Goal: Transaction & Acquisition: Purchase product/service

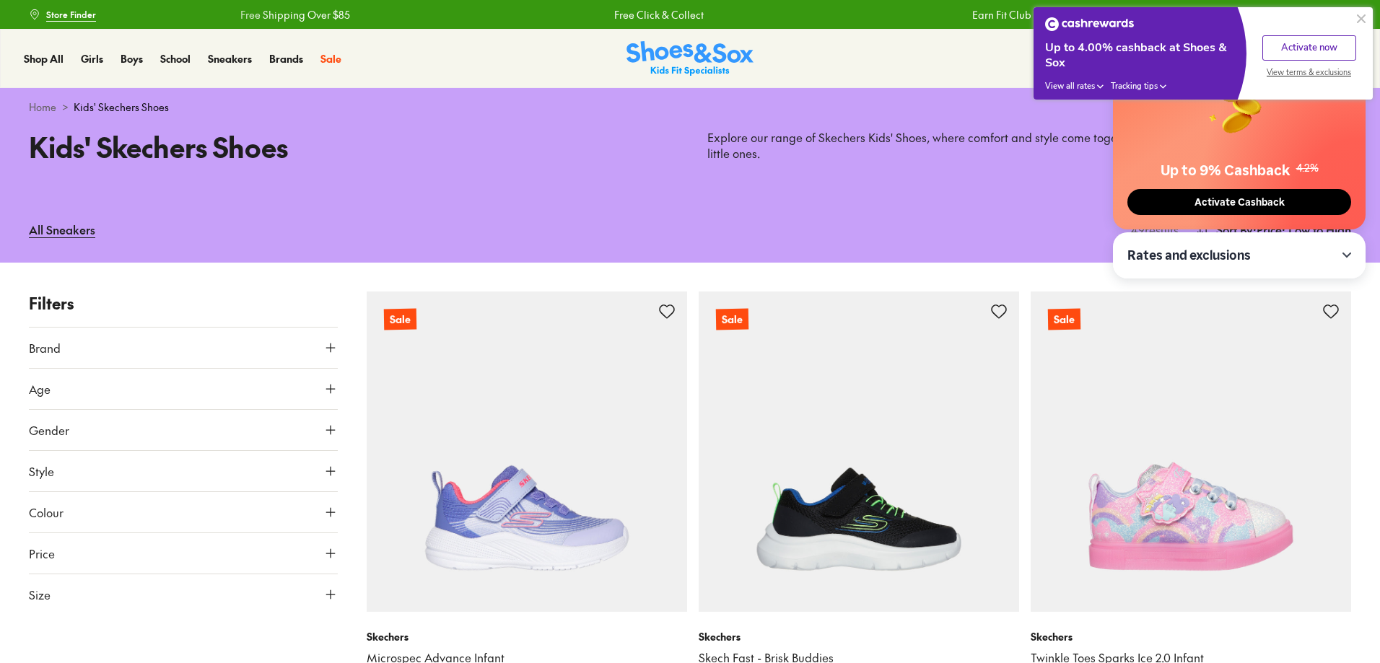
click at [1362, 18] on button at bounding box center [1361, 18] width 17 height 17
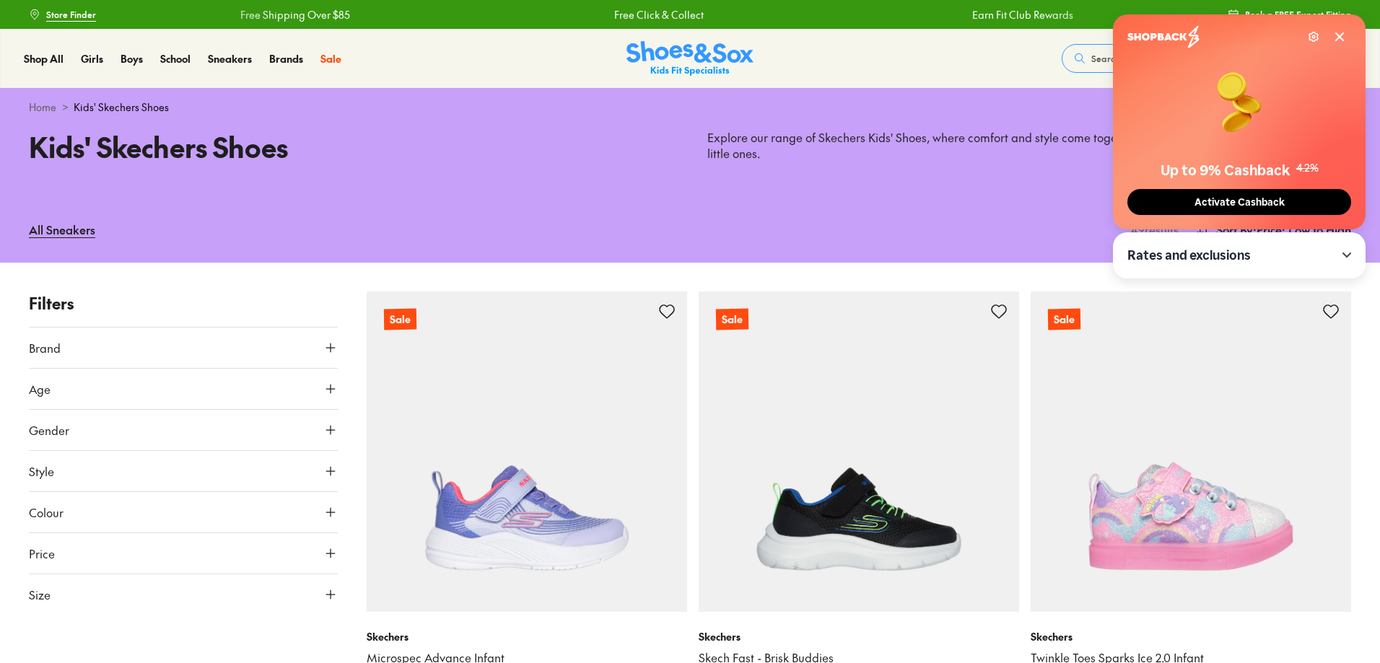
click at [1245, 200] on span "Activate Cashback" at bounding box center [1240, 202] width 99 height 12
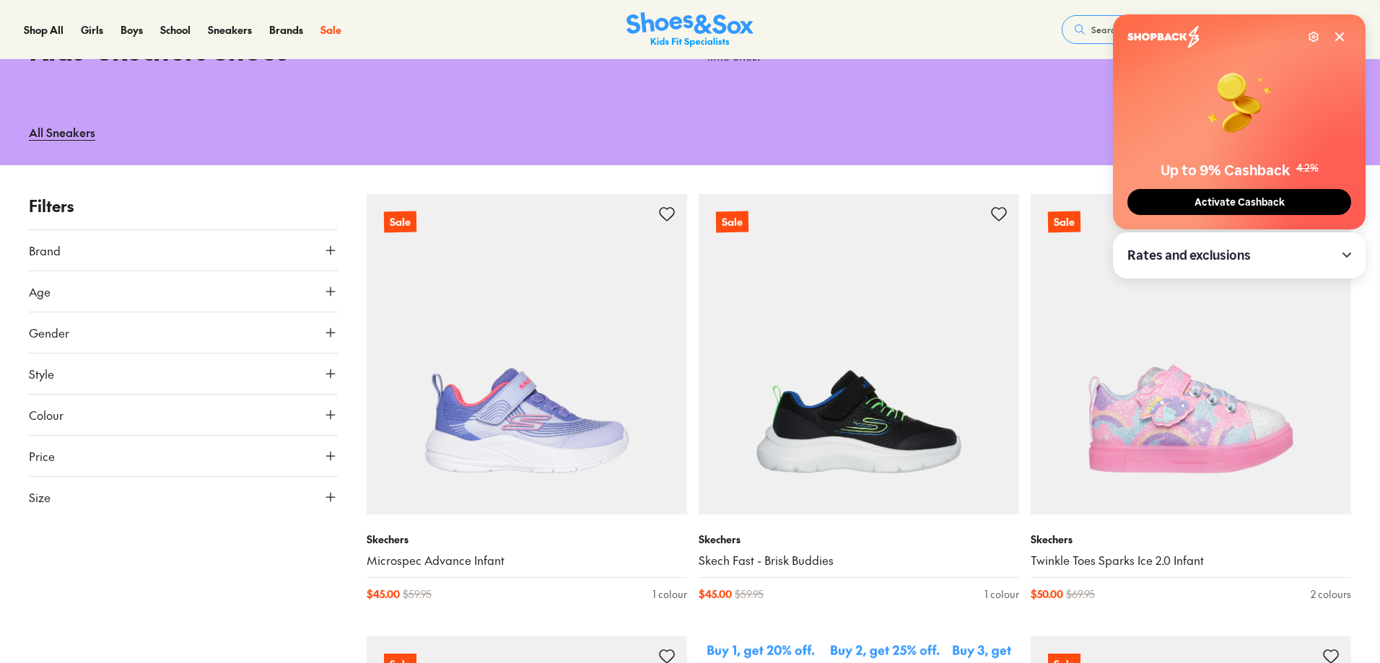
scroll to position [217, 0]
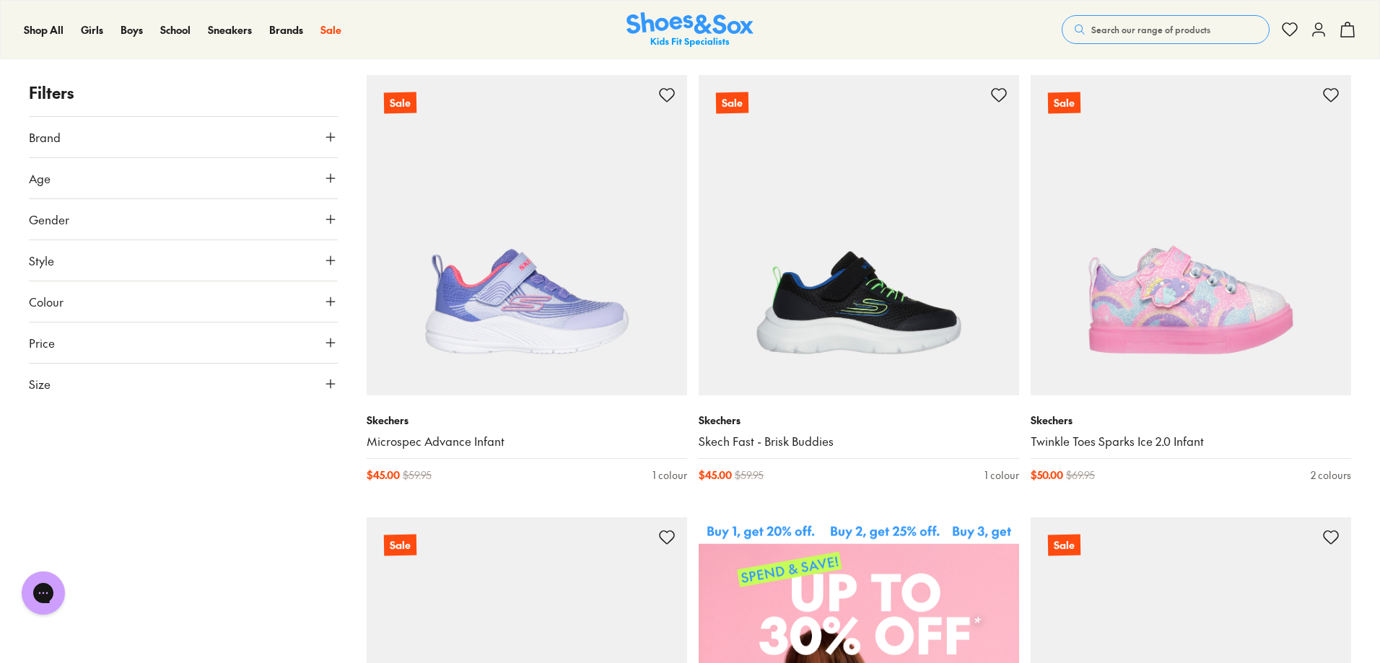
click at [334, 217] on icon at bounding box center [330, 219] width 14 height 14
click at [193, 261] on label "Girls" at bounding box center [183, 261] width 101 height 27
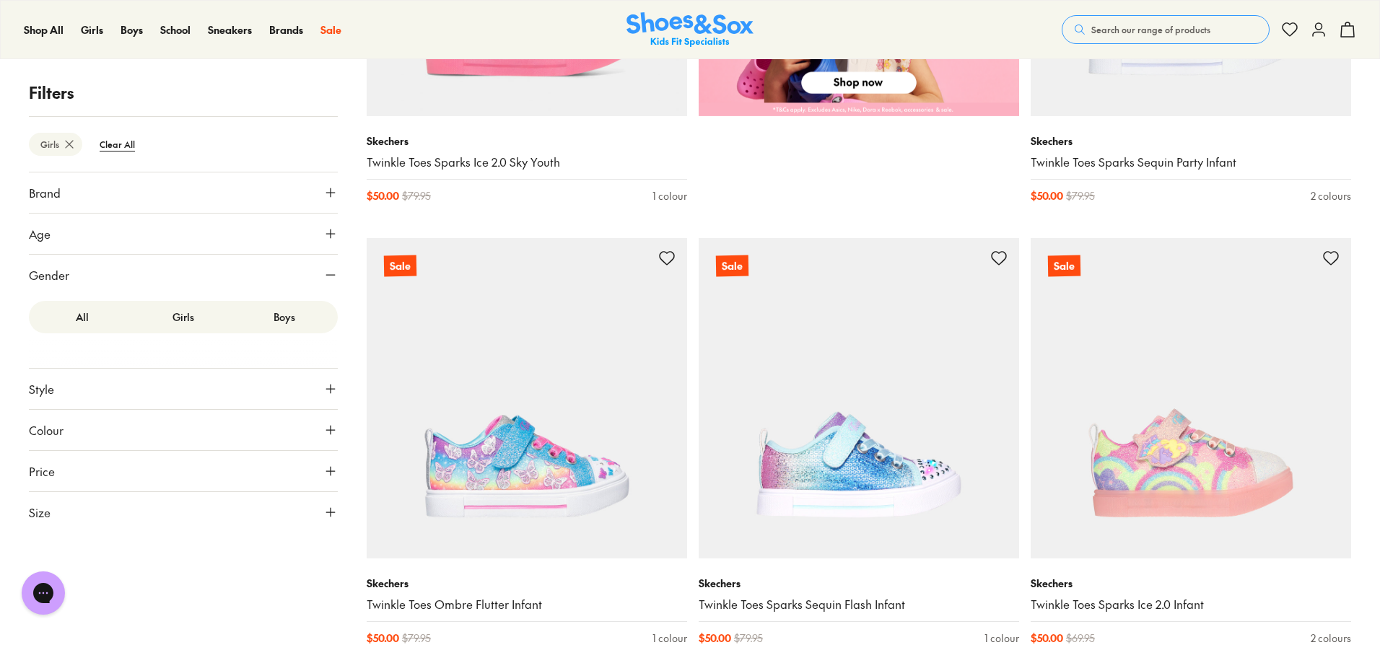
scroll to position [1083, 0]
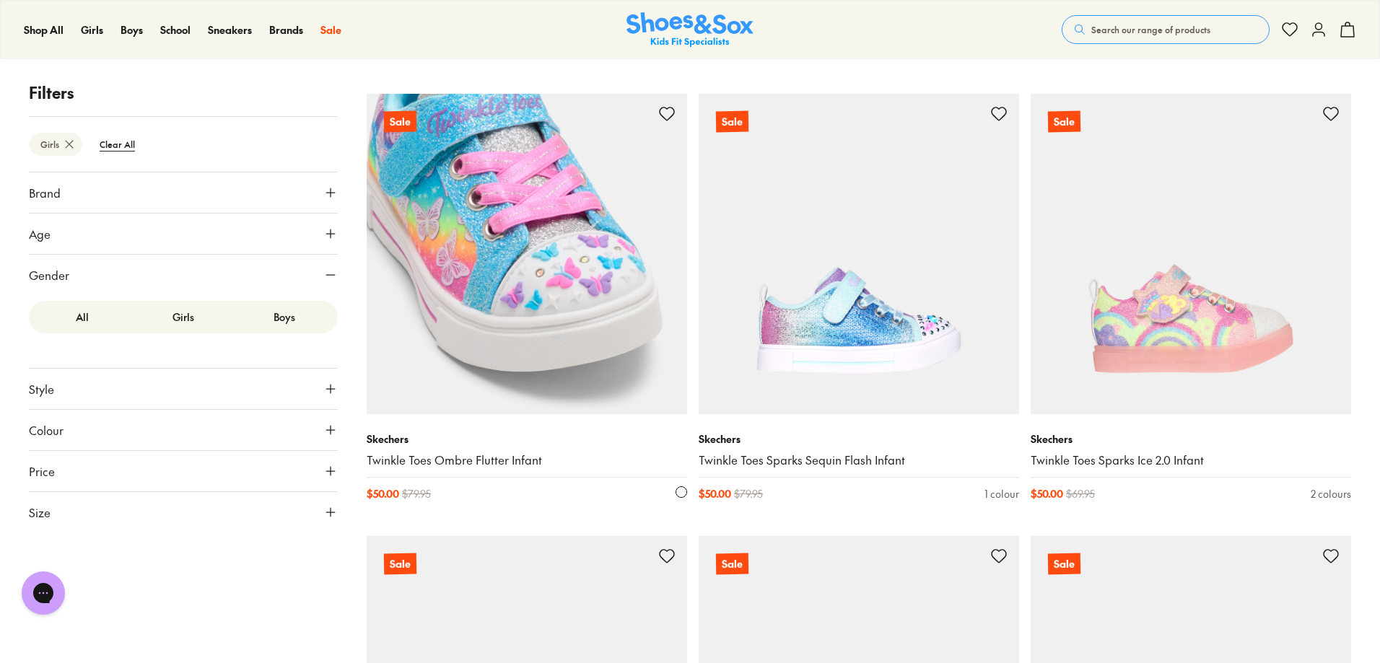
click at [518, 297] on img at bounding box center [527, 254] width 321 height 321
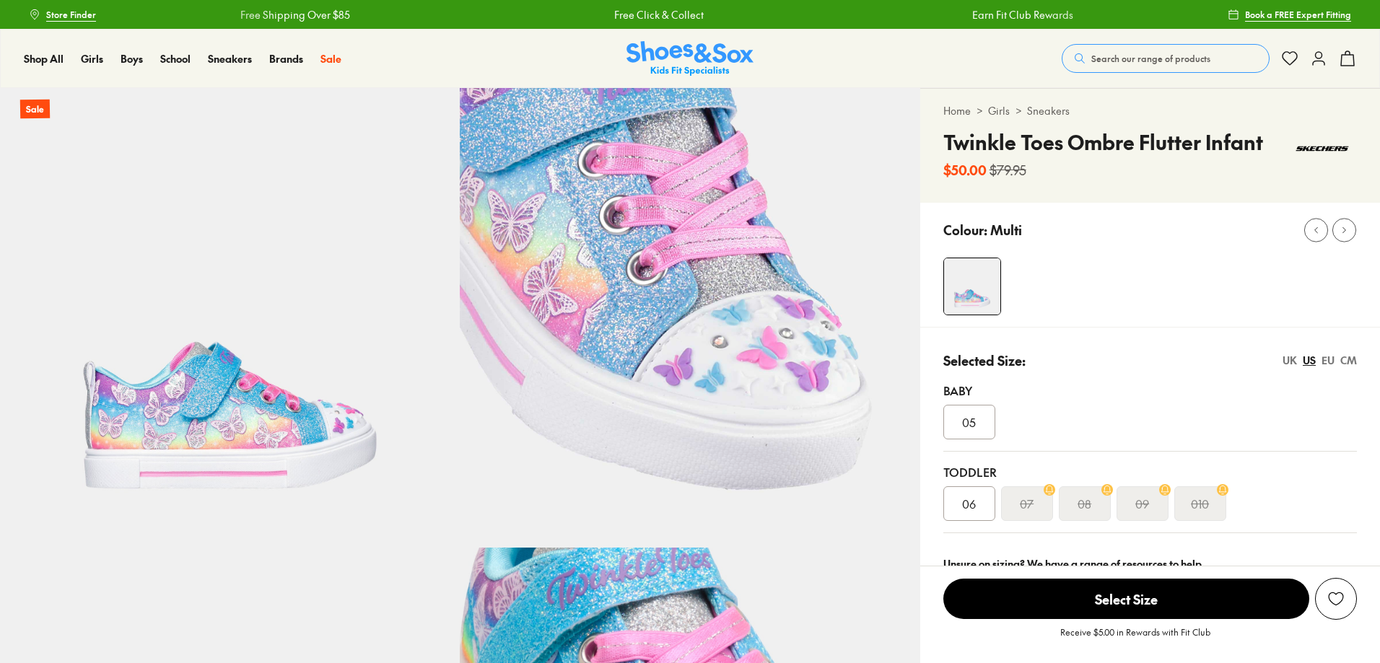
click at [1334, 359] on div "EU" at bounding box center [1328, 360] width 13 height 15
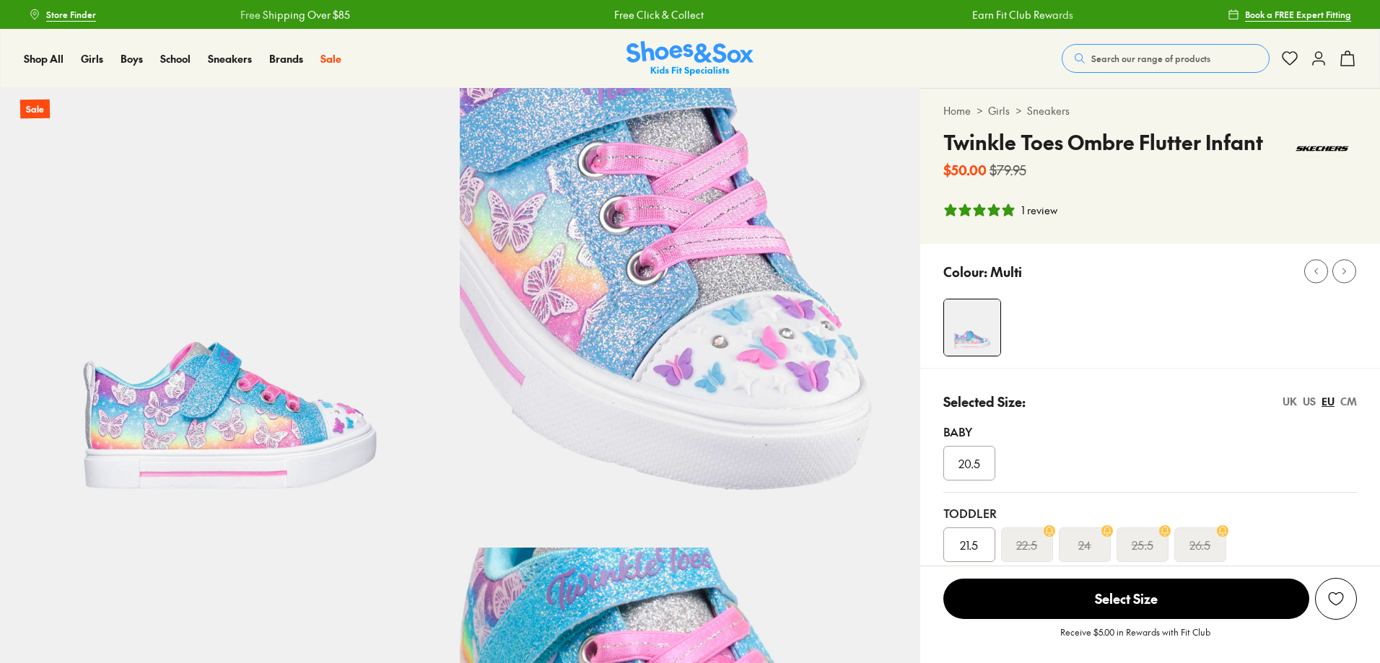
select select "*"
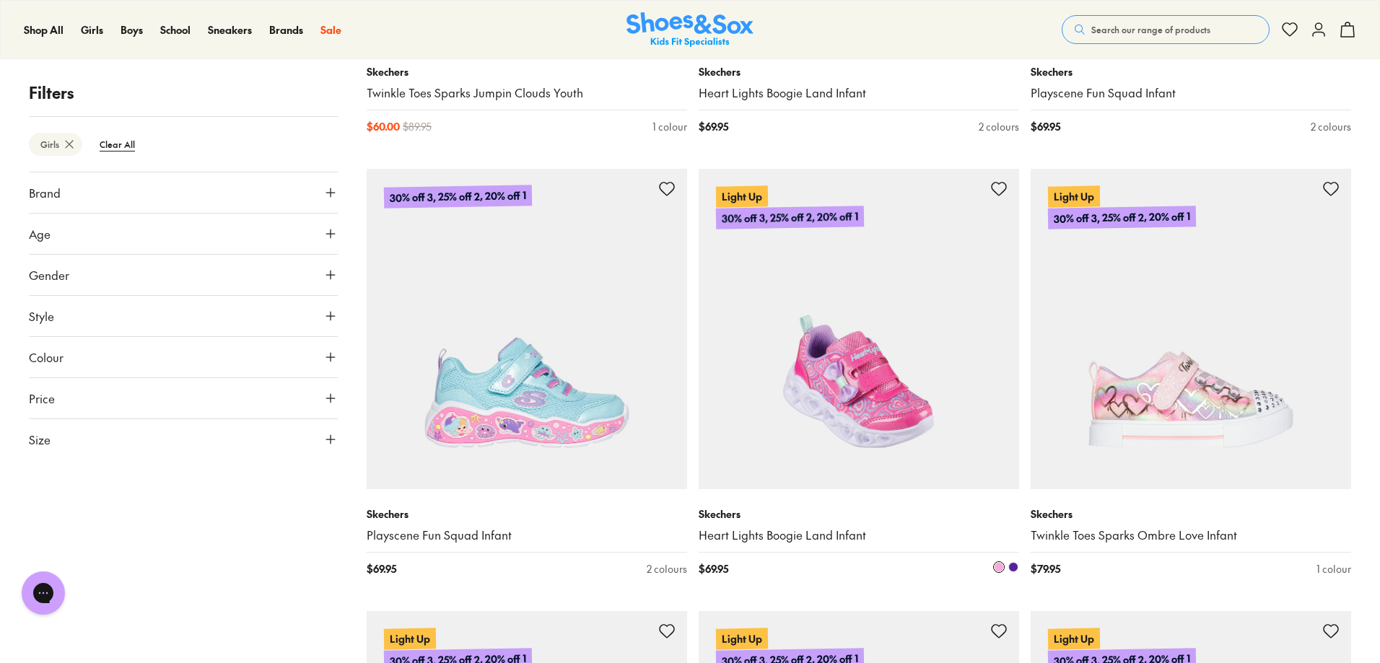
scroll to position [2408, 0]
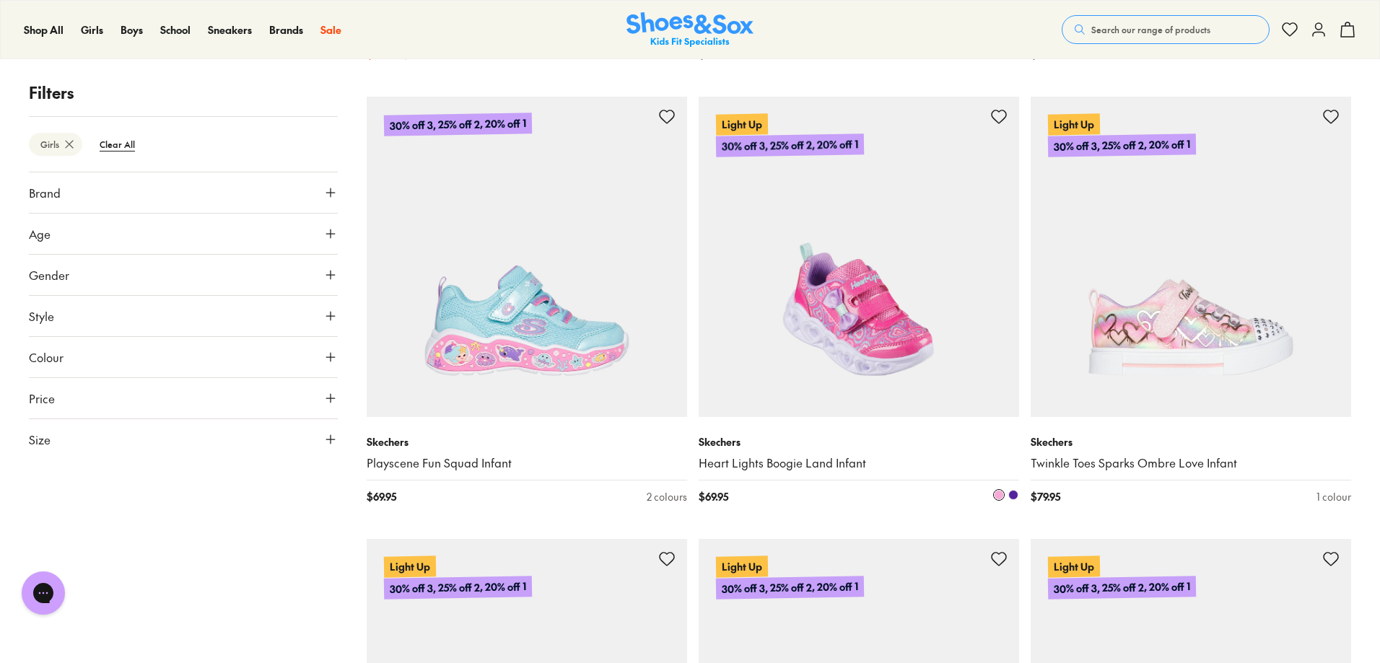
click at [858, 360] on img at bounding box center [859, 257] width 321 height 321
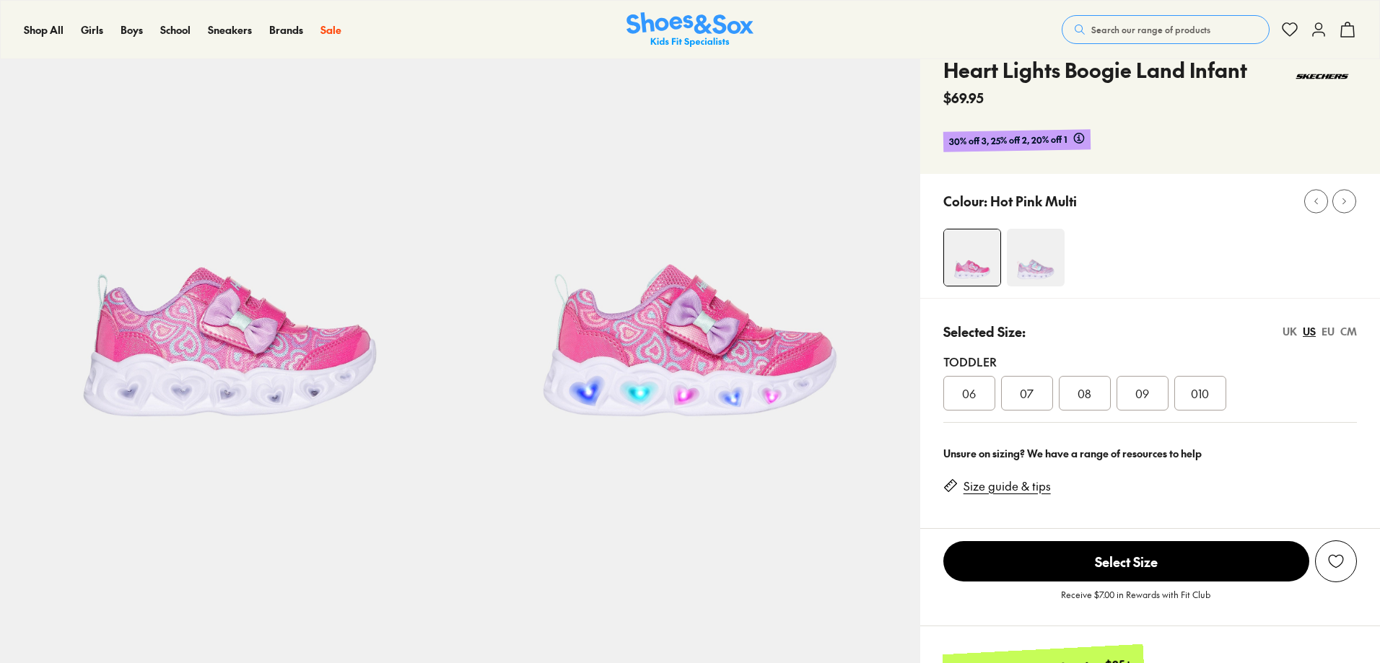
click at [1323, 326] on div "EU" at bounding box center [1328, 331] width 13 height 15
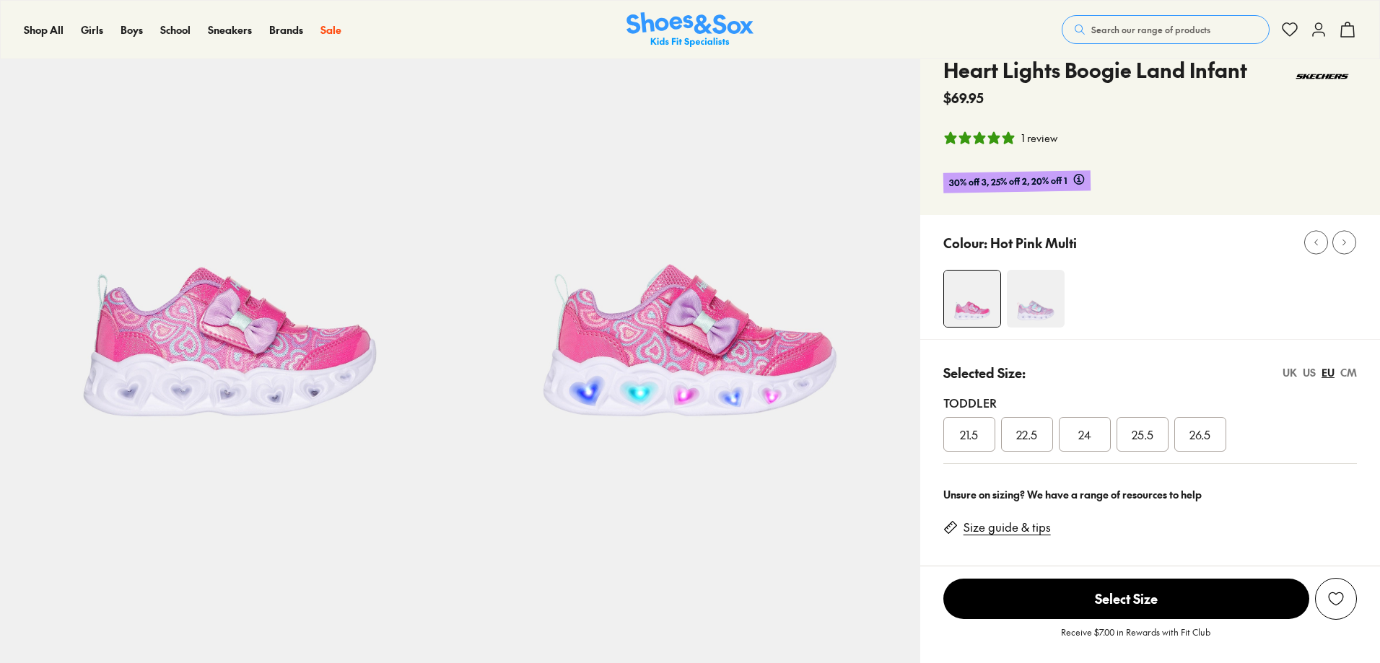
select select "*"
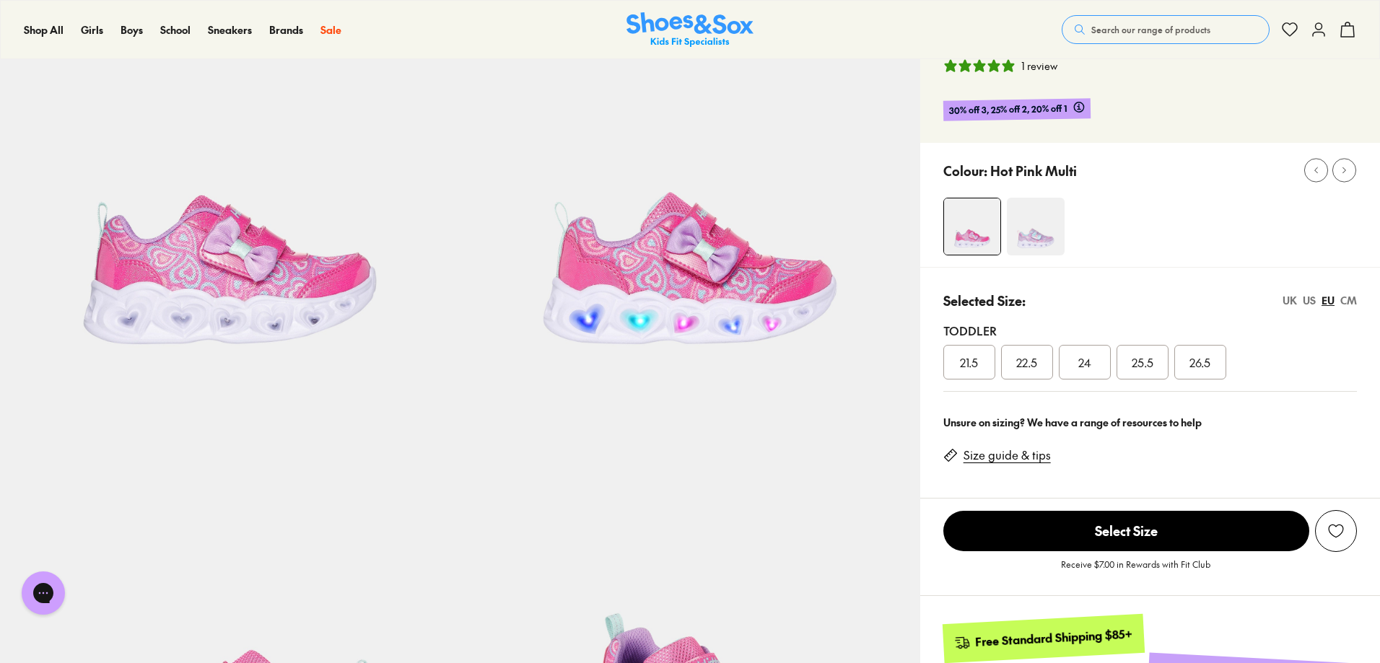
click at [1306, 299] on div "US" at bounding box center [1309, 300] width 13 height 15
click at [1287, 299] on div "UK" at bounding box center [1290, 300] width 14 height 15
click at [1099, 366] on div "07" at bounding box center [1085, 362] width 52 height 35
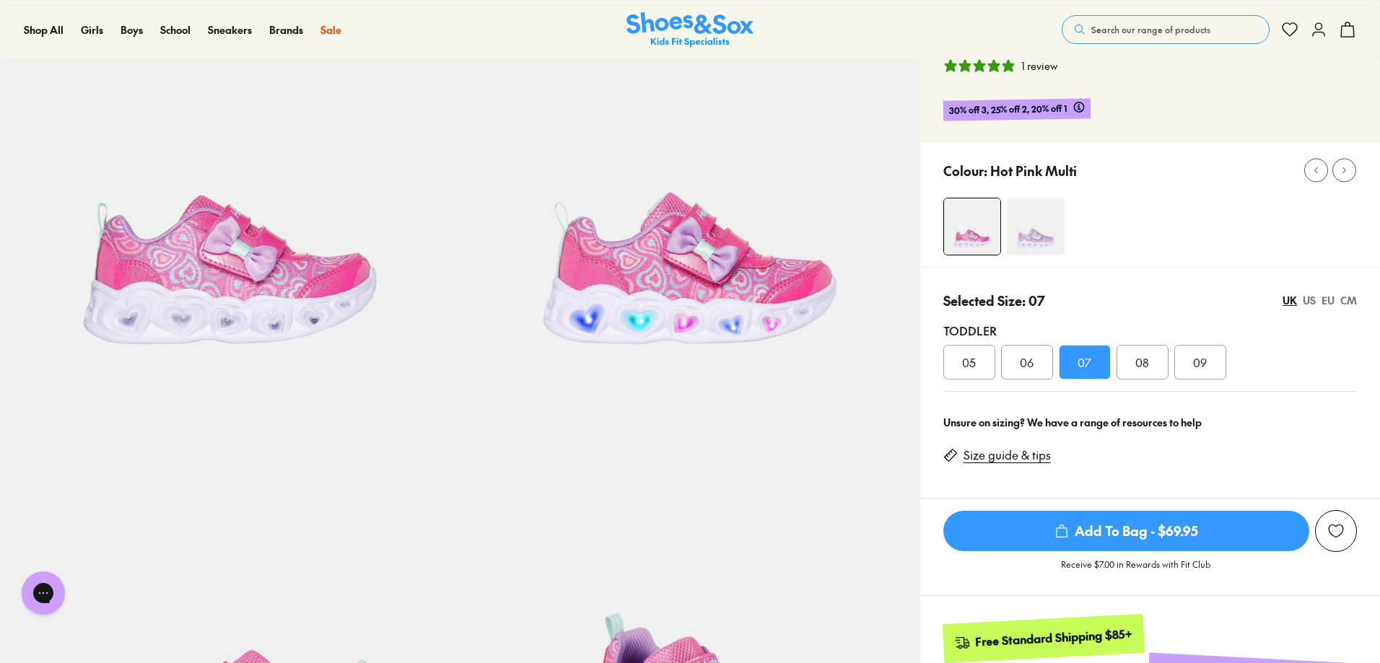
click at [1191, 533] on span "Add To Bag - $69.95" at bounding box center [1127, 531] width 366 height 40
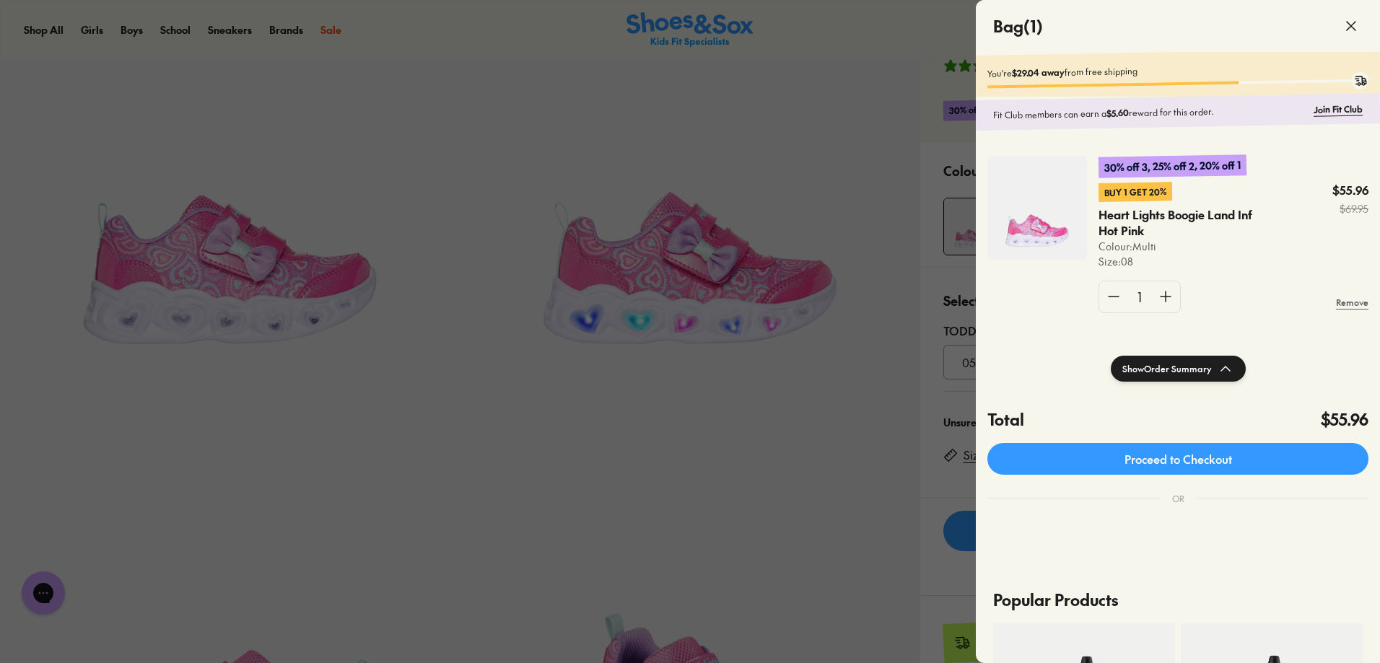
click at [1357, 27] on icon at bounding box center [1351, 25] width 17 height 17
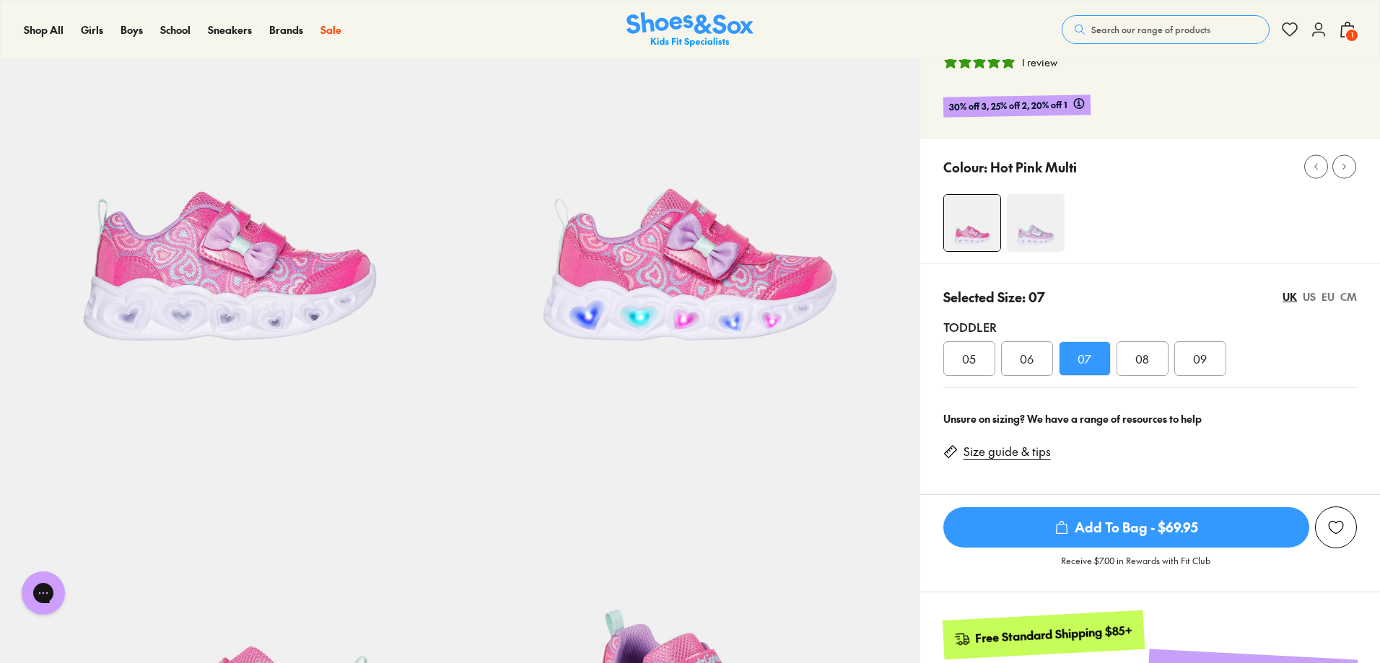
scroll to position [144, 0]
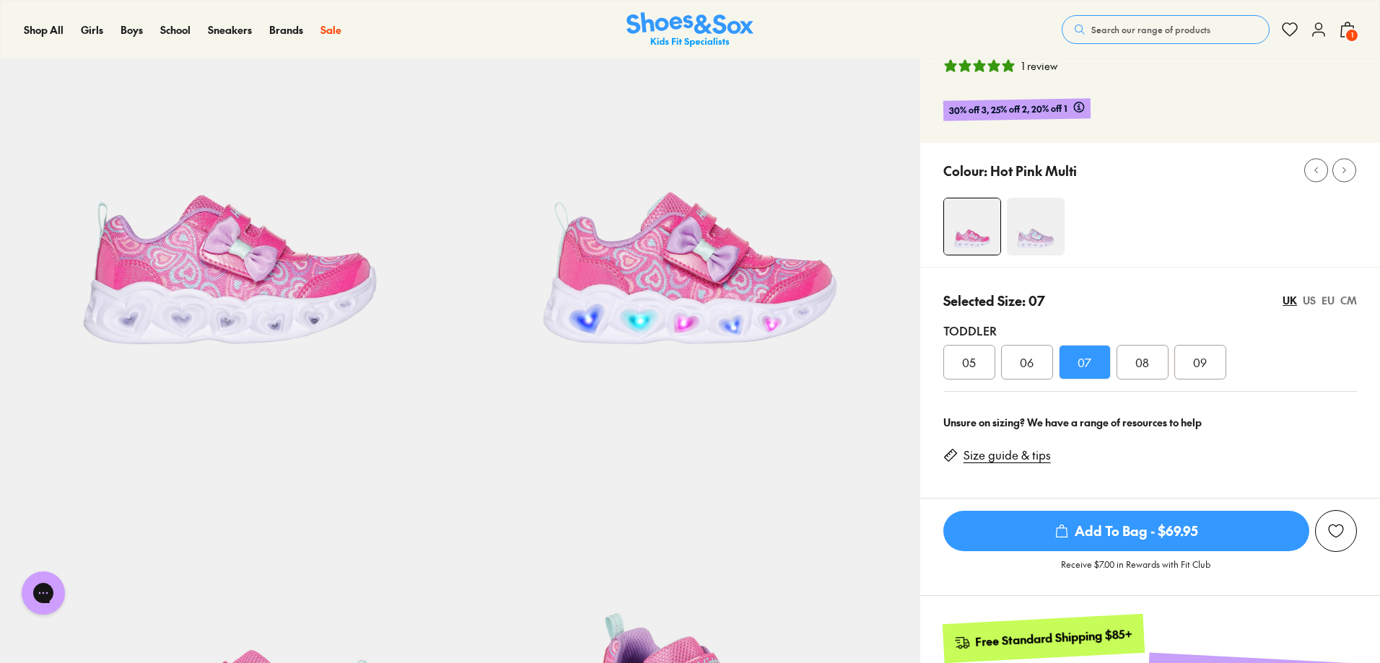
click at [1209, 370] on div "09" at bounding box center [1201, 362] width 52 height 35
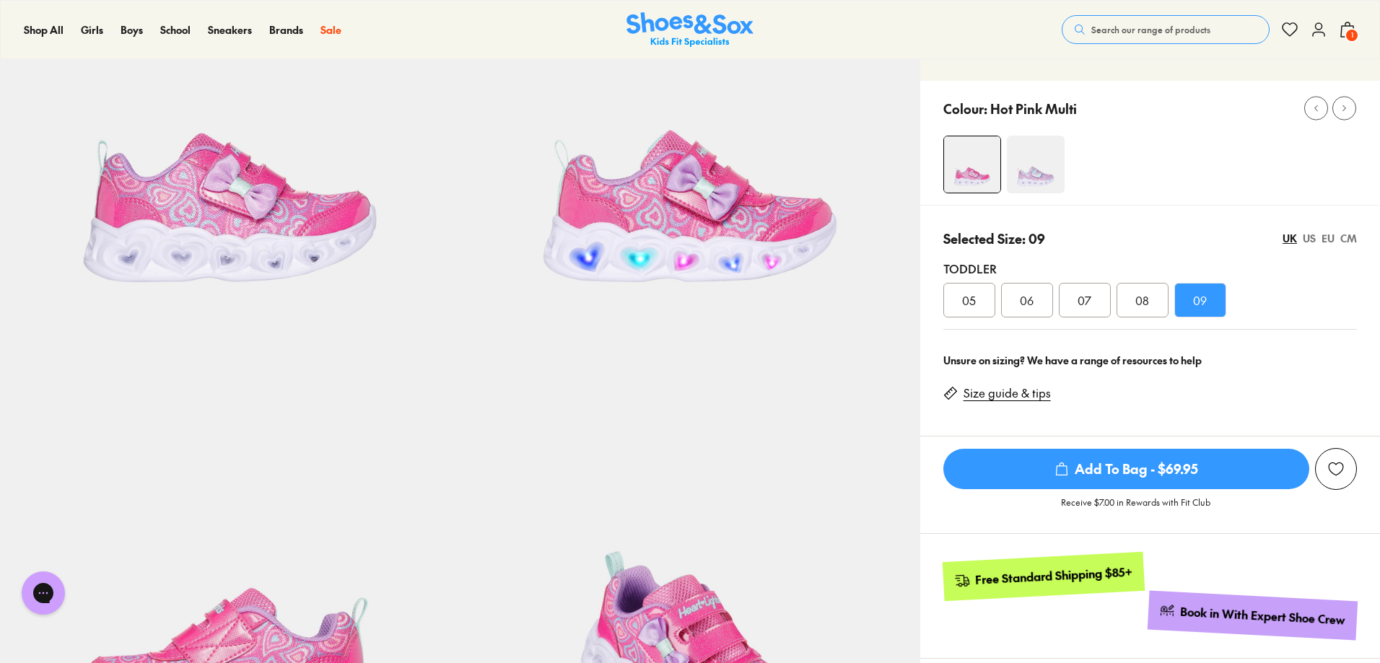
scroll to position [289, 0]
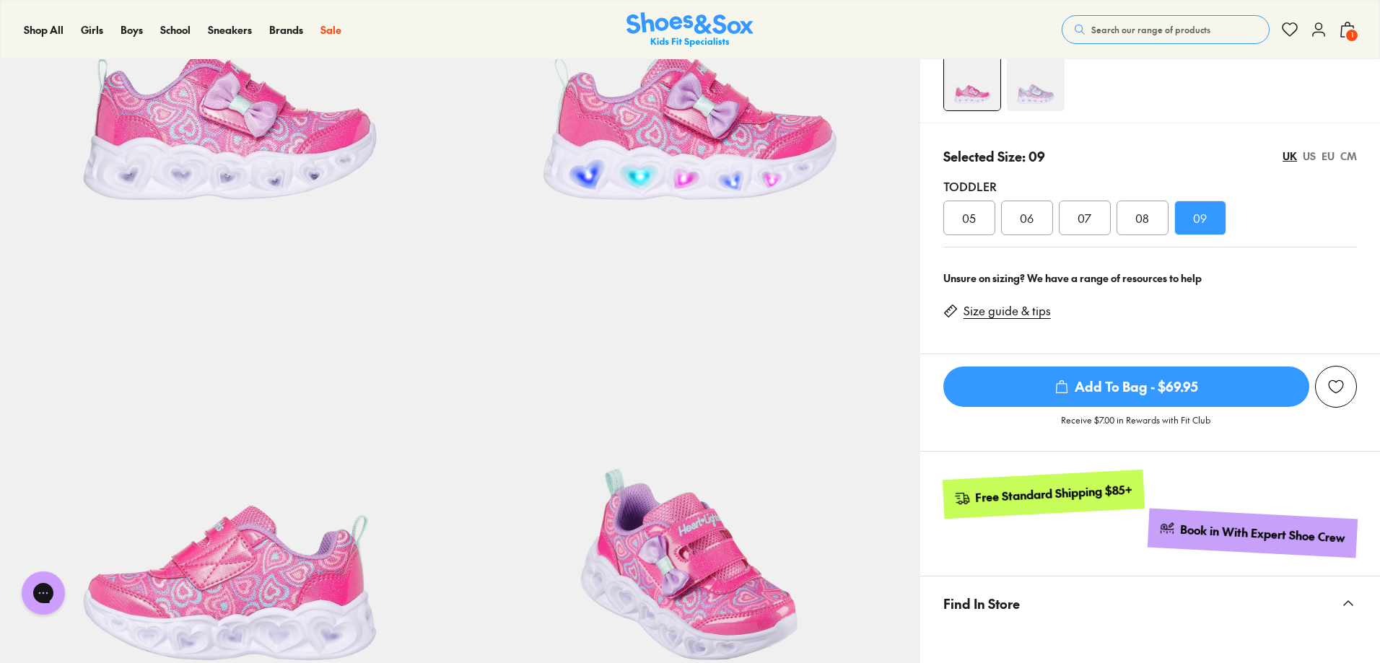
click at [1164, 393] on span "Add To Bag - $69.95" at bounding box center [1127, 387] width 366 height 40
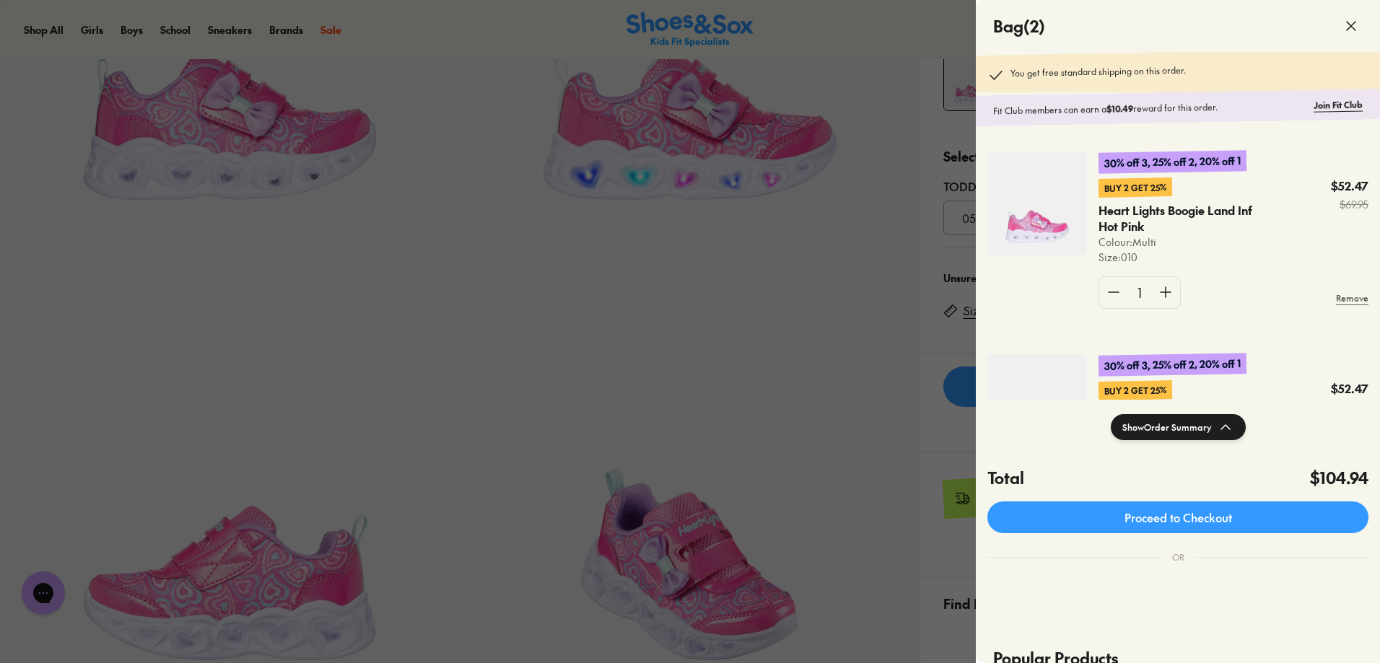
click at [856, 349] on div at bounding box center [690, 331] width 1380 height 663
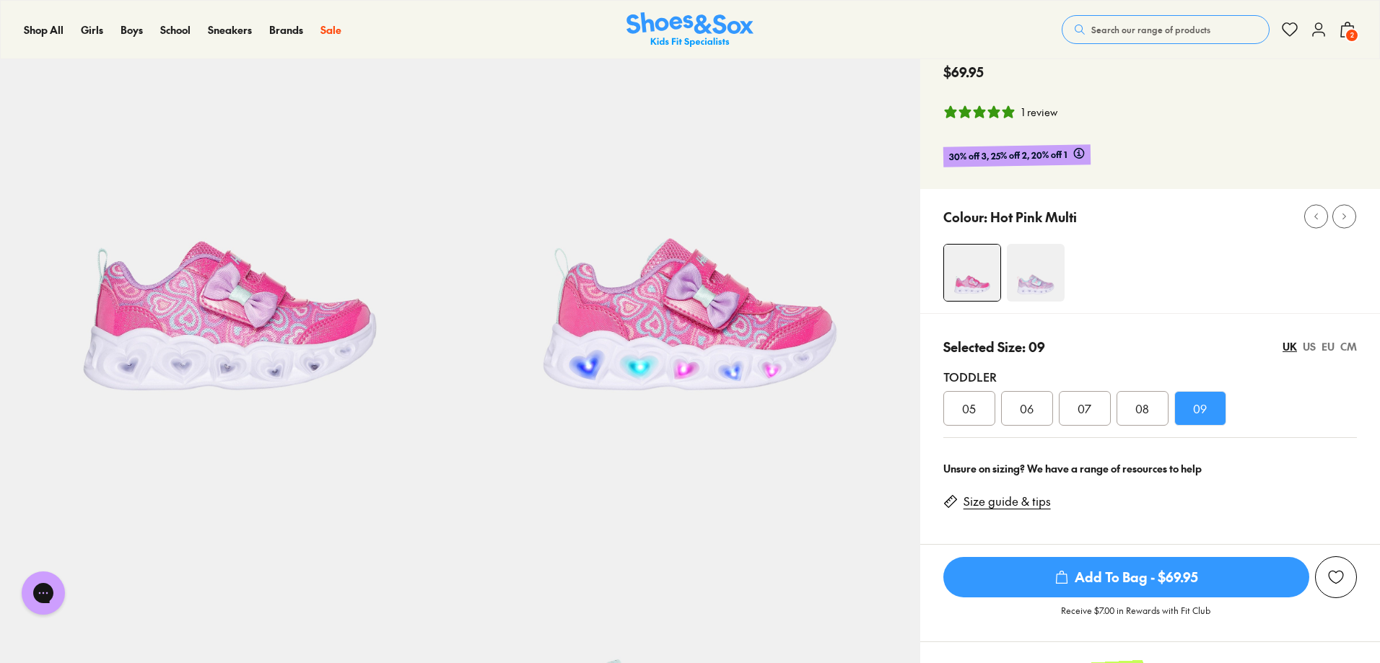
scroll to position [72, 0]
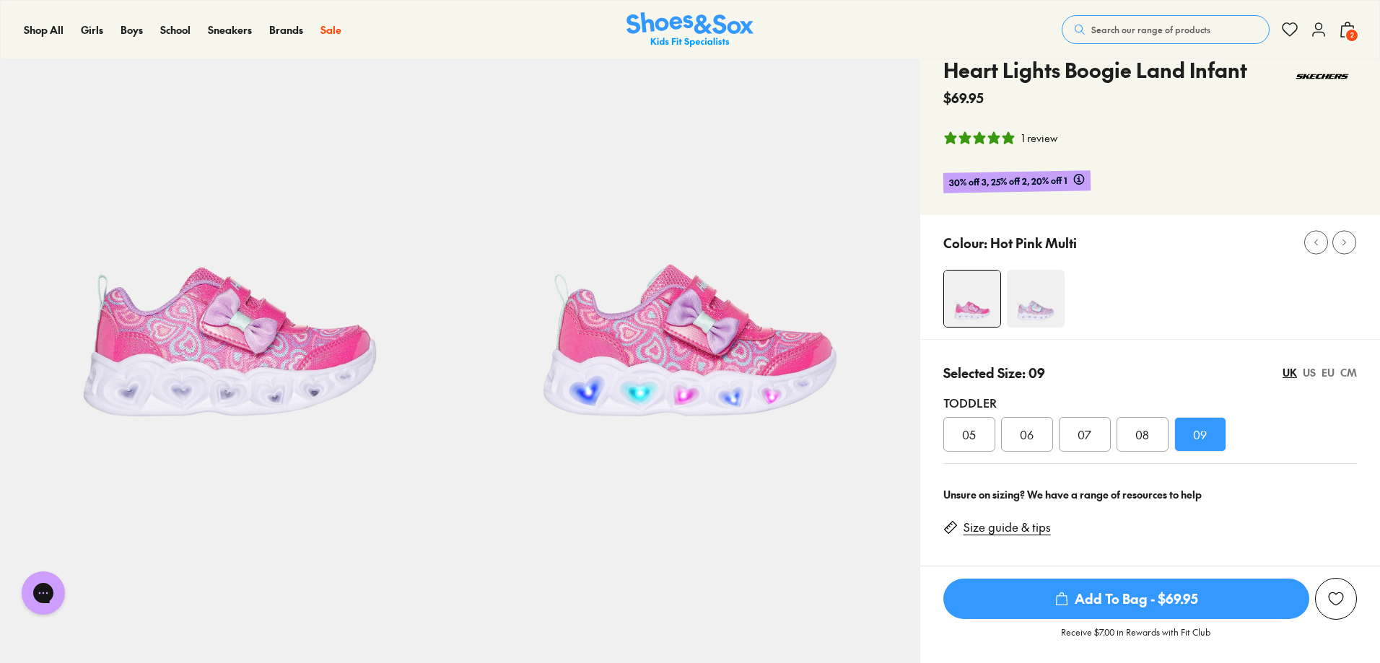
click at [1331, 369] on div "EU" at bounding box center [1328, 372] width 13 height 15
click at [1311, 377] on div "US" at bounding box center [1309, 372] width 13 height 15
click at [1292, 373] on div "UK" at bounding box center [1290, 372] width 14 height 15
click at [1306, 371] on div "US" at bounding box center [1309, 372] width 13 height 15
click at [1287, 374] on div "UK" at bounding box center [1290, 372] width 14 height 15
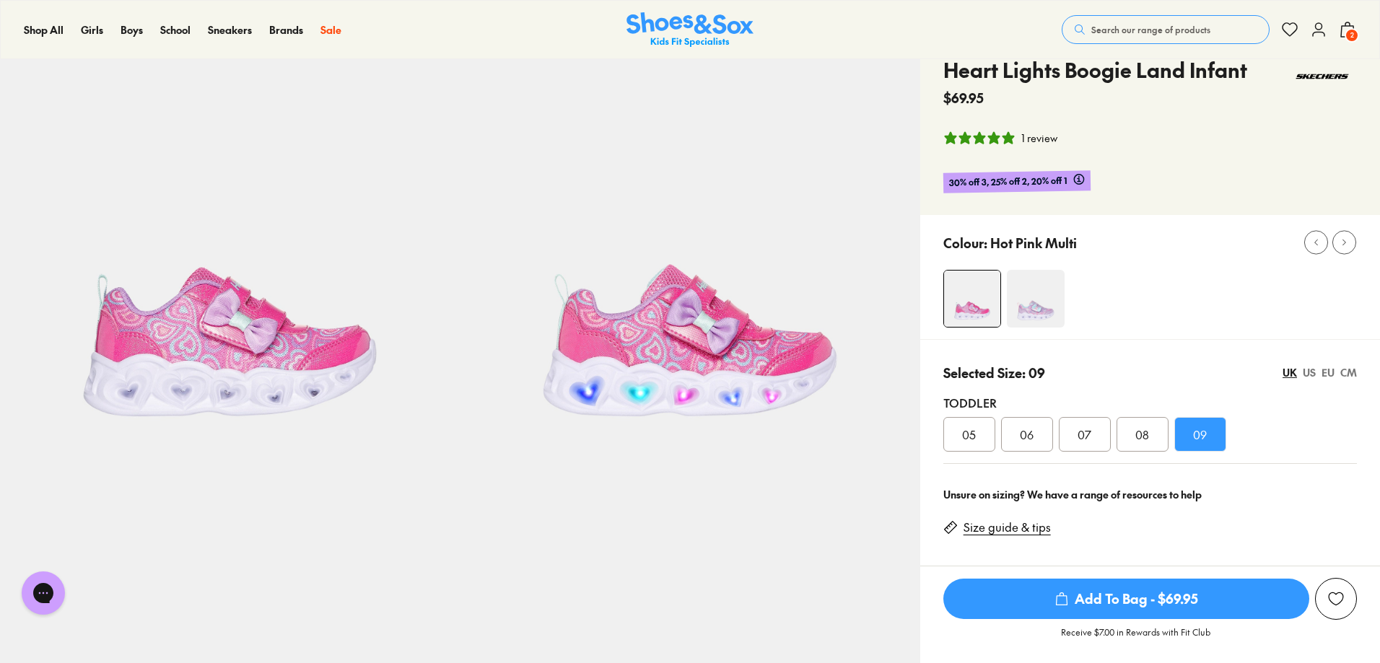
click at [1308, 373] on div "US" at bounding box center [1309, 372] width 13 height 15
click at [1292, 373] on div "UK" at bounding box center [1290, 372] width 14 height 15
click at [1305, 373] on div "US" at bounding box center [1309, 372] width 13 height 15
click at [1294, 374] on div "UK" at bounding box center [1290, 372] width 14 height 15
click at [1356, 33] on span "2" at bounding box center [1352, 35] width 14 height 14
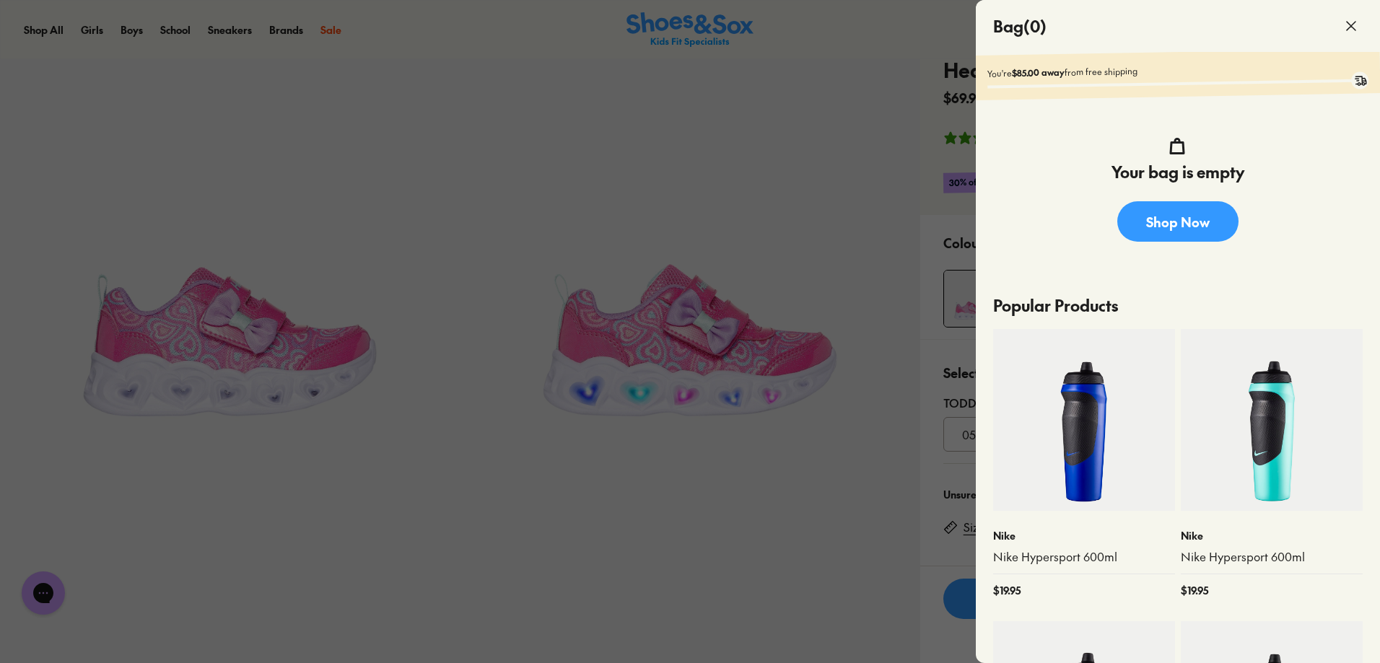
click at [1346, 25] on icon at bounding box center [1351, 25] width 17 height 17
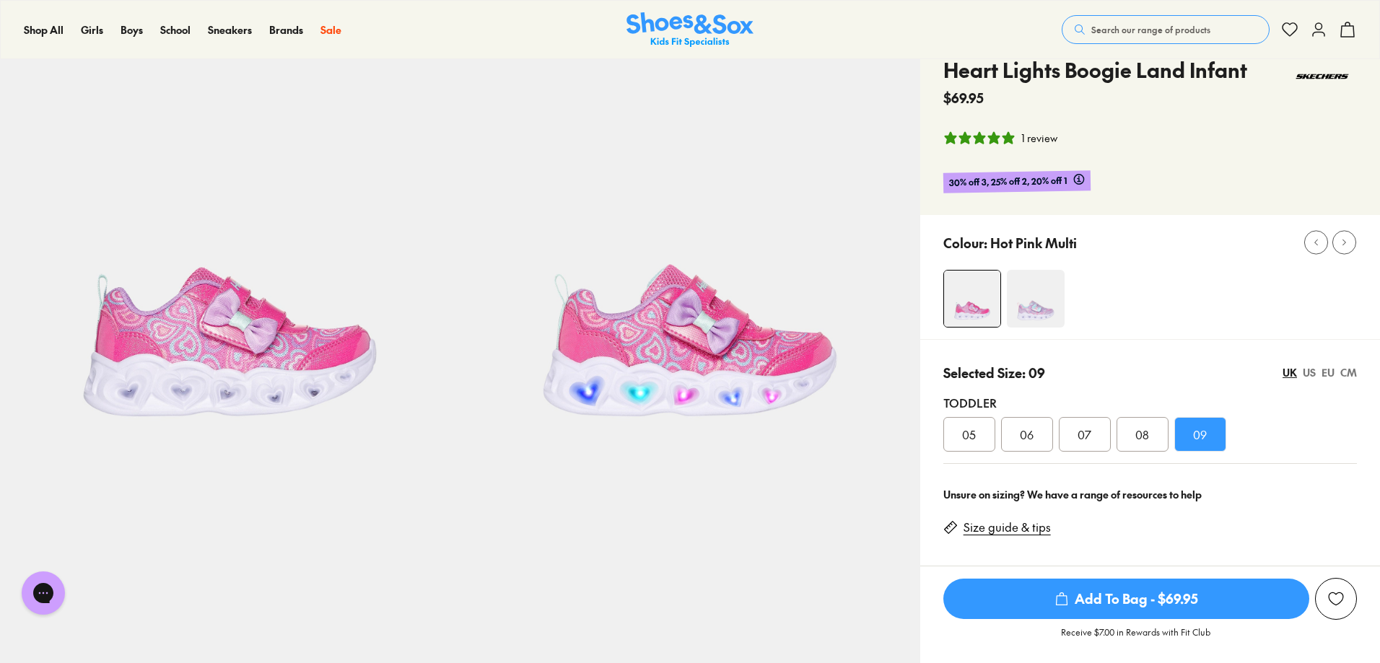
click at [1305, 370] on div "US" at bounding box center [1309, 372] width 13 height 15
click at [1289, 373] on div "UK" at bounding box center [1290, 372] width 14 height 15
click at [1035, 522] on link "Size guide & tips" at bounding box center [1007, 528] width 87 height 16
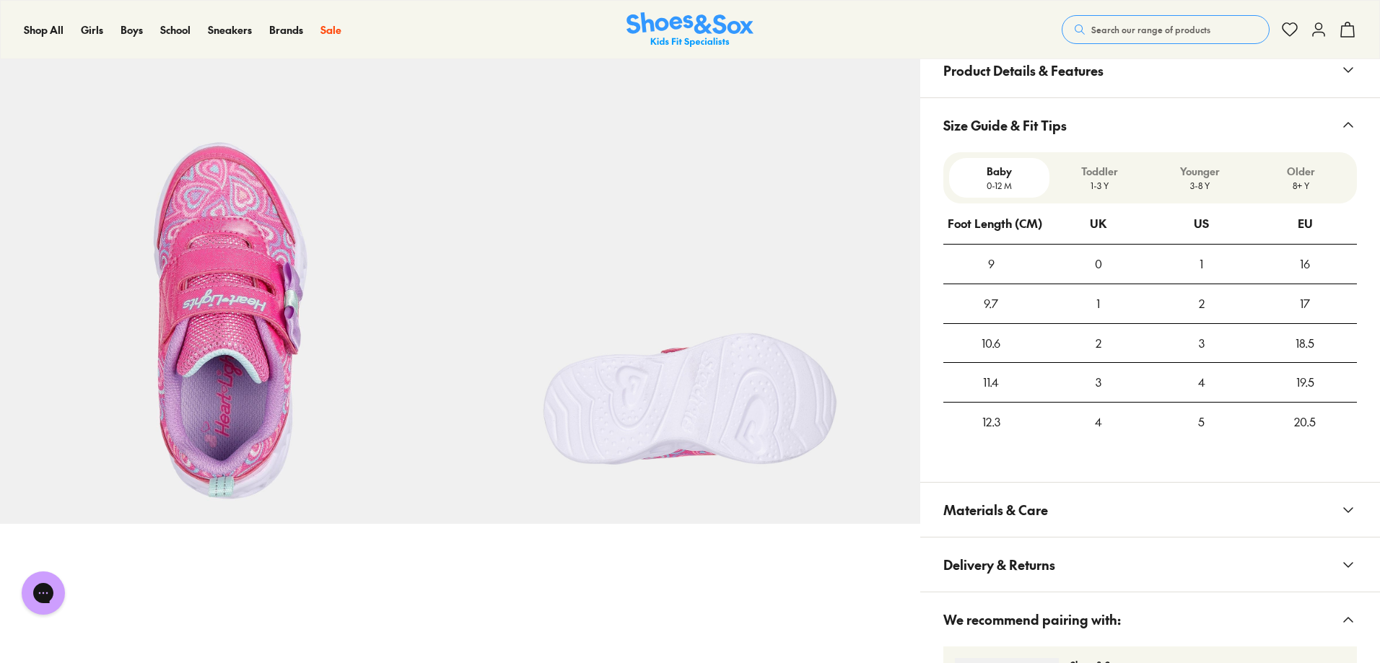
scroll to position [970, 0]
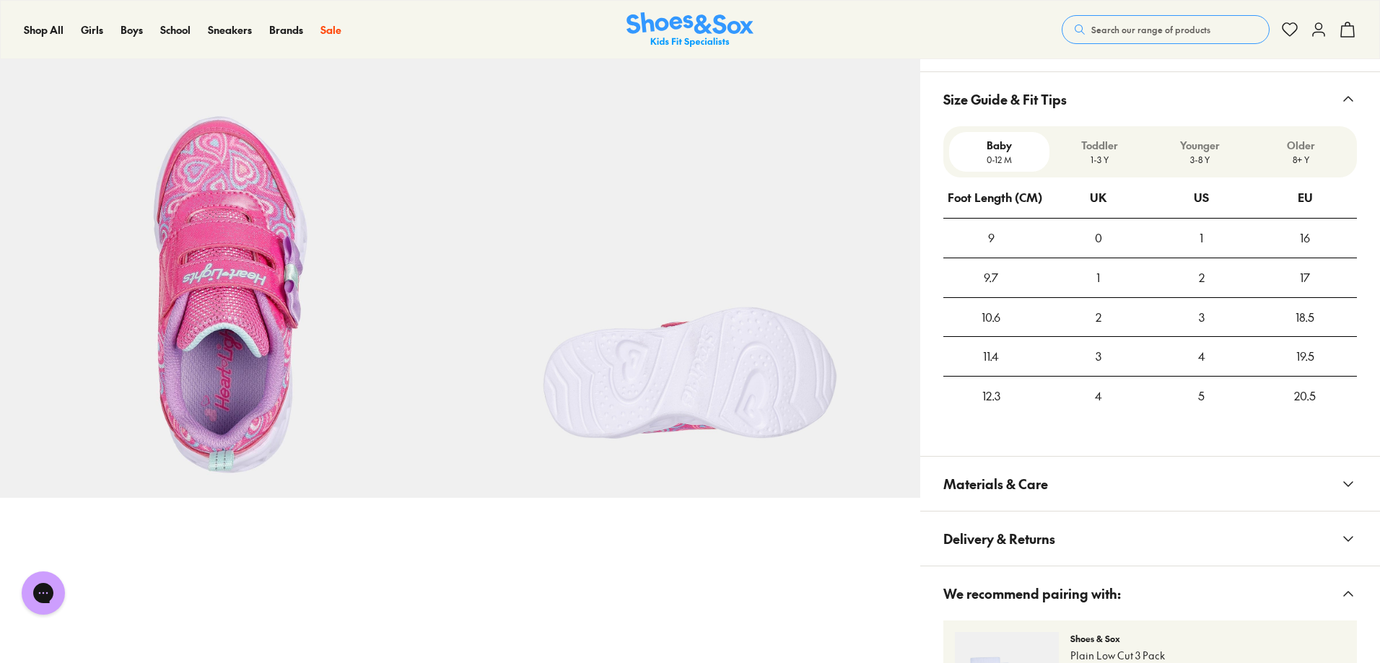
click at [1109, 144] on p "Toddler" at bounding box center [1099, 145] width 89 height 15
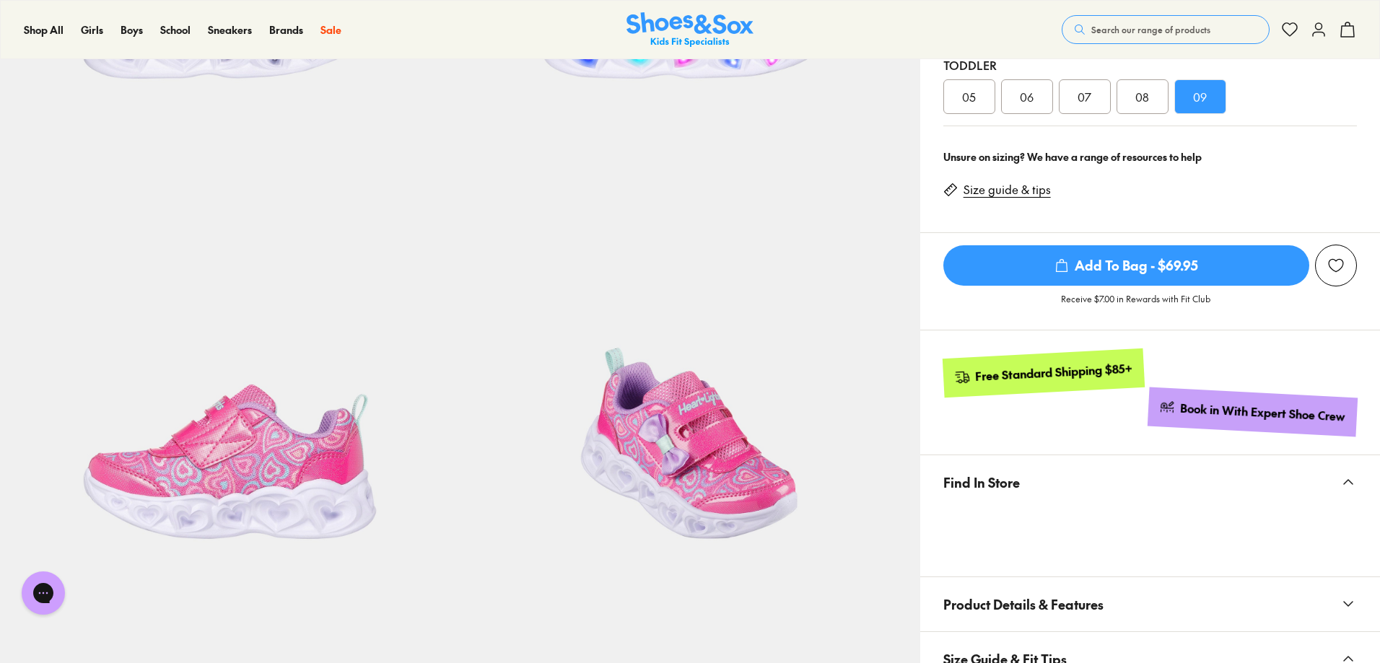
scroll to position [248, 0]
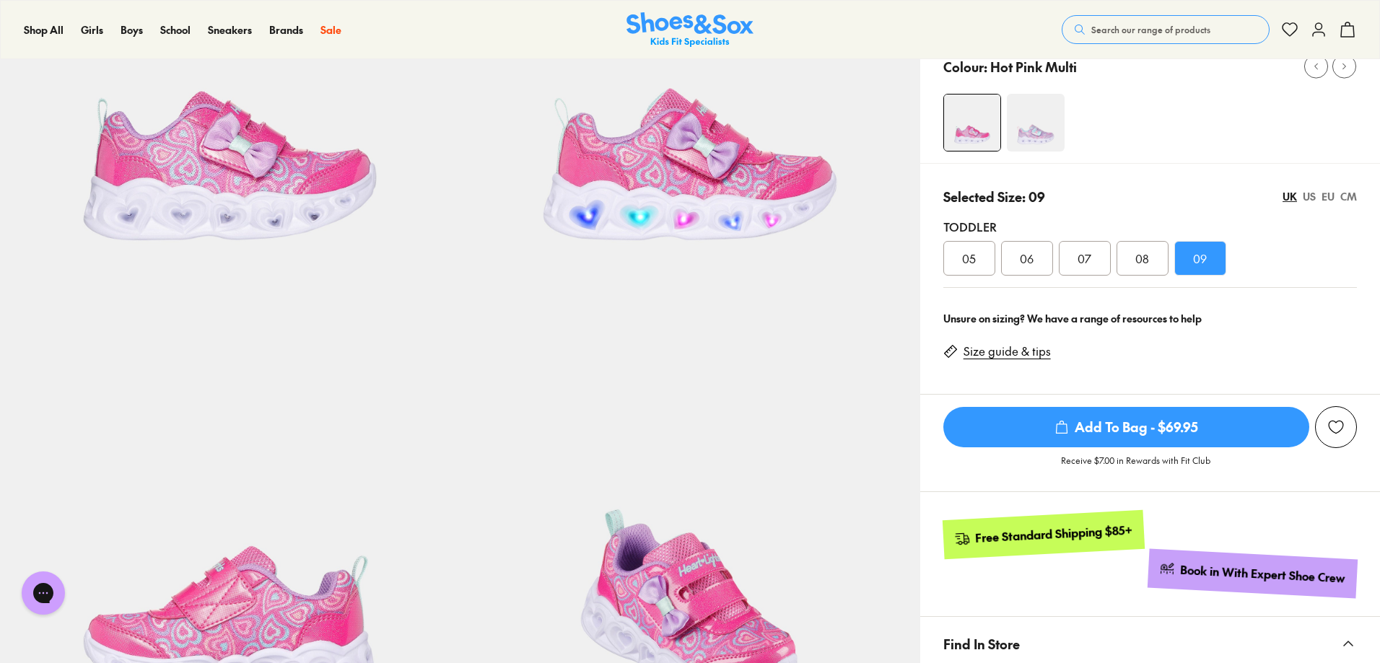
click at [1193, 427] on span "Add To Bag - $69.95" at bounding box center [1127, 427] width 366 height 40
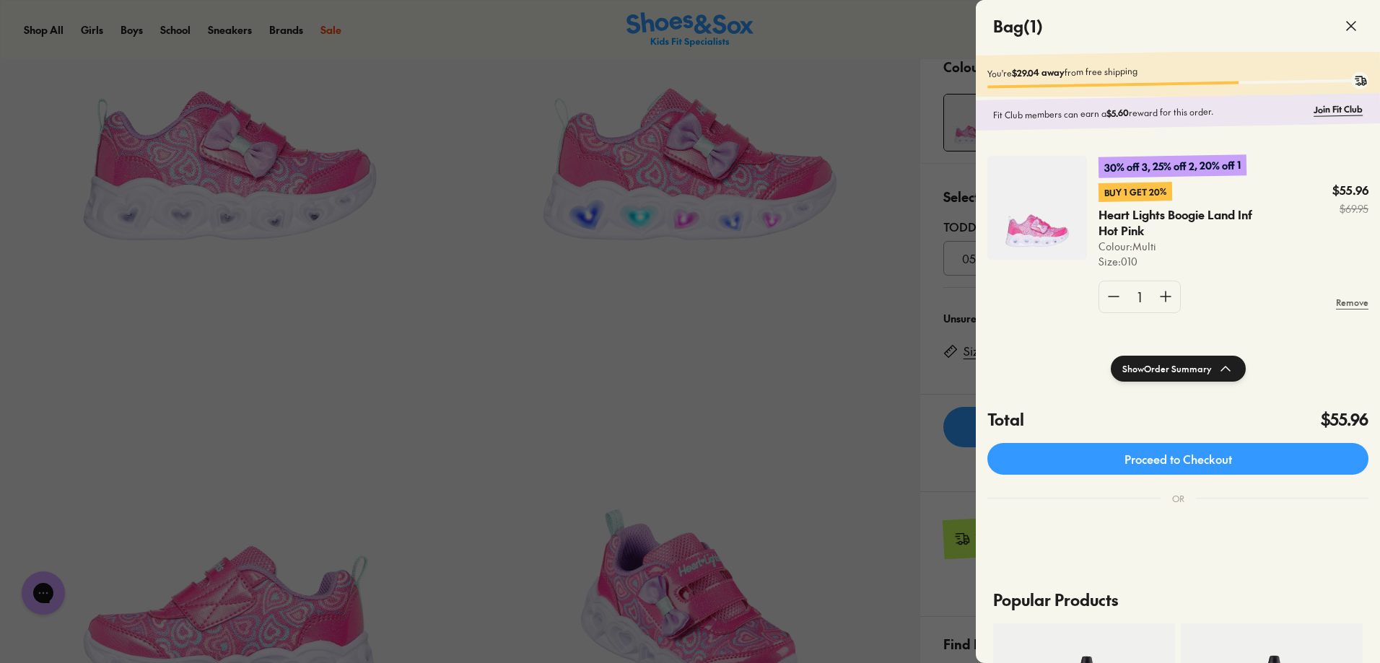
click at [1357, 21] on icon at bounding box center [1351, 25] width 17 height 17
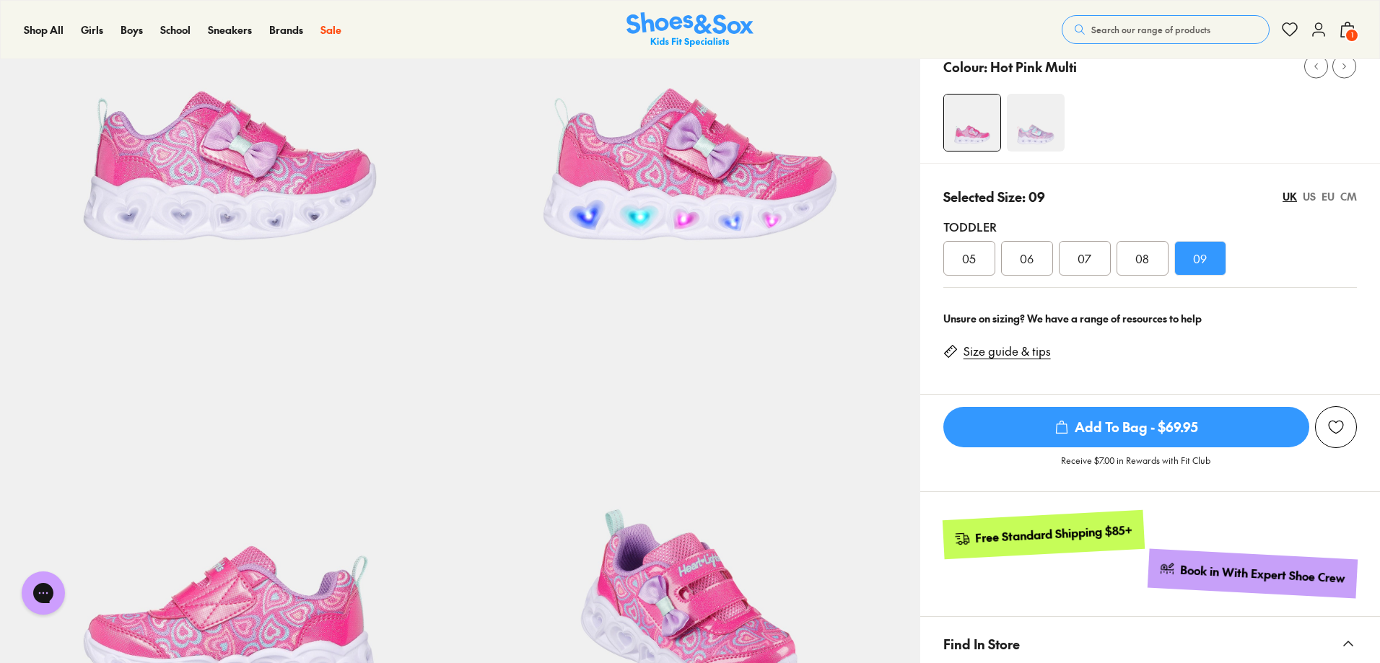
click at [1088, 262] on span "07" at bounding box center [1085, 258] width 14 height 17
click at [1164, 434] on span "Add To Bag - $69.95" at bounding box center [1127, 427] width 366 height 40
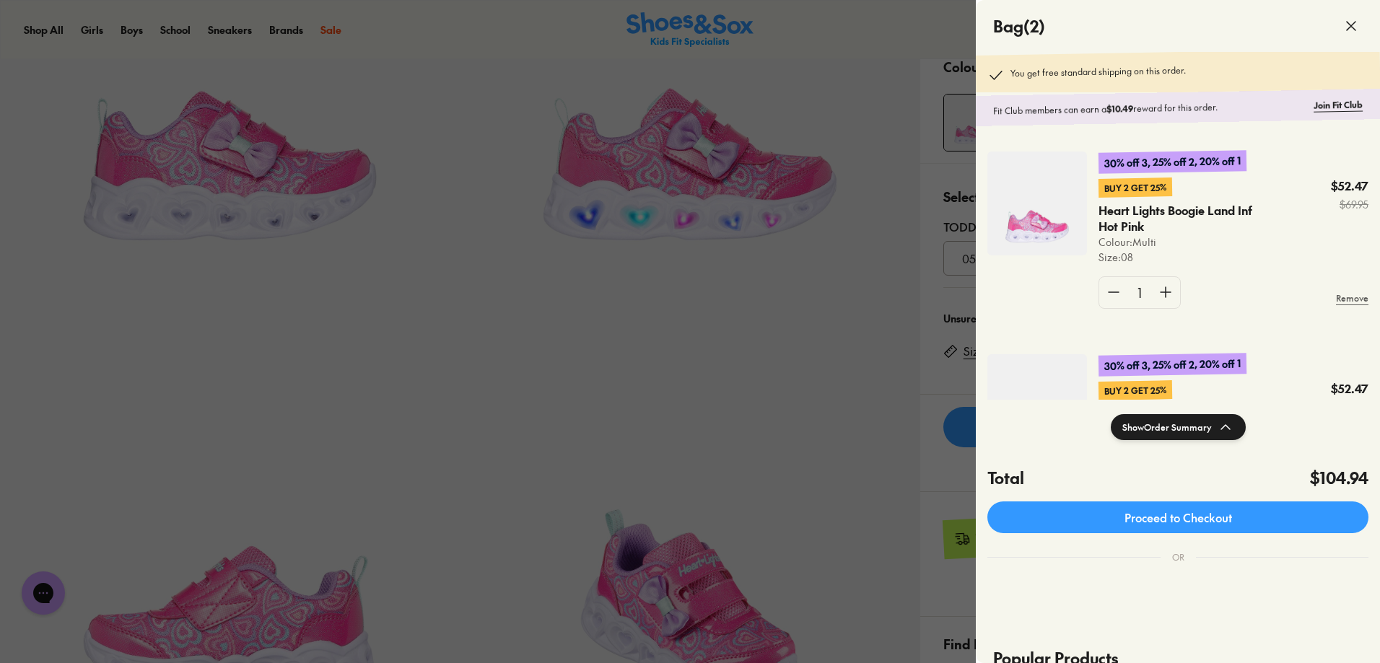
click at [1349, 25] on icon at bounding box center [1351, 25] width 17 height 17
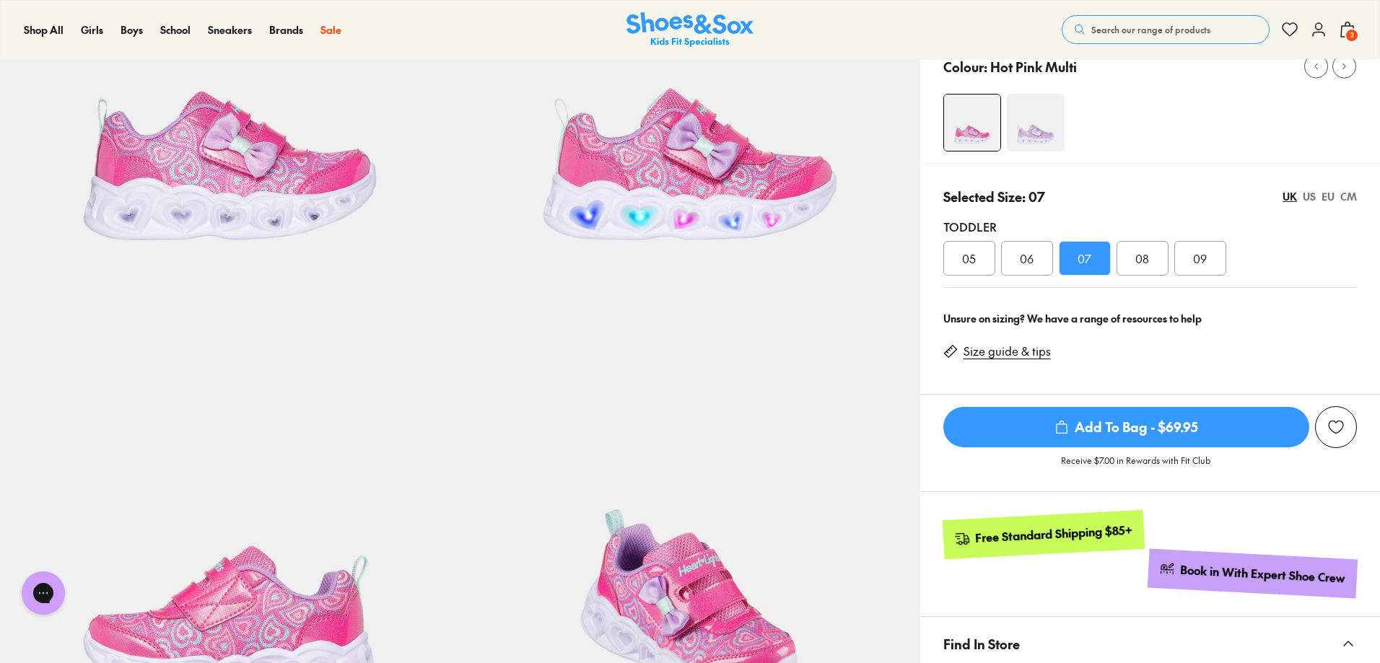
click at [1152, 256] on div "08" at bounding box center [1143, 258] width 52 height 35
drag, startPoint x: 1172, startPoint y: 430, endPoint x: 1188, endPoint y: 419, distance: 19.2
click at [1173, 430] on span "Add To Bag - $69.95" at bounding box center [1127, 427] width 366 height 40
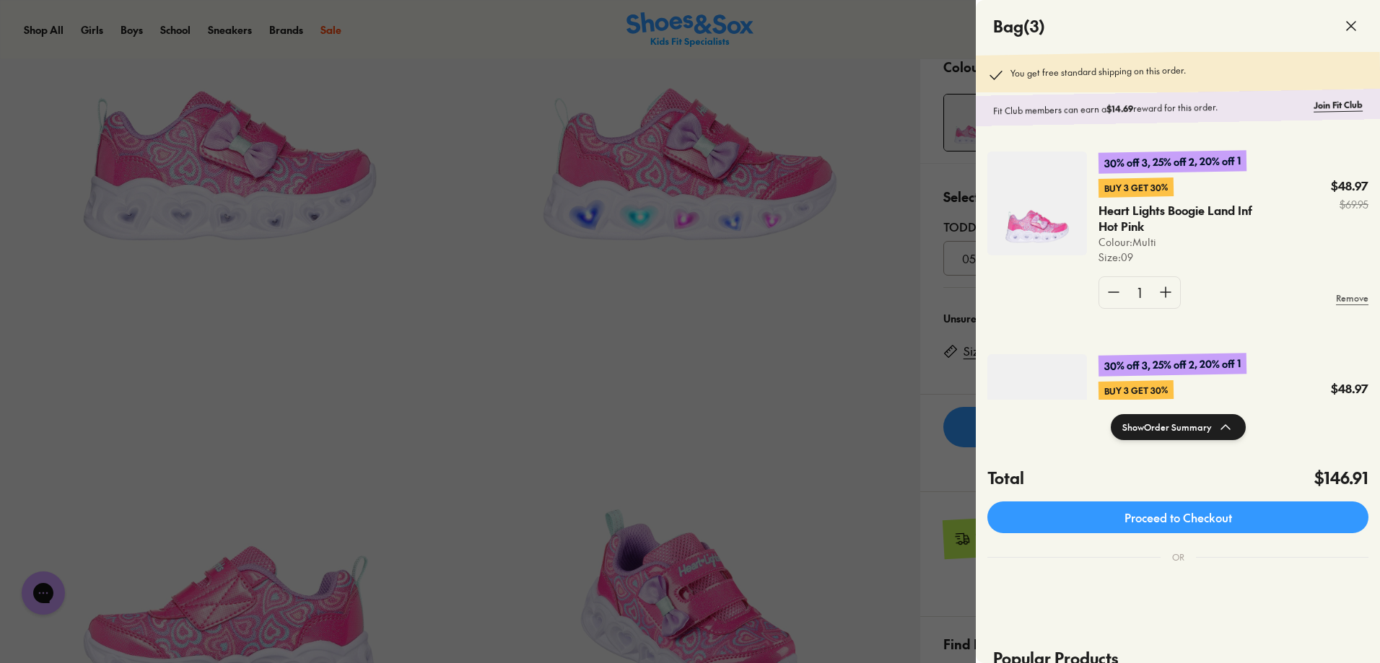
click at [1351, 23] on icon at bounding box center [1351, 25] width 17 height 17
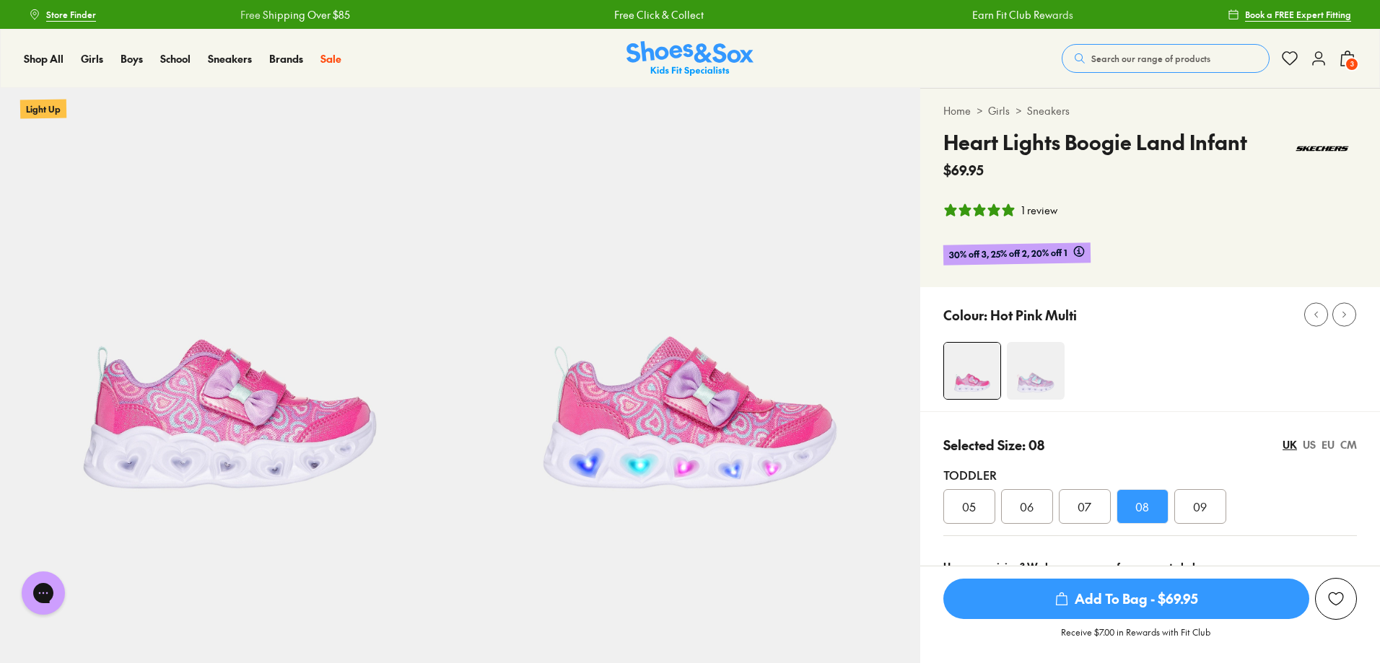
scroll to position [72, 0]
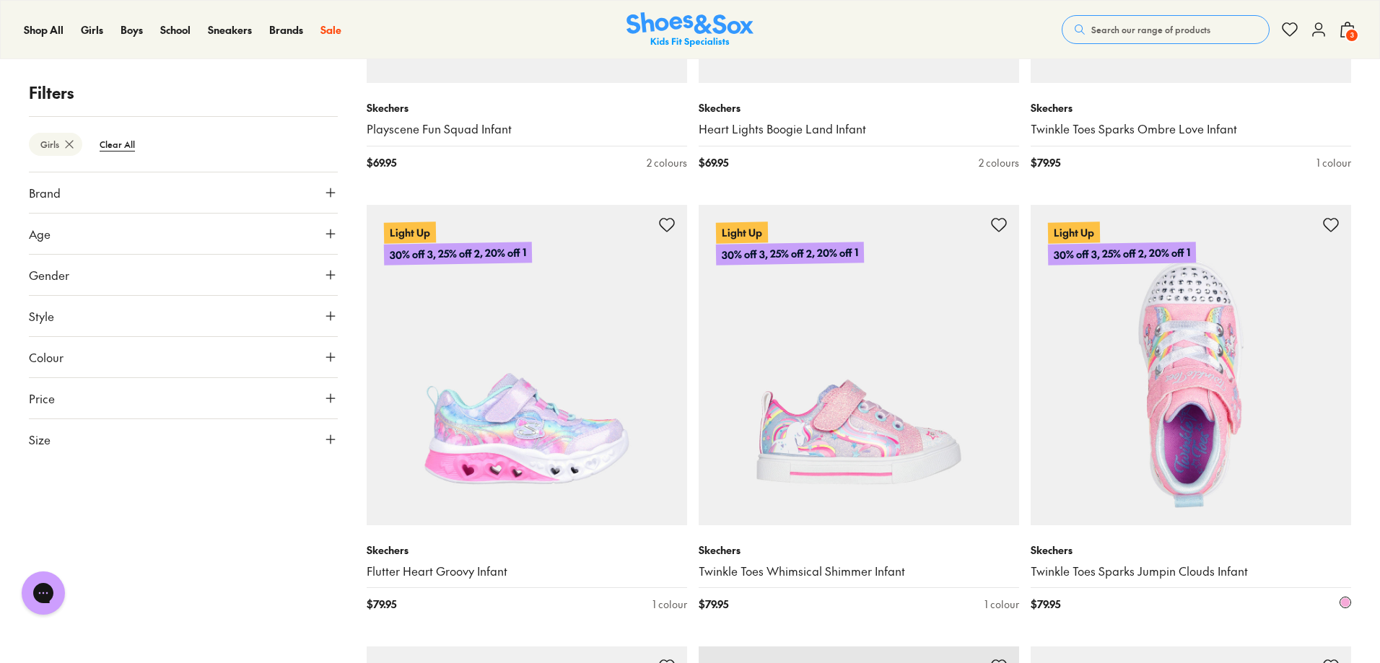
scroll to position [2797, 0]
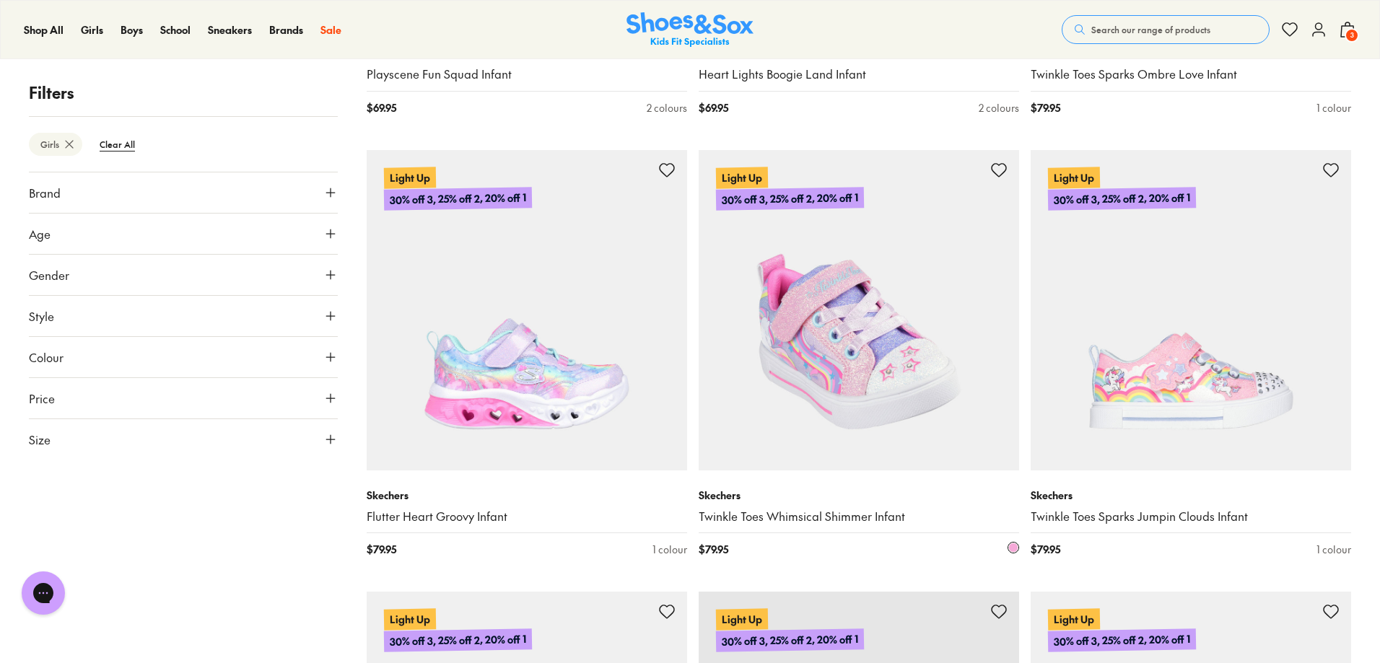
click at [895, 422] on img at bounding box center [859, 310] width 321 height 321
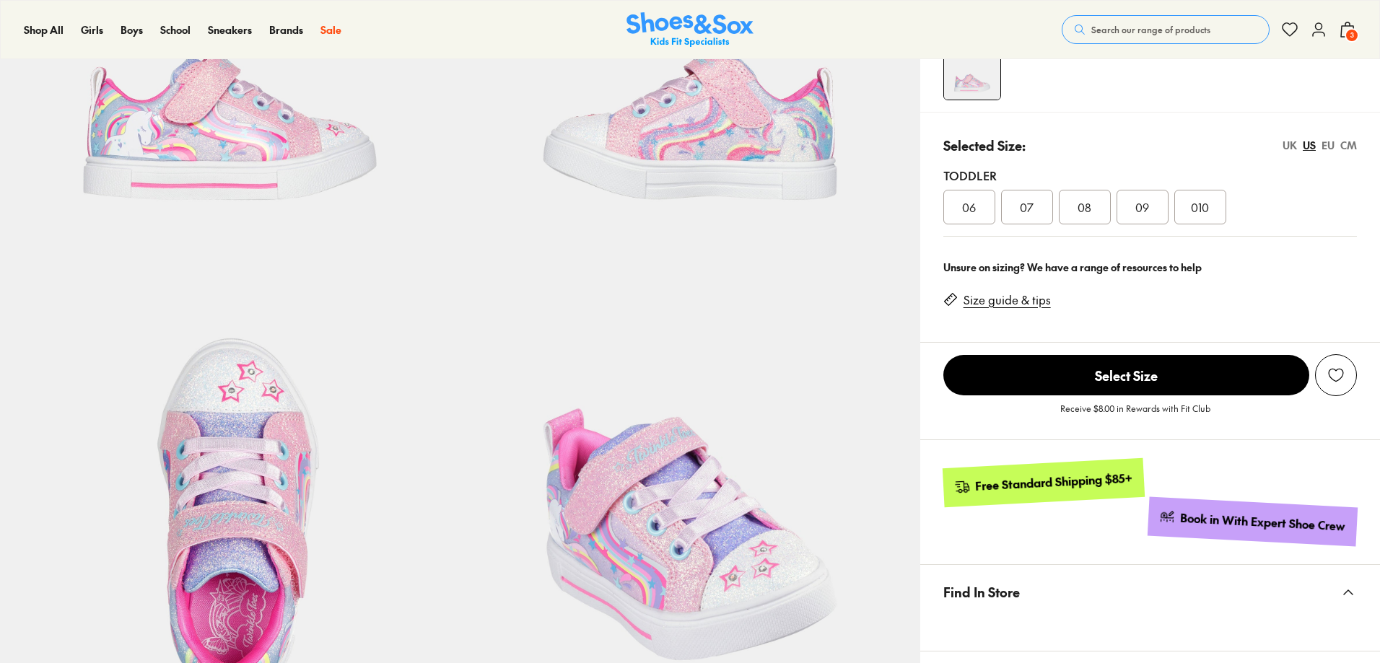
select select "*"
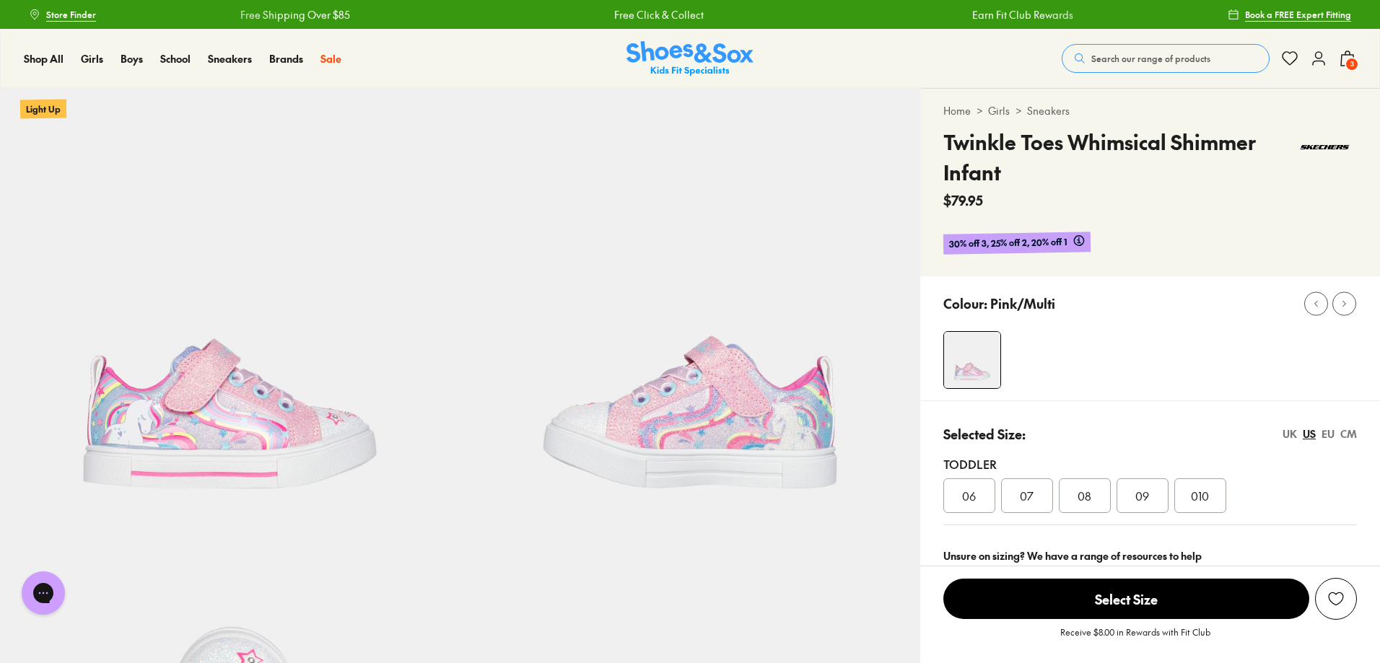
click at [1351, 61] on span "3" at bounding box center [1352, 64] width 14 height 14
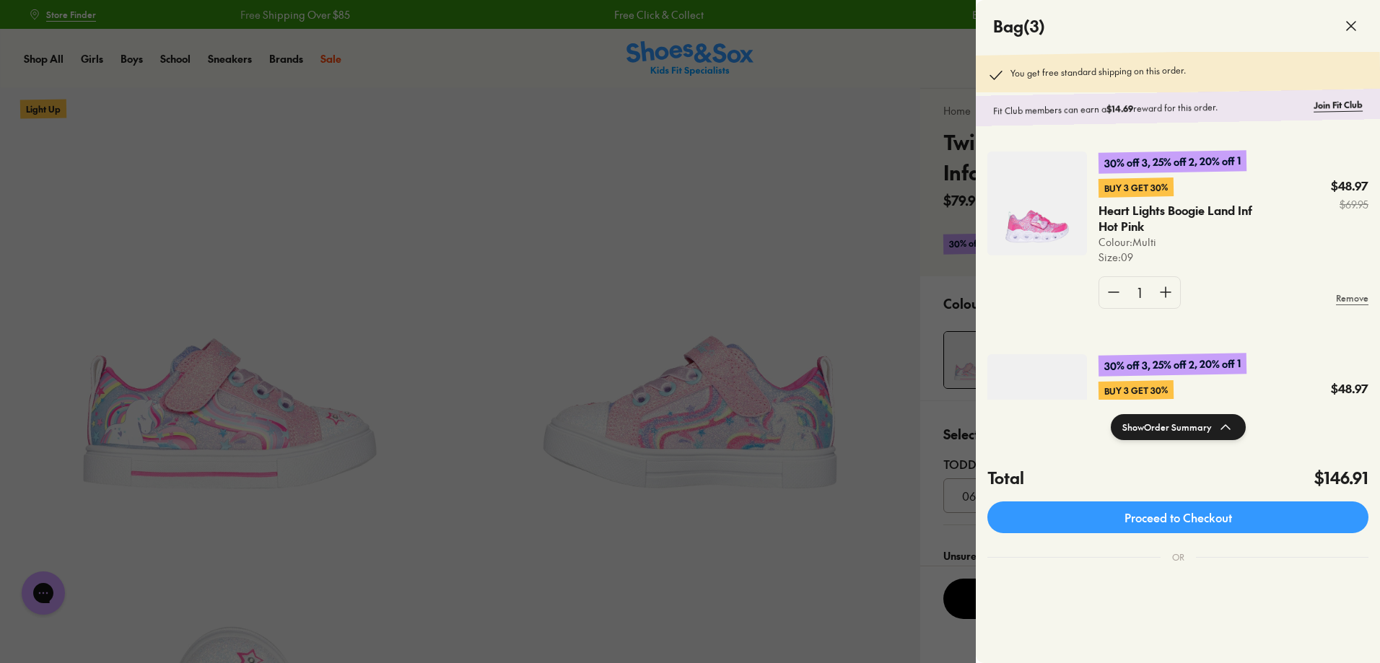
click at [665, 255] on div at bounding box center [690, 331] width 1380 height 663
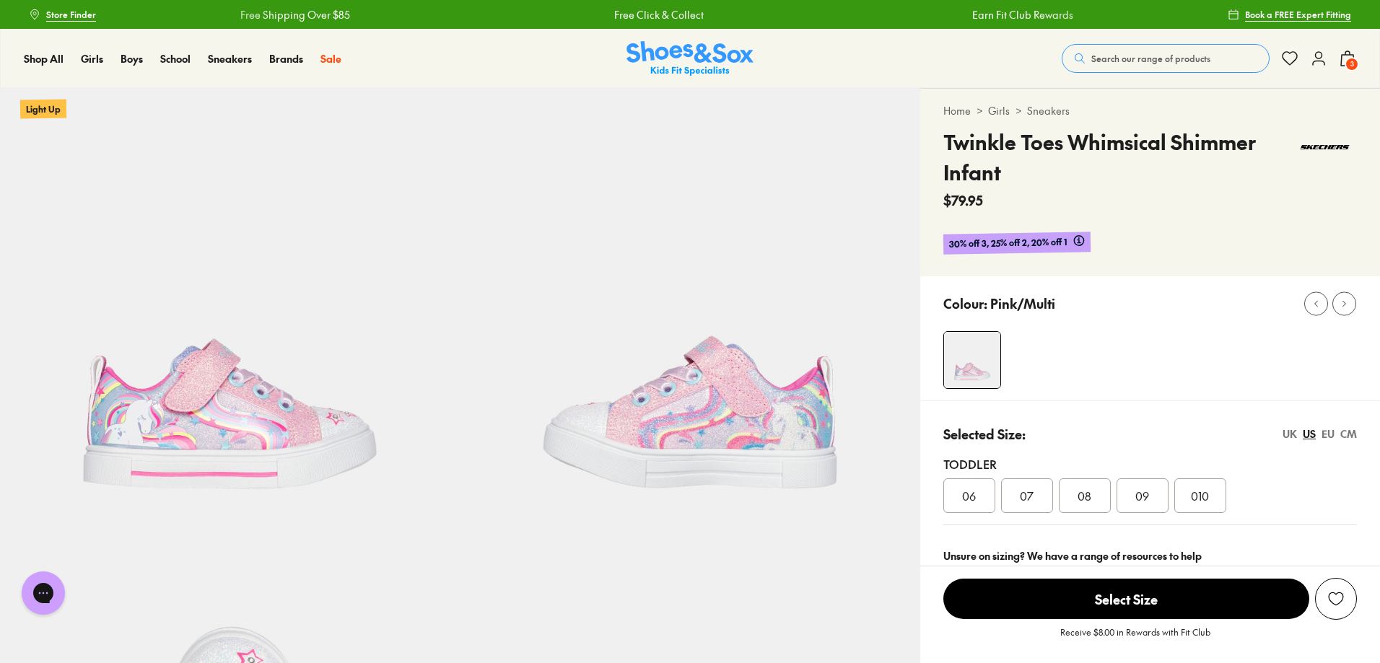
click at [1315, 55] on use at bounding box center [1319, 58] width 12 height 13
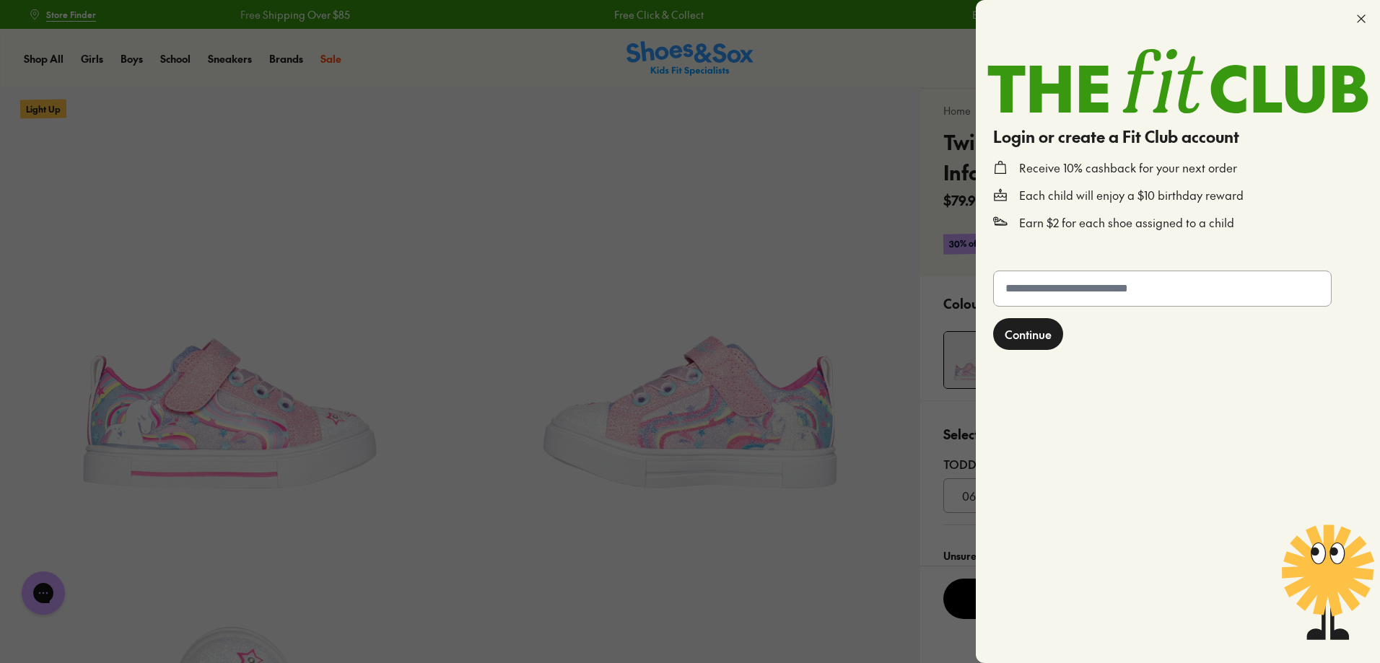
click at [1106, 290] on input "text" at bounding box center [1162, 288] width 337 height 35
type input "**********"
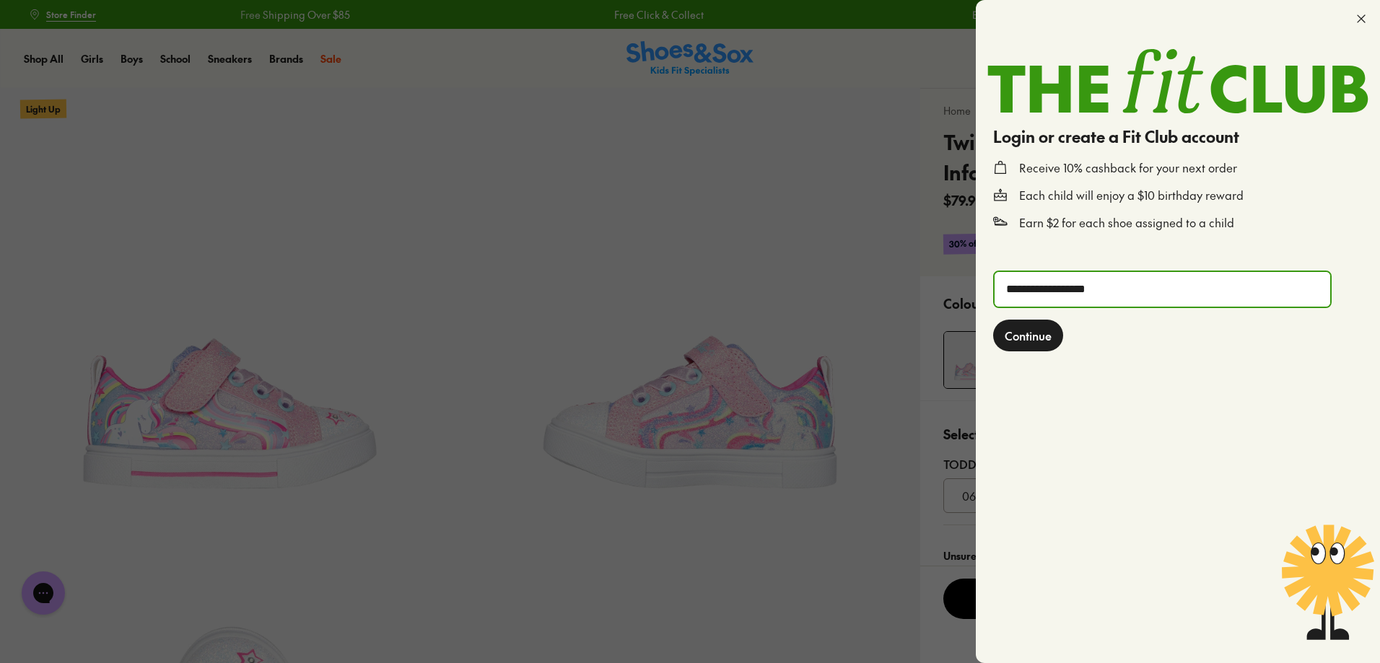
click at [1016, 332] on span "Continue" at bounding box center [1028, 335] width 47 height 17
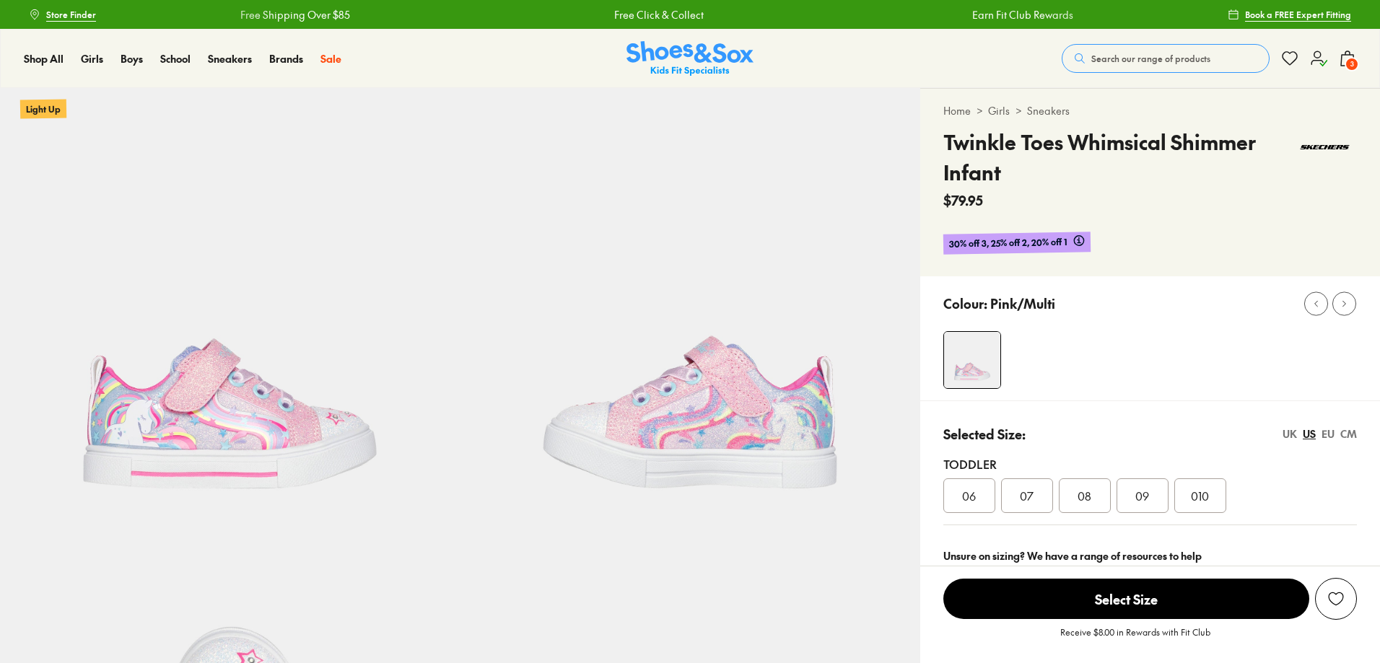
click at [1321, 63] on icon at bounding box center [1318, 58] width 17 height 17
select select "*"
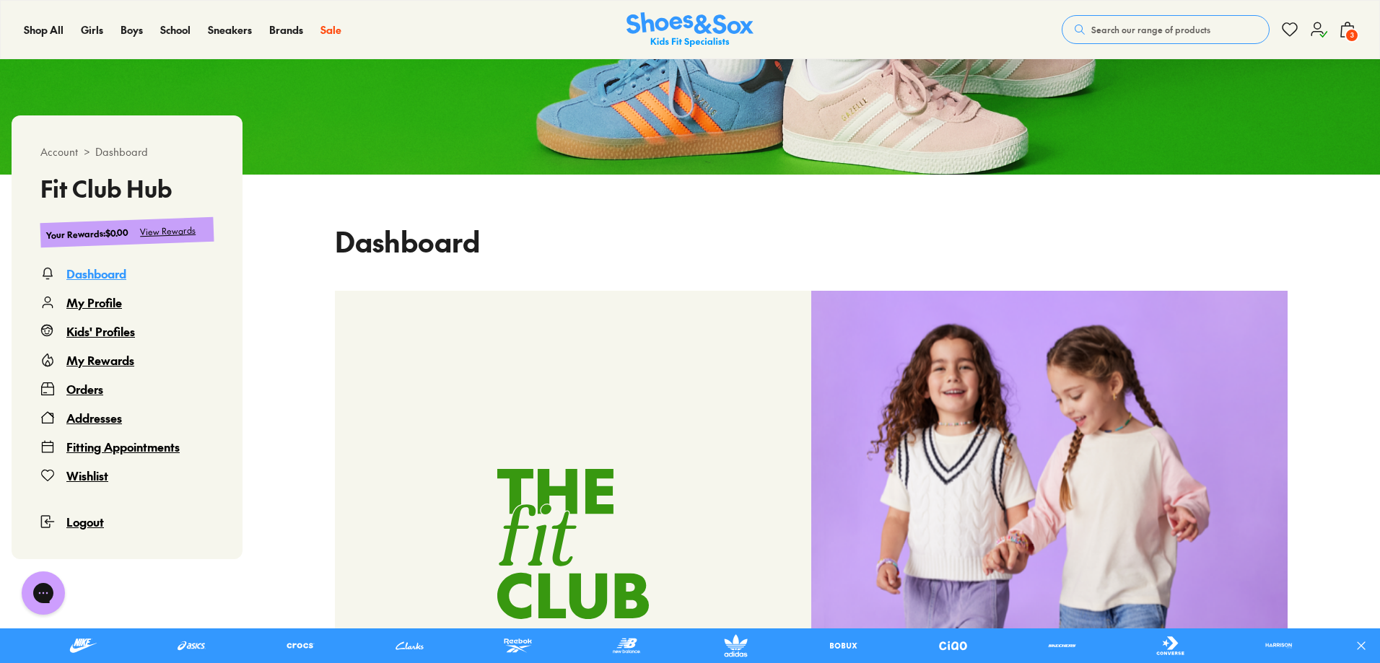
scroll to position [217, 0]
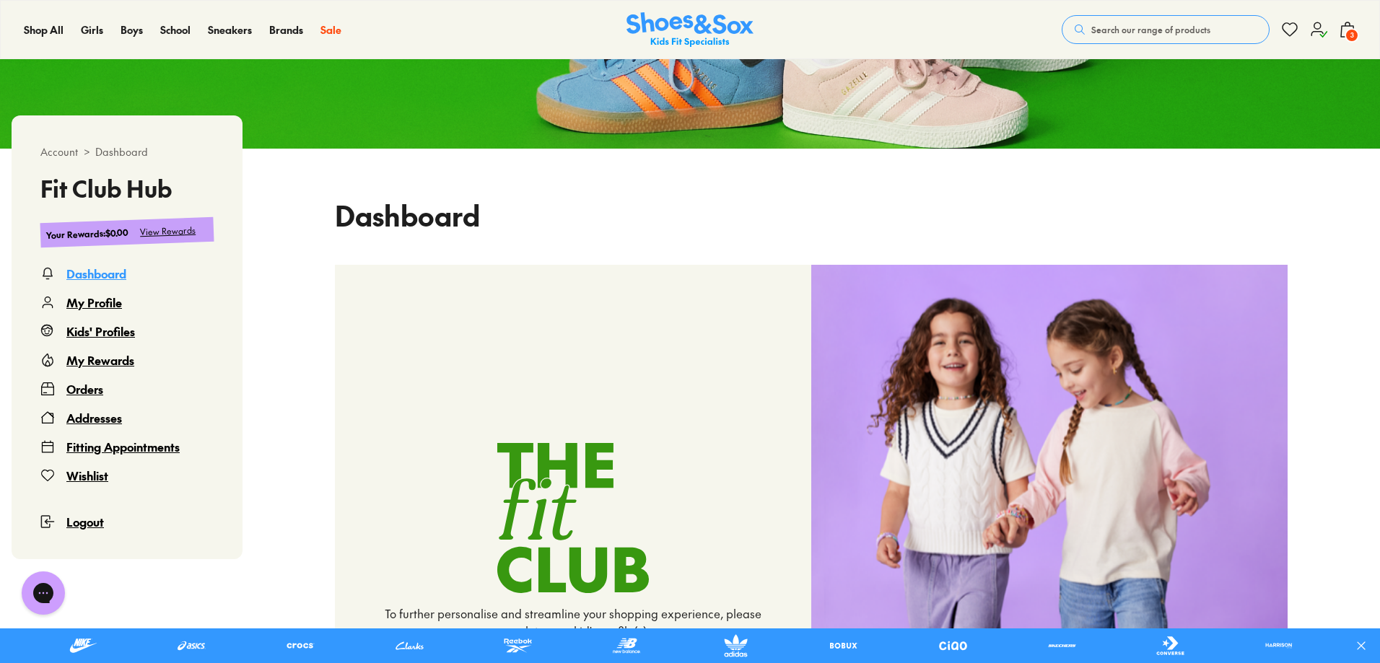
click at [1315, 26] on use at bounding box center [1319, 29] width 15 height 14
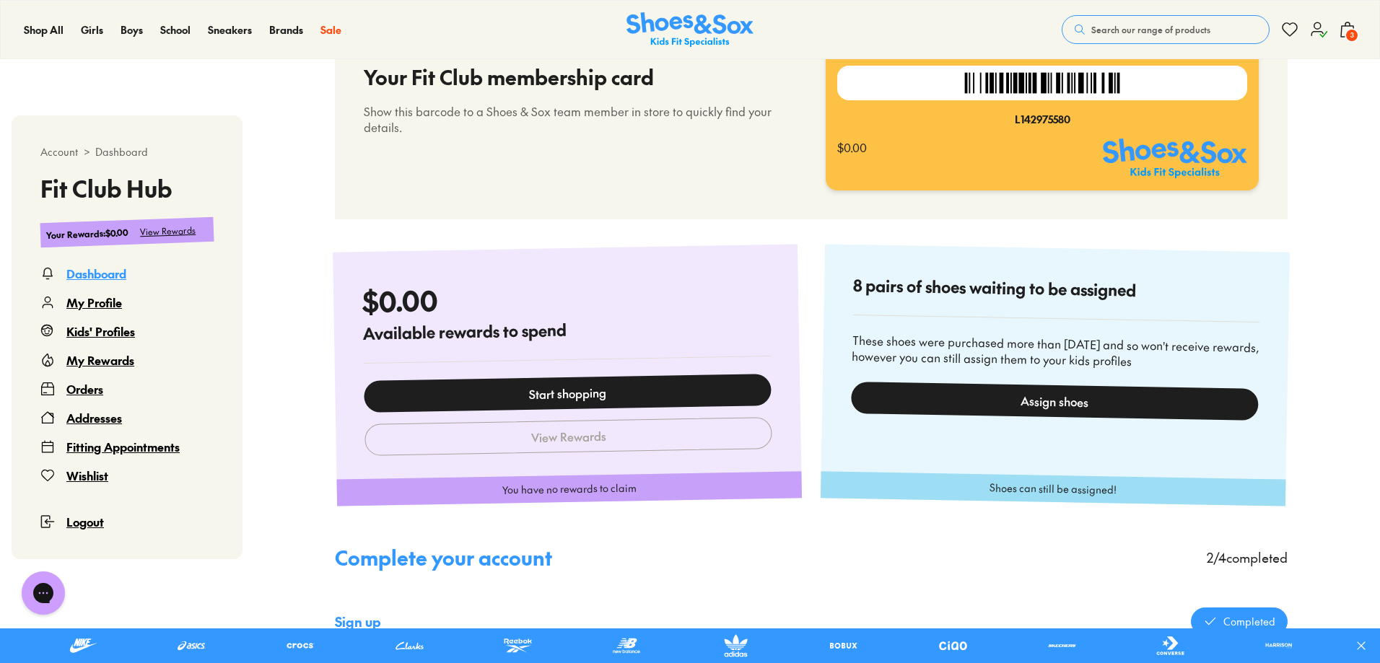
scroll to position [1211, 0]
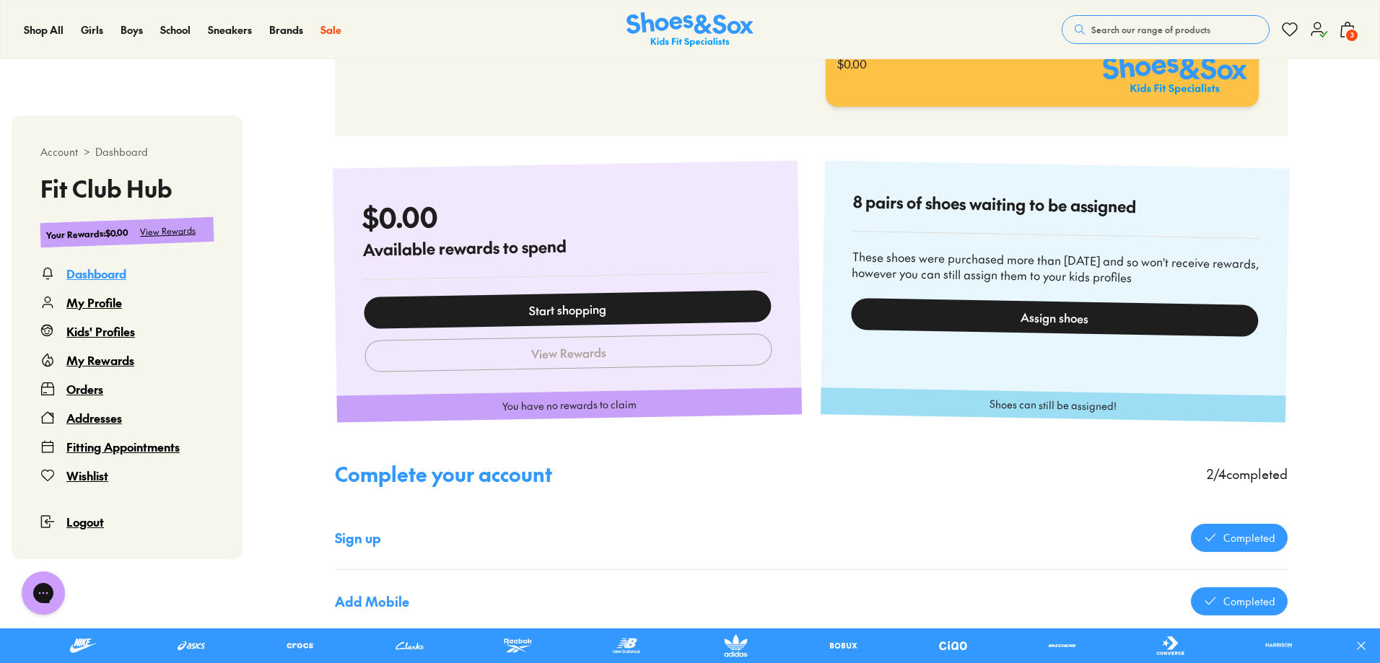
click at [961, 307] on div "Assign shoes" at bounding box center [1055, 316] width 408 height 39
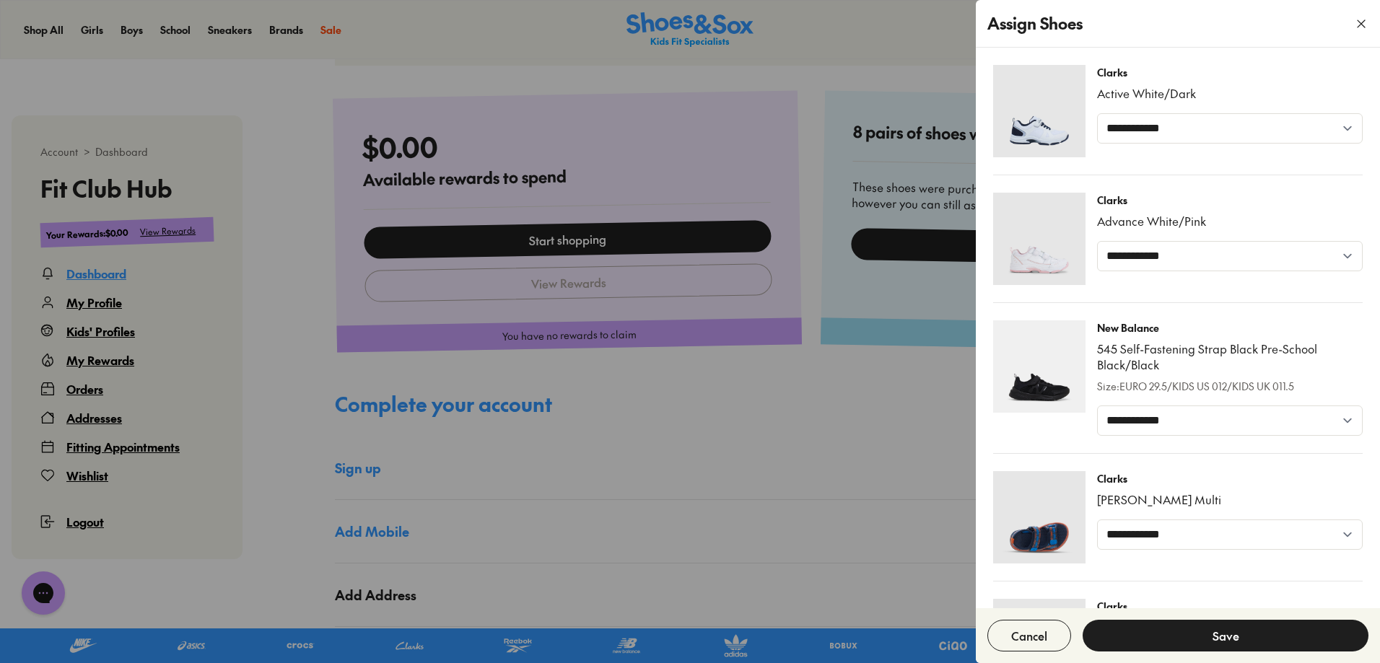
scroll to position [1283, 0]
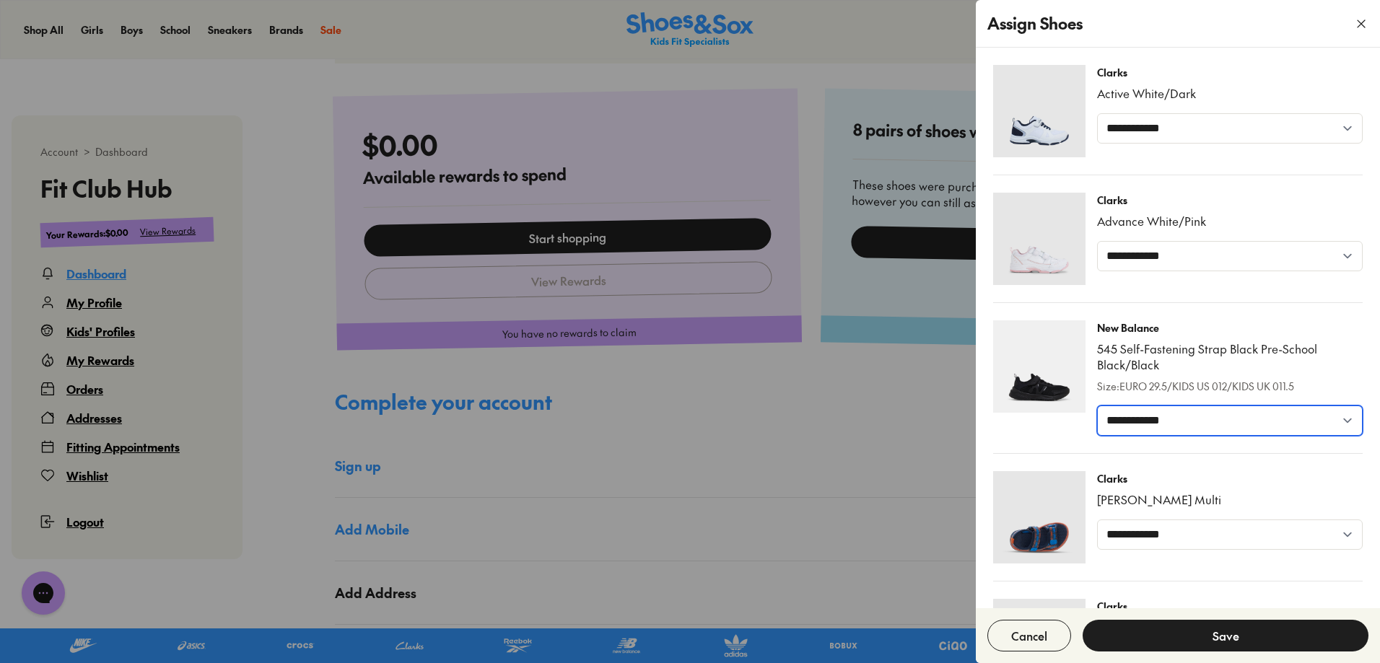
click at [1287, 424] on select "**********" at bounding box center [1230, 421] width 266 height 30
click at [1097, 406] on select "**********" at bounding box center [1230, 421] width 266 height 30
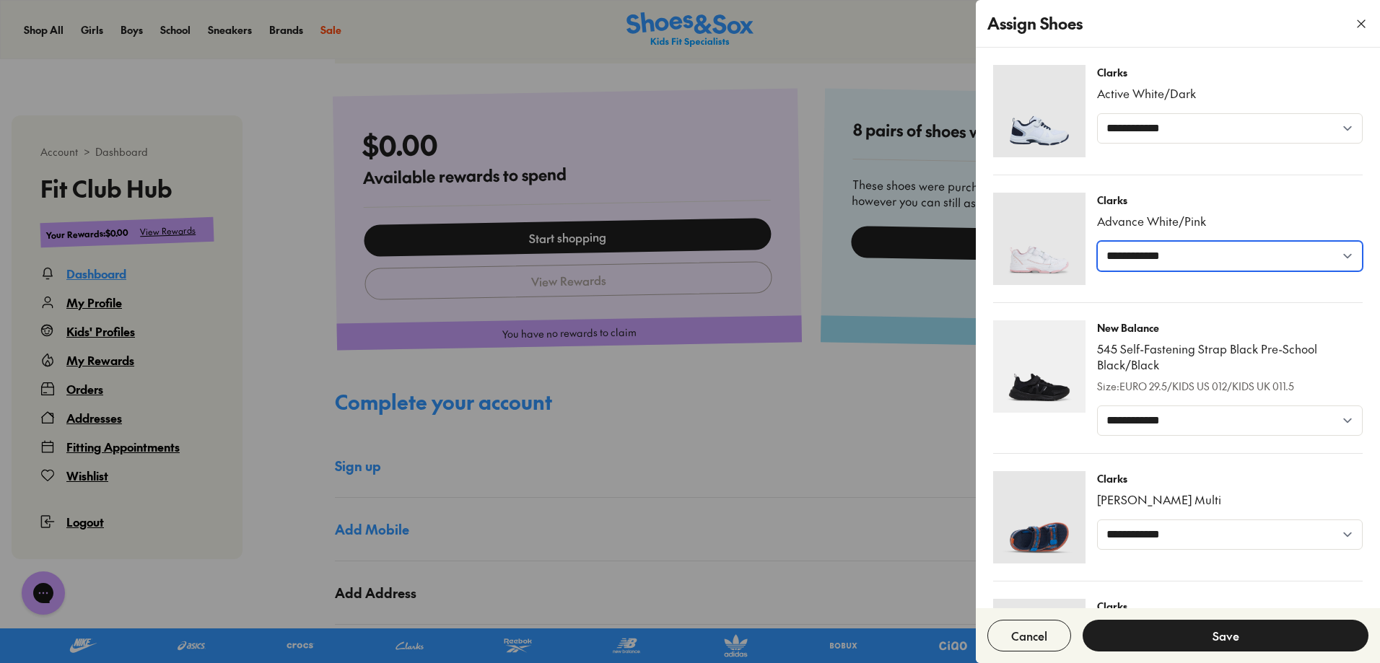
click at [1254, 244] on select "**********" at bounding box center [1230, 256] width 266 height 30
click at [1097, 241] on select "**********" at bounding box center [1230, 256] width 266 height 30
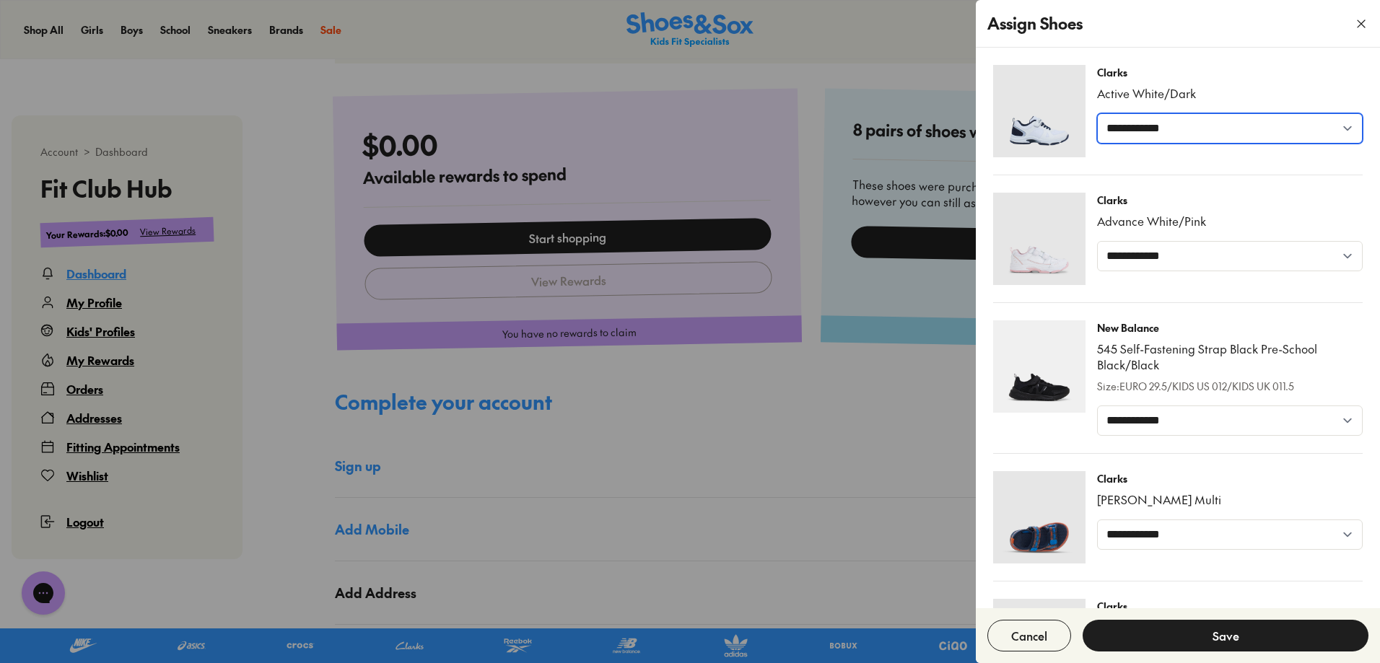
click at [1211, 124] on select "**********" at bounding box center [1230, 128] width 266 height 30
drag, startPoint x: 1191, startPoint y: 176, endPoint x: 1191, endPoint y: 185, distance: 8.7
click at [1191, 177] on div "**********" at bounding box center [1178, 571] width 381 height 1024
click at [1362, 24] on use "button" at bounding box center [1361, 23] width 7 height 7
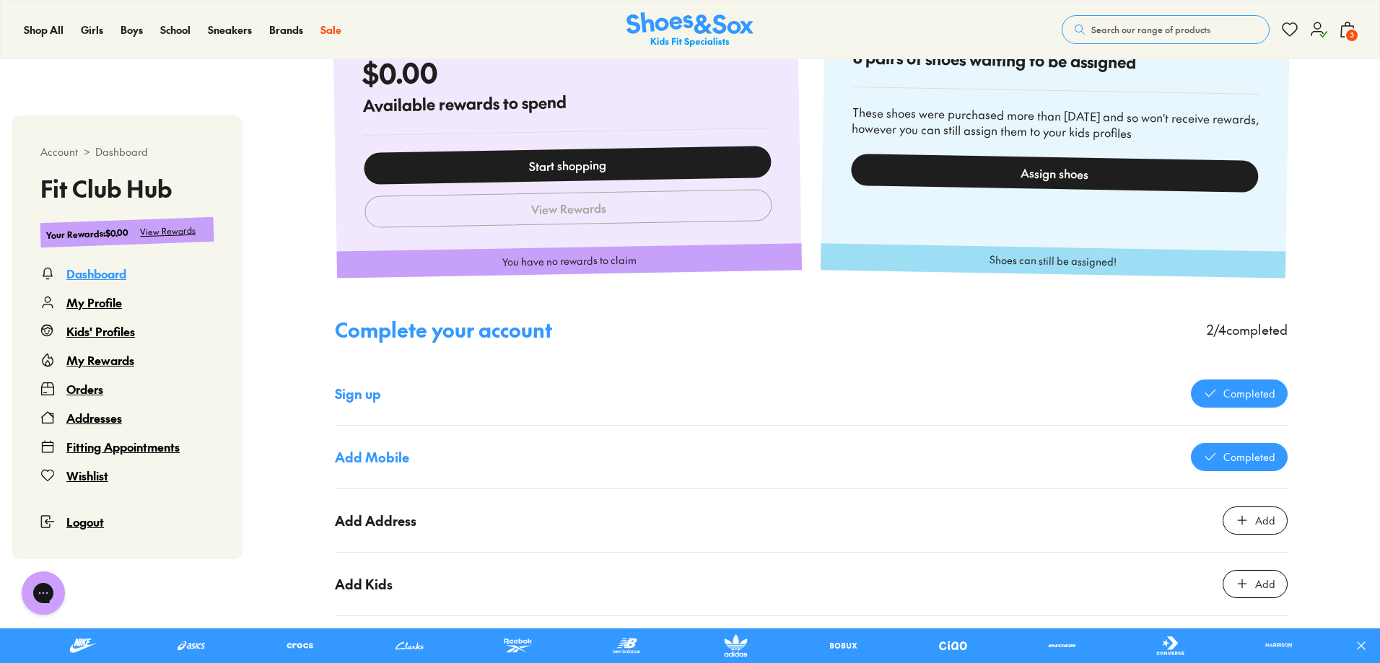
scroll to position [1572, 0]
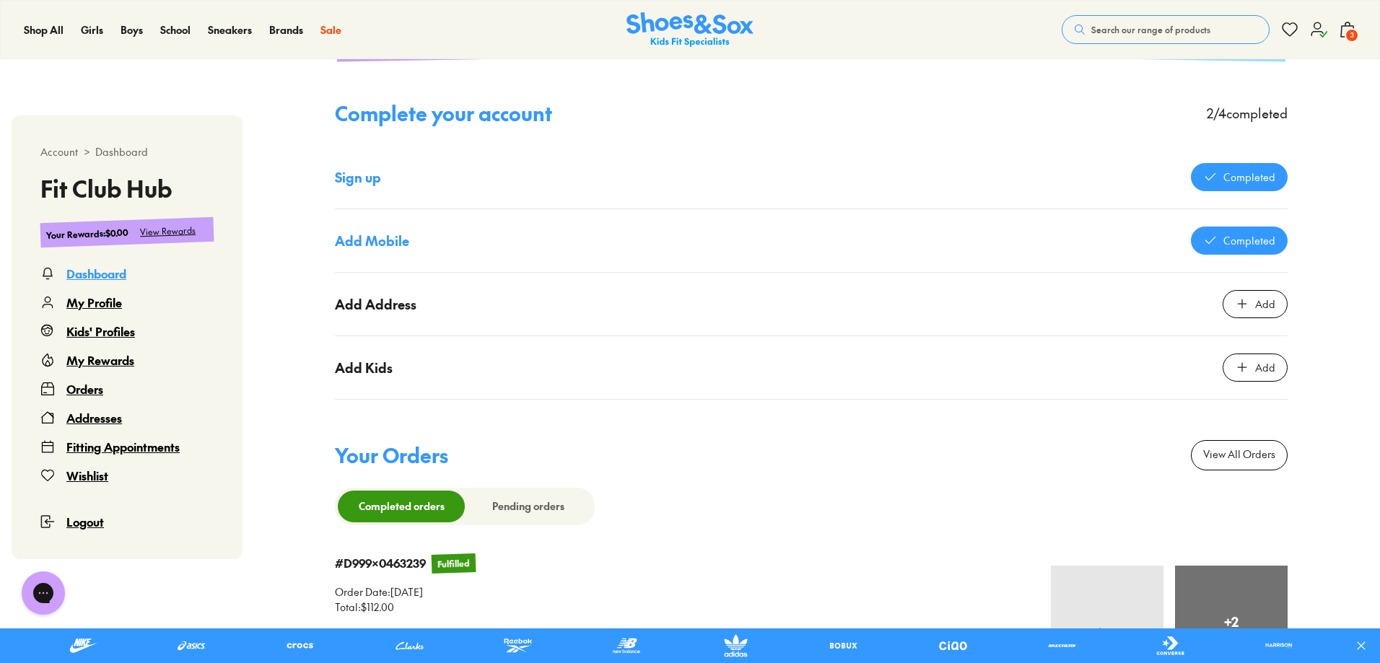
click at [1258, 365] on div "Add" at bounding box center [1265, 367] width 20 height 15
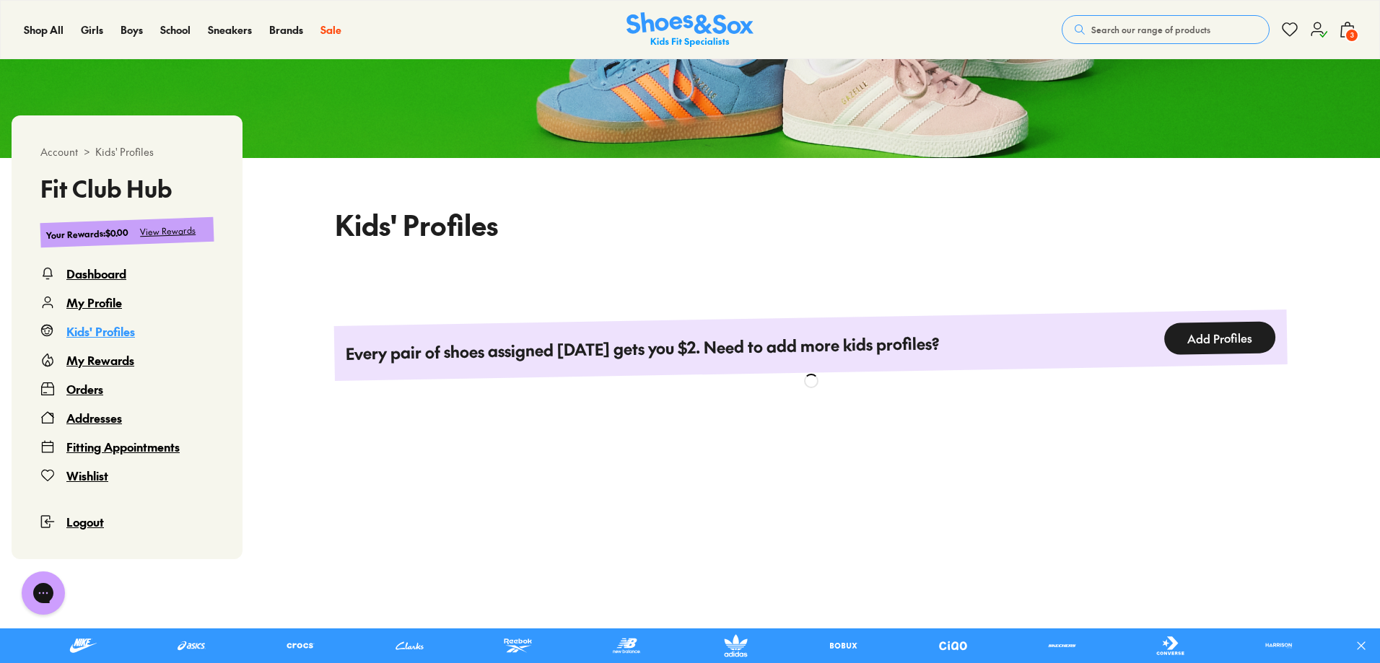
scroll to position [232, 0]
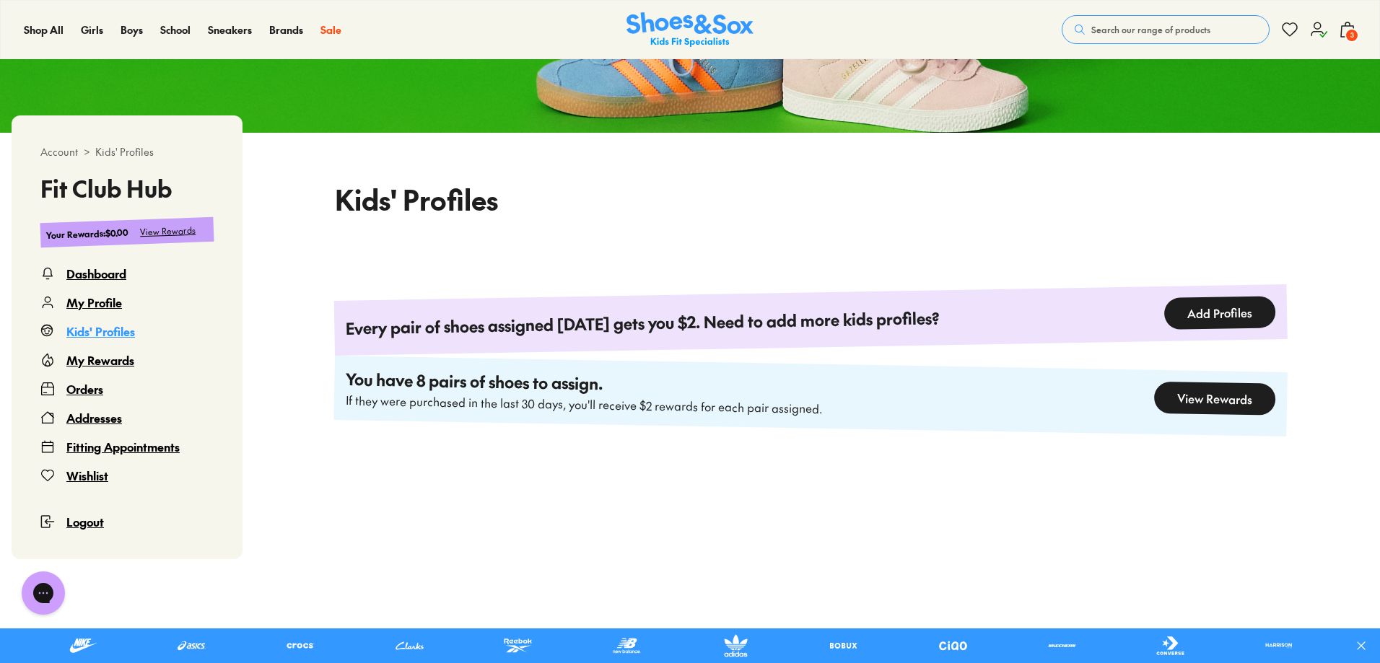
click at [1208, 311] on button "Add Profiles" at bounding box center [1221, 313] width 112 height 34
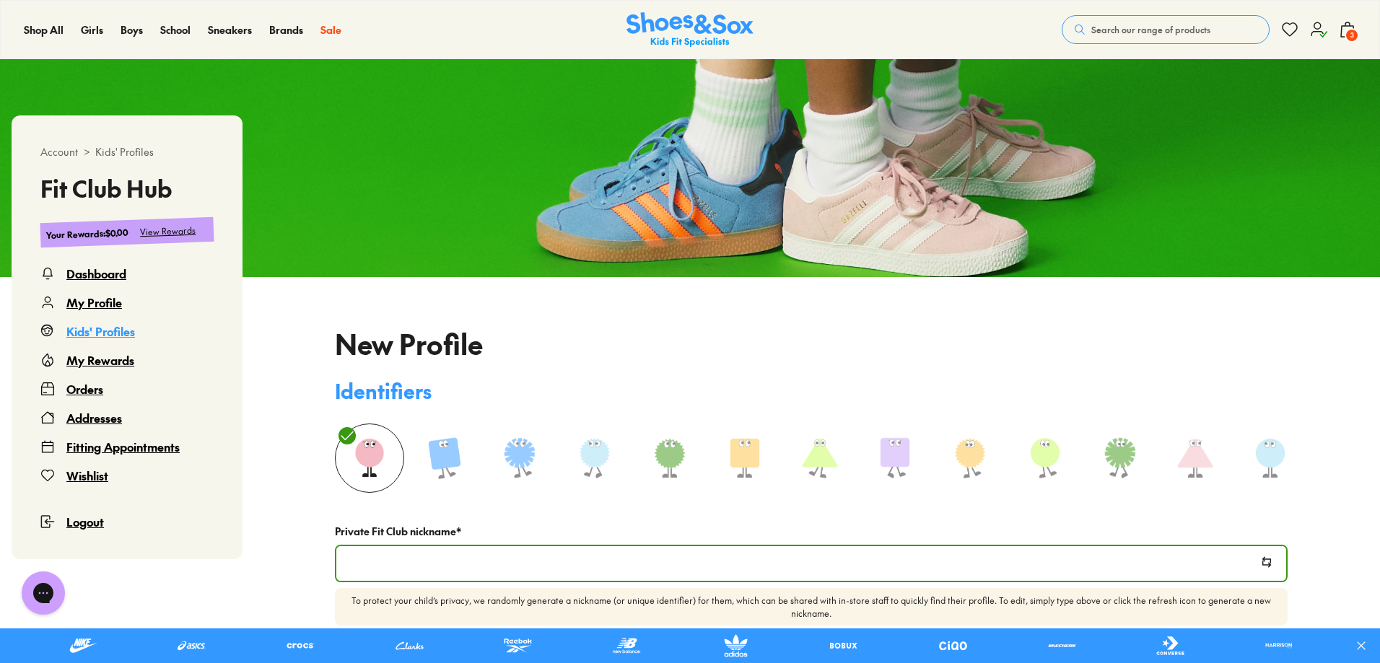
scroll to position [160, 0]
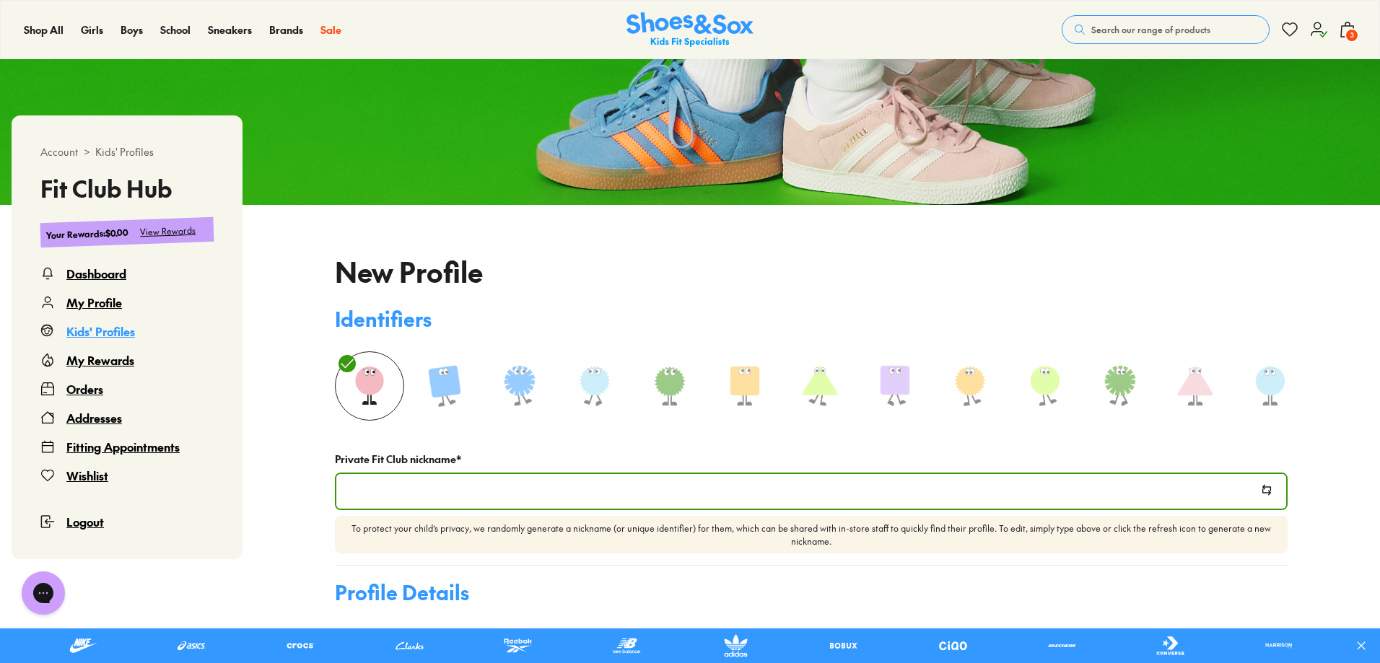
type input "**********"
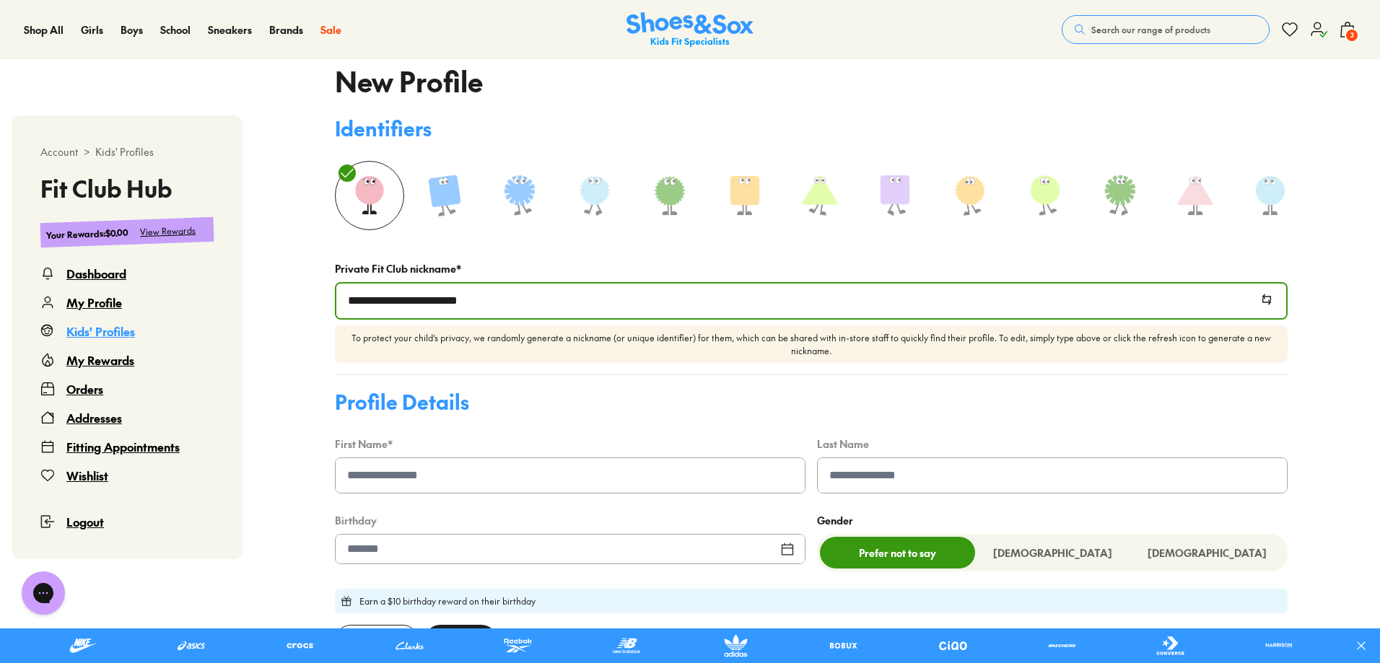
scroll to position [377, 0]
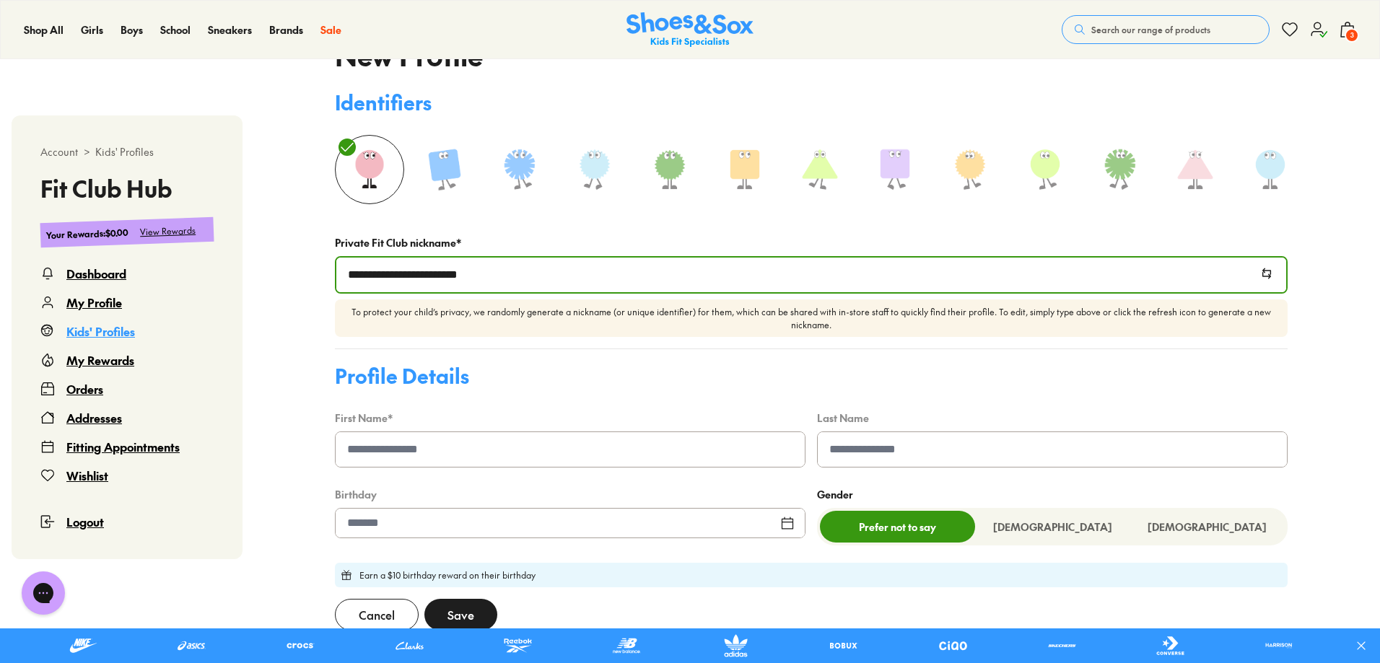
drag, startPoint x: 529, startPoint y: 455, endPoint x: 544, endPoint y: 456, distance: 14.5
click at [529, 455] on input at bounding box center [570, 449] width 469 height 35
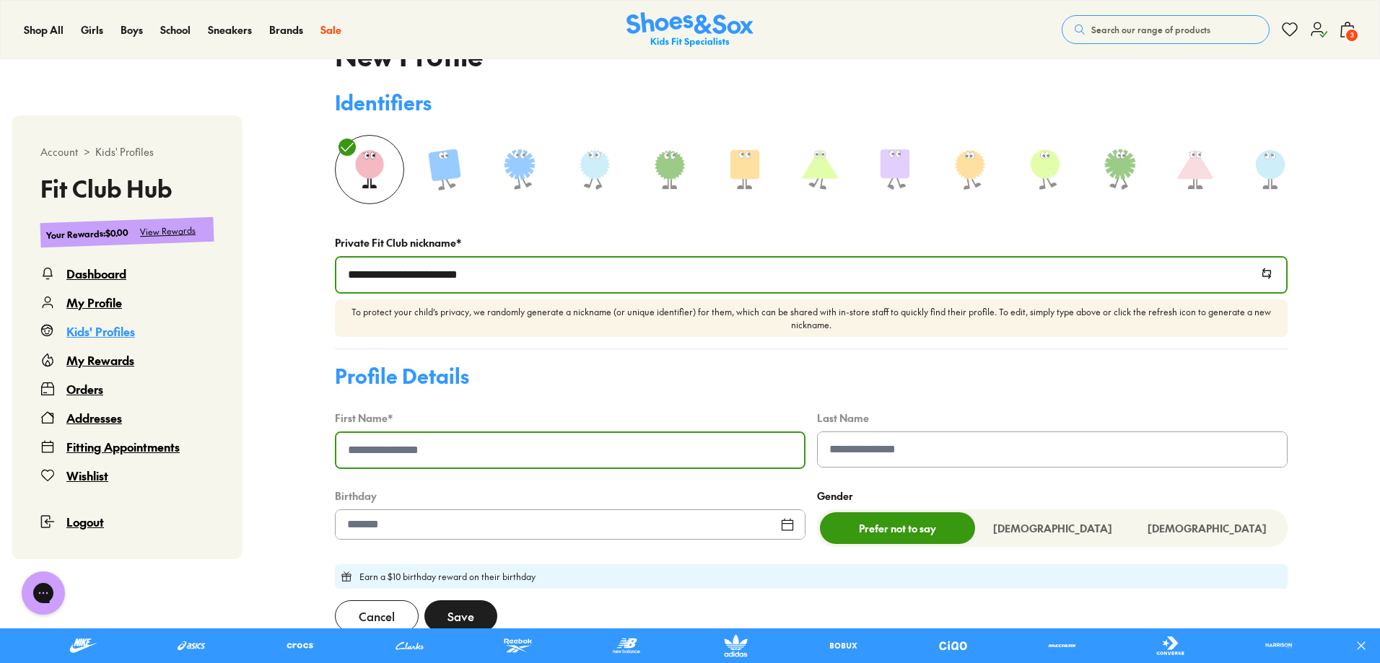
type input "*"
type input "******"
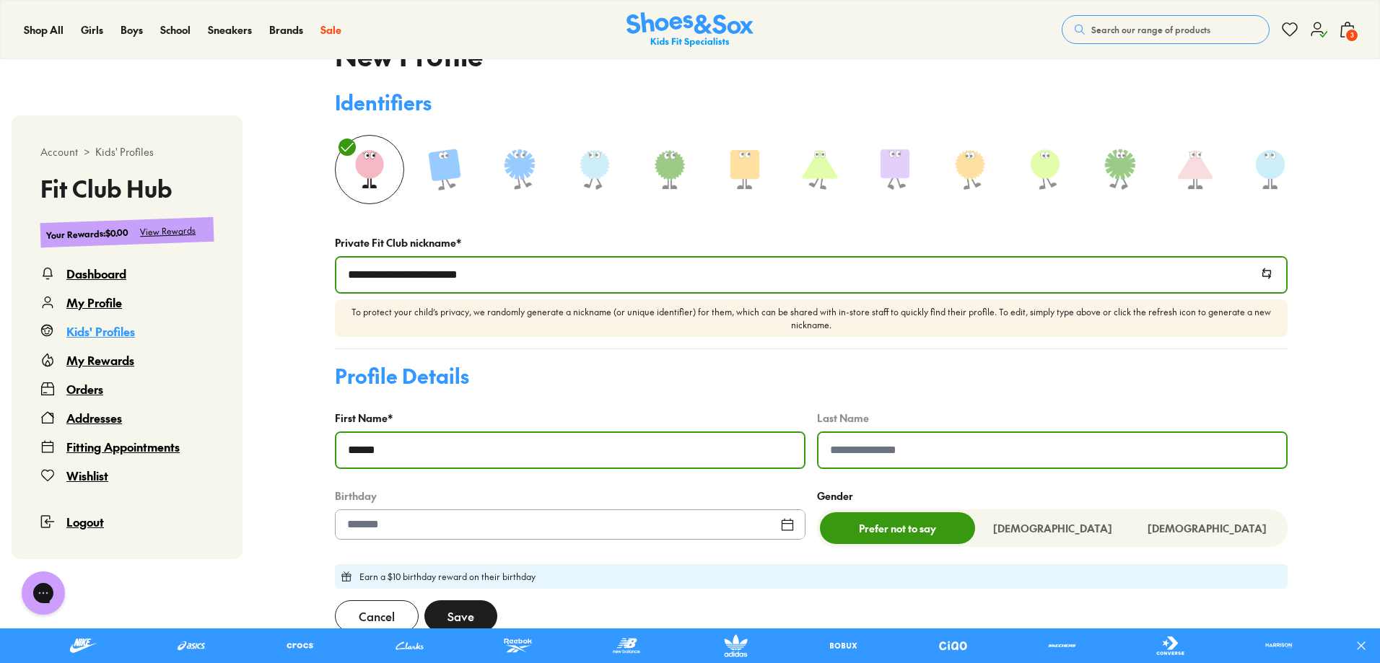
click at [502, 521] on div at bounding box center [570, 525] width 471 height 30
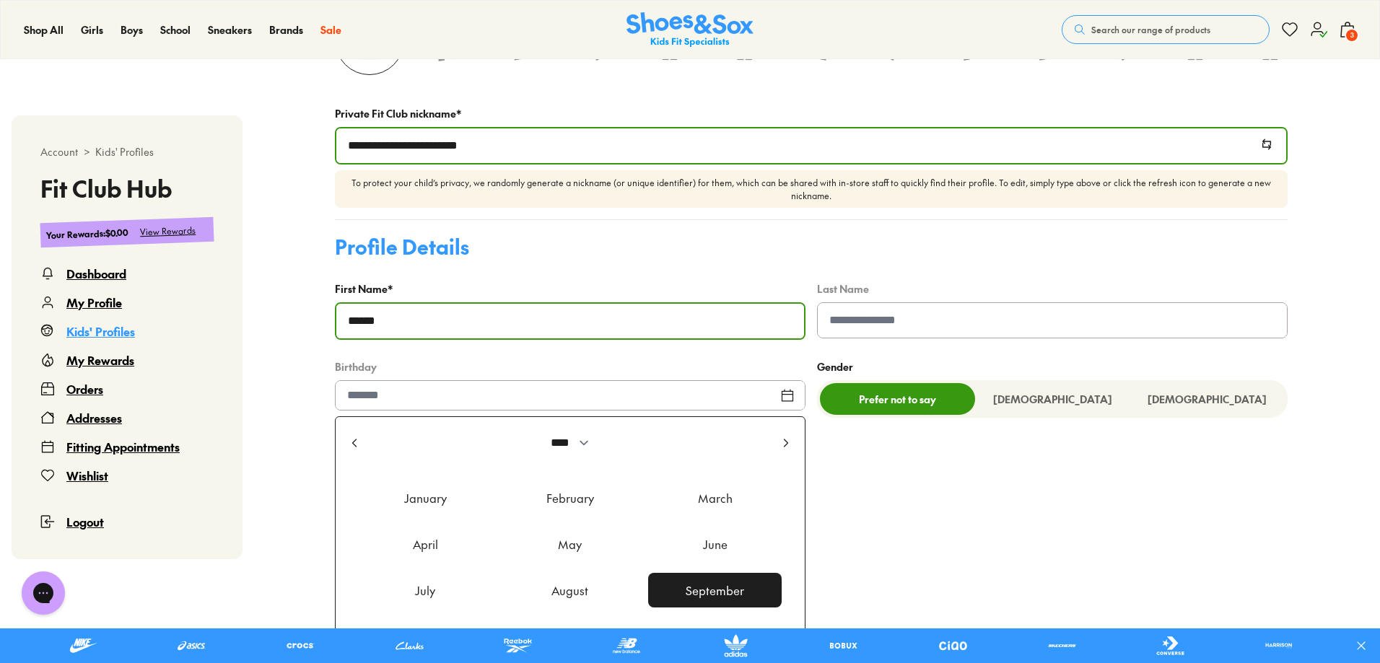
scroll to position [521, 0]
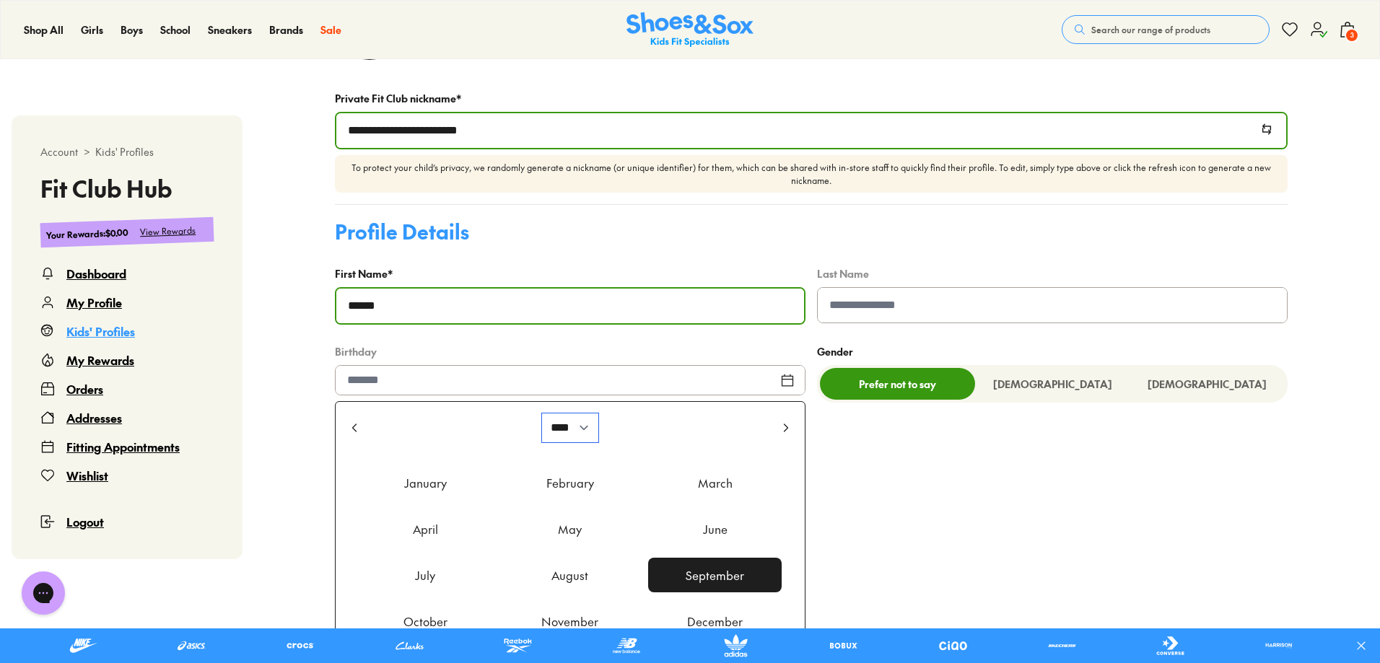
click at [567, 430] on select "**** **** **** **** **** **** **** **** **** **** **** **** **** **** **** ****…" at bounding box center [570, 428] width 56 height 29
select select "****"
click at [542, 419] on select "**** **** **** **** **** **** **** **** **** **** **** **** **** **** **** ****…" at bounding box center [570, 428] width 56 height 29
click at [570, 479] on div "February" at bounding box center [571, 483] width 134 height 35
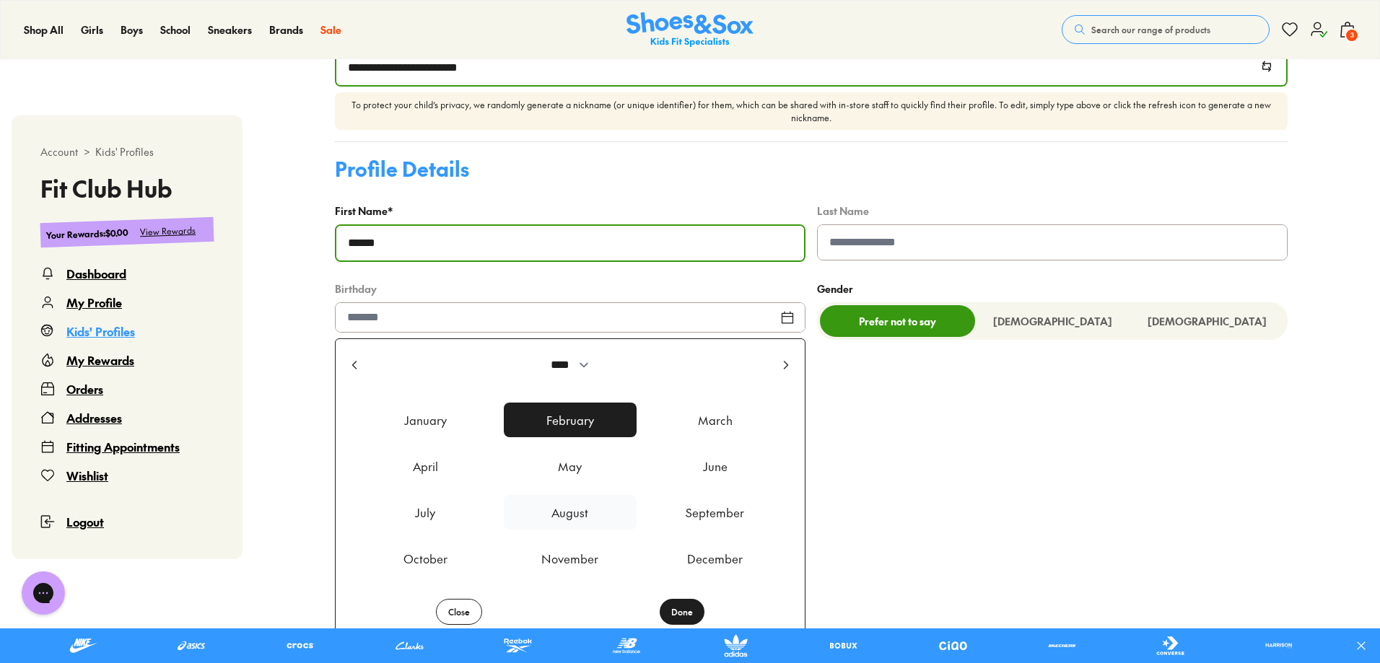
scroll to position [666, 0]
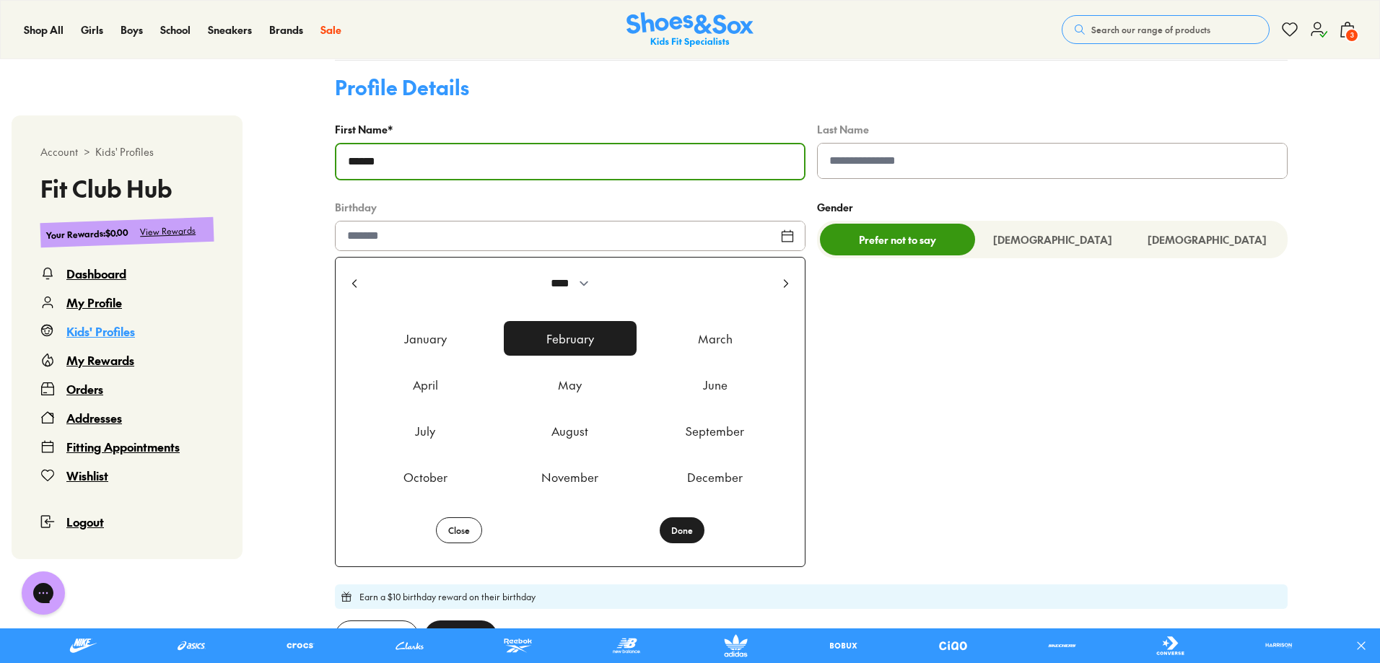
click at [680, 534] on button "Done" at bounding box center [682, 531] width 45 height 26
type input "**********"
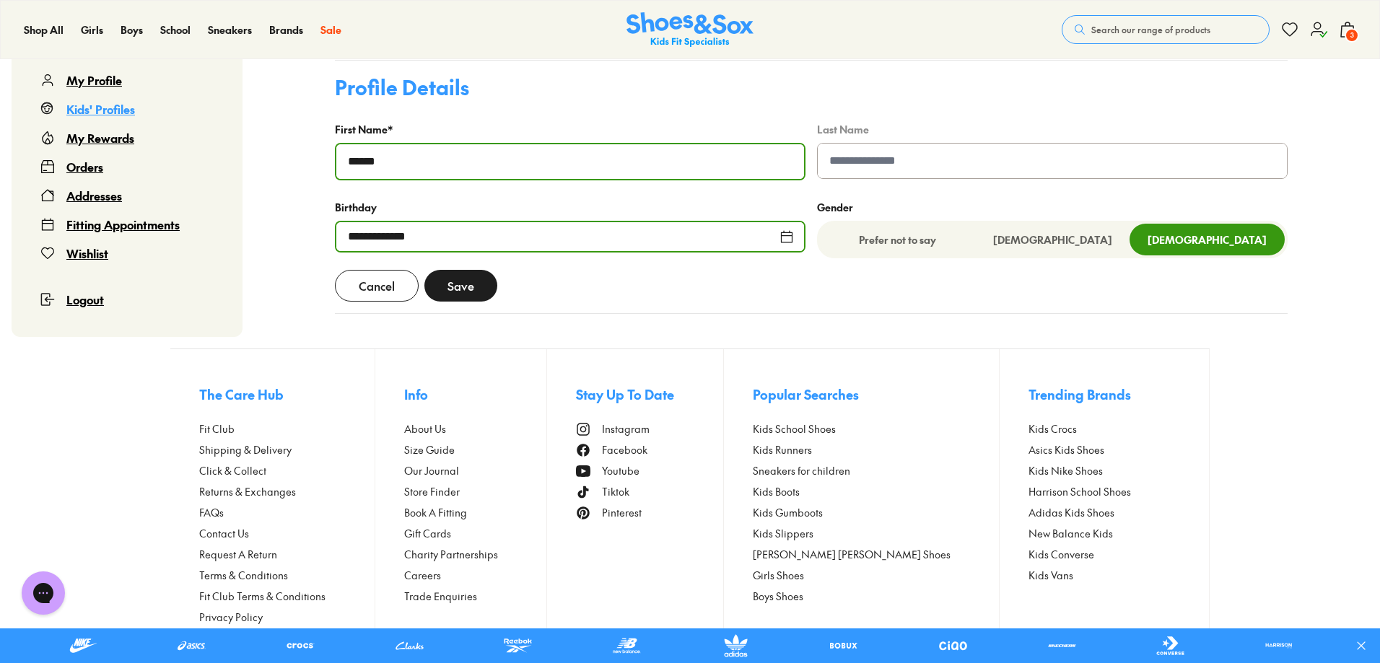
click at [458, 295] on span "Save" at bounding box center [461, 285] width 27 height 17
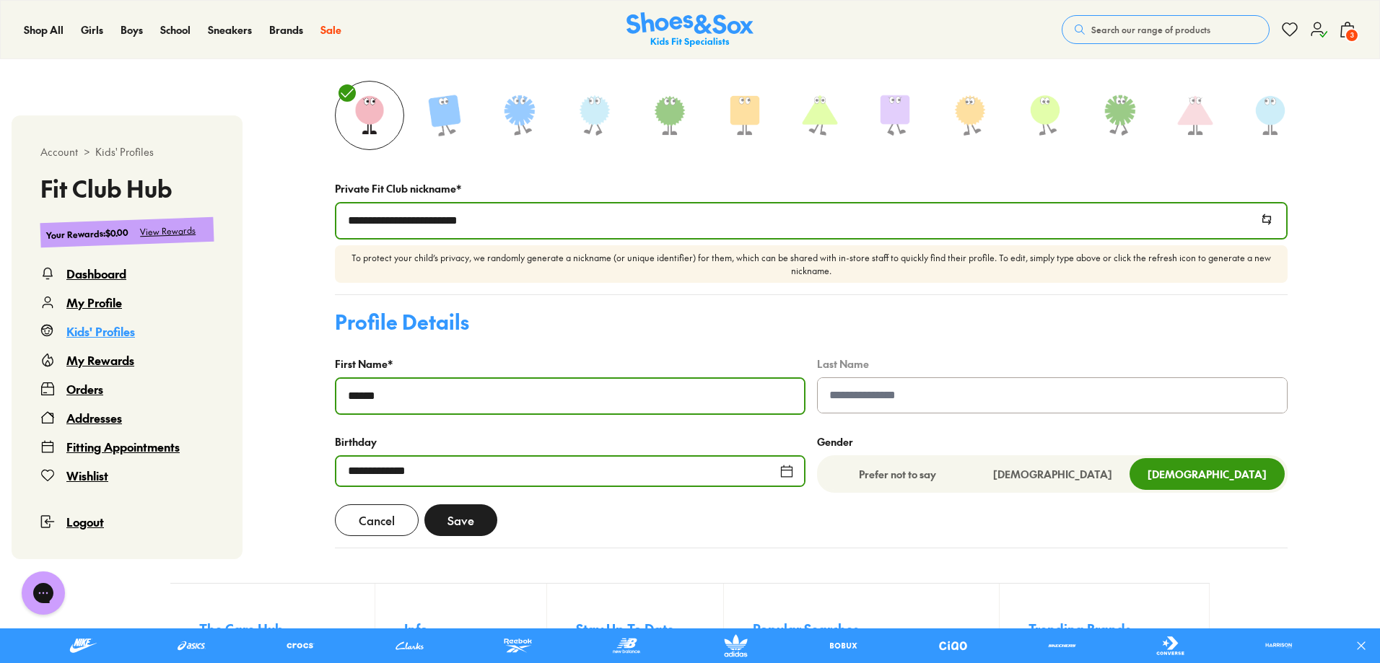
scroll to position [449, 0]
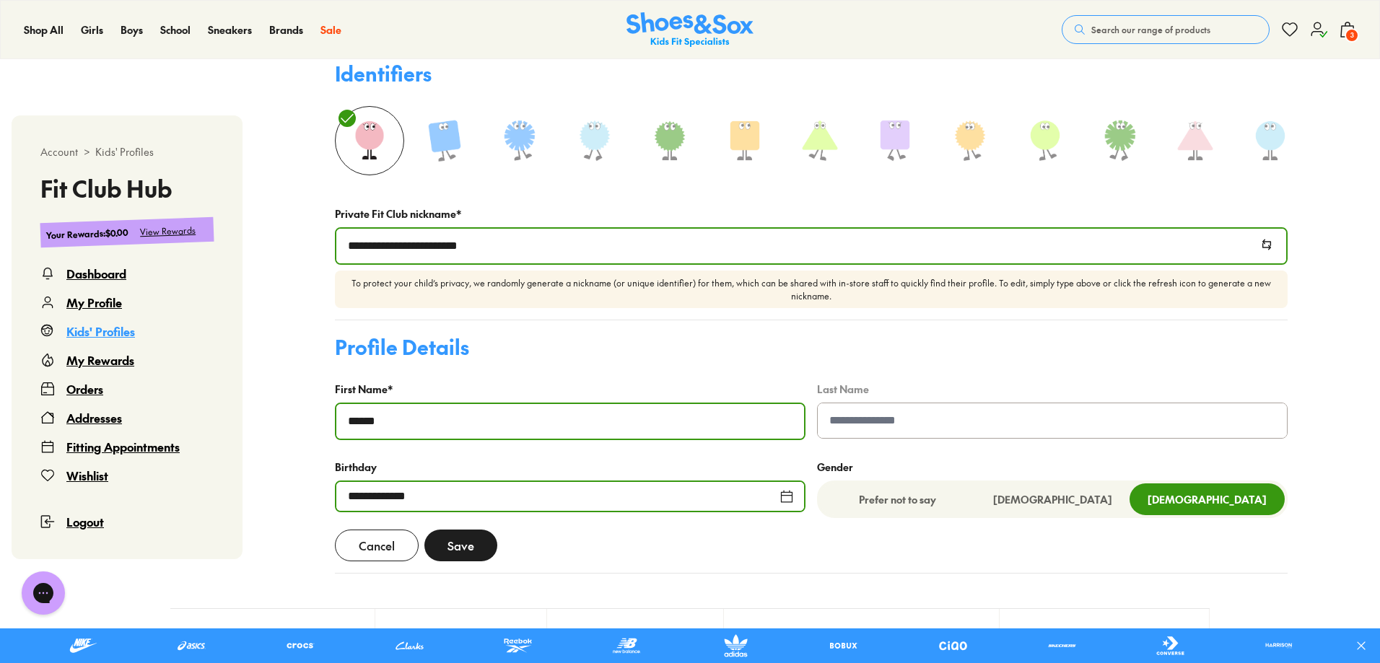
click at [462, 548] on span "Save" at bounding box center [461, 545] width 27 height 17
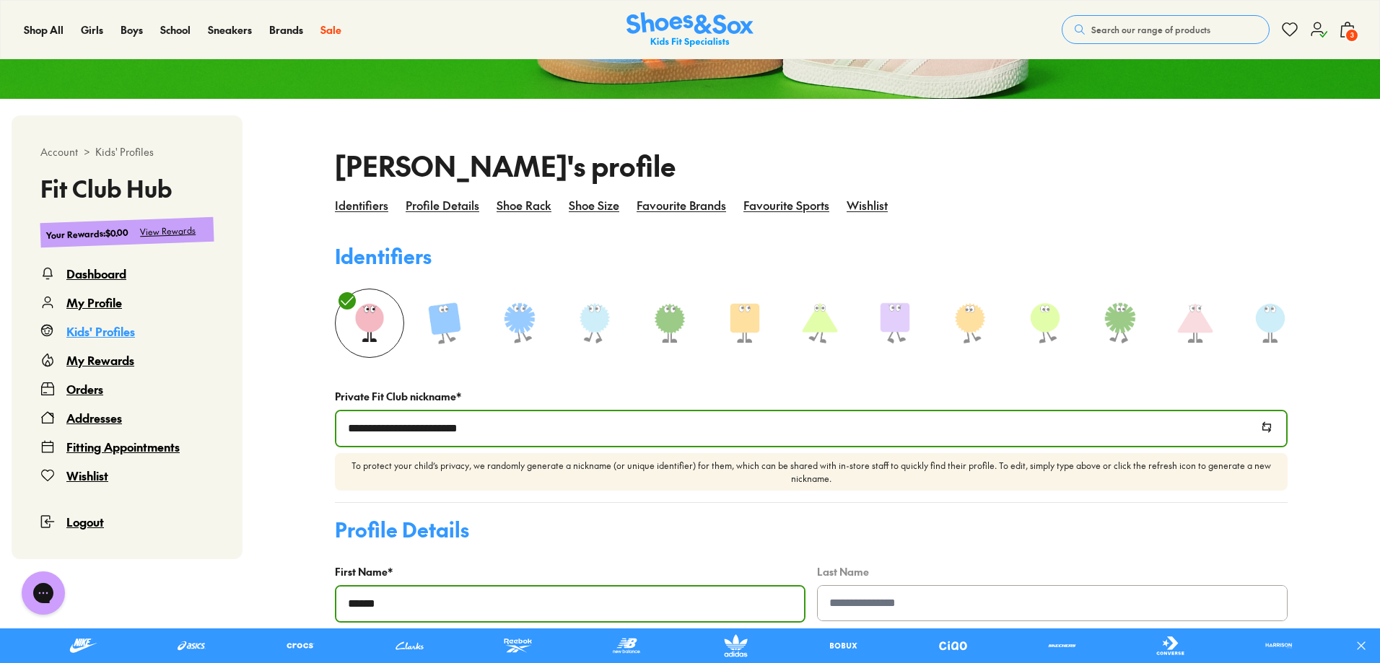
scroll to position [232, 0]
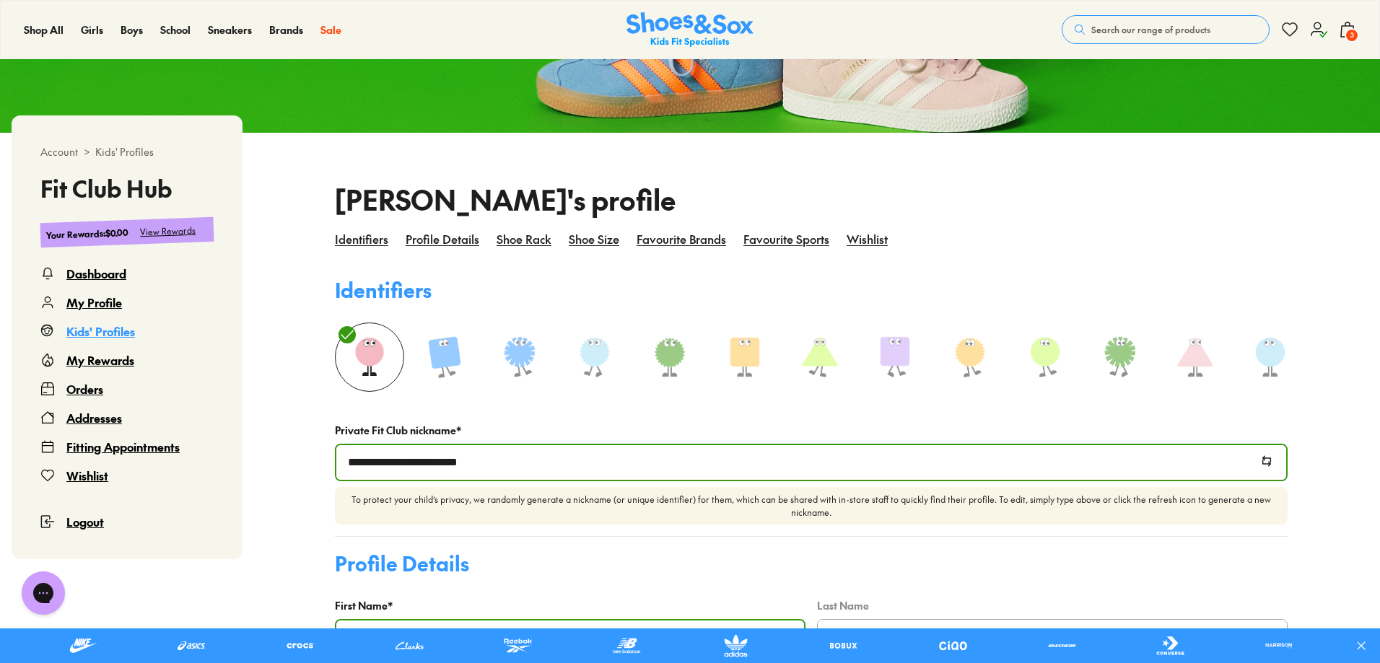
click at [121, 334] on div "Kids' Profiles" at bounding box center [100, 331] width 69 height 17
click at [108, 274] on div "Dashboard" at bounding box center [96, 273] width 60 height 17
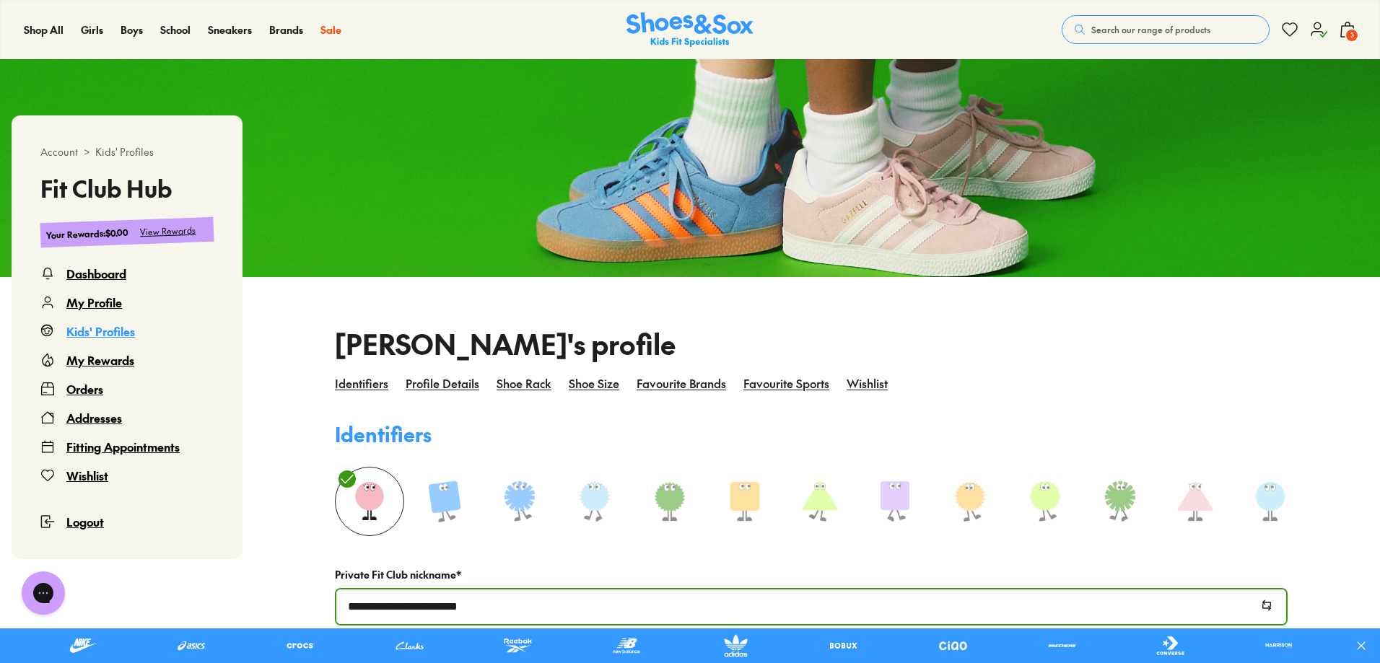
click at [115, 279] on div "Dashboard" at bounding box center [96, 273] width 60 height 17
click at [103, 274] on div "Dashboard" at bounding box center [96, 273] width 60 height 17
click at [182, 227] on div "View Rewards" at bounding box center [168, 231] width 56 height 15
click at [1318, 25] on icon at bounding box center [1318, 29] width 17 height 17
click at [1317, 27] on icon at bounding box center [1318, 29] width 17 height 17
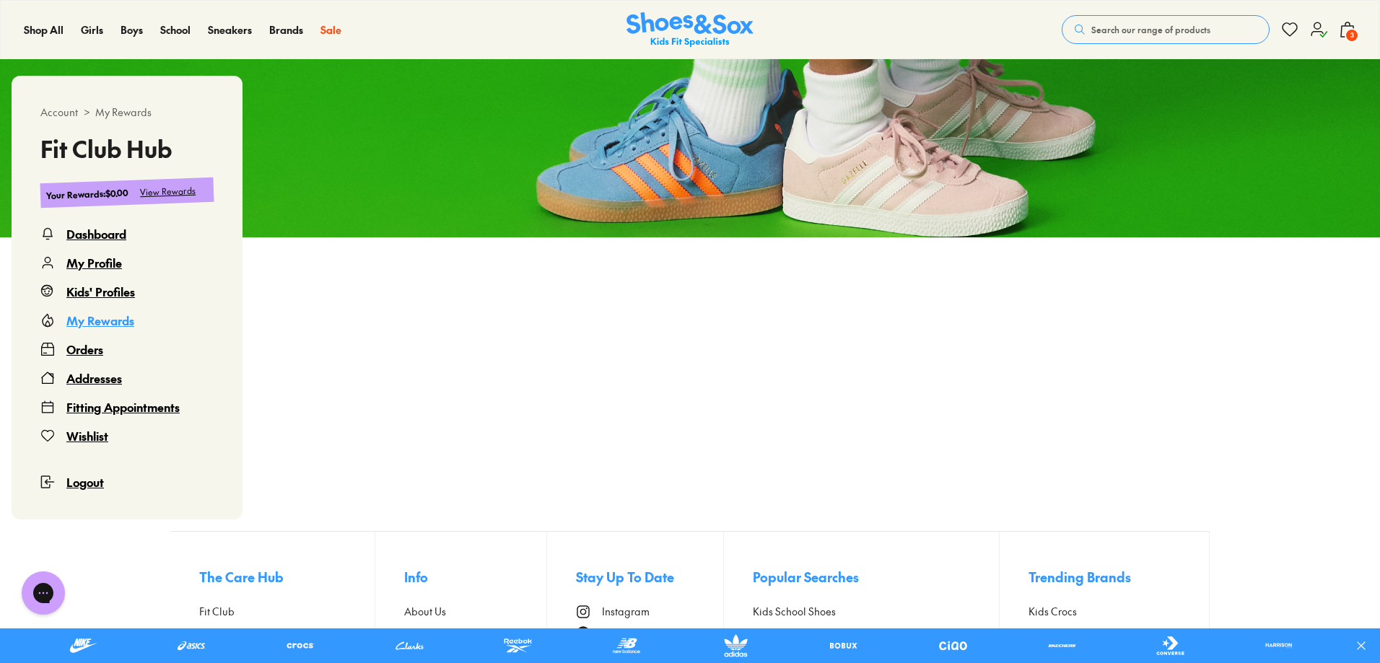
click at [104, 264] on div "My Profile" at bounding box center [94, 262] width 56 height 17
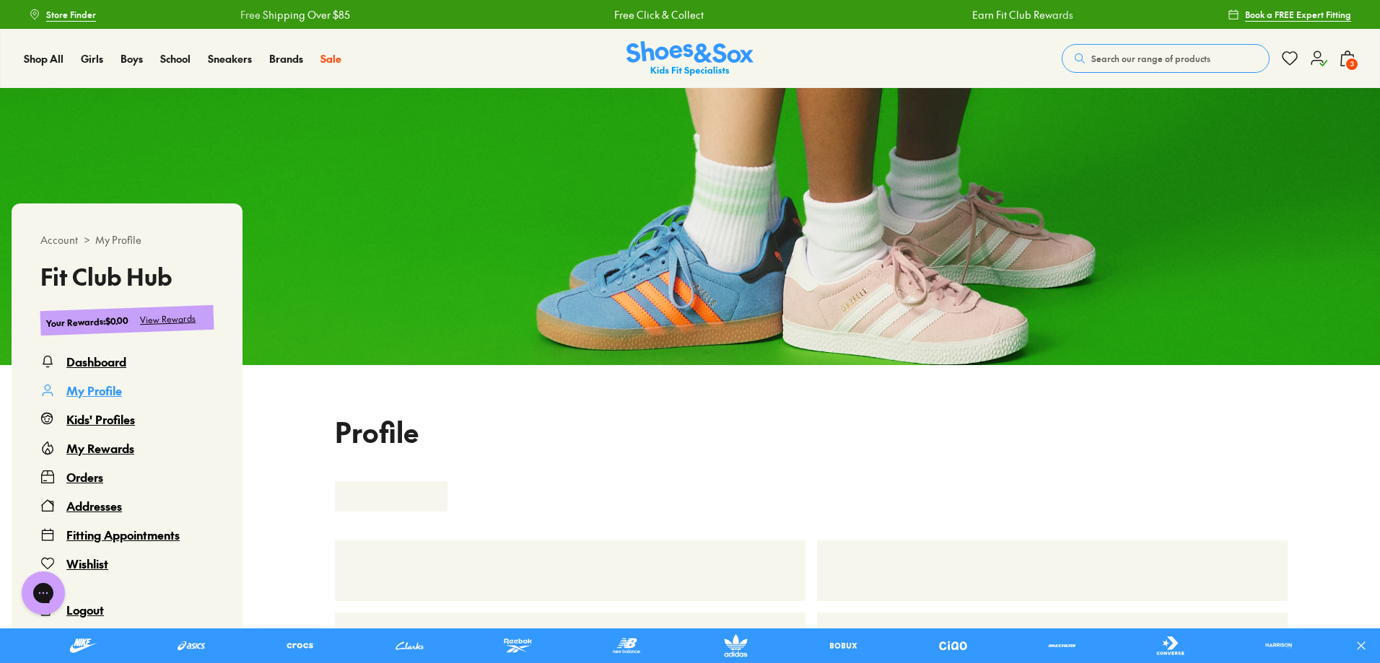
select select
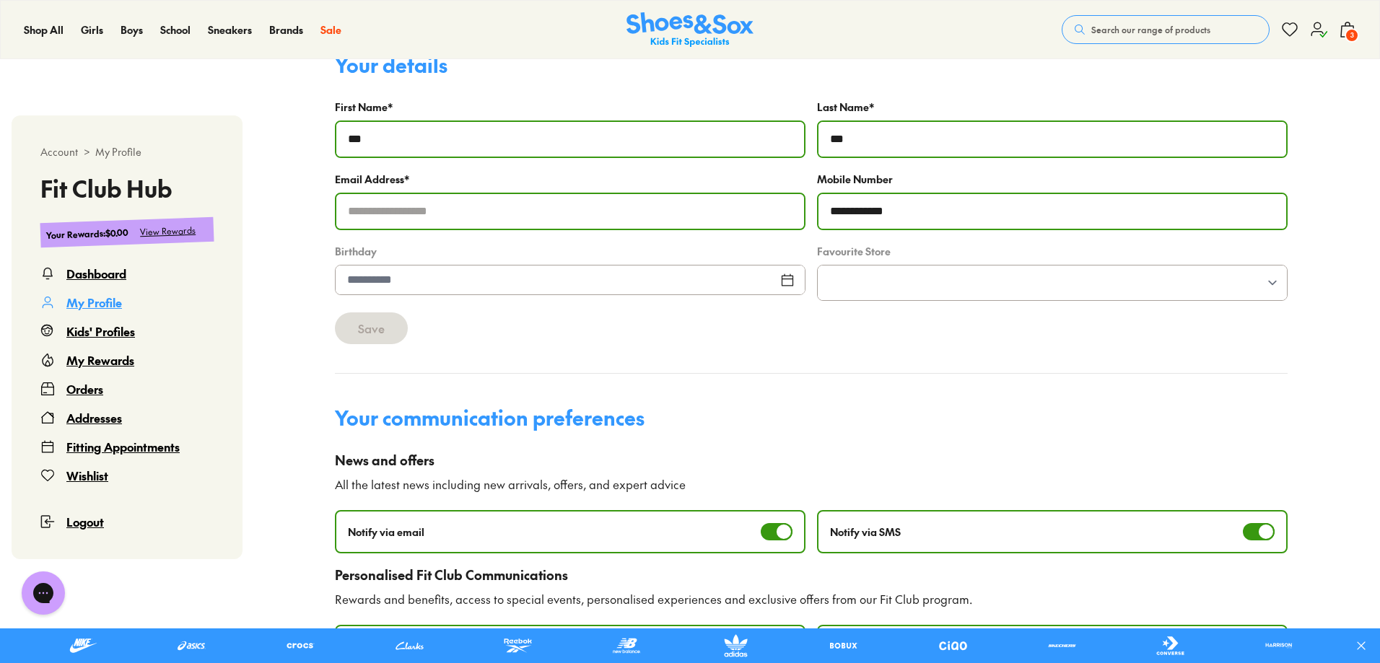
scroll to position [361, 0]
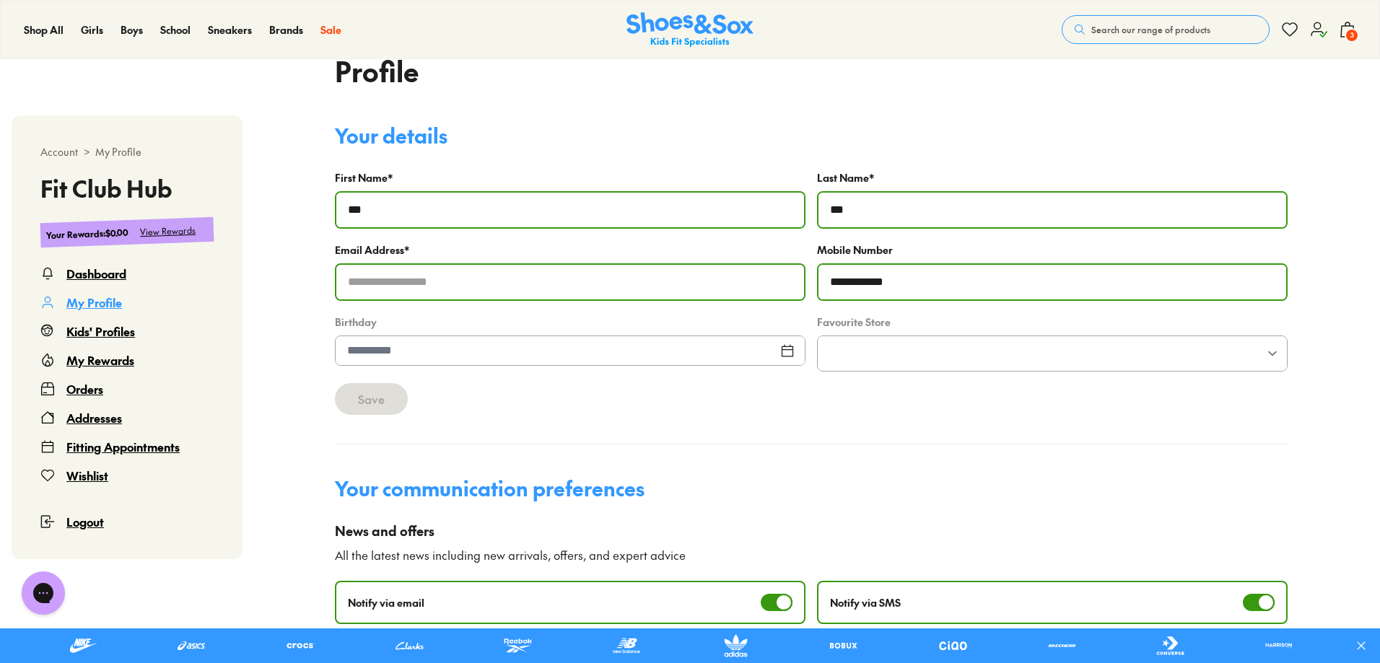
click at [87, 278] on div "Dashboard" at bounding box center [96, 273] width 60 height 17
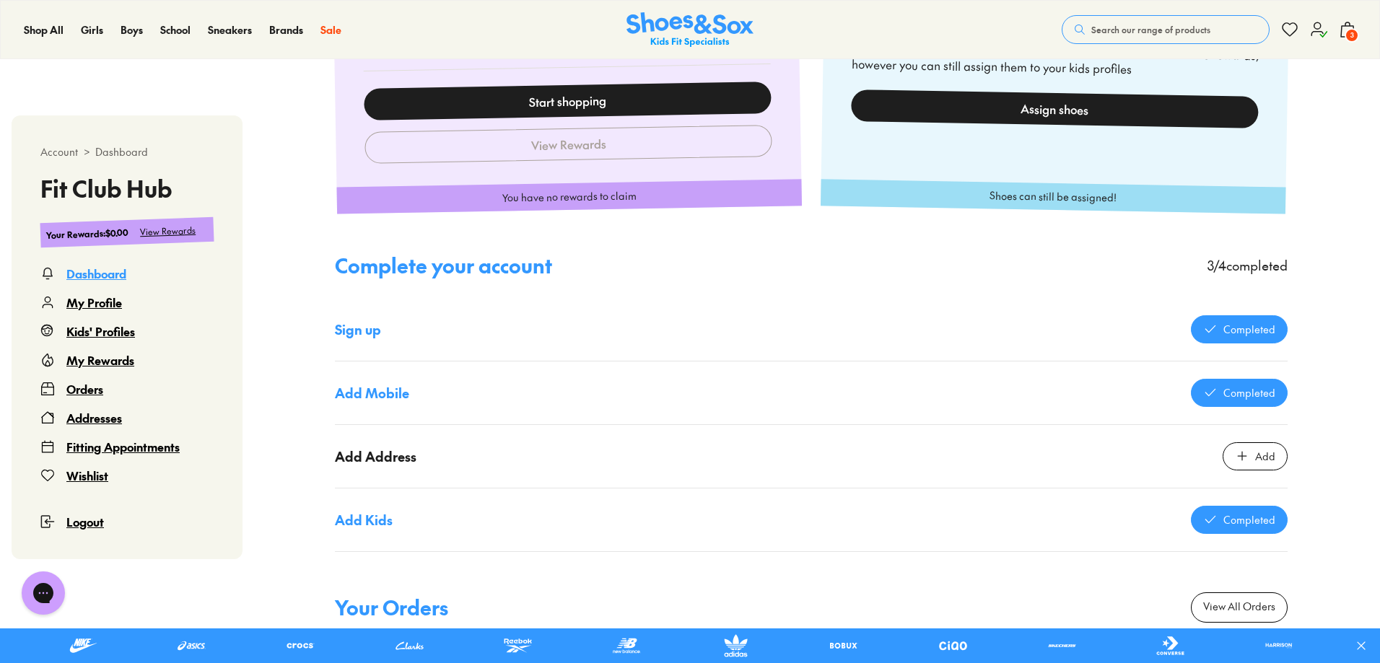
scroll to position [810, 0]
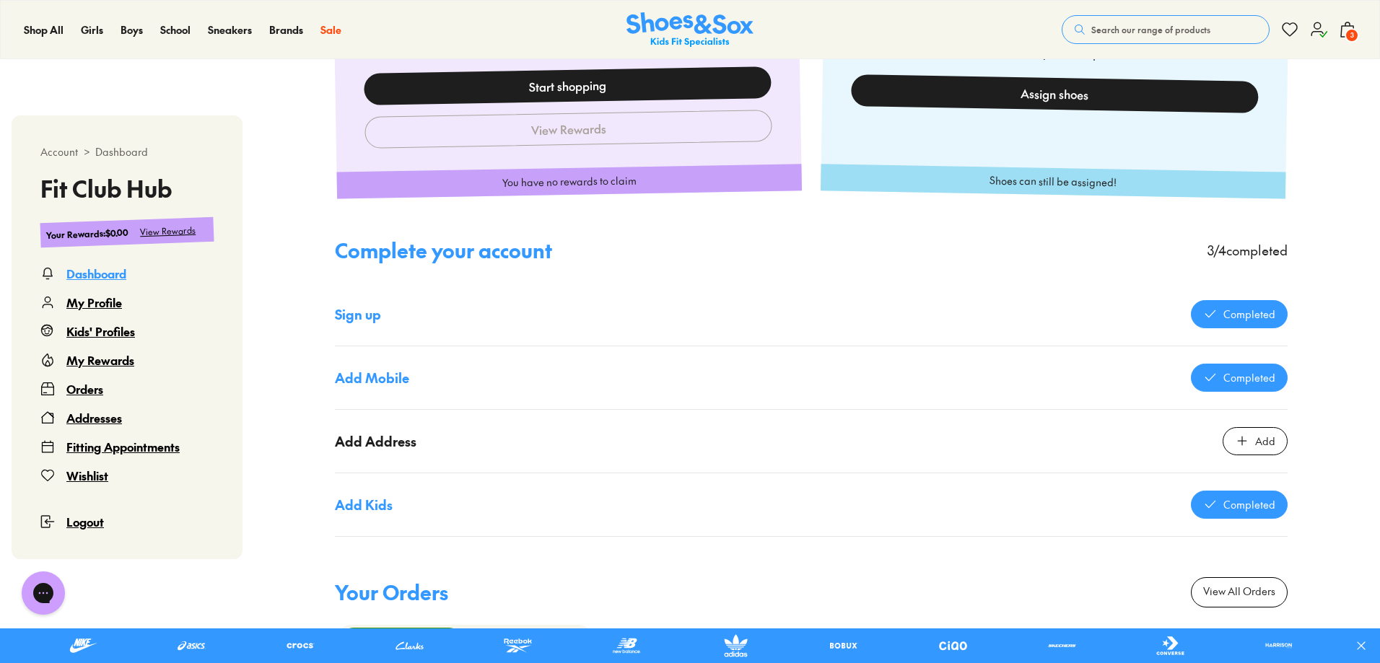
click at [109, 332] on div "Kids' Profiles" at bounding box center [100, 331] width 69 height 17
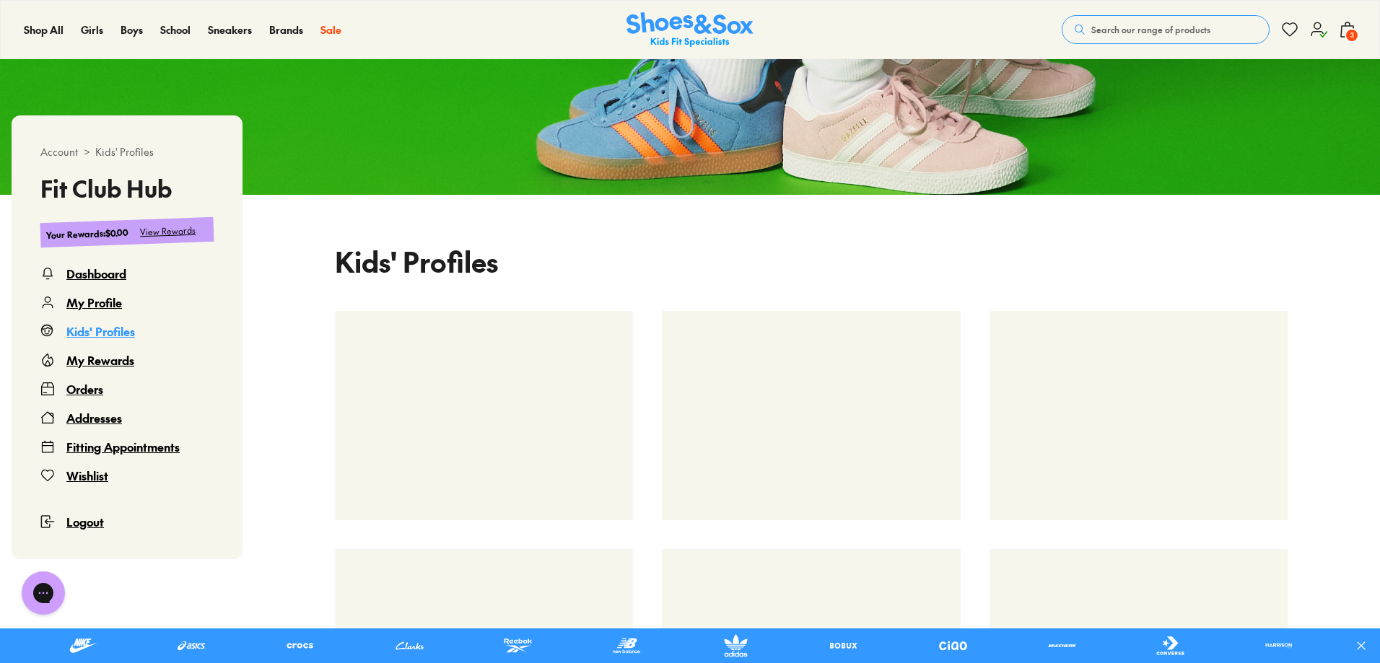
scroll to position [232, 0]
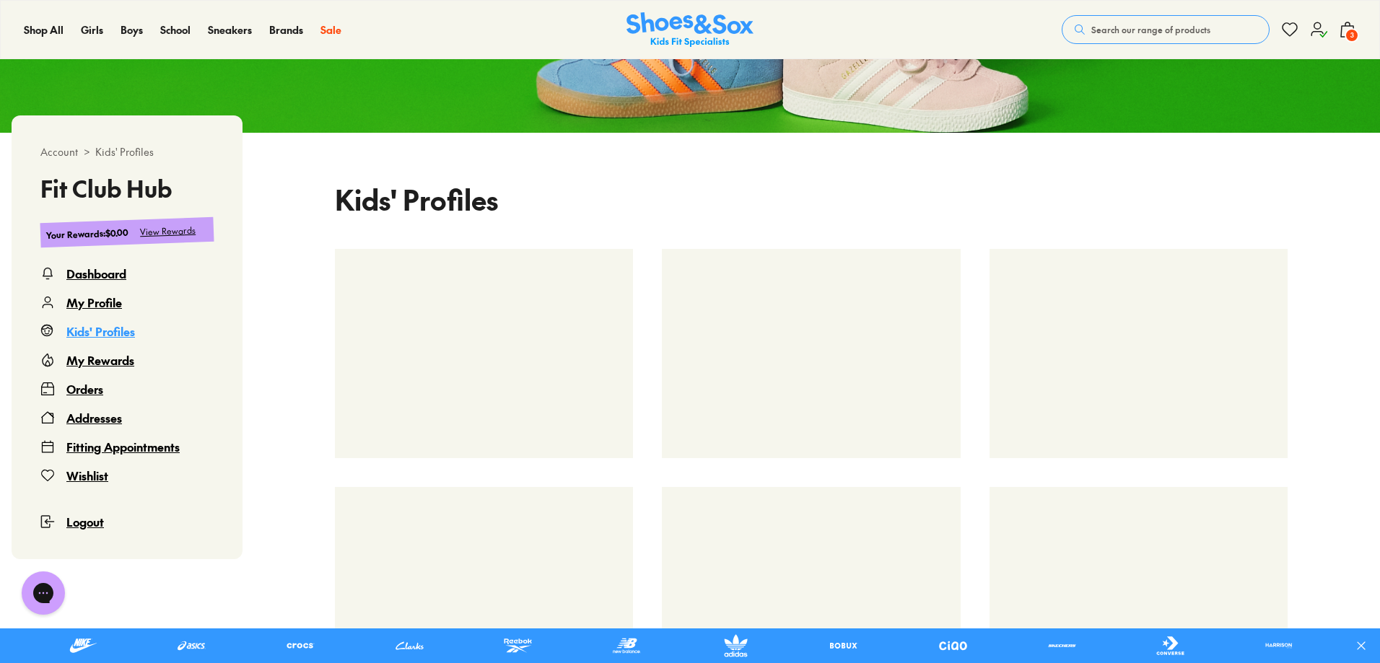
select select
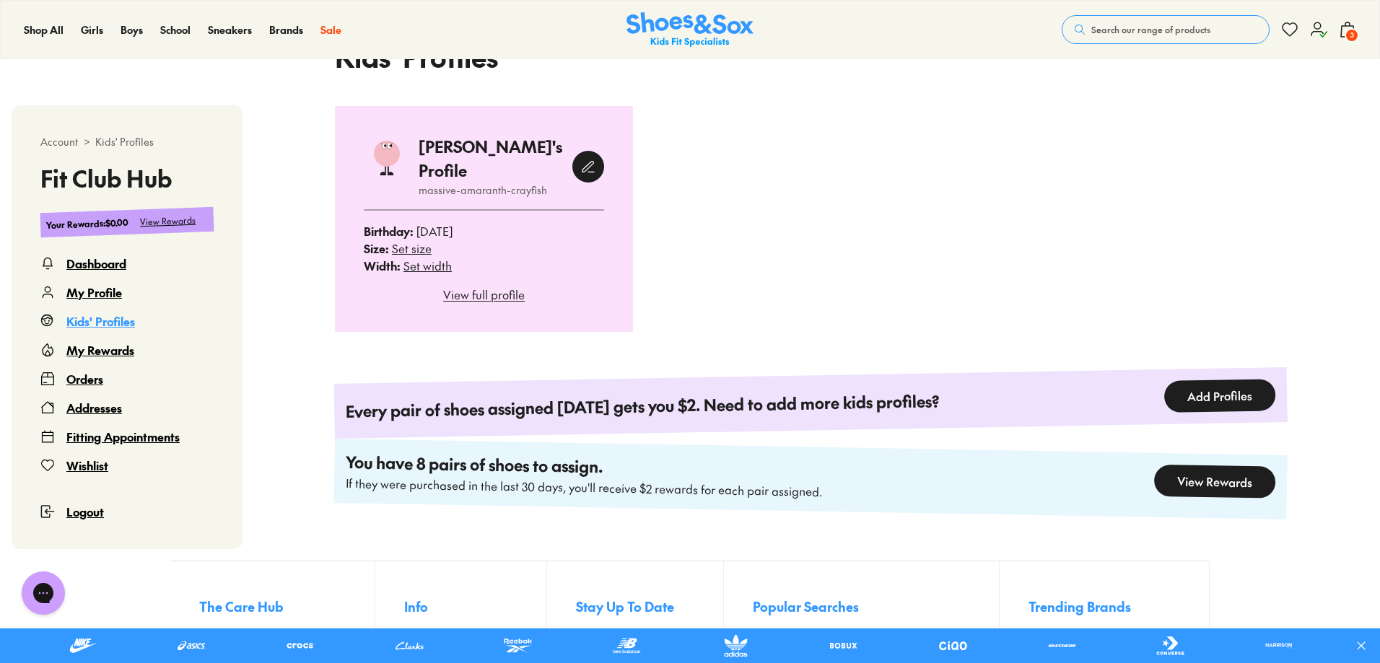
scroll to position [377, 0]
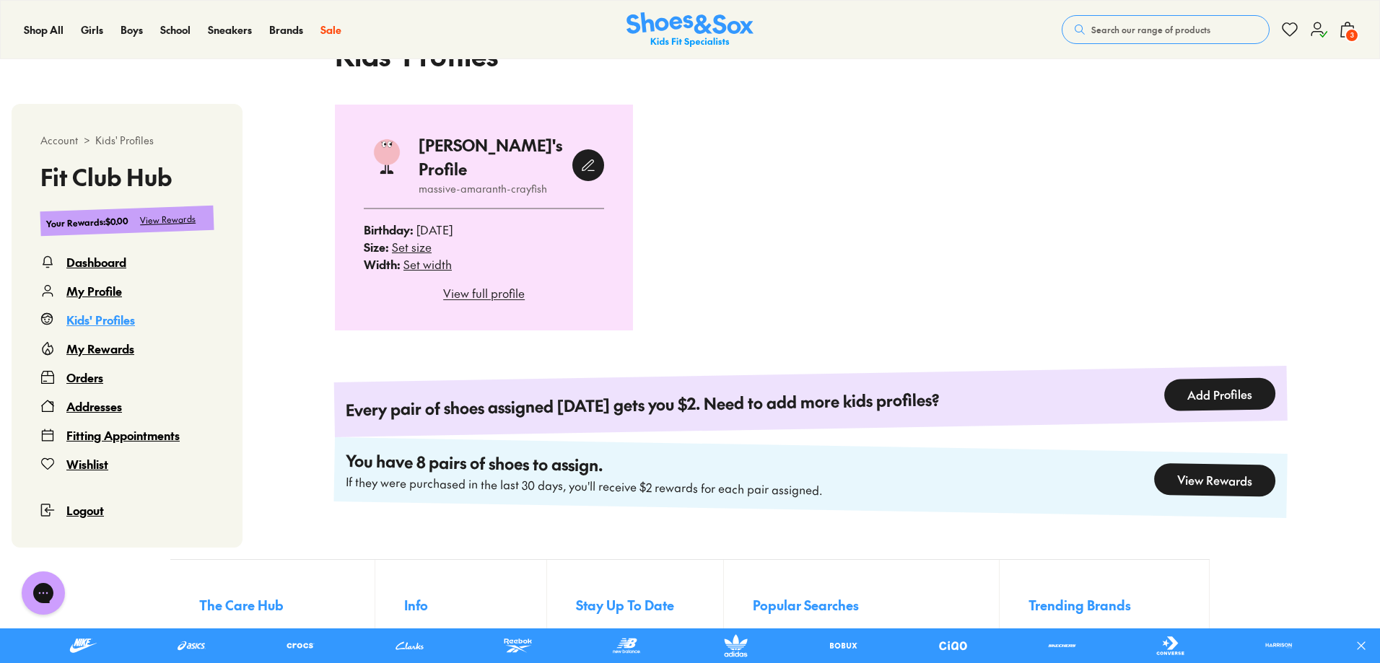
click at [1235, 380] on button "Add Profiles" at bounding box center [1221, 395] width 112 height 34
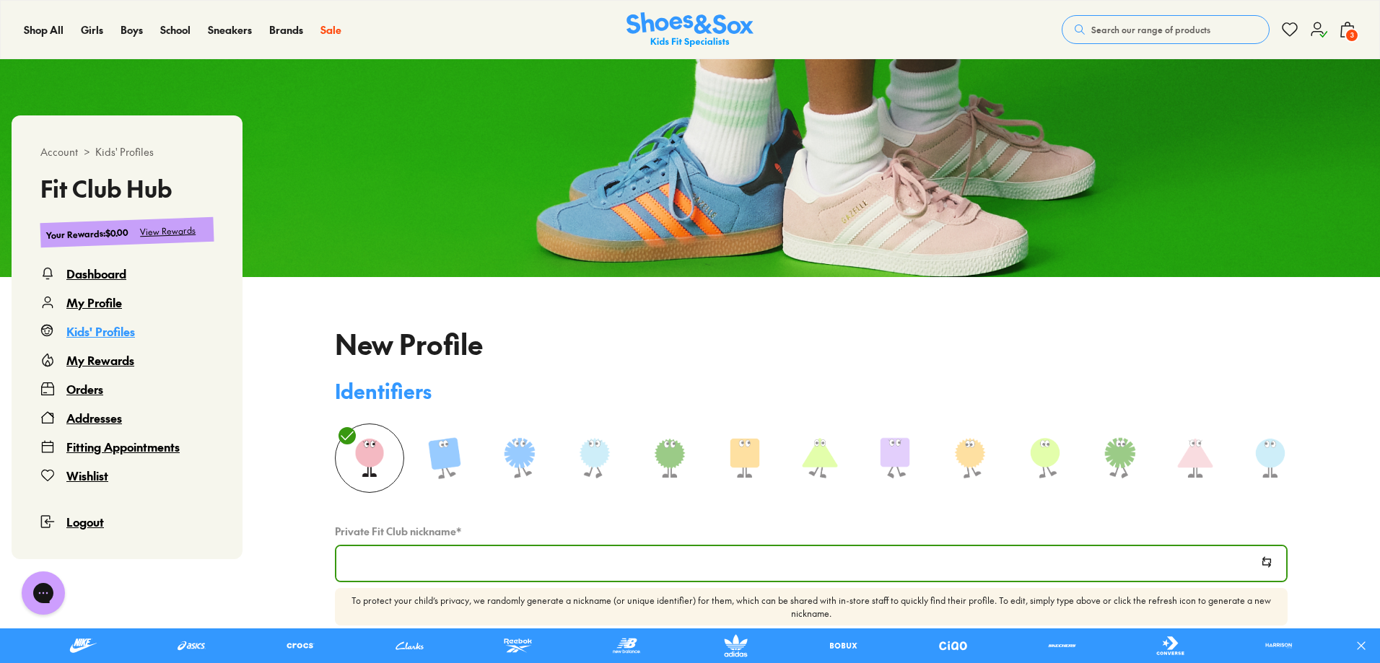
scroll to position [232, 0]
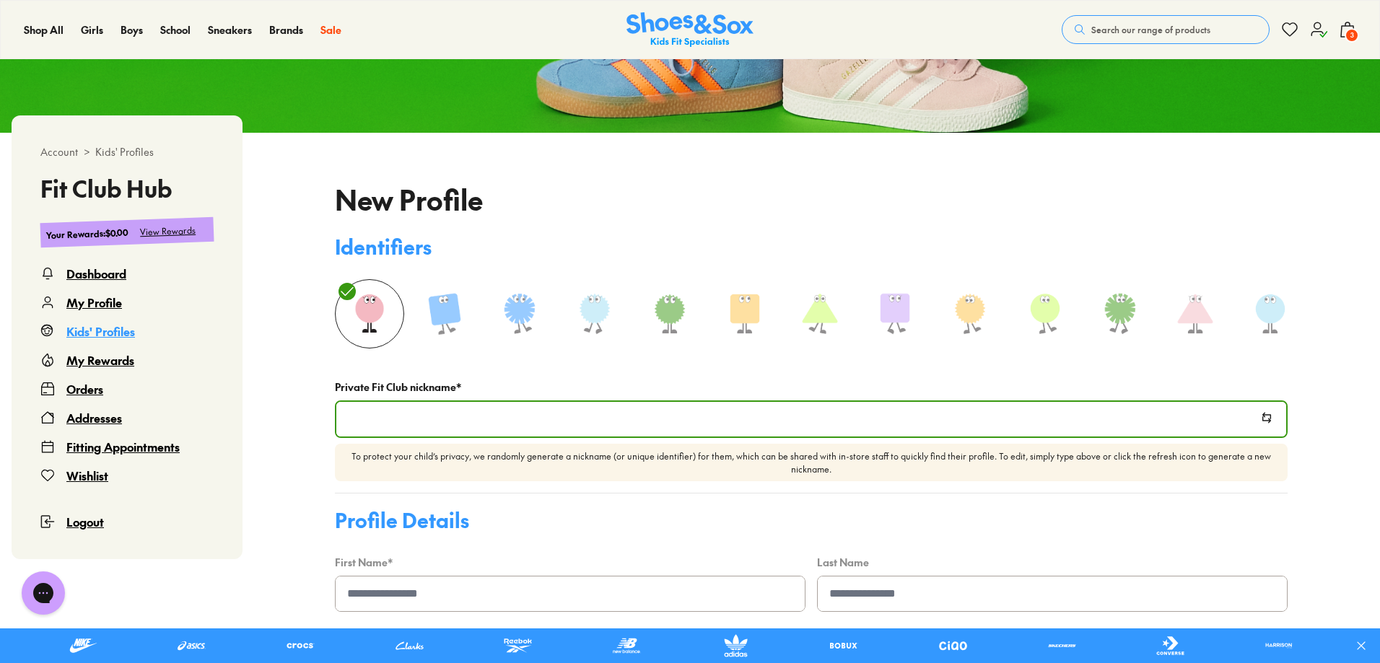
type input "**********"
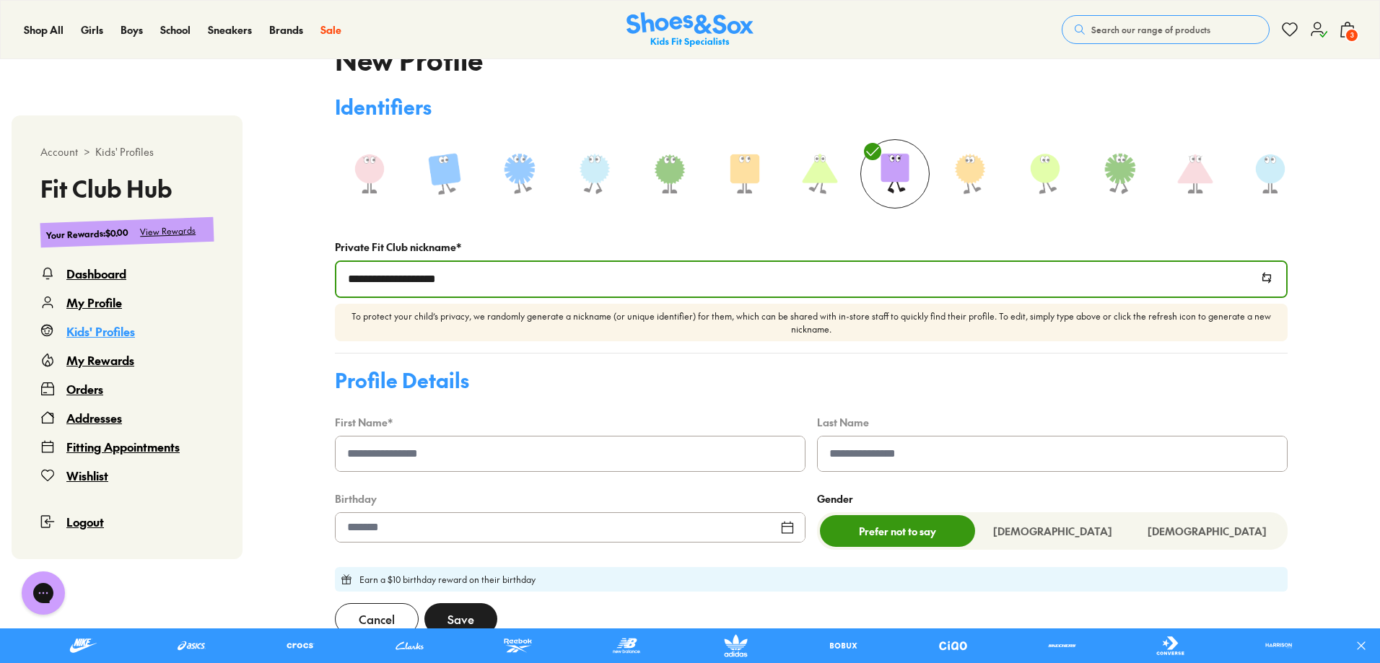
scroll to position [377, 0]
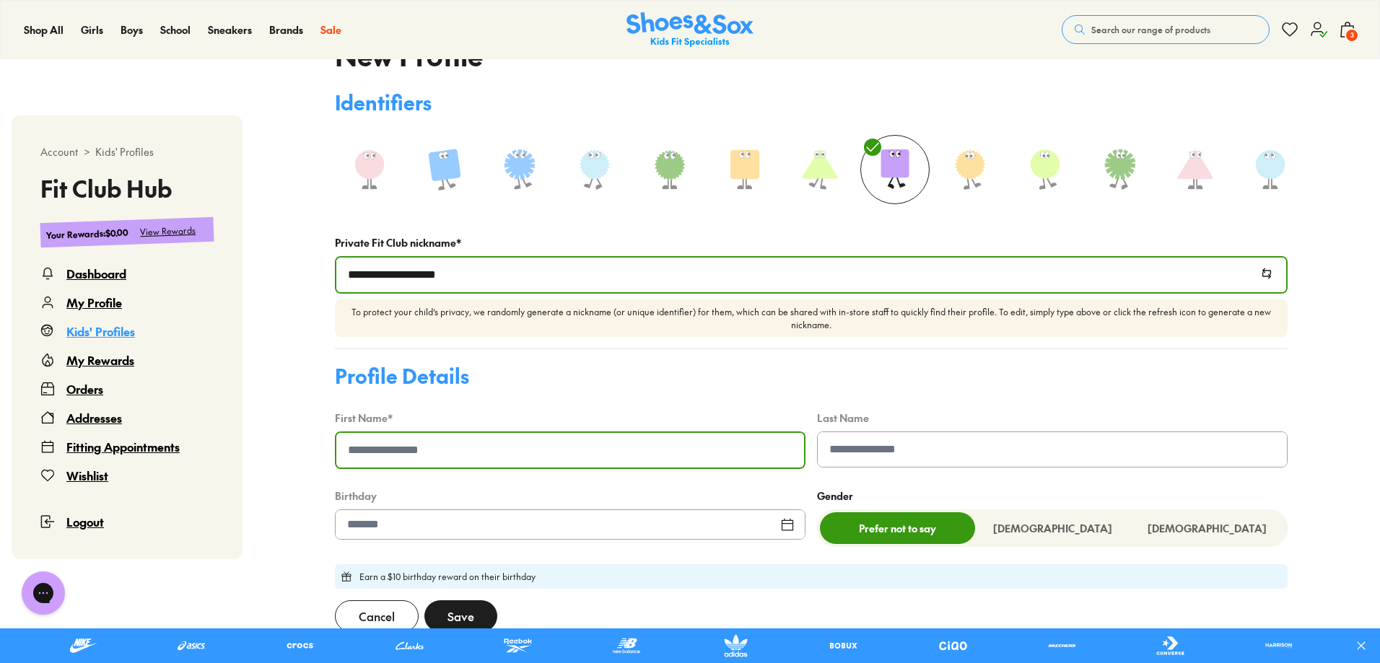
click at [549, 467] on input at bounding box center [570, 450] width 468 height 35
type input "********"
click at [367, 527] on div at bounding box center [570, 525] width 471 height 30
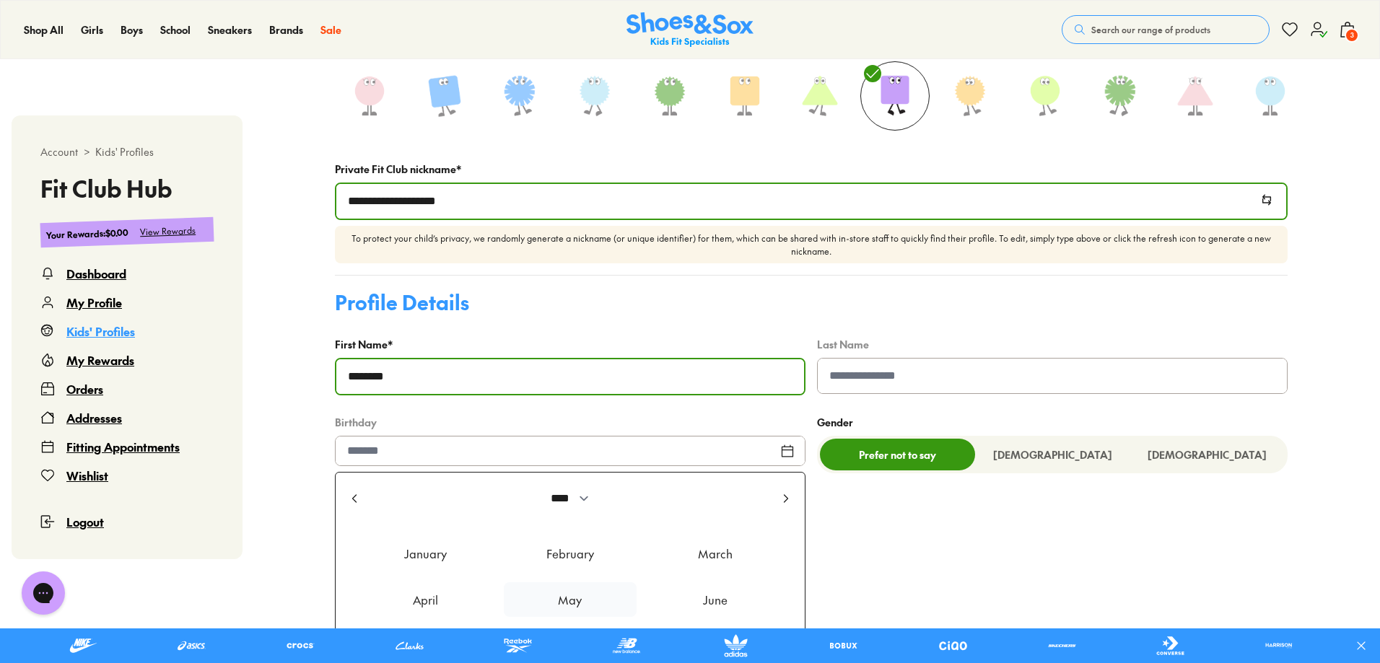
scroll to position [521, 0]
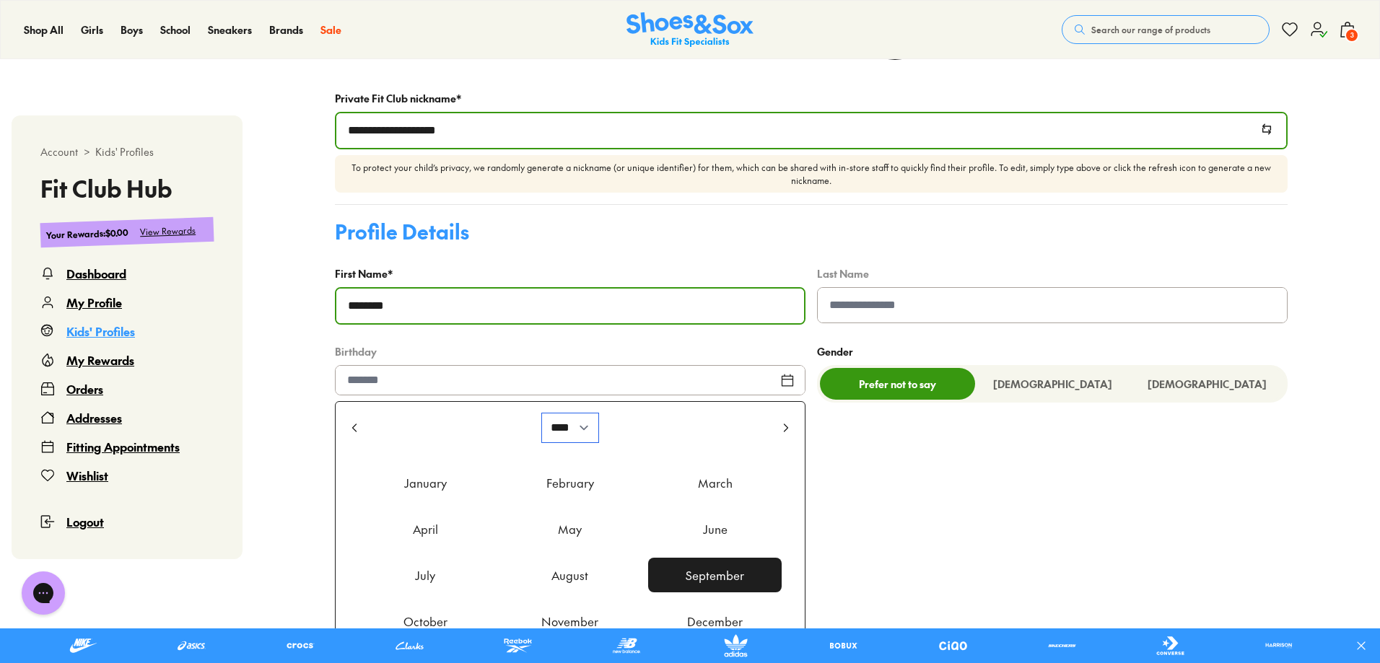
click at [583, 431] on select "**** **** **** **** **** **** **** **** **** **** **** **** **** **** **** ****…" at bounding box center [570, 428] width 56 height 29
select select "****"
click at [542, 419] on select "**** **** **** **** **** **** **** **** **** **** **** **** **** **** **** ****…" at bounding box center [570, 428] width 56 height 29
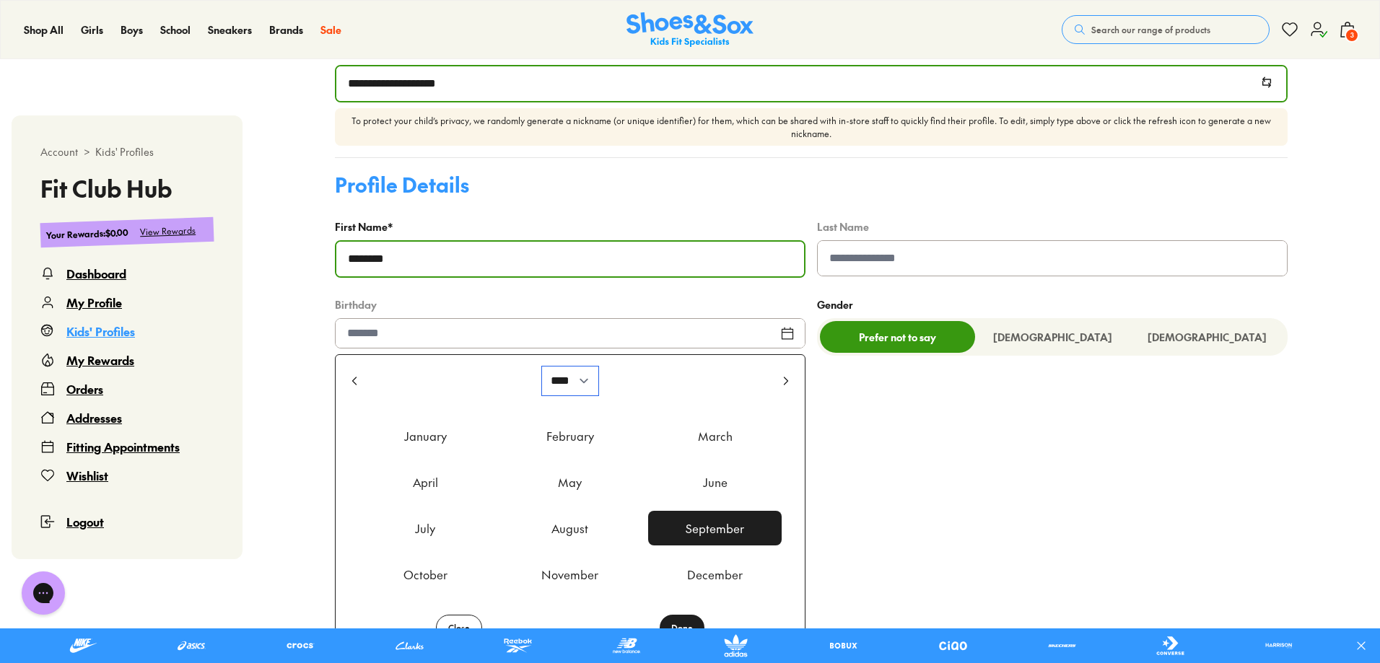
scroll to position [593, 0]
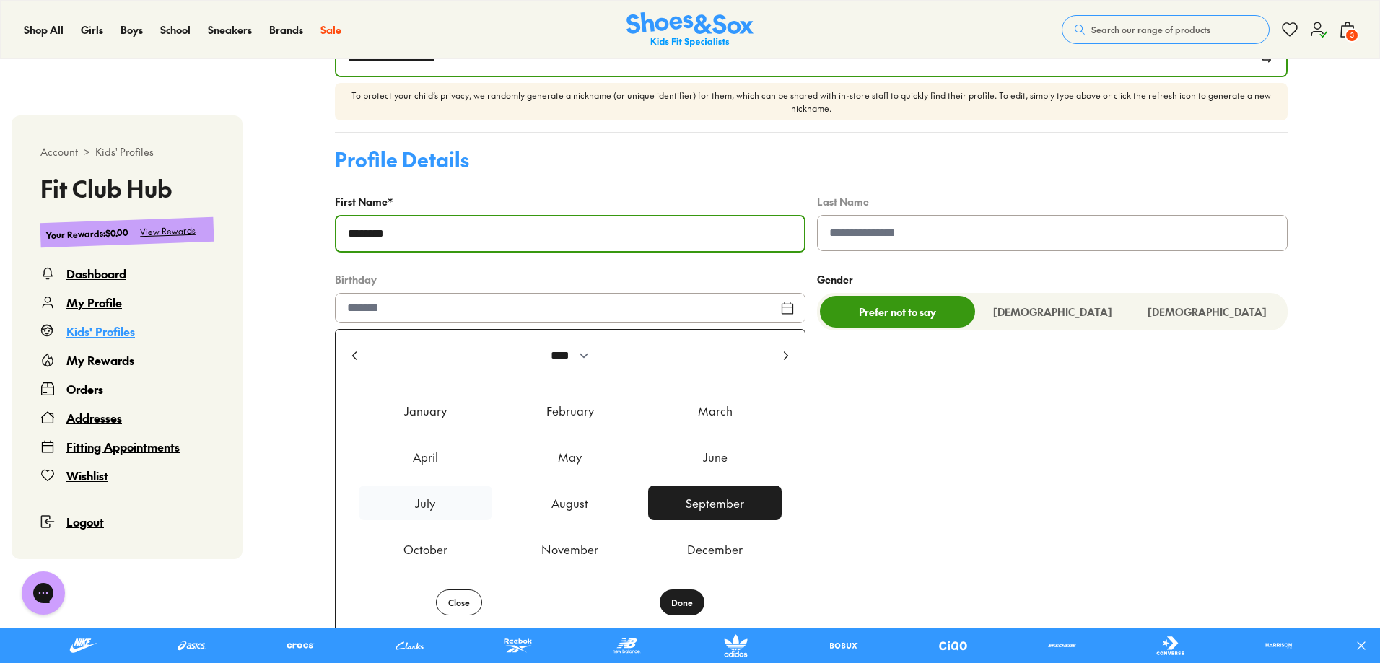
click at [416, 505] on div "July" at bounding box center [426, 503] width 134 height 35
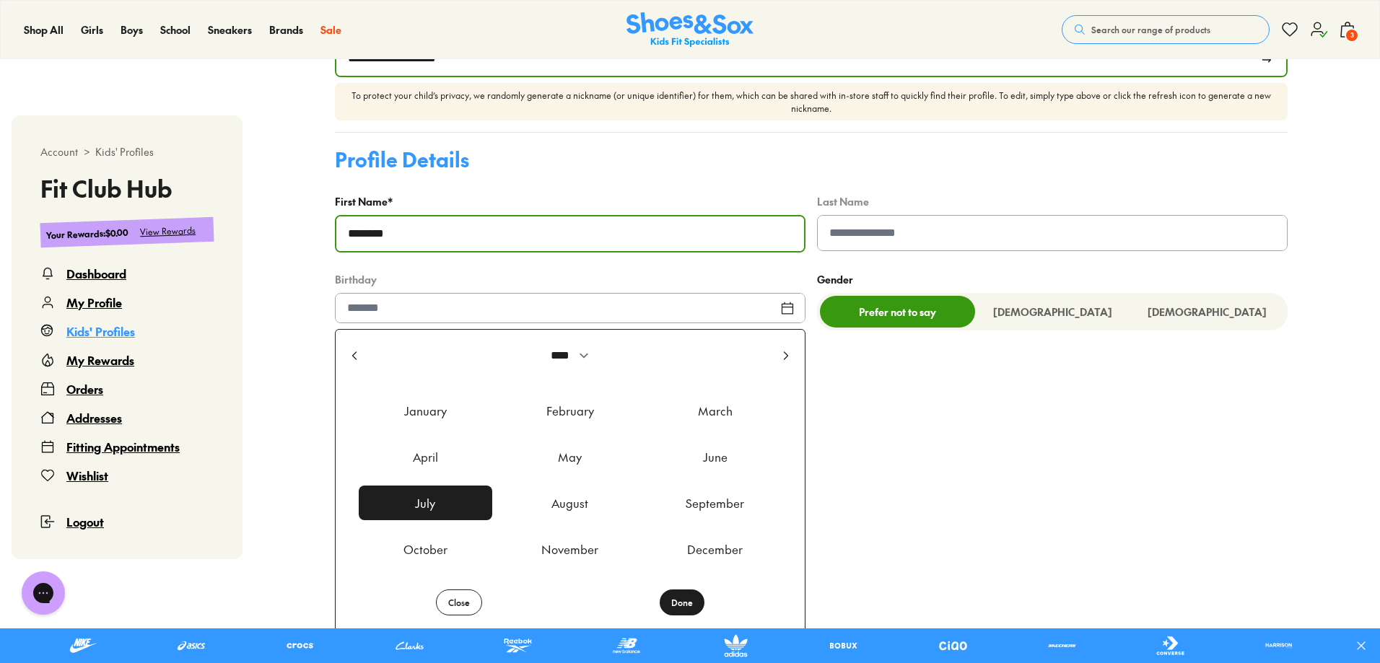
click at [692, 612] on button "Done" at bounding box center [682, 603] width 45 height 26
type input "*********"
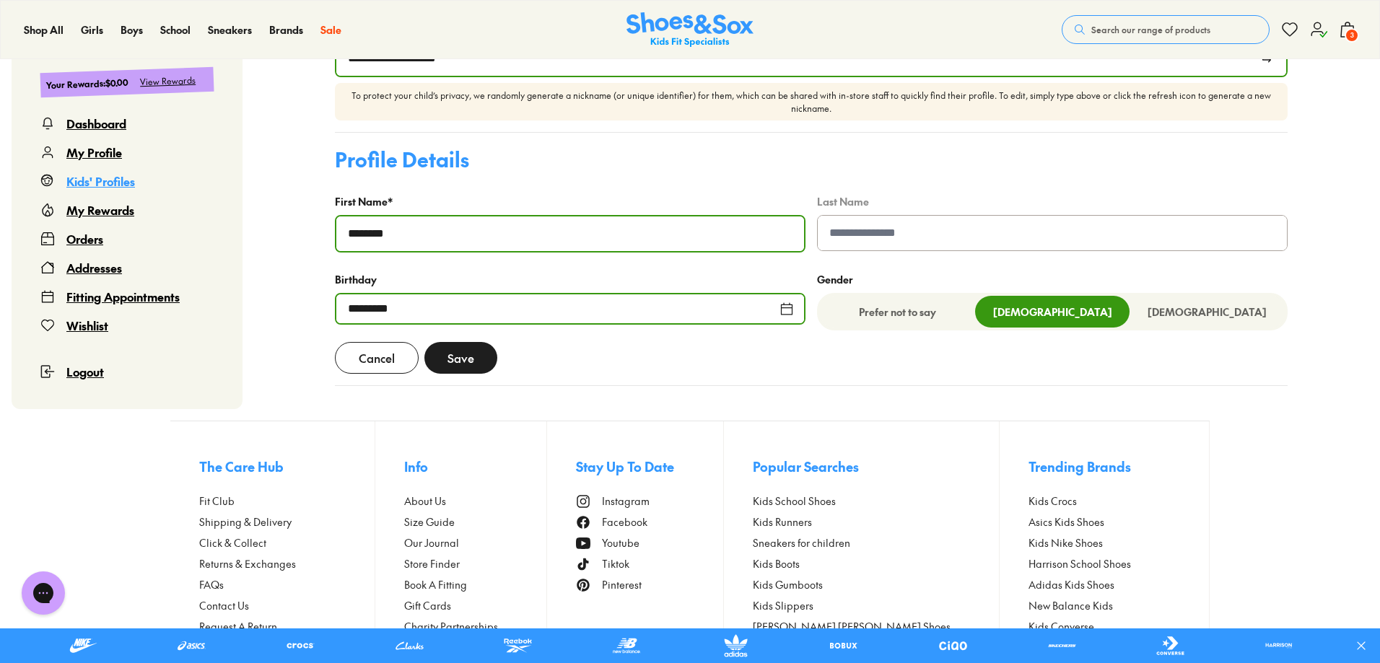
click at [466, 366] on span "Save" at bounding box center [461, 357] width 27 height 17
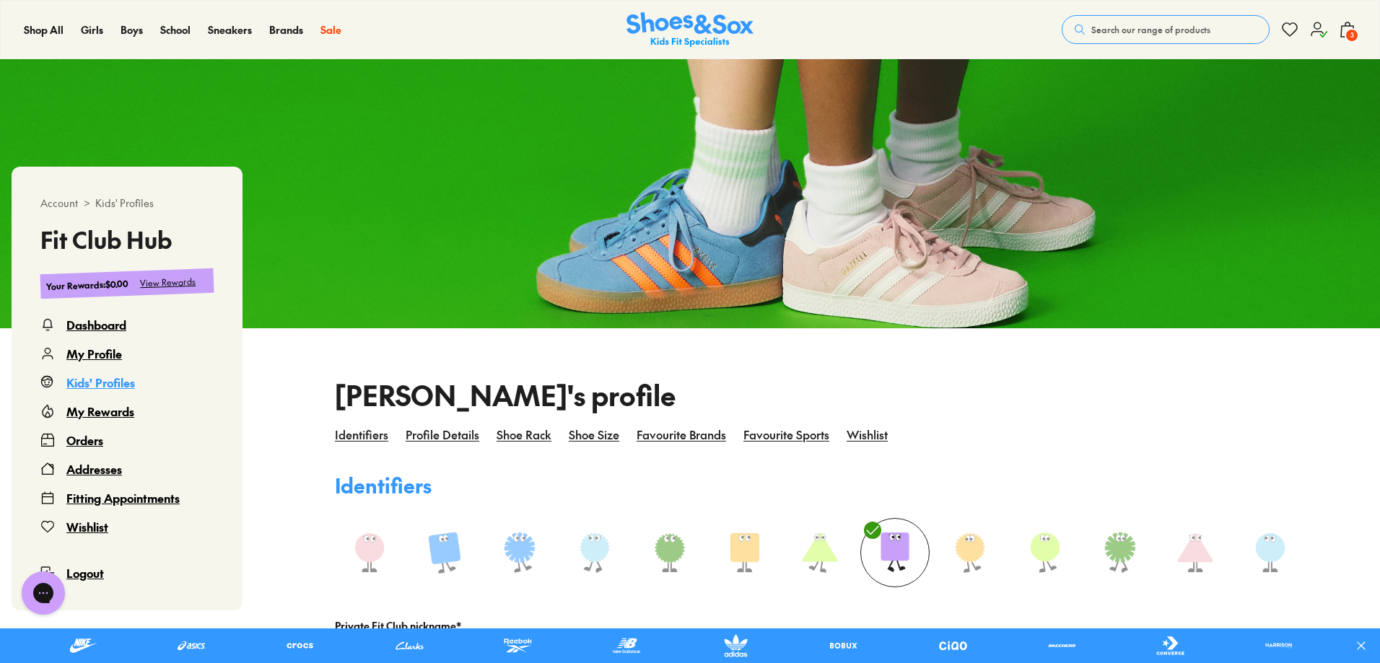
scroll to position [16, 0]
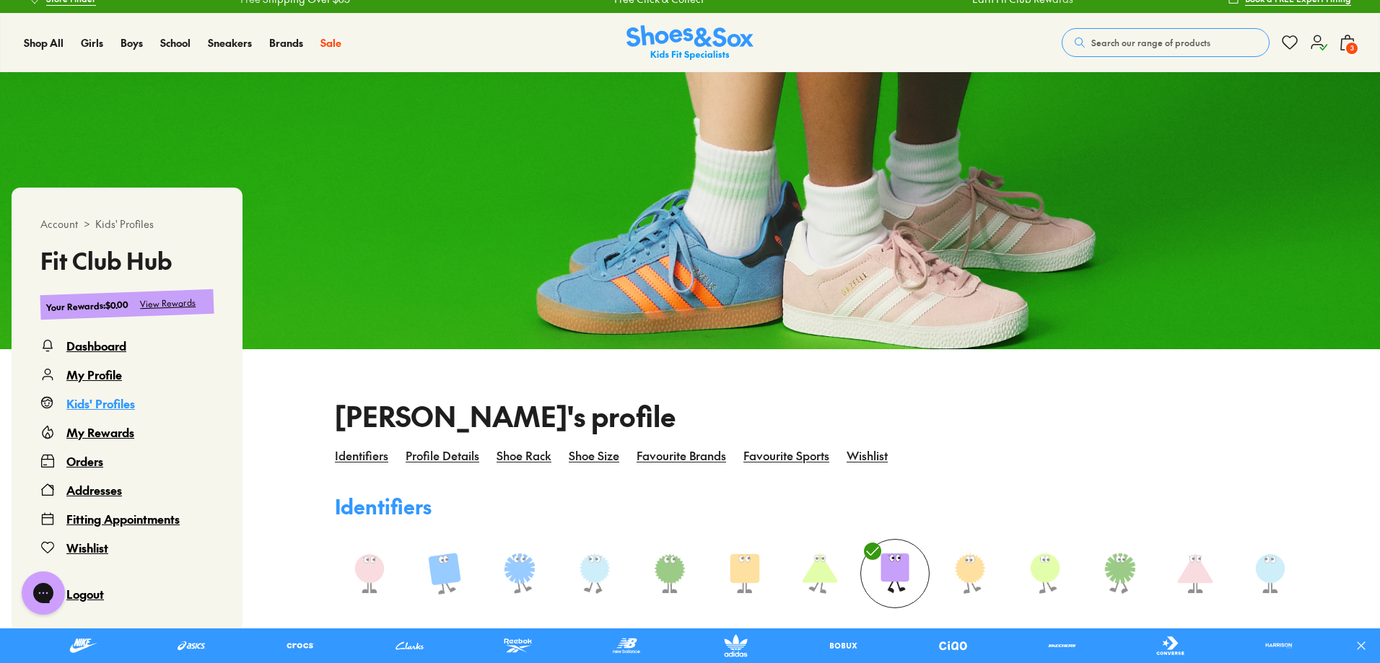
click at [110, 346] on div "Dashboard" at bounding box center [96, 345] width 60 height 17
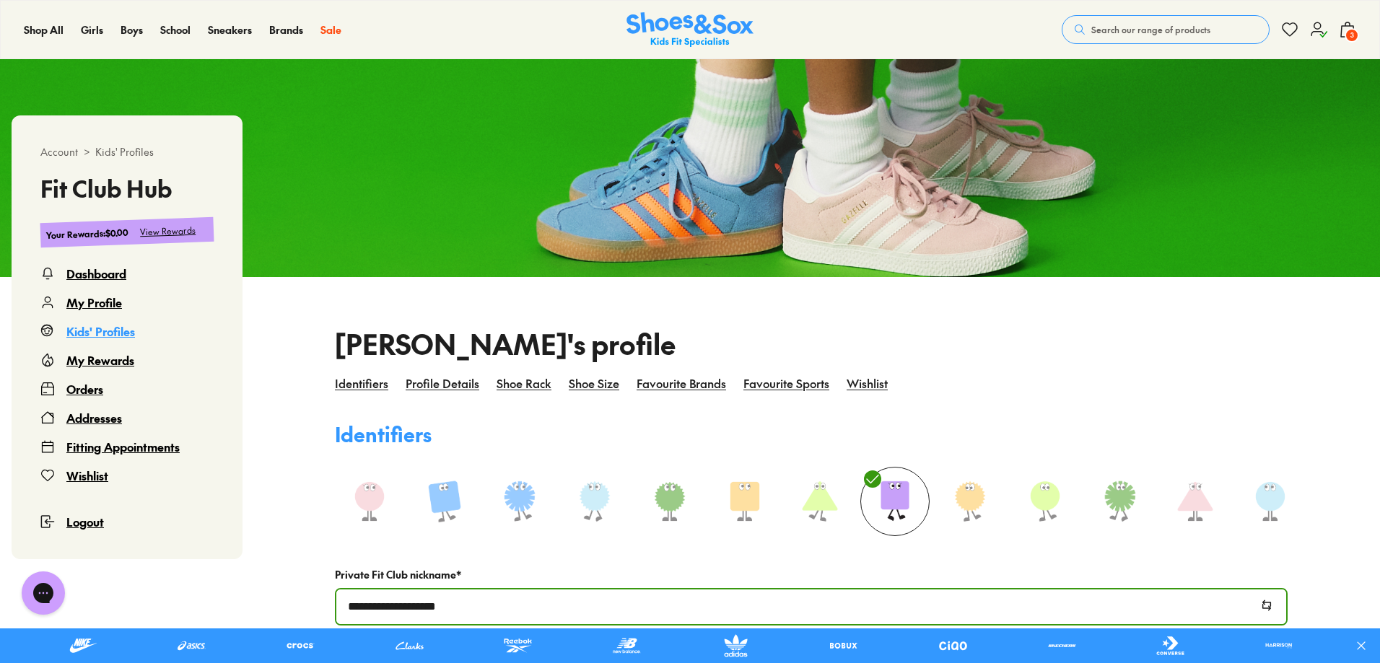
click at [115, 279] on div "Dashboard" at bounding box center [96, 273] width 60 height 17
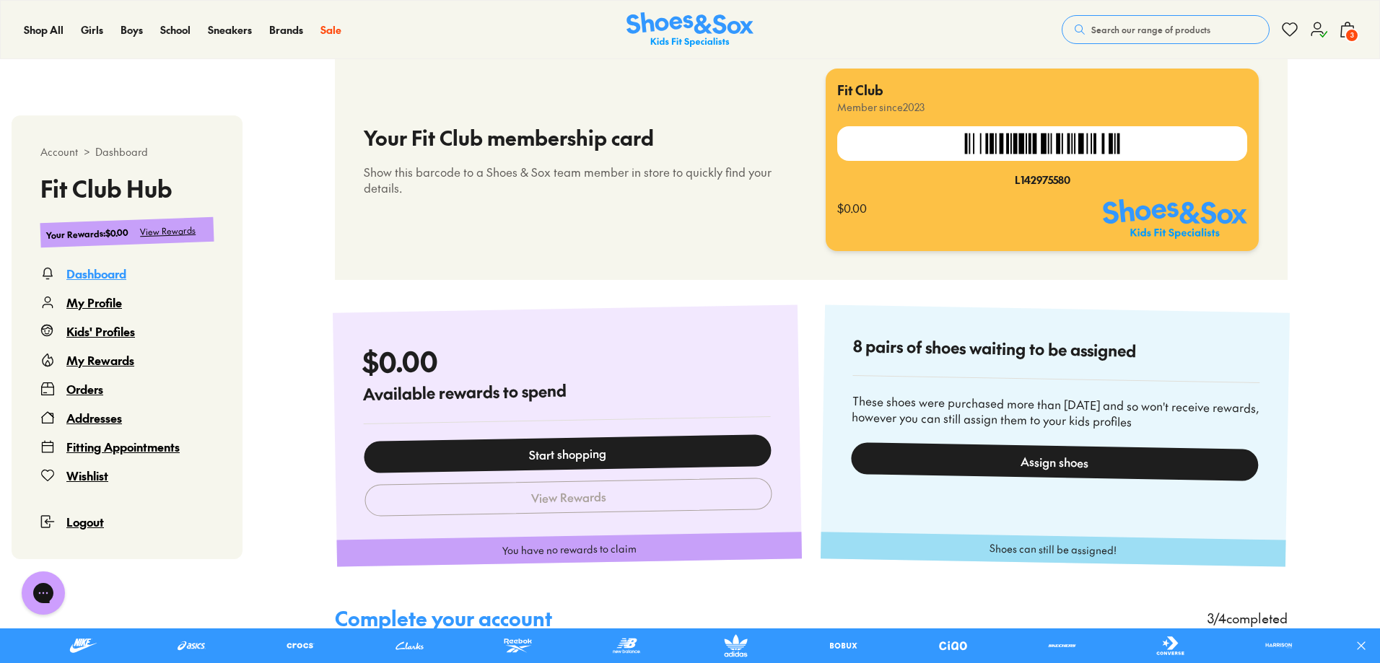
scroll to position [578, 0]
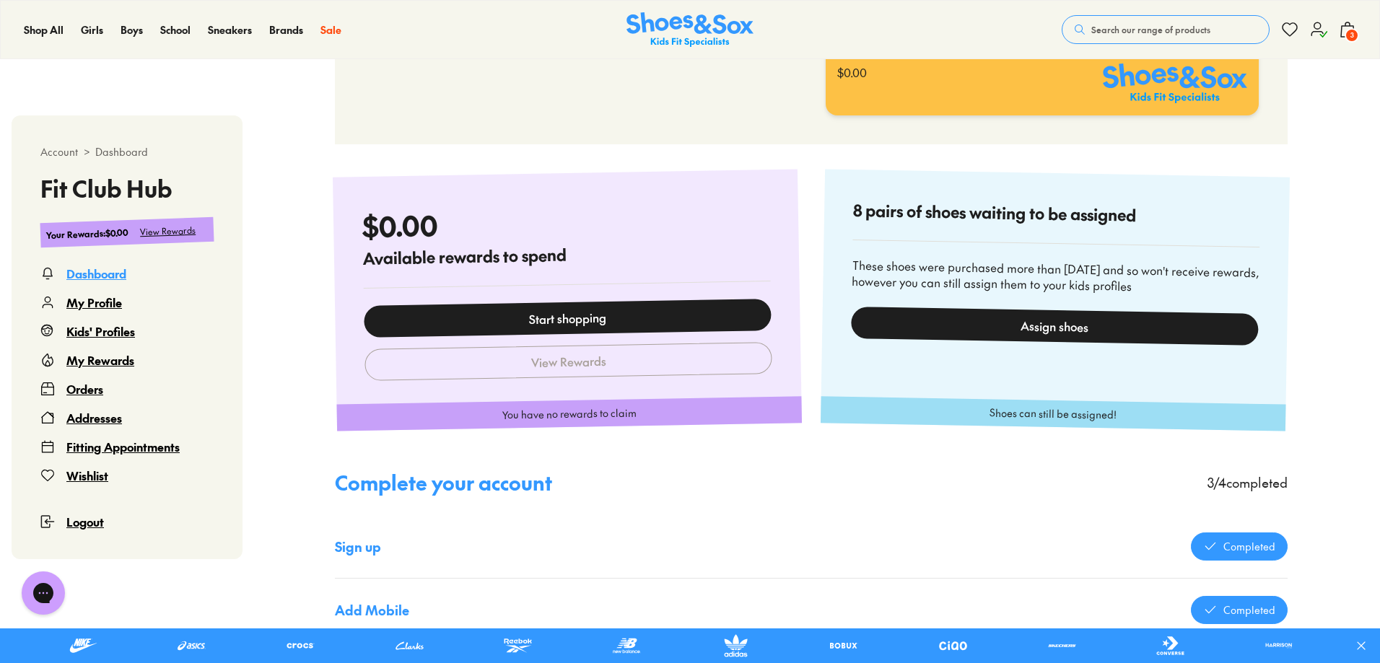
click at [1046, 328] on div "Assign shoes" at bounding box center [1055, 325] width 408 height 39
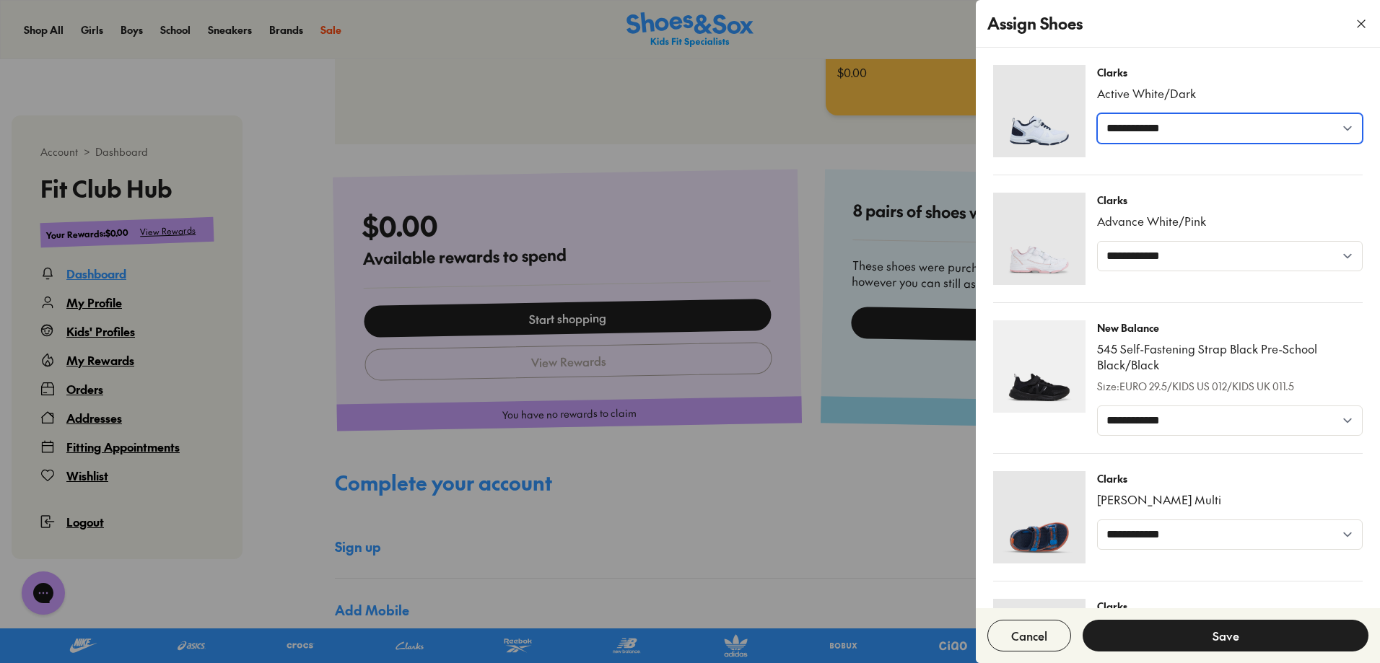
click at [1247, 142] on select "**********" at bounding box center [1230, 128] width 266 height 30
select select "******"
click at [1097, 113] on select "**********" at bounding box center [1230, 128] width 266 height 30
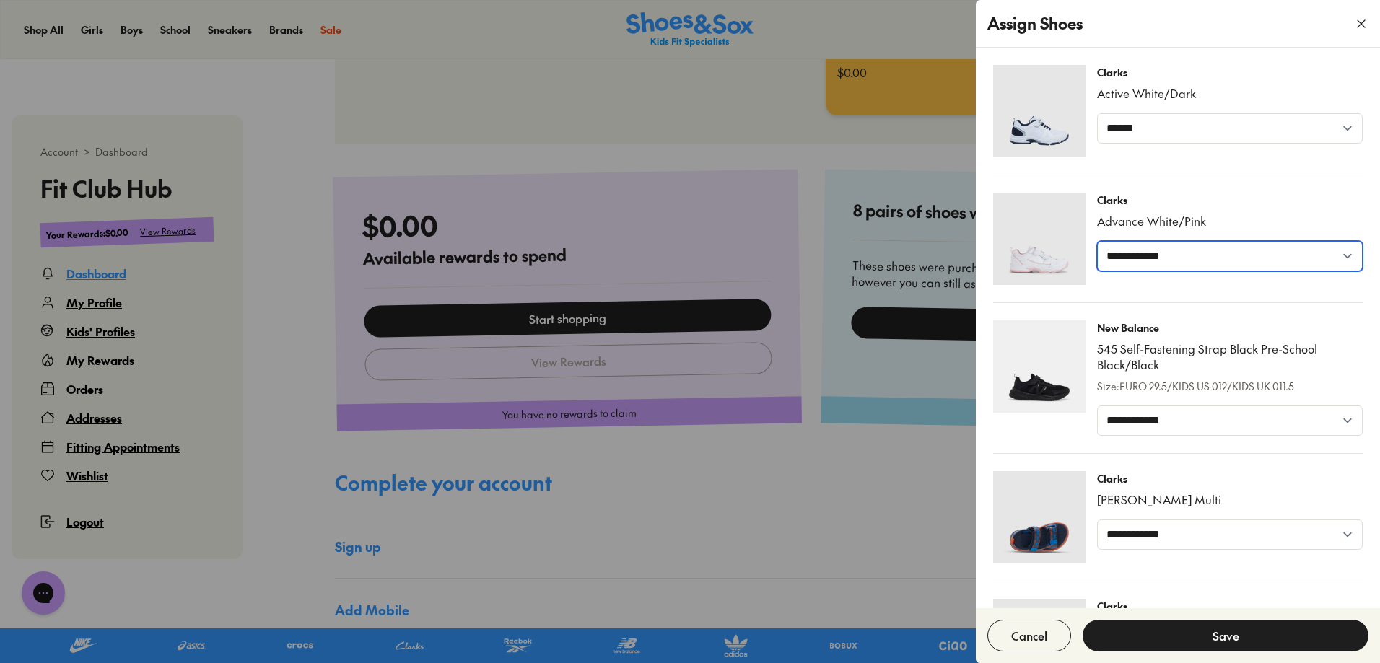
click at [1201, 252] on select "**********" at bounding box center [1230, 256] width 266 height 30
select select "******"
click at [1097, 241] on select "**********" at bounding box center [1230, 256] width 266 height 30
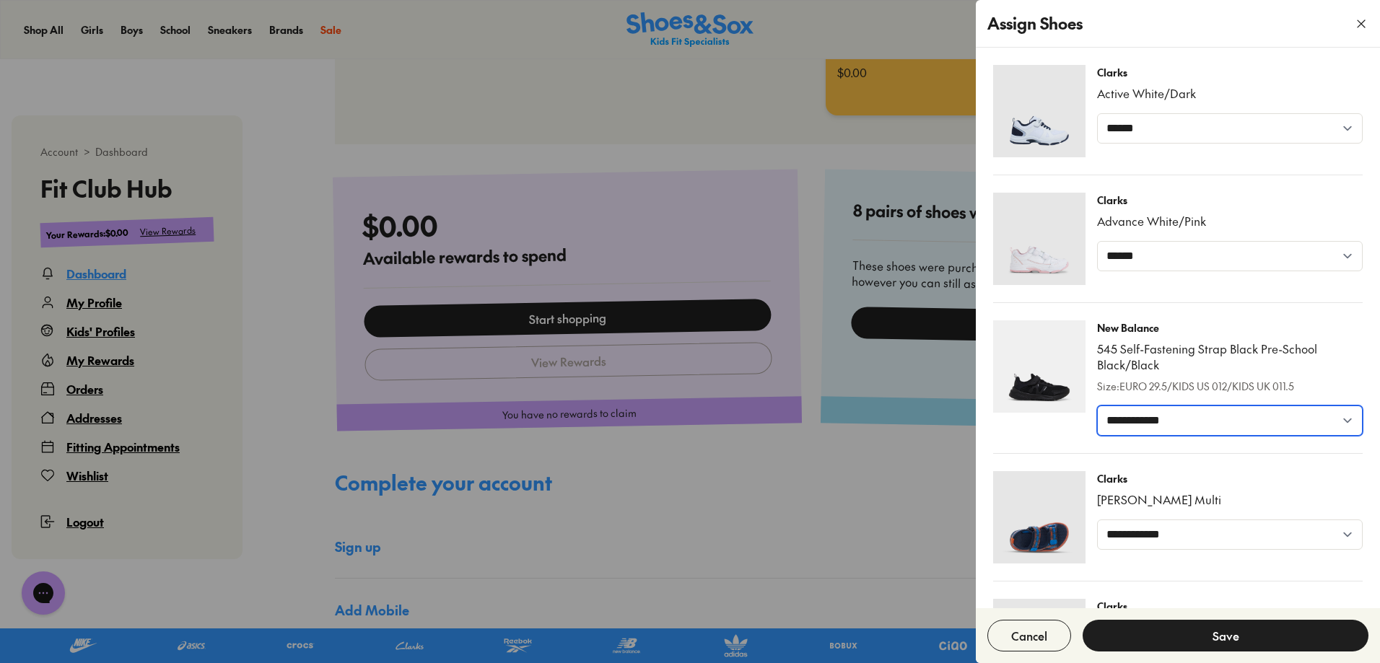
click at [1226, 430] on select "**********" at bounding box center [1230, 421] width 266 height 30
select select "******"
click at [1097, 406] on select "**********" at bounding box center [1230, 421] width 266 height 30
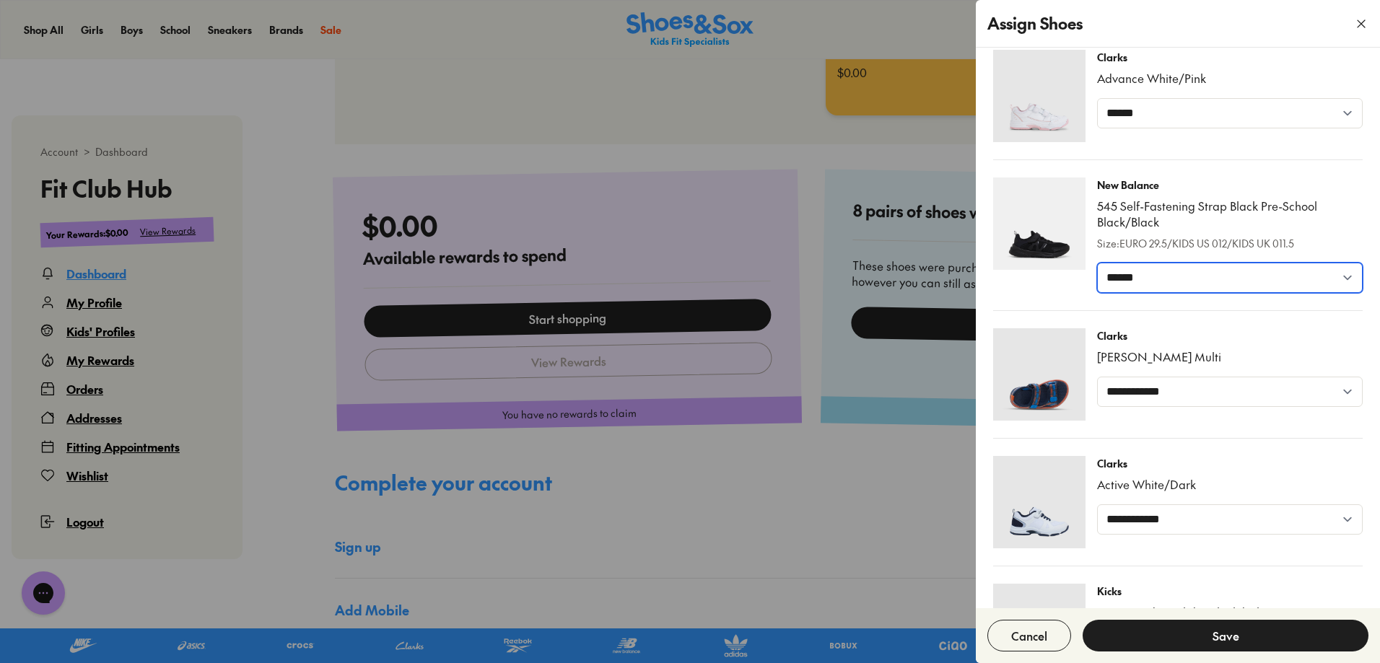
scroll to position [144, 0]
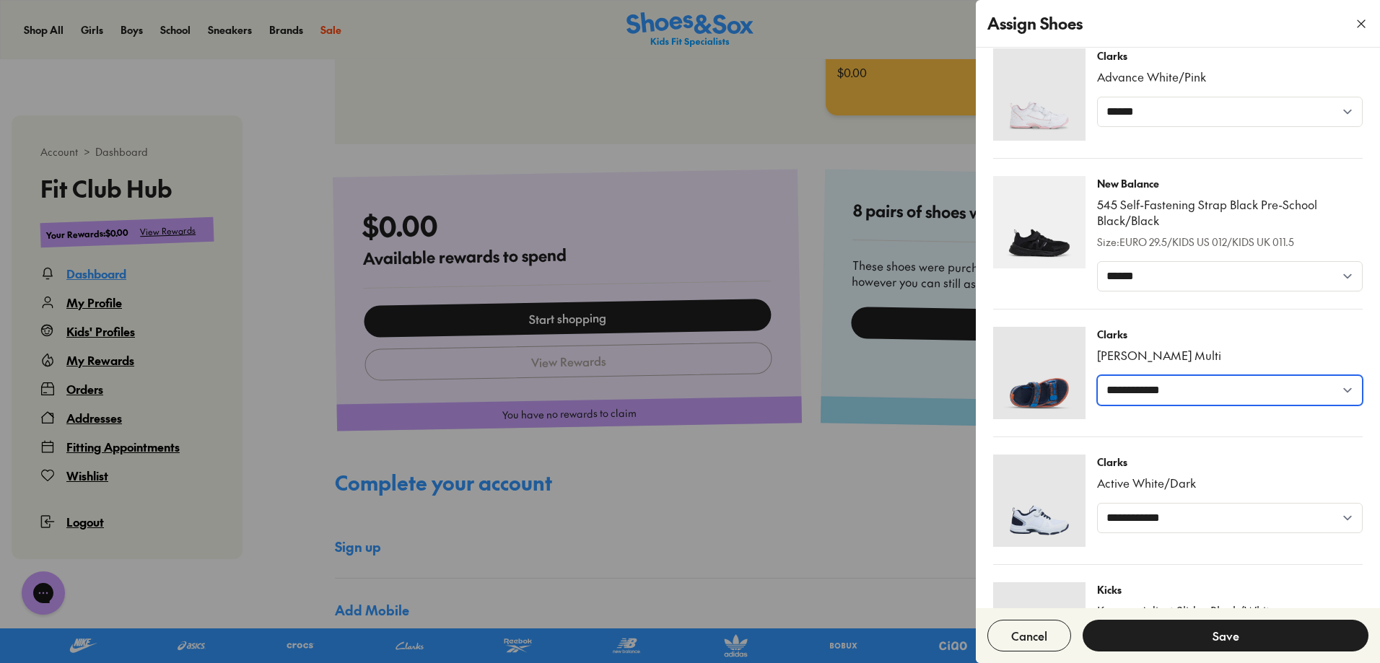
click at [1203, 403] on select "**********" at bounding box center [1230, 390] width 266 height 30
select select "******"
click at [1097, 375] on select "**********" at bounding box center [1230, 390] width 266 height 30
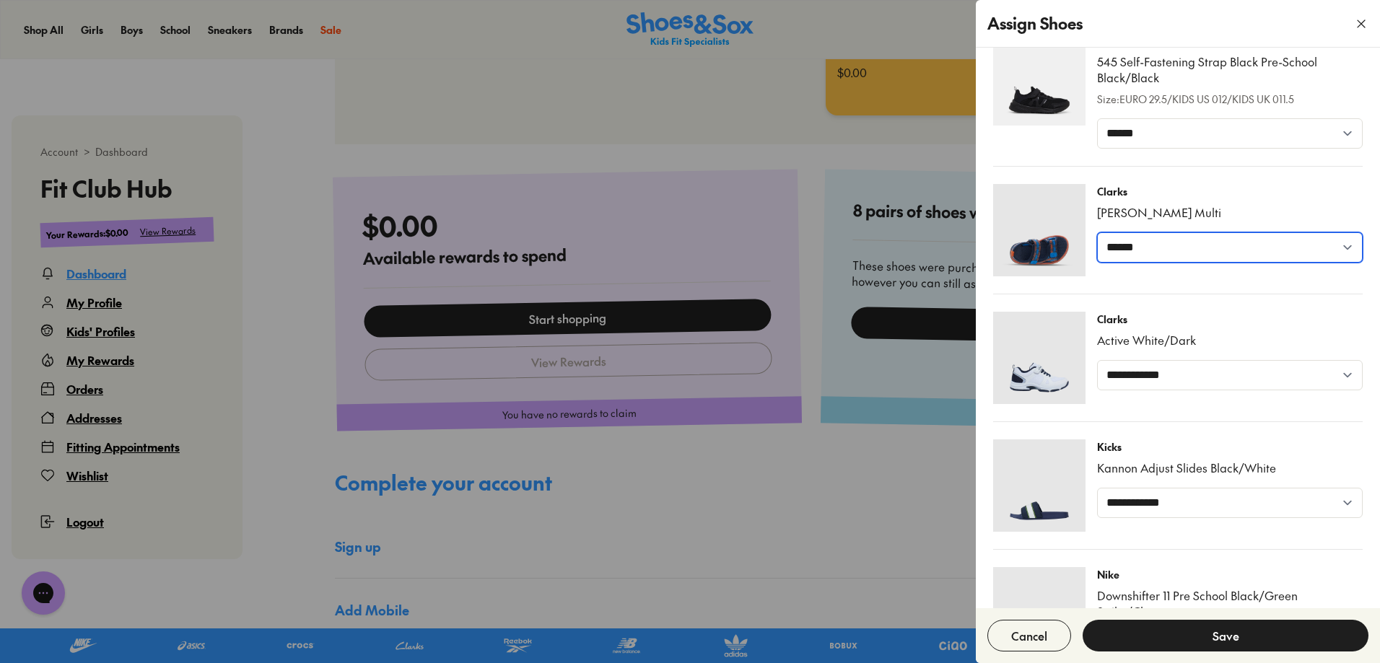
scroll to position [289, 0]
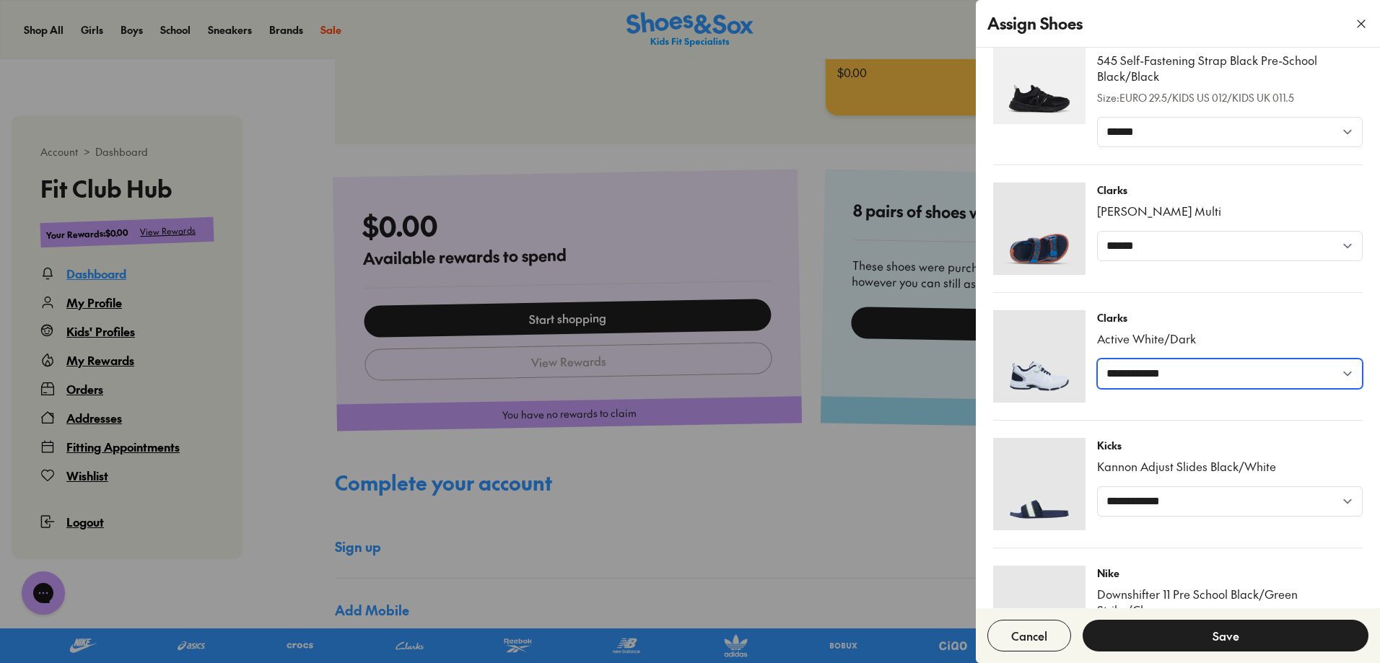
click at [1206, 367] on select "**********" at bounding box center [1230, 374] width 266 height 30
select select "******"
click at [1097, 359] on select "**********" at bounding box center [1230, 374] width 266 height 30
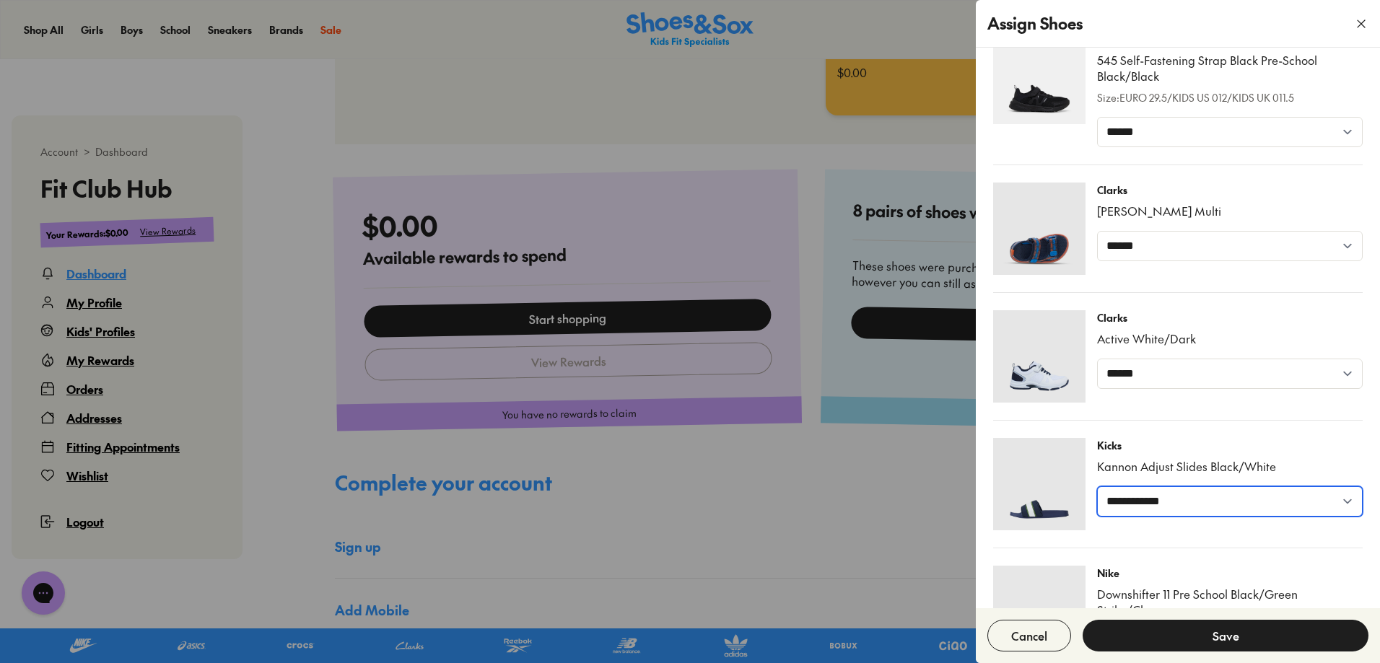
click at [1191, 500] on select "**********" at bounding box center [1230, 502] width 266 height 30
select select "******"
click at [1097, 487] on select "**********" at bounding box center [1230, 502] width 266 height 30
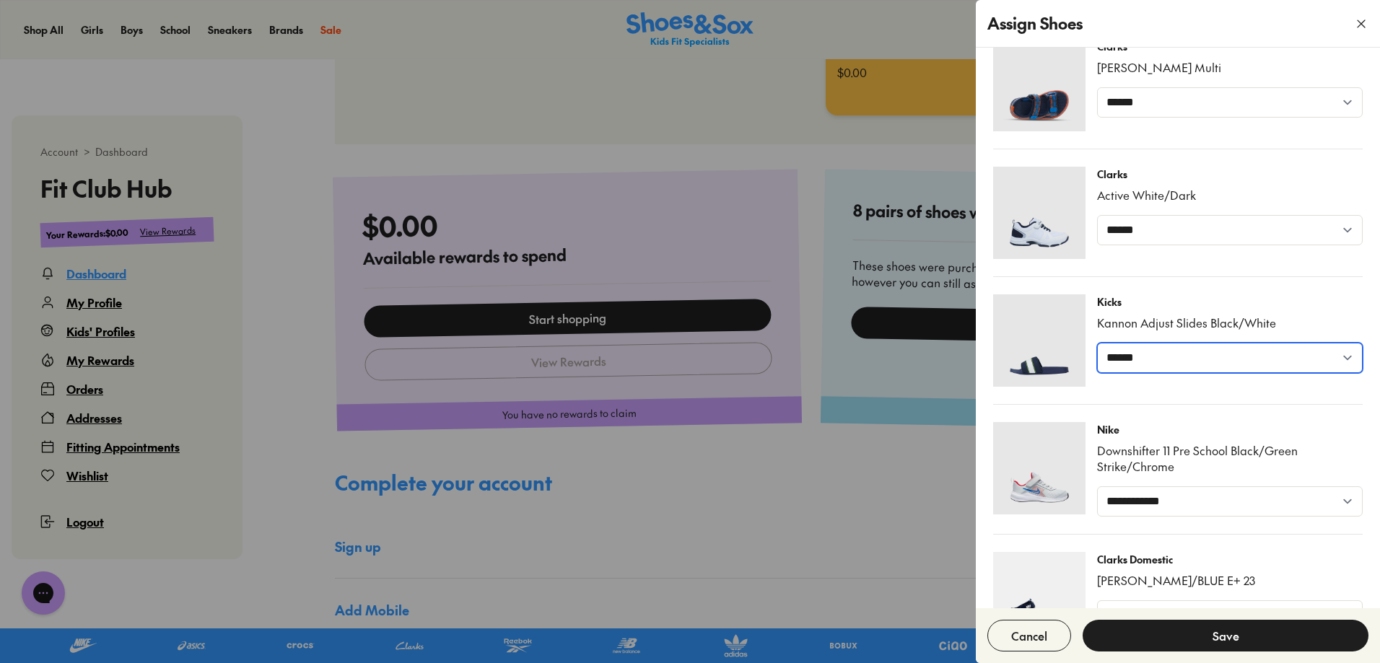
scroll to position [433, 0]
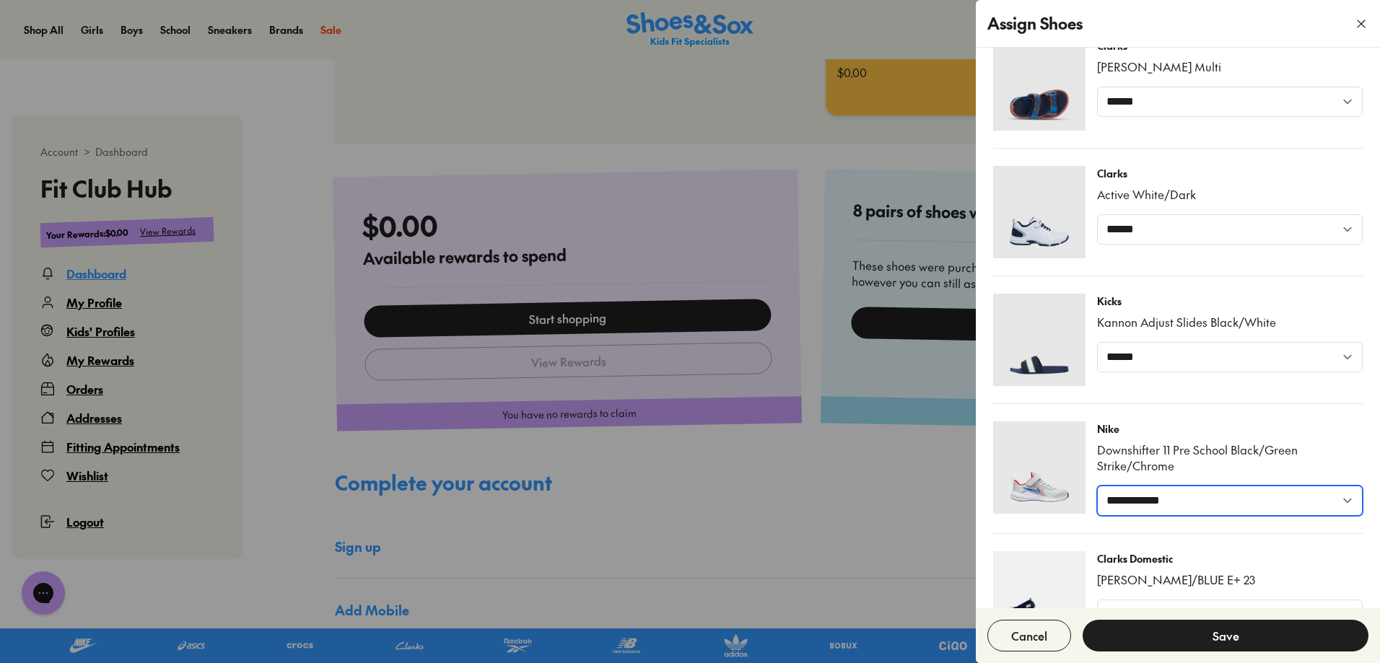
click at [1174, 505] on select "**********" at bounding box center [1230, 501] width 266 height 30
select select "******"
click at [1097, 486] on select "**********" at bounding box center [1230, 501] width 266 height 30
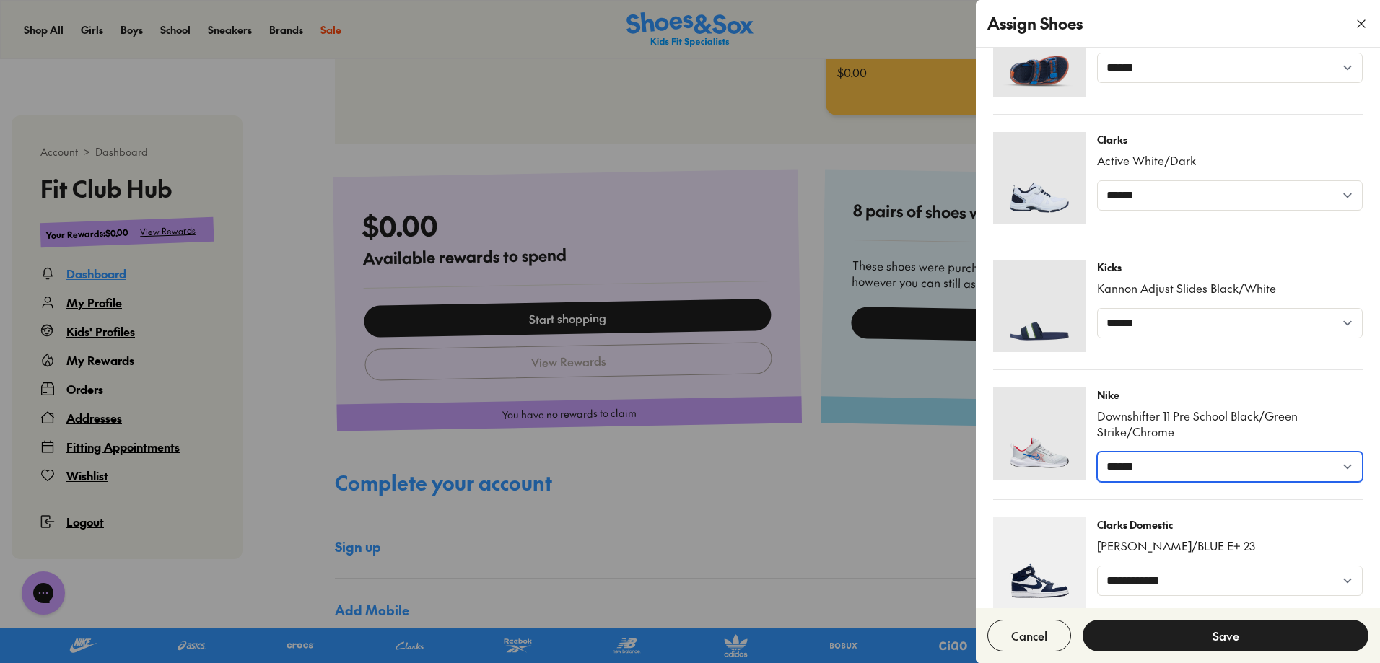
scroll to position [486, 0]
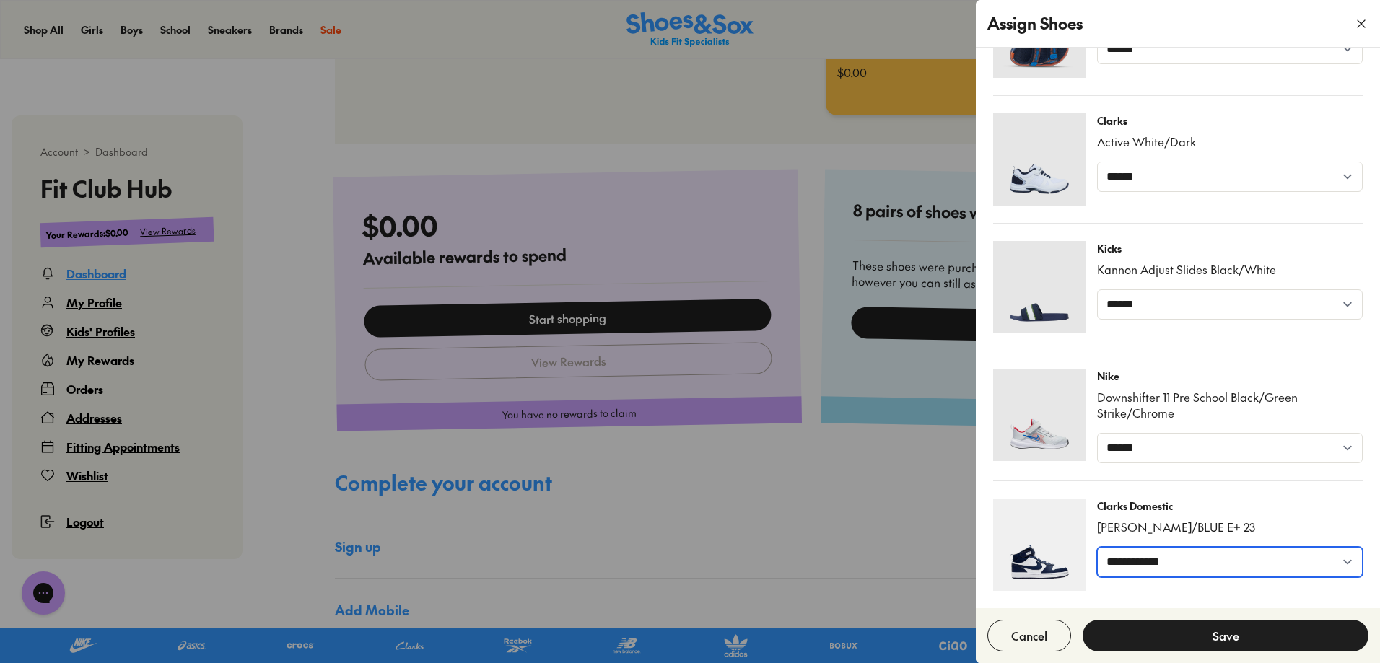
click at [1185, 562] on select "**********" at bounding box center [1230, 562] width 266 height 30
select select "******"
click at [1097, 547] on select "**********" at bounding box center [1230, 562] width 266 height 30
click at [1223, 639] on button "Save" at bounding box center [1226, 636] width 286 height 32
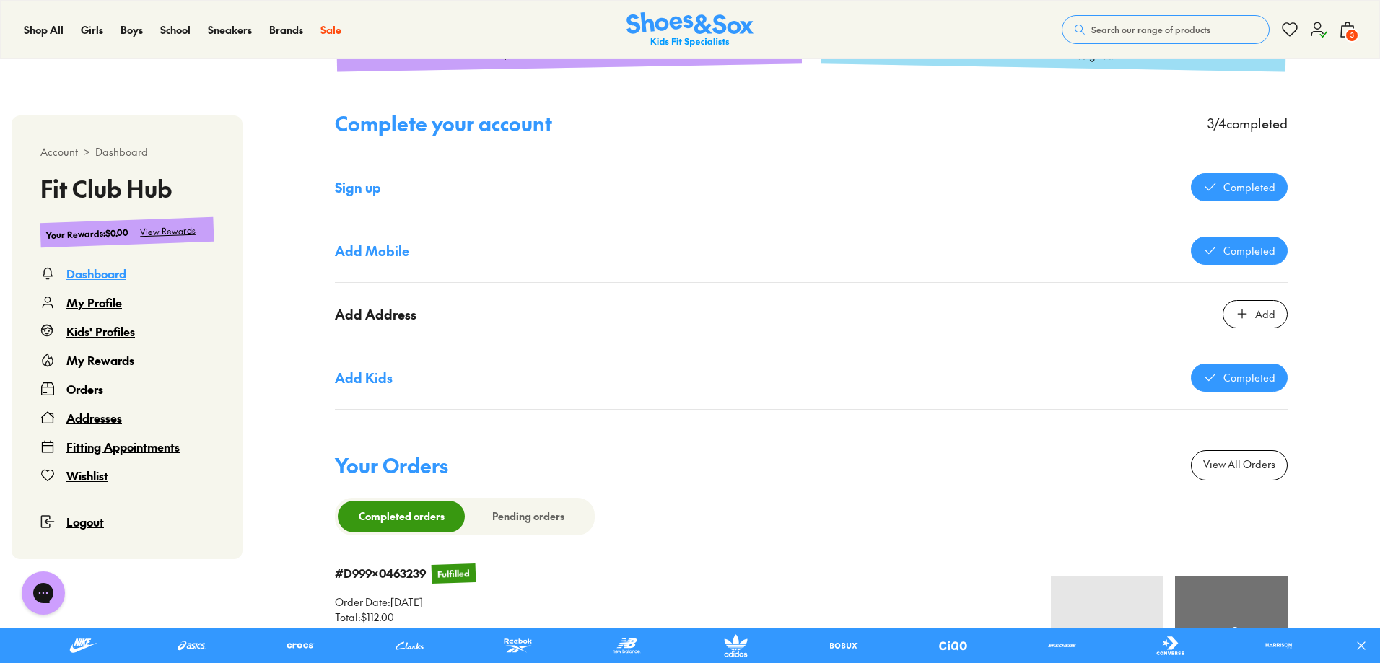
scroll to position [939, 0]
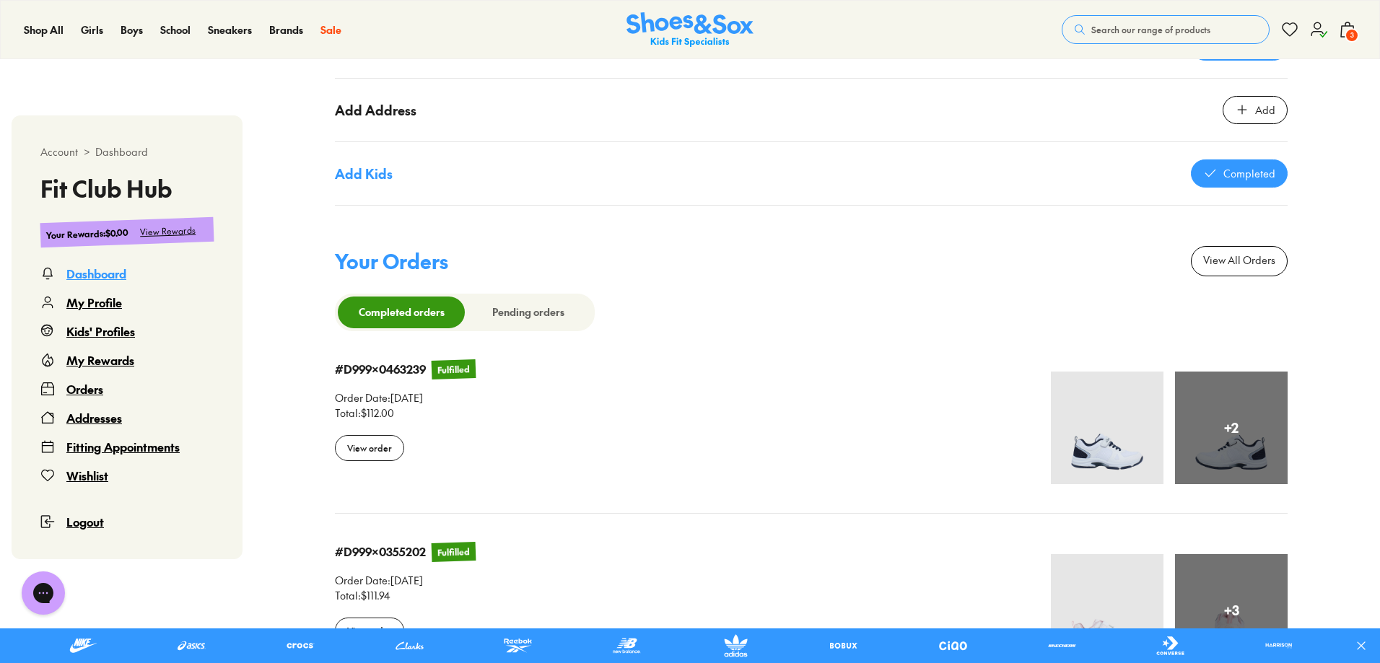
scroll to position [1300, 0]
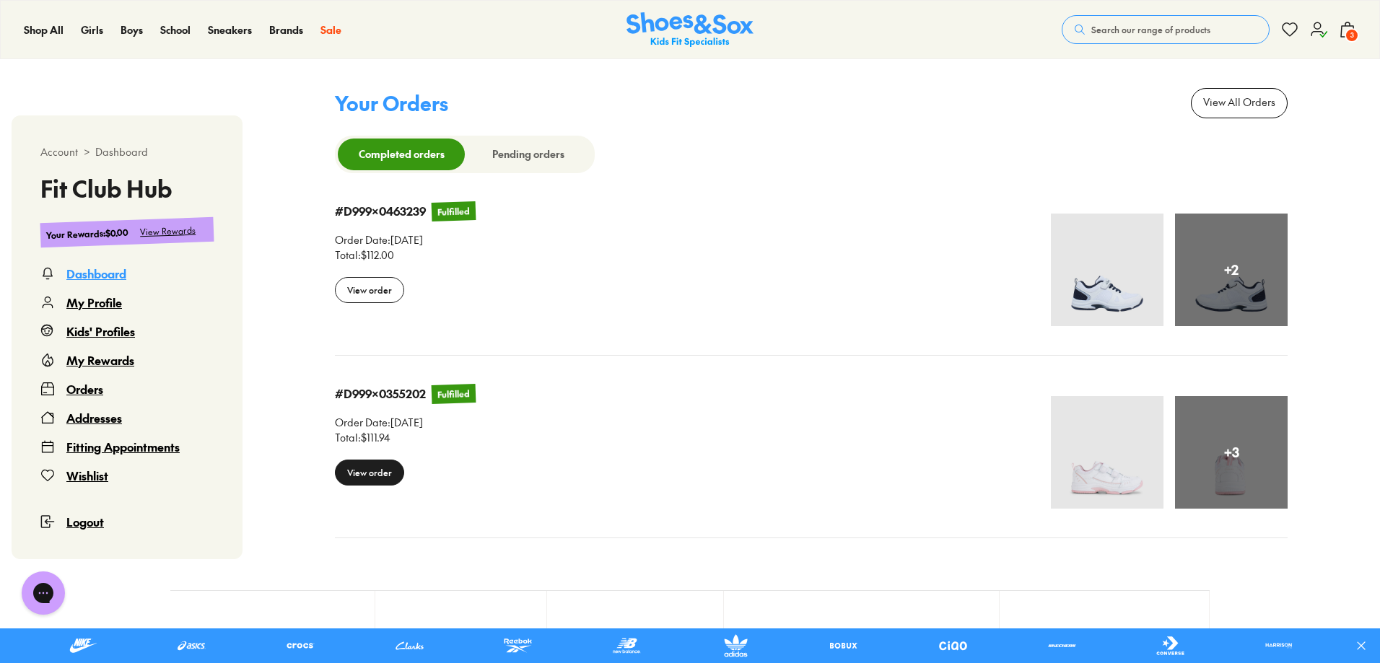
click at [364, 482] on div "View order" at bounding box center [369, 473] width 69 height 26
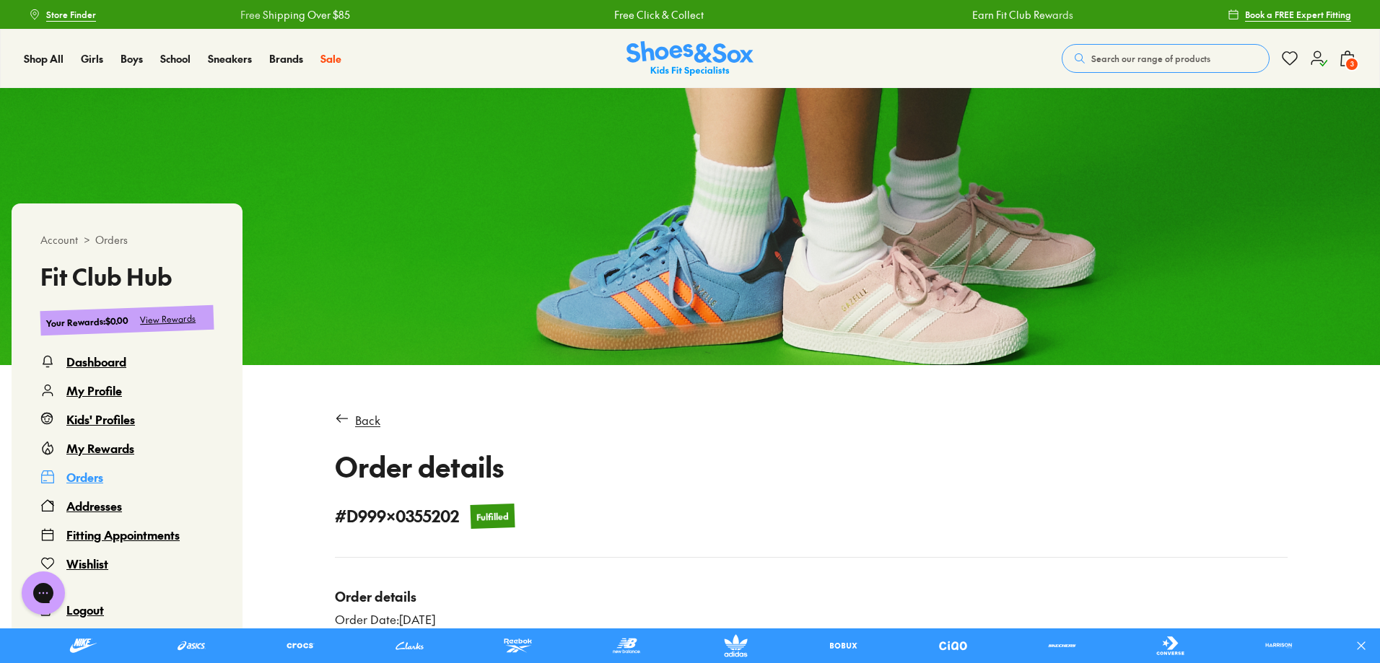
click at [1358, 57] on div "Shop All Shop All Shop All Up to 30% off New Arrivals Online Only Best Sellers …" at bounding box center [690, 58] width 1380 height 59
click at [1356, 61] on span "3" at bounding box center [1352, 64] width 14 height 14
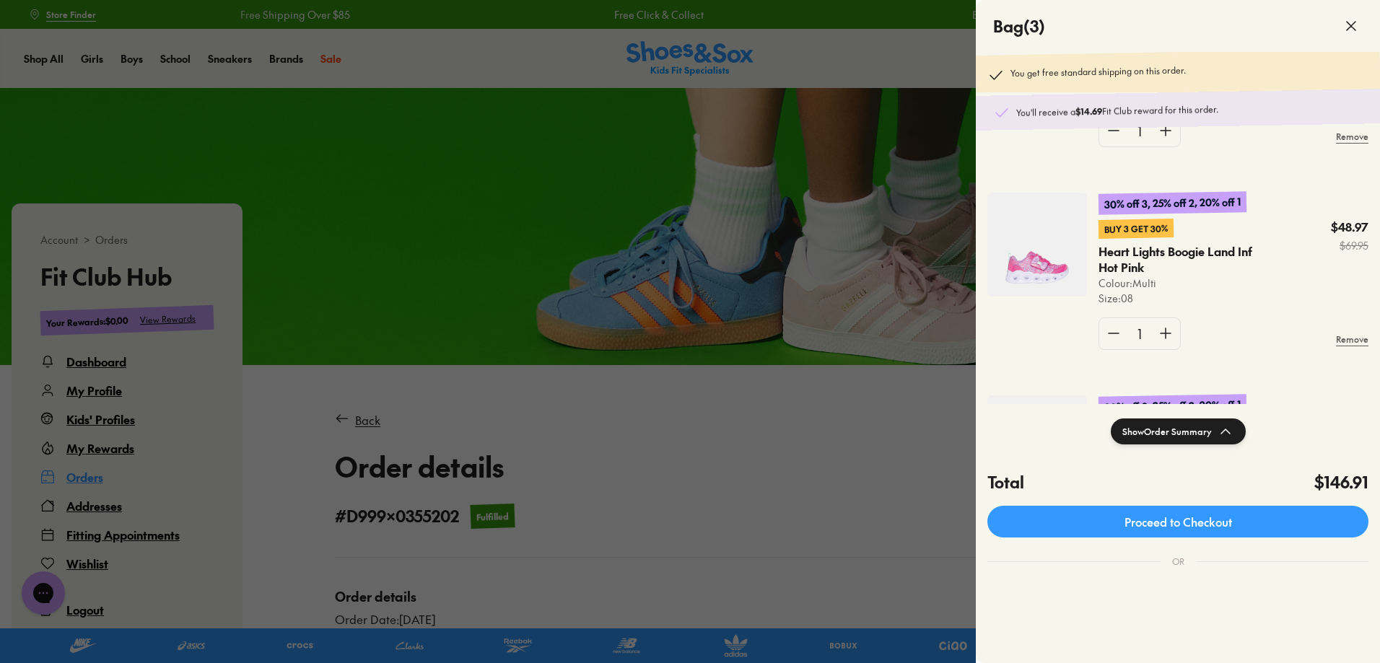
scroll to position [132, 0]
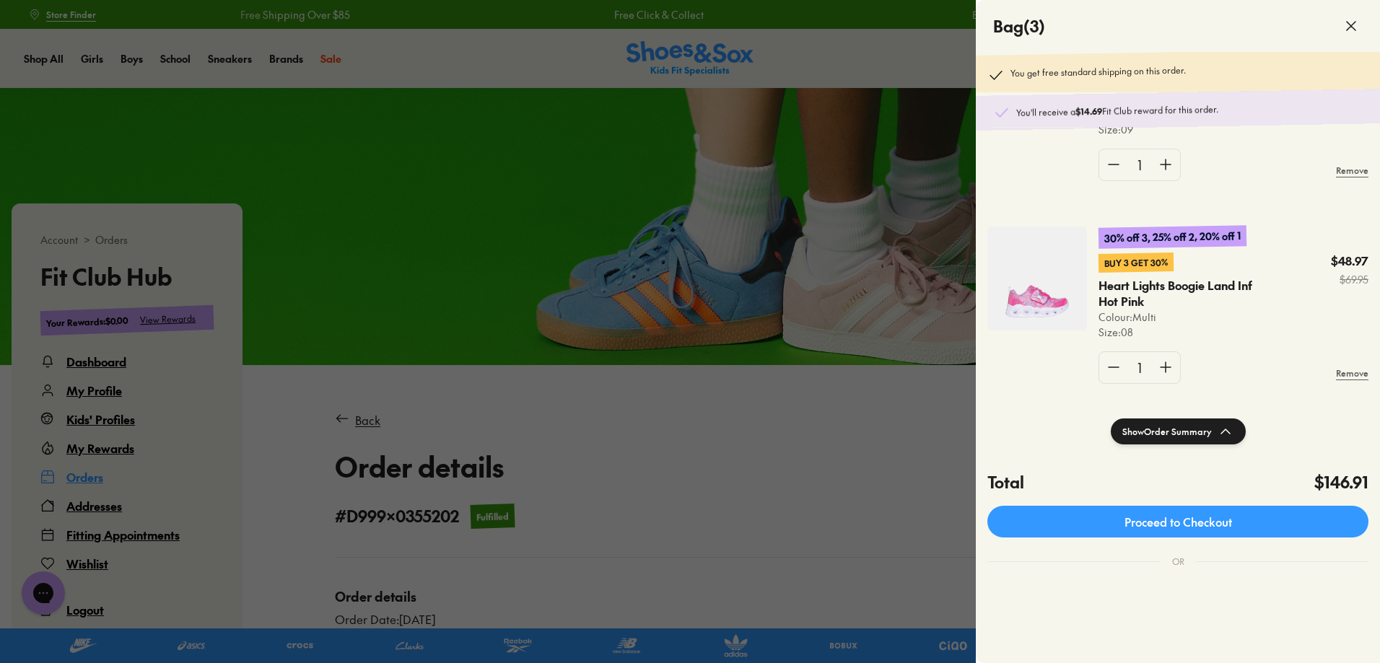
click at [1148, 288] on p "Heart Lights Boogie Land Inf Hot Pink" at bounding box center [1180, 294] width 162 height 32
click at [1069, 295] on img at bounding box center [1038, 279] width 100 height 104
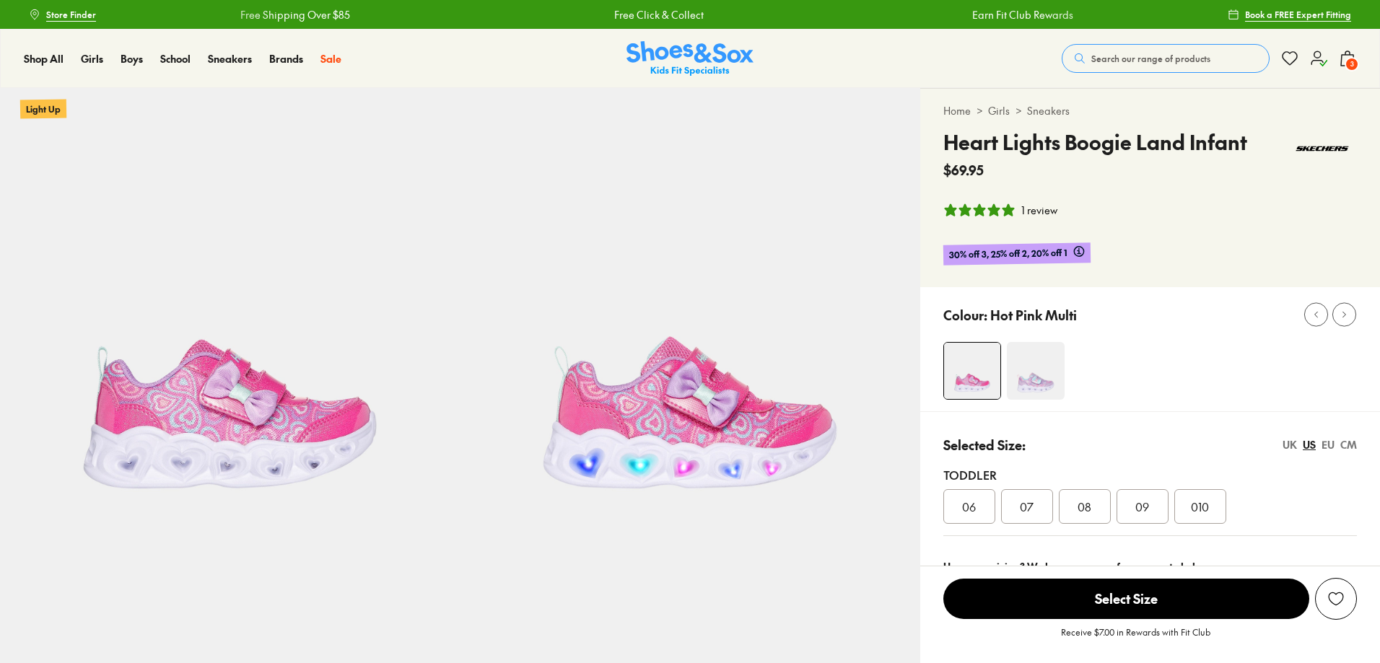
select select "*"
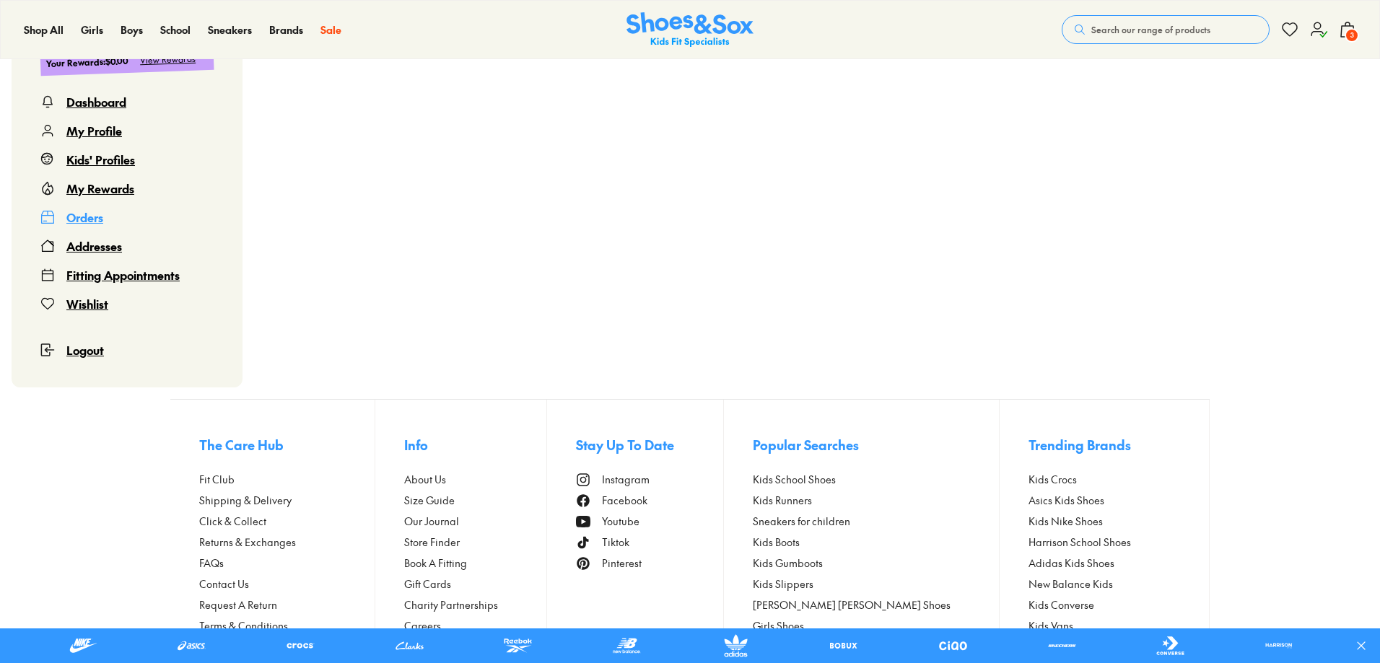
scroll to position [338, 0]
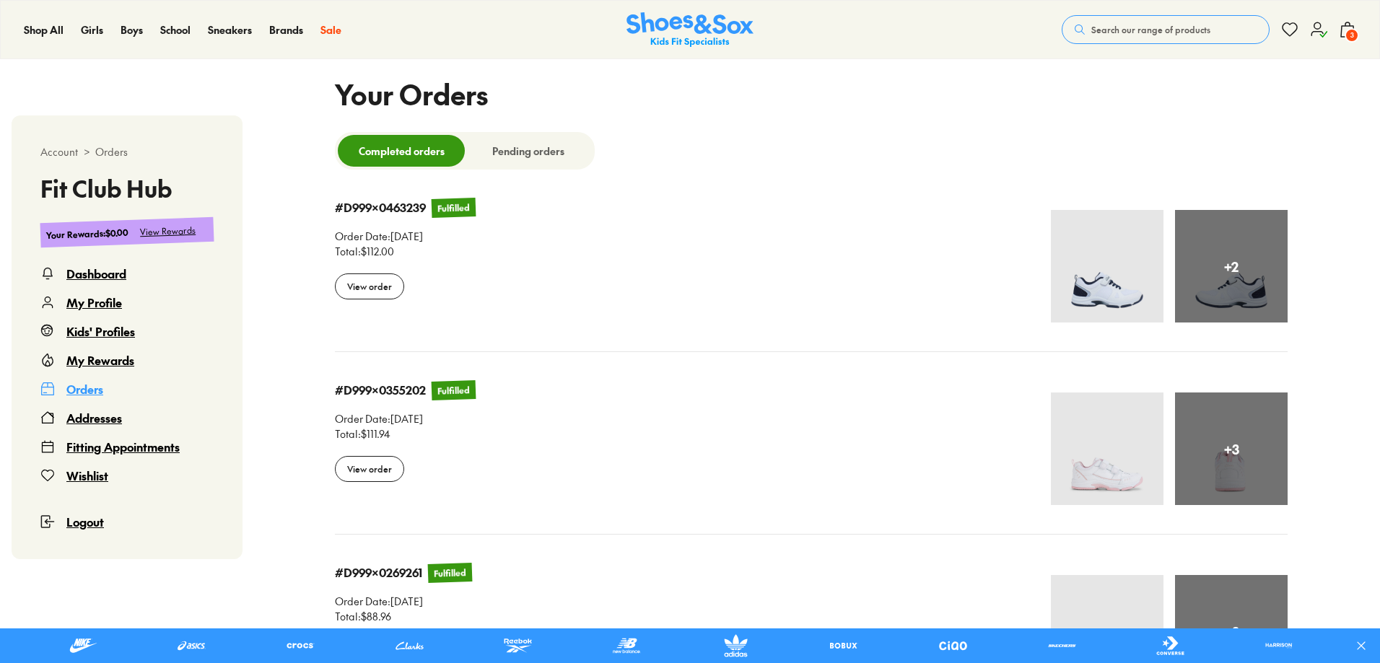
select select
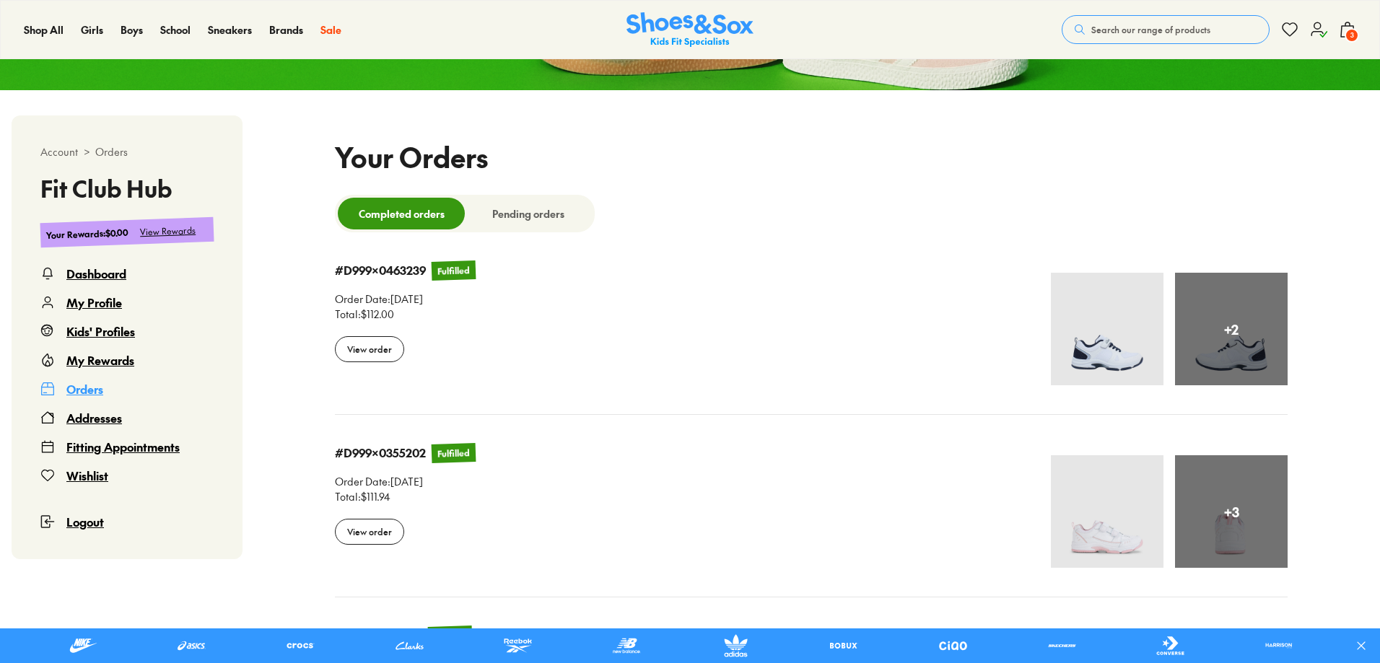
scroll to position [193, 0]
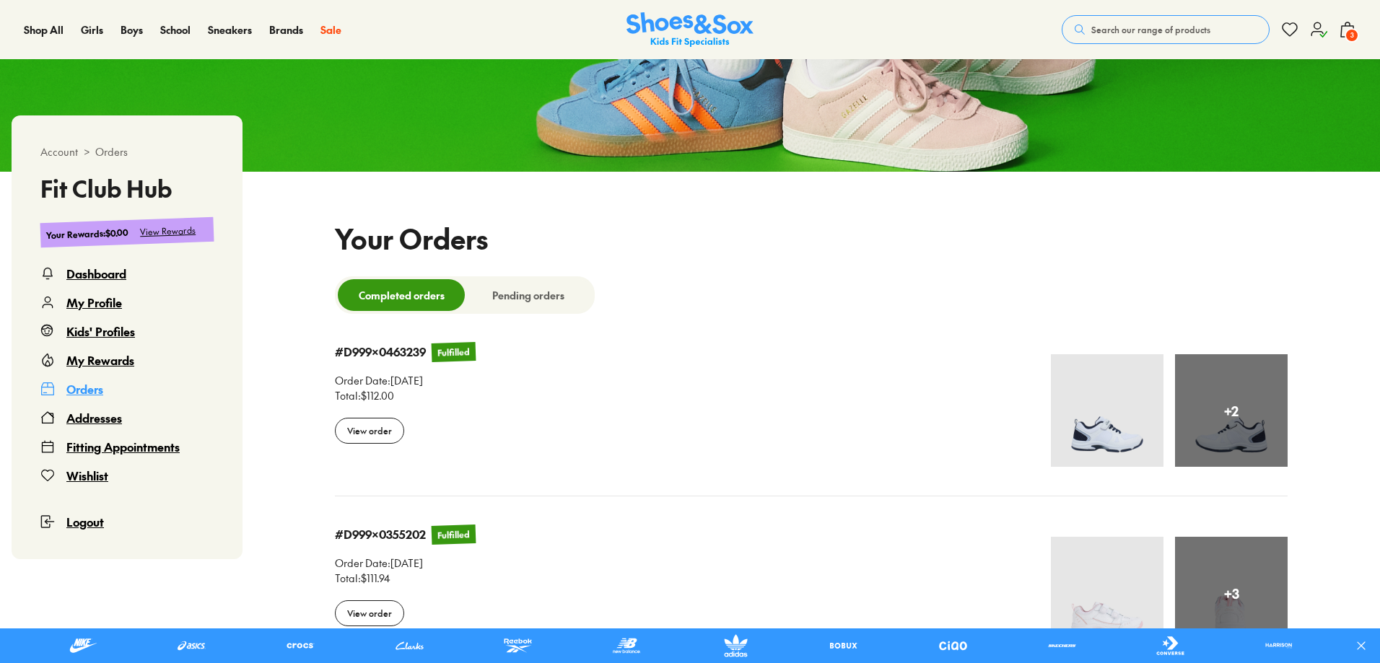
click at [1161, 25] on span "Search our range of products" at bounding box center [1151, 29] width 119 height 13
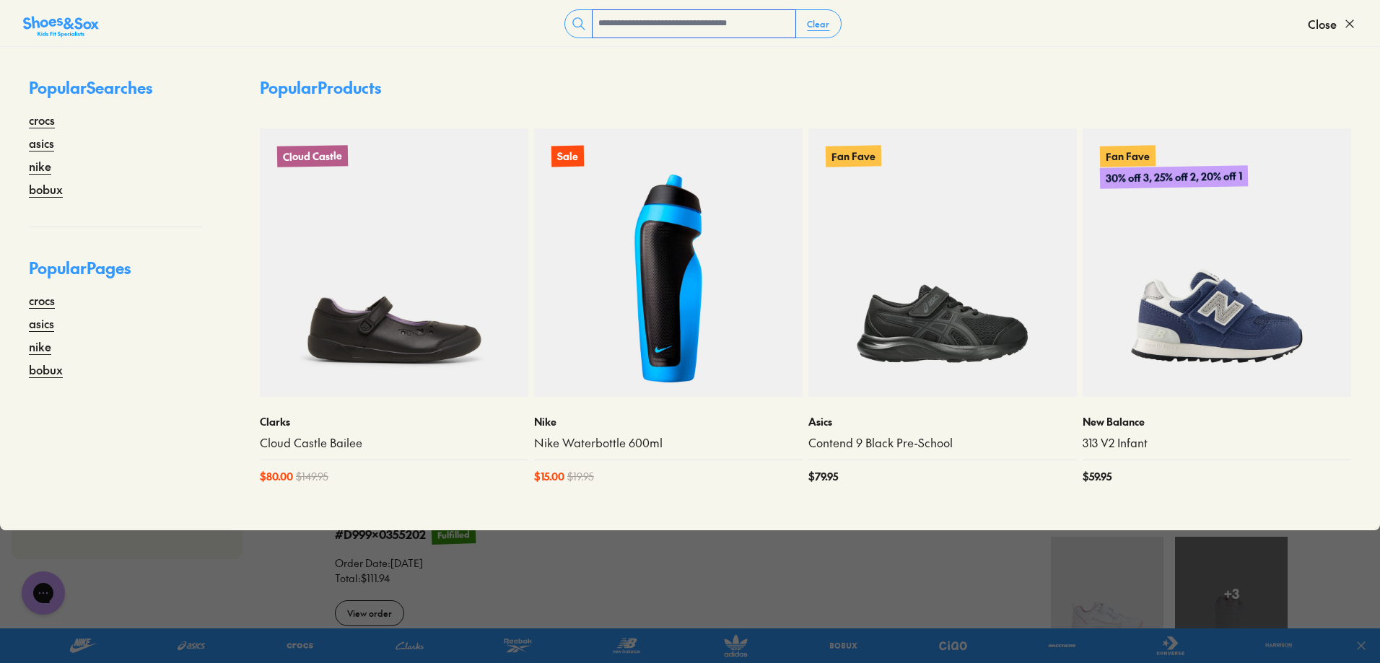
scroll to position [0, 0]
click at [730, 29] on input "text" at bounding box center [694, 23] width 203 height 27
type input "*"
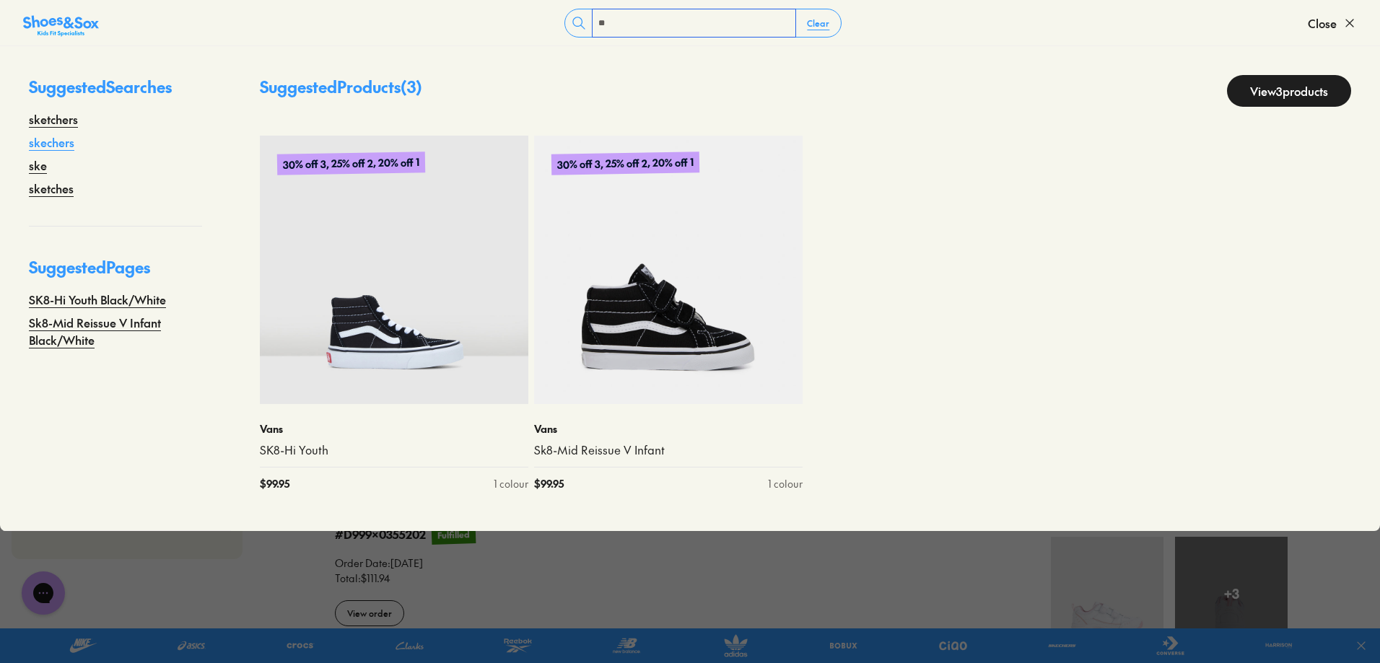
type input "**"
click at [53, 140] on link "skechers" at bounding box center [51, 142] width 45 height 17
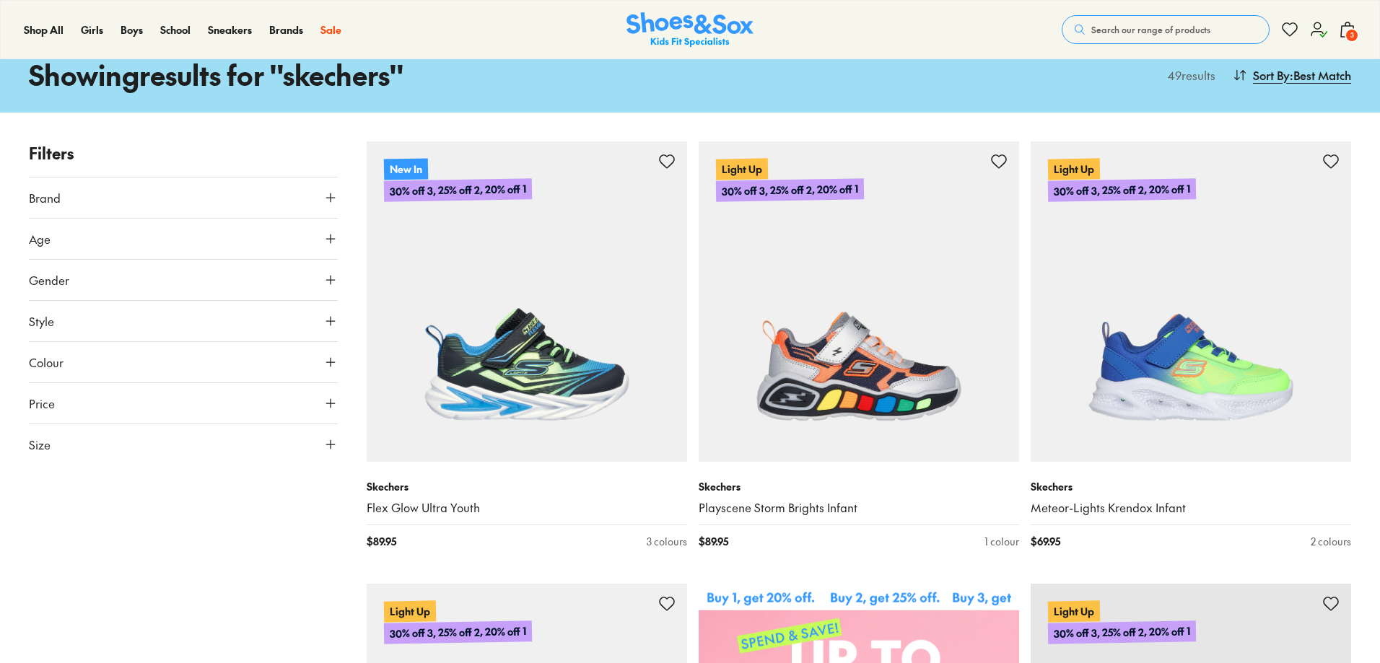
click at [336, 231] on button "Age" at bounding box center [183, 239] width 309 height 40
click at [313, 351] on button "Gender" at bounding box center [183, 355] width 309 height 40
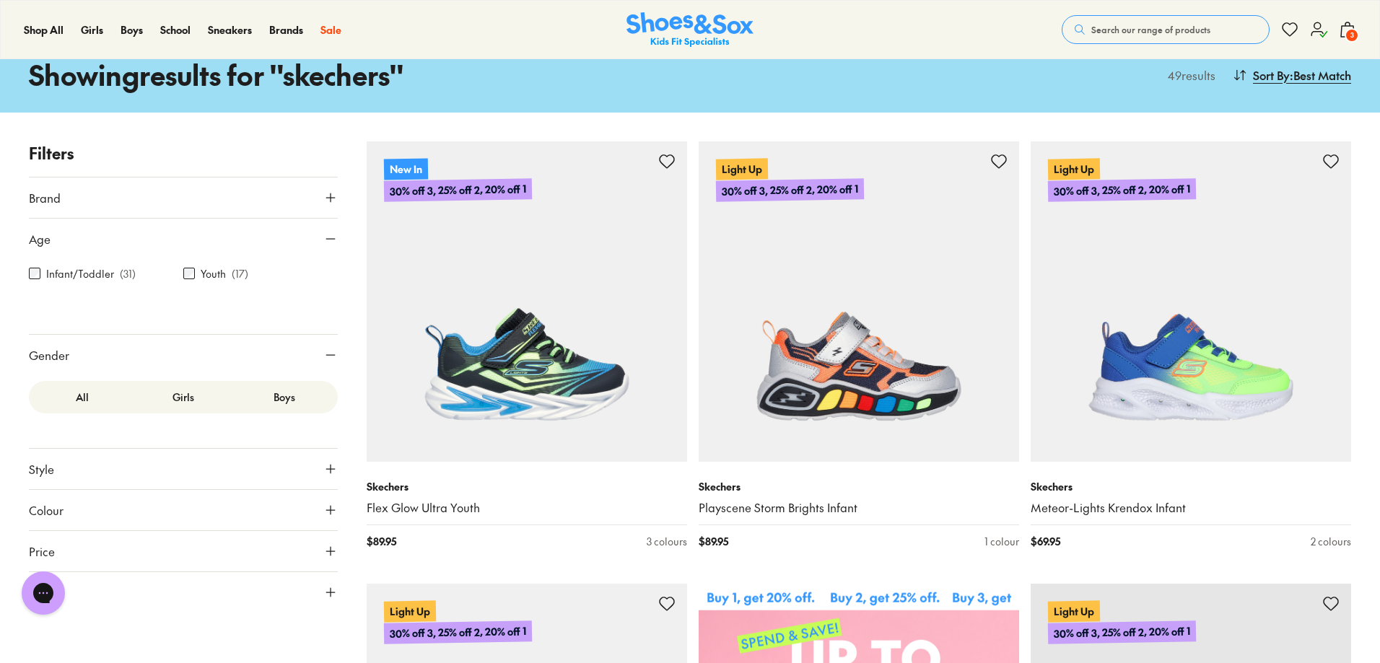
click at [196, 400] on label "Girls" at bounding box center [183, 397] width 101 height 27
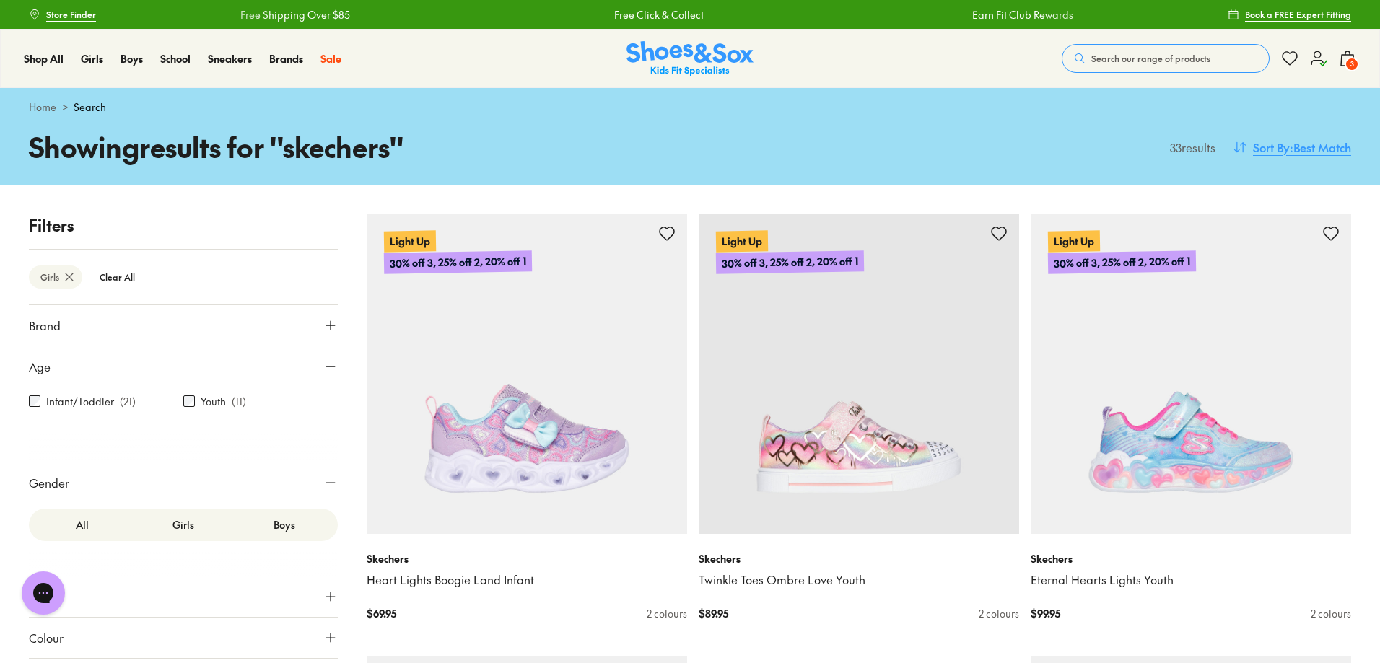
click at [1319, 147] on span ": Best Match" at bounding box center [1320, 147] width 61 height 17
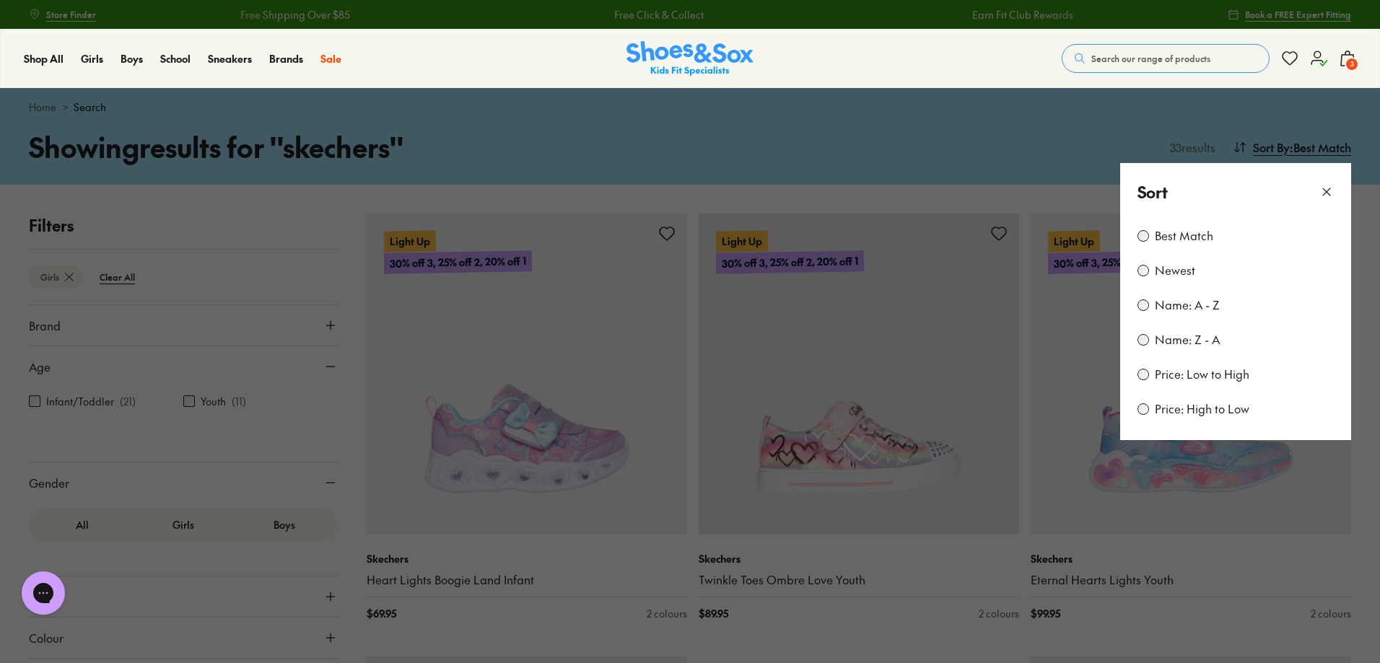
click at [1203, 386] on div "Best Match Newest Name: A - Z Name: Z - A Price: Low to High Price: High to Low" at bounding box center [1235, 331] width 231 height 219
click at [1170, 377] on label "Price: Low to High" at bounding box center [1202, 375] width 95 height 16
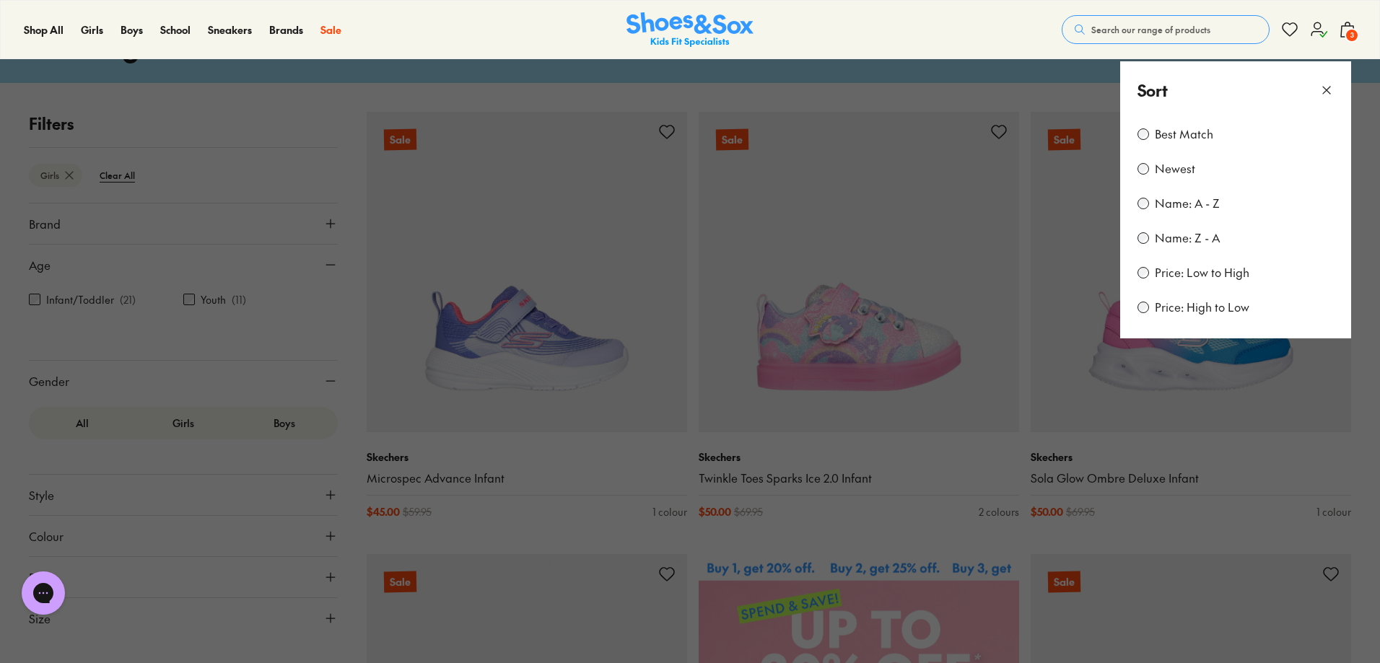
click at [960, 81] on button at bounding box center [690, 331] width 1380 height 663
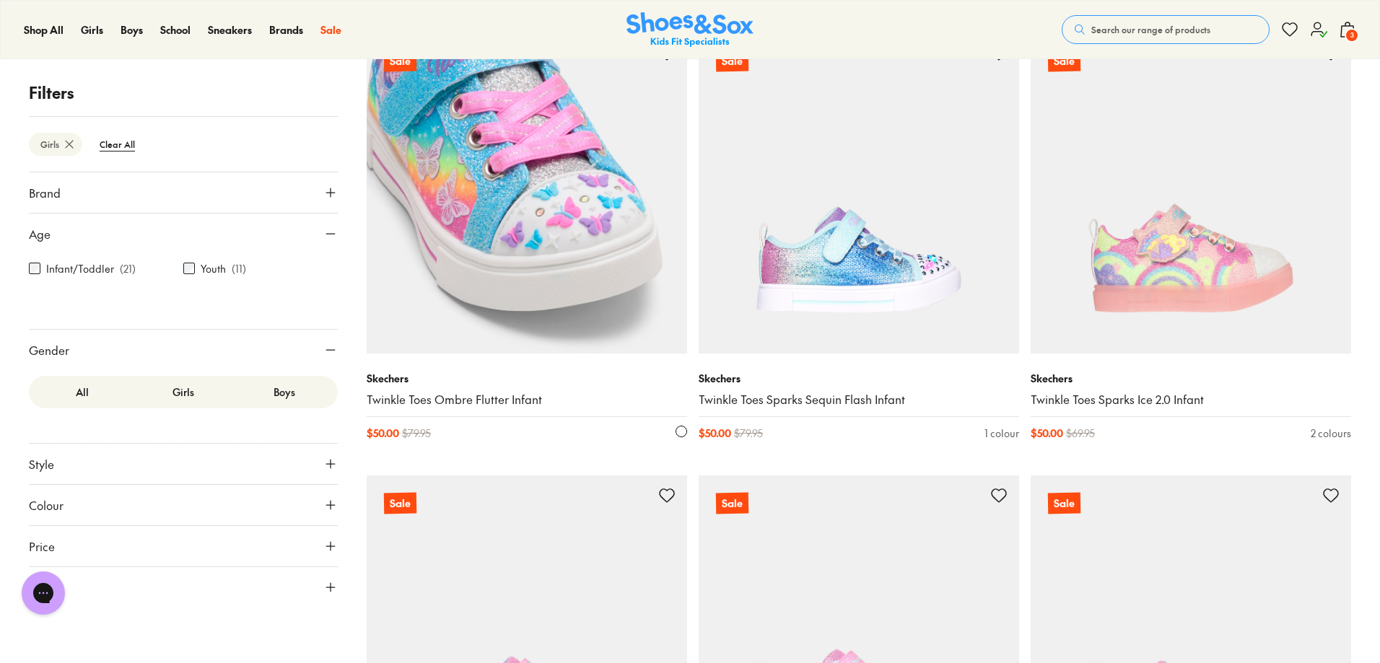
scroll to position [1040, 0]
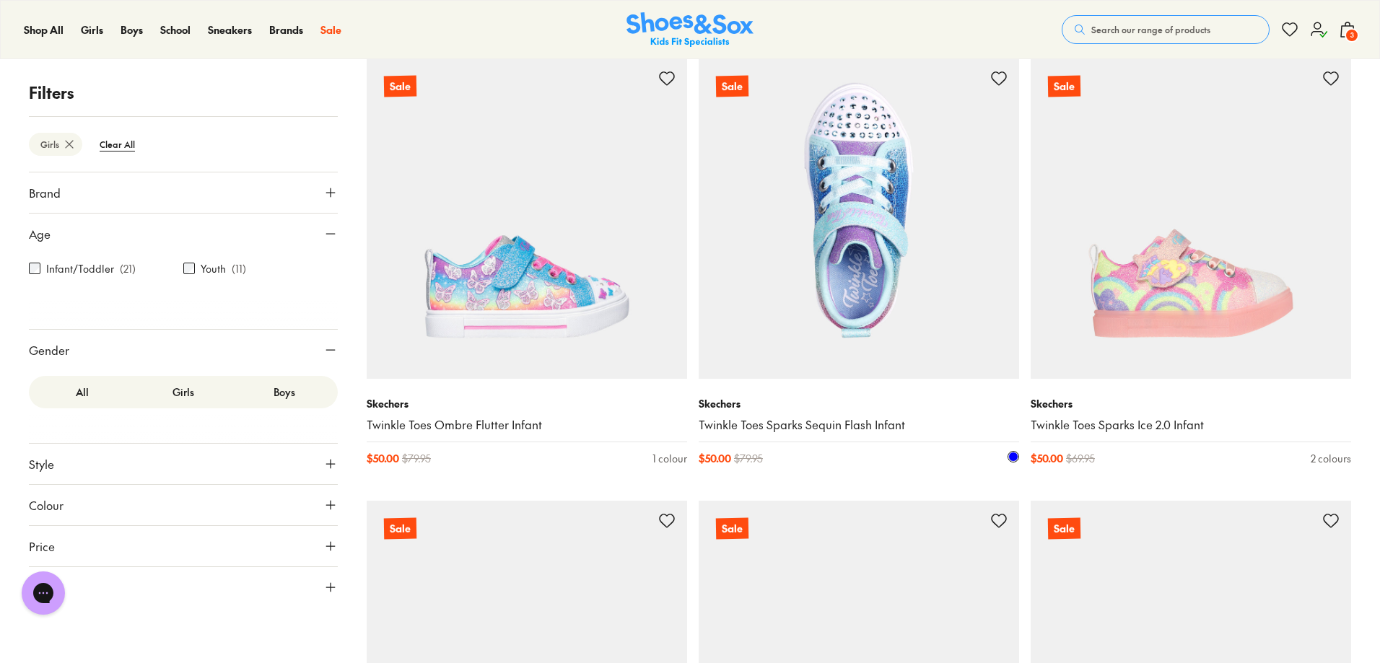
click at [872, 240] on img at bounding box center [859, 218] width 321 height 321
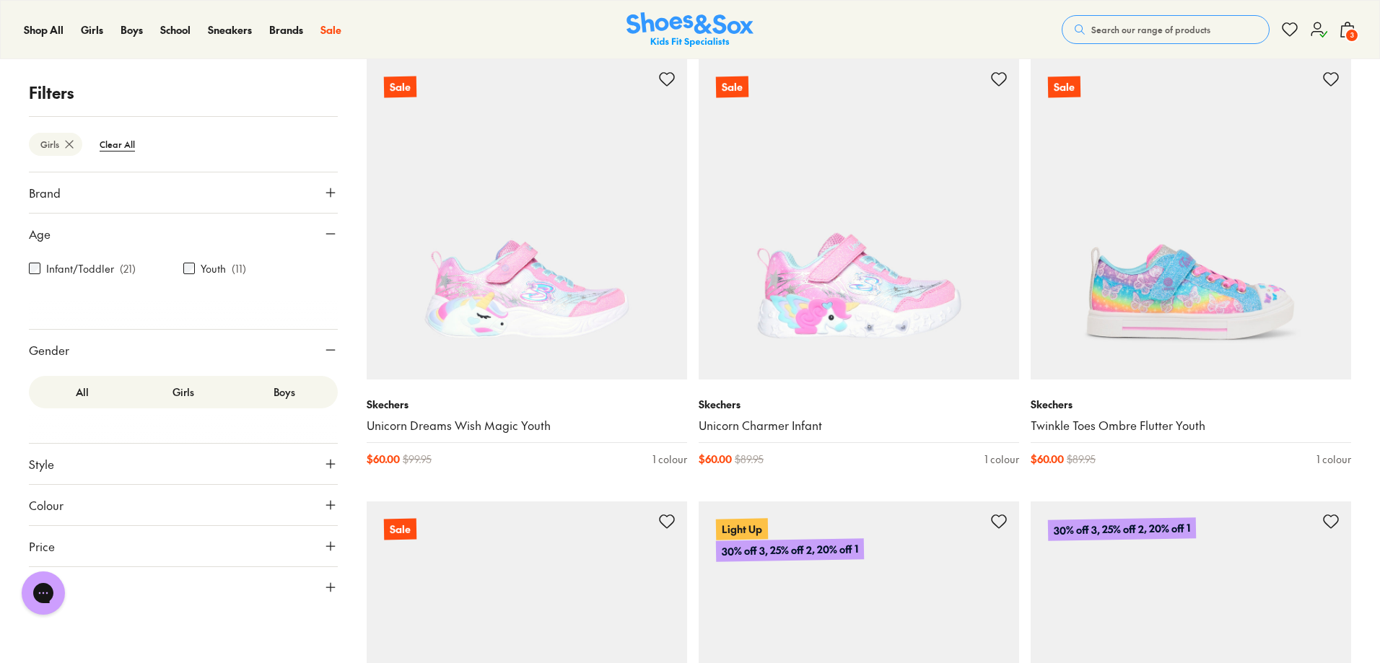
scroll to position [1474, 0]
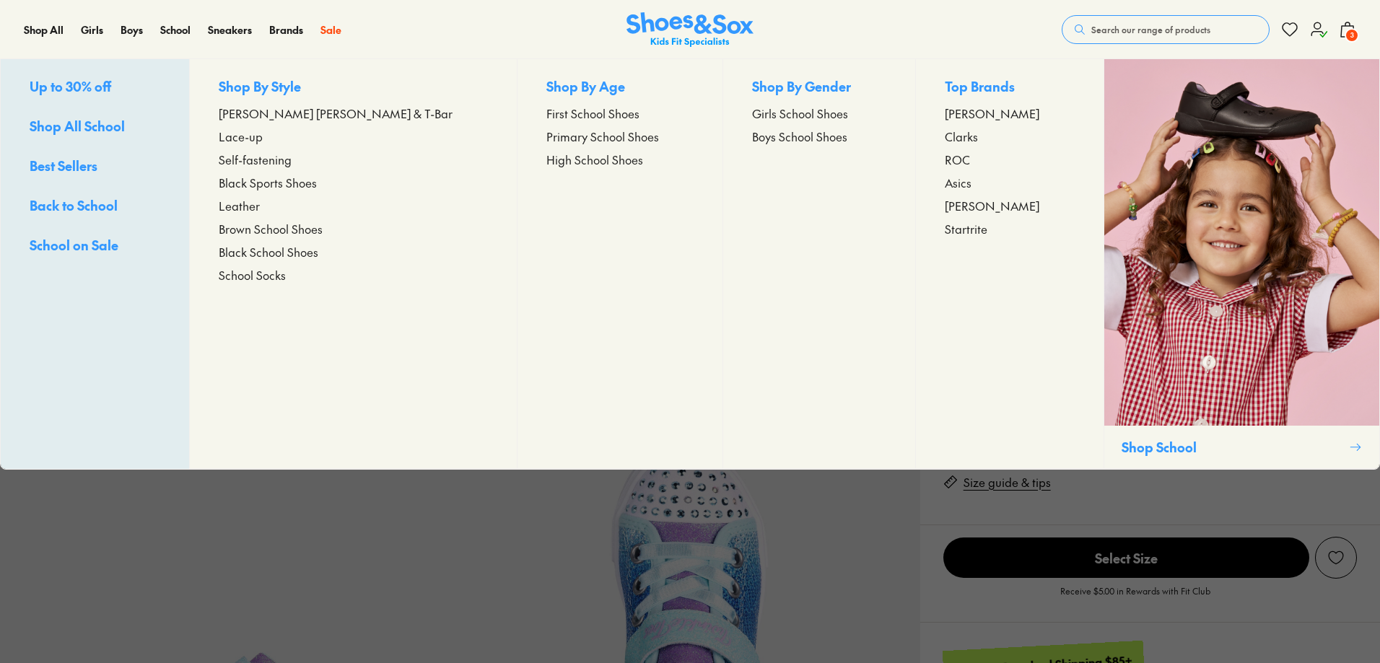
select select "*"
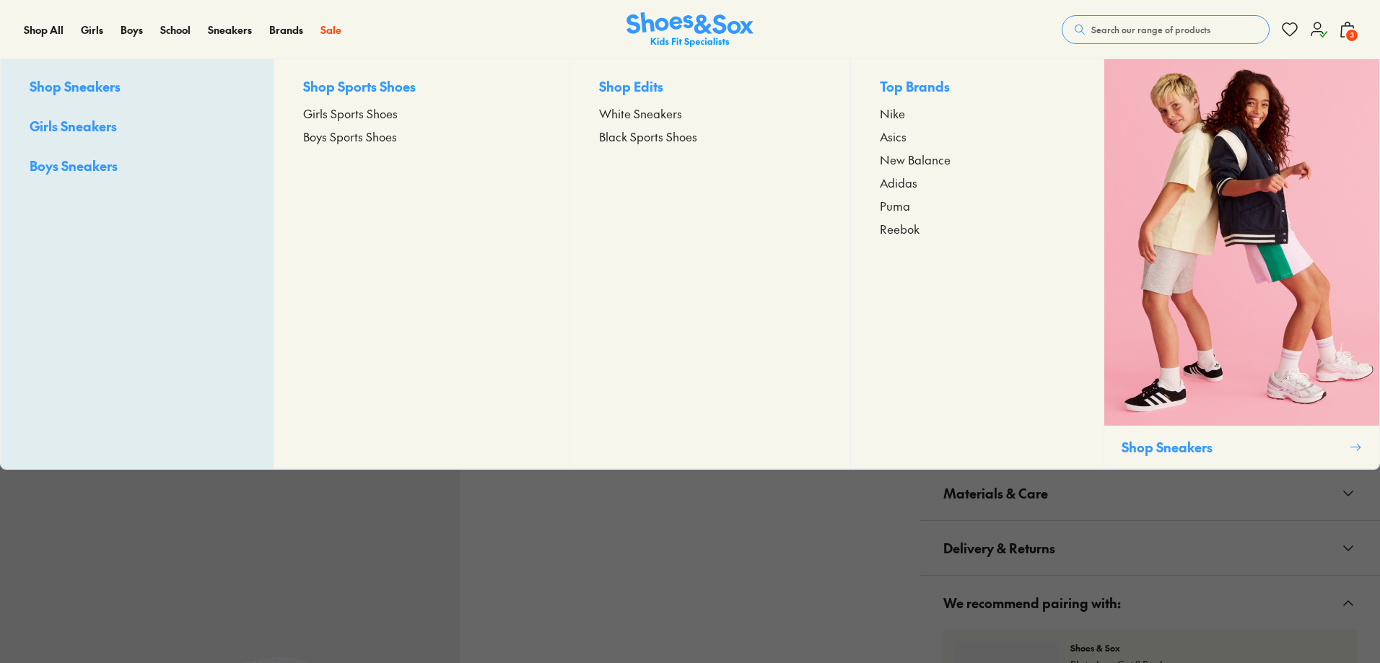
scroll to position [433, 0]
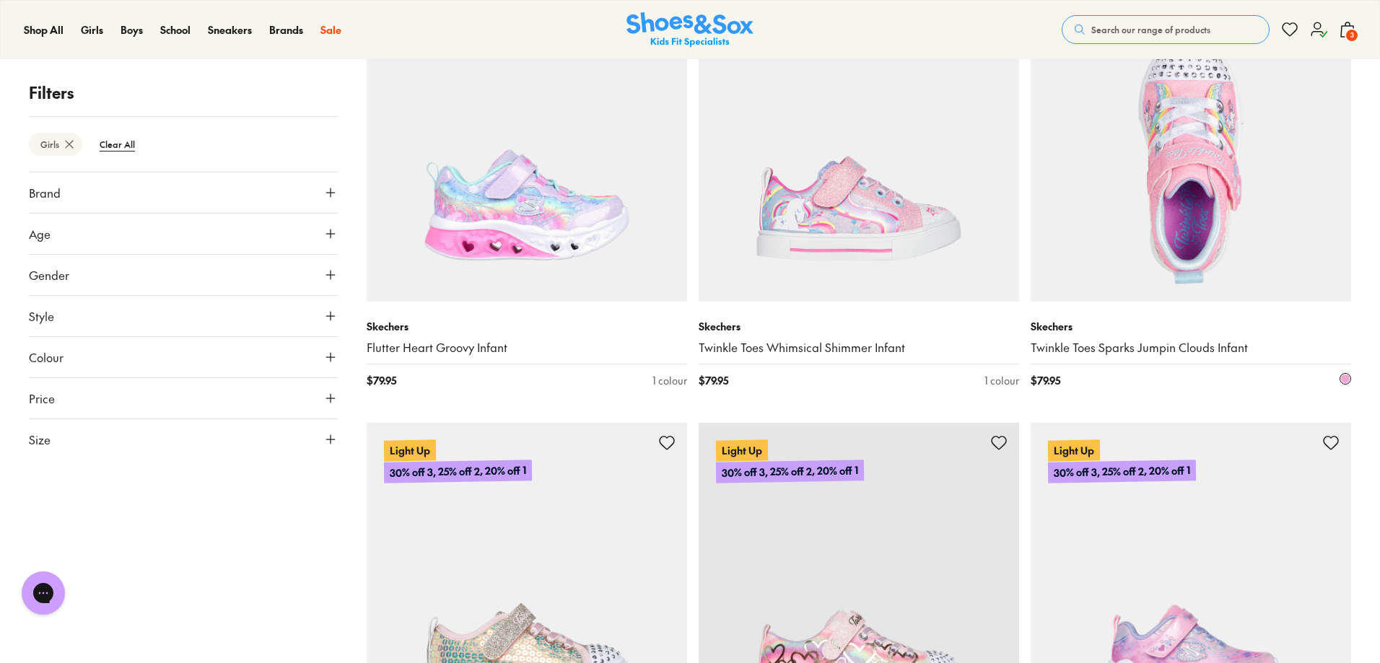
scroll to position [2763, 0]
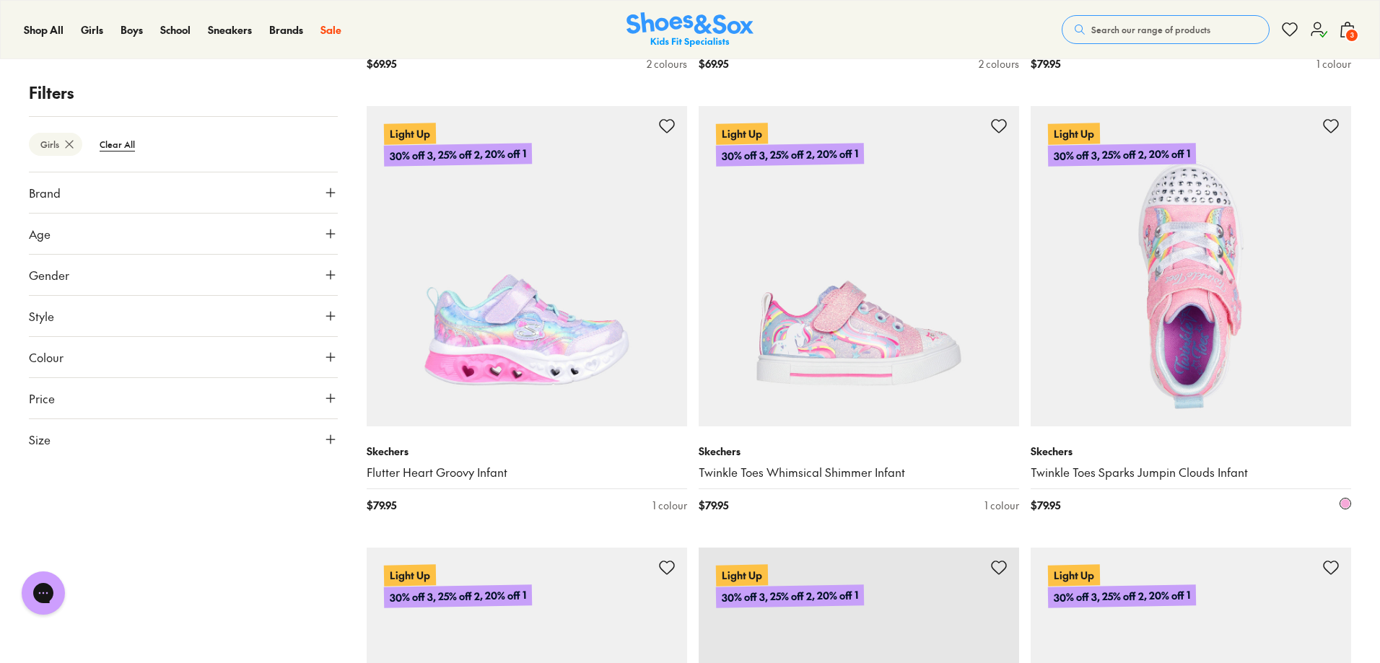
click at [1154, 289] on img at bounding box center [1191, 266] width 321 height 321
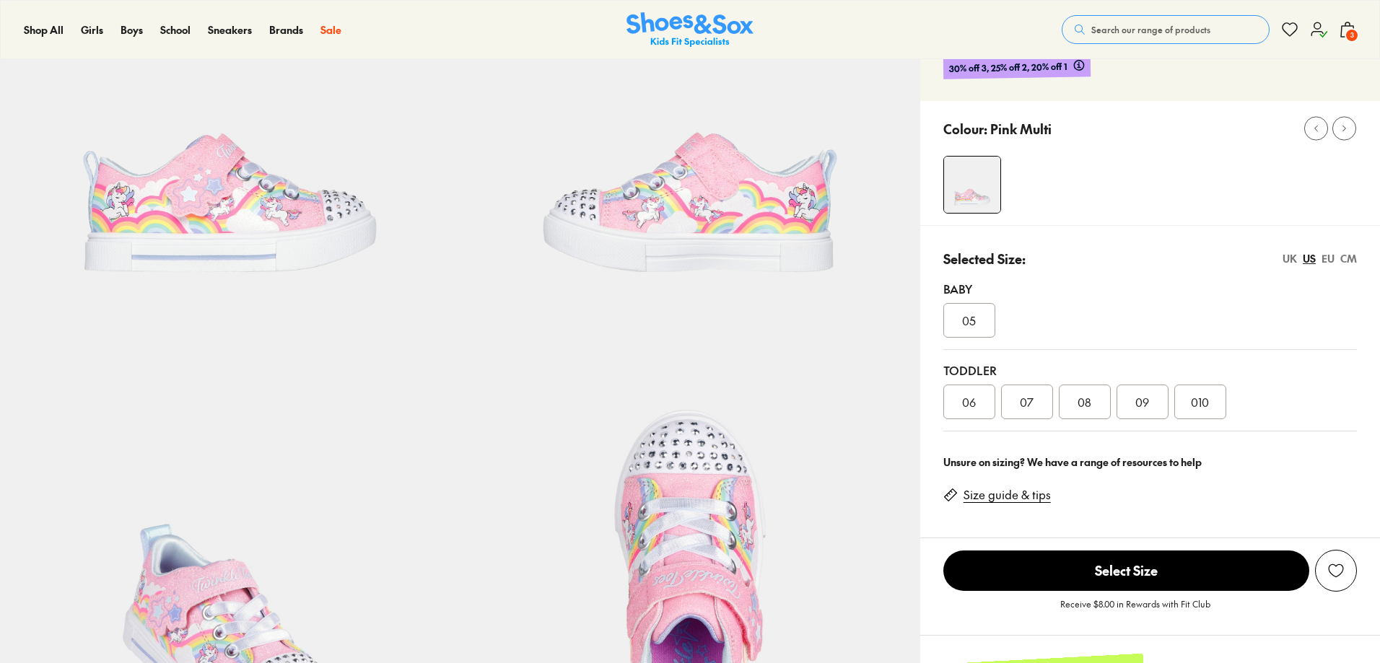
select select "*"
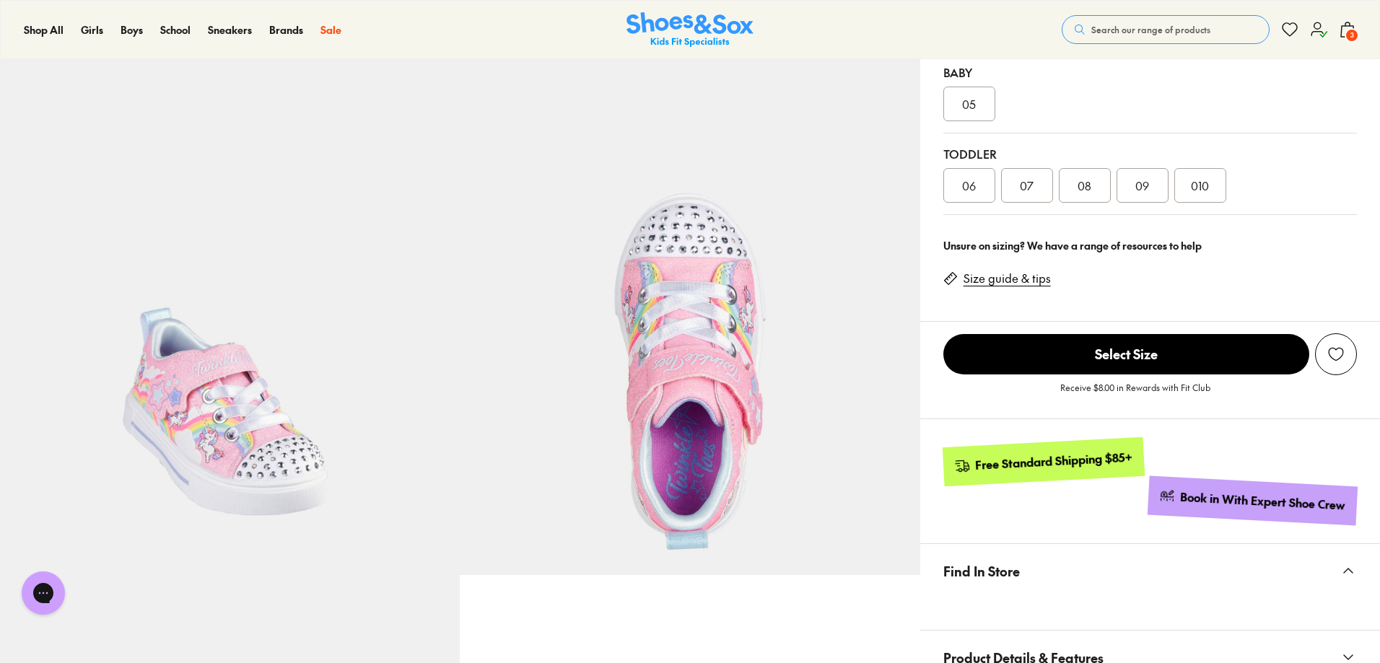
click at [245, 428] on img at bounding box center [230, 345] width 460 height 460
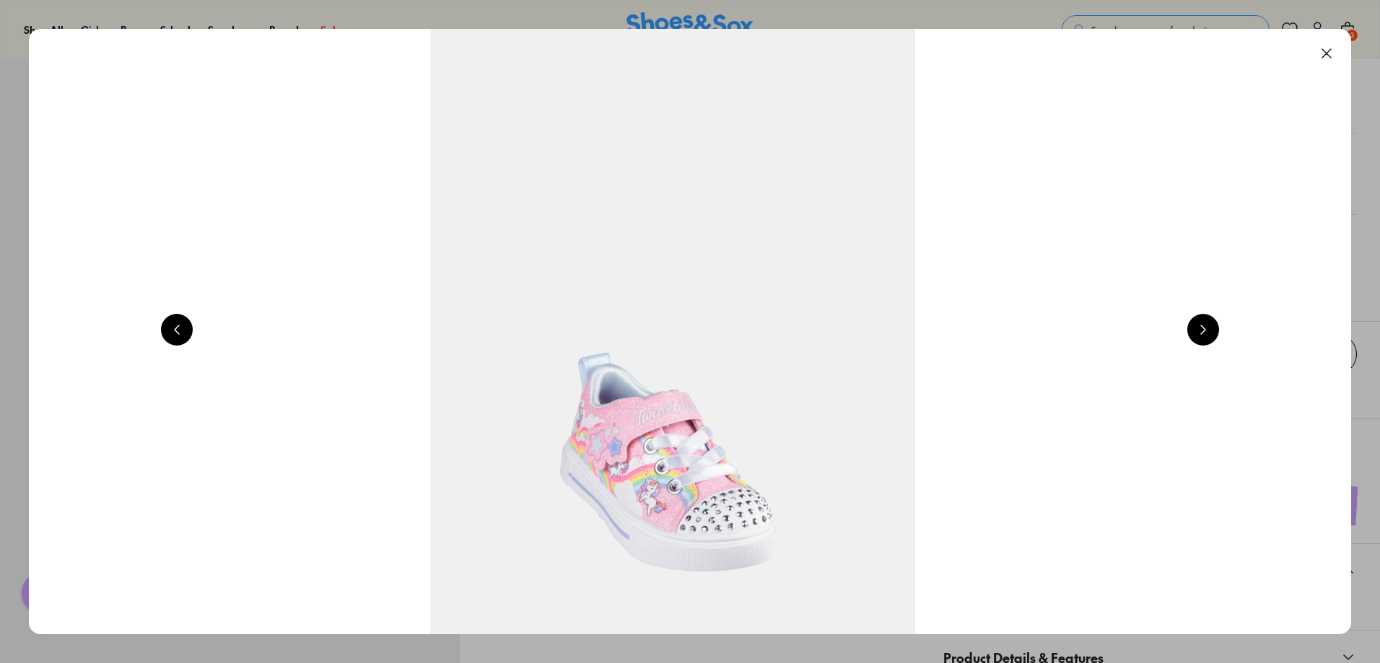
click at [1323, 55] on button at bounding box center [1327, 54] width 32 height 32
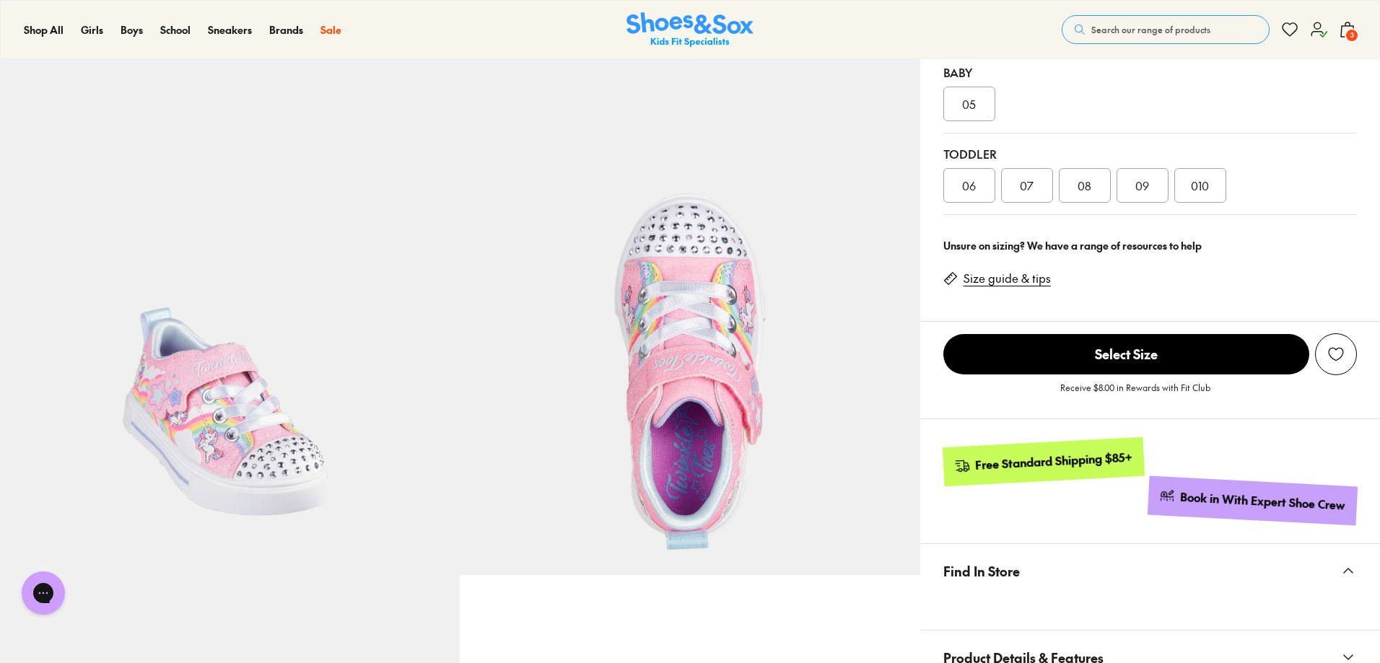
click at [1083, 188] on span "08" at bounding box center [1085, 185] width 14 height 17
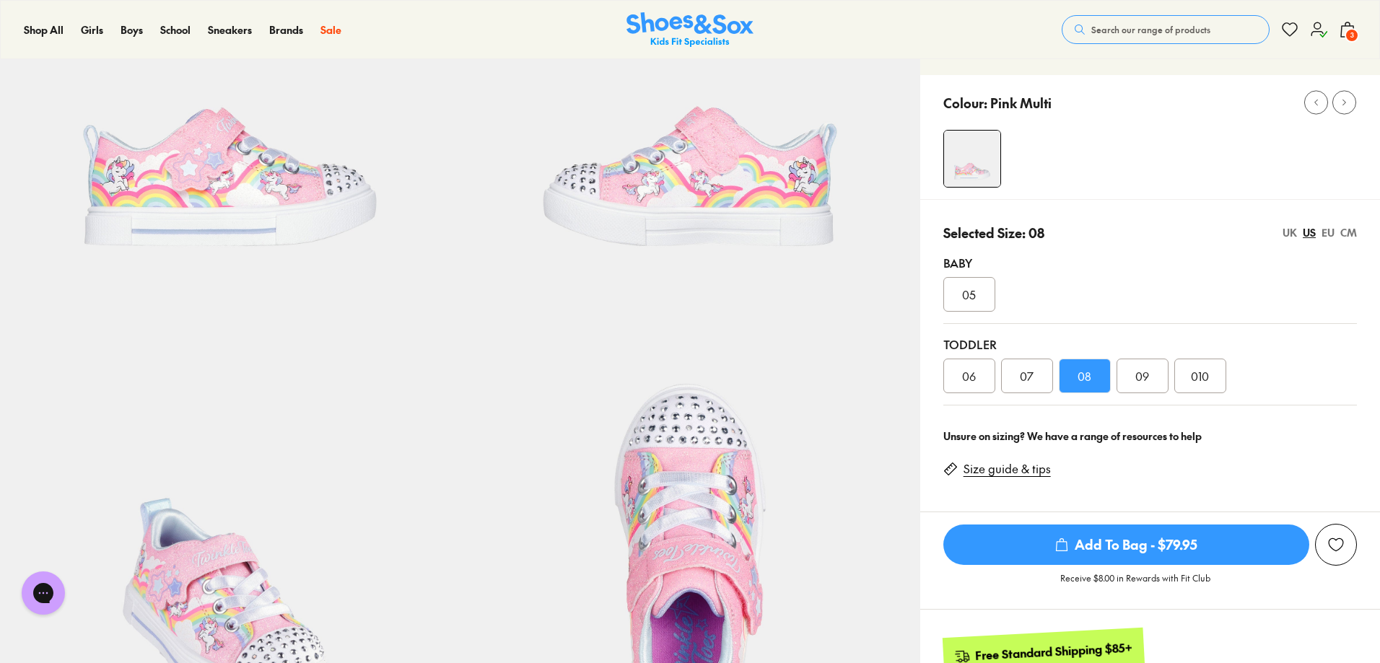
scroll to position [217, 0]
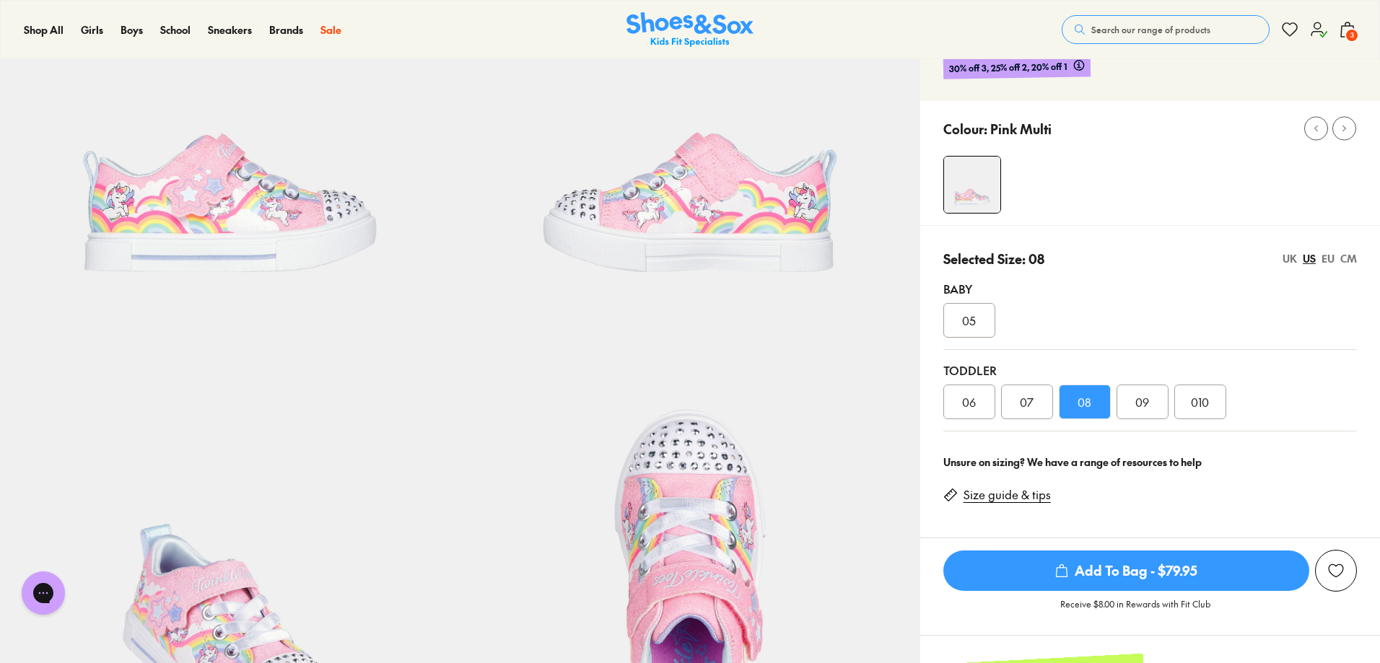
click at [1292, 264] on div "UK" at bounding box center [1290, 258] width 14 height 15
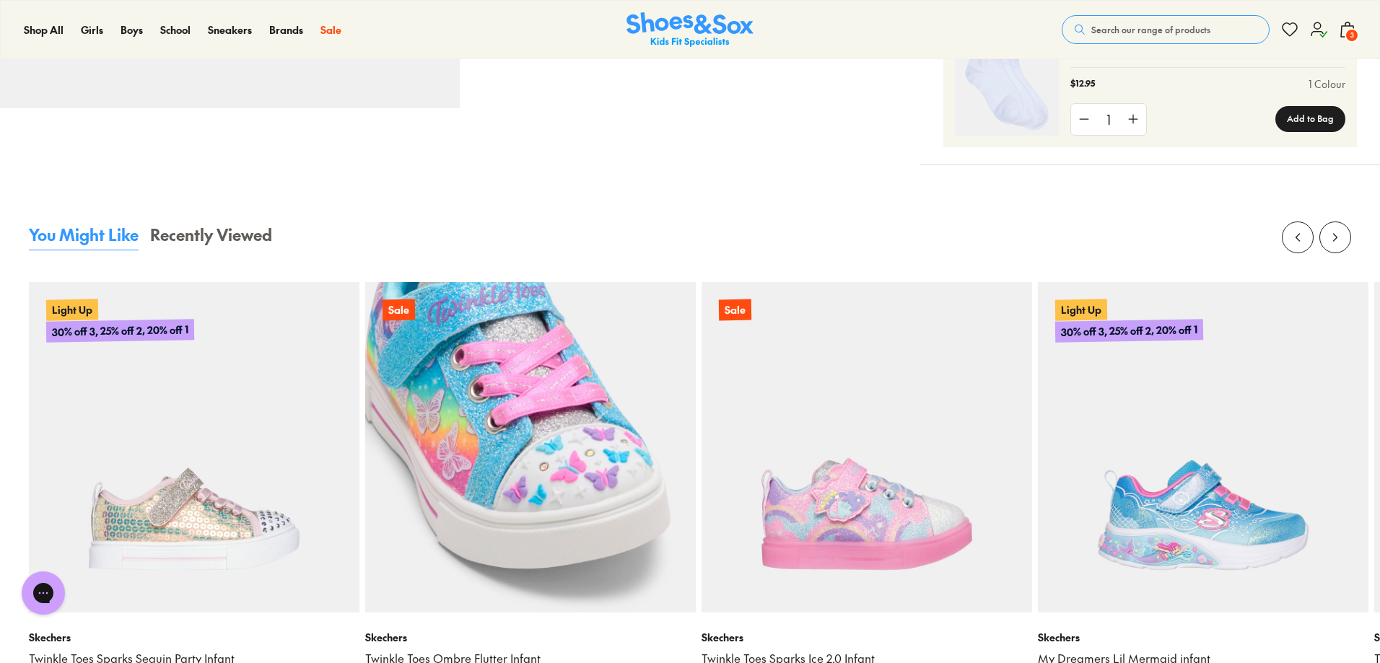
scroll to position [1155, 0]
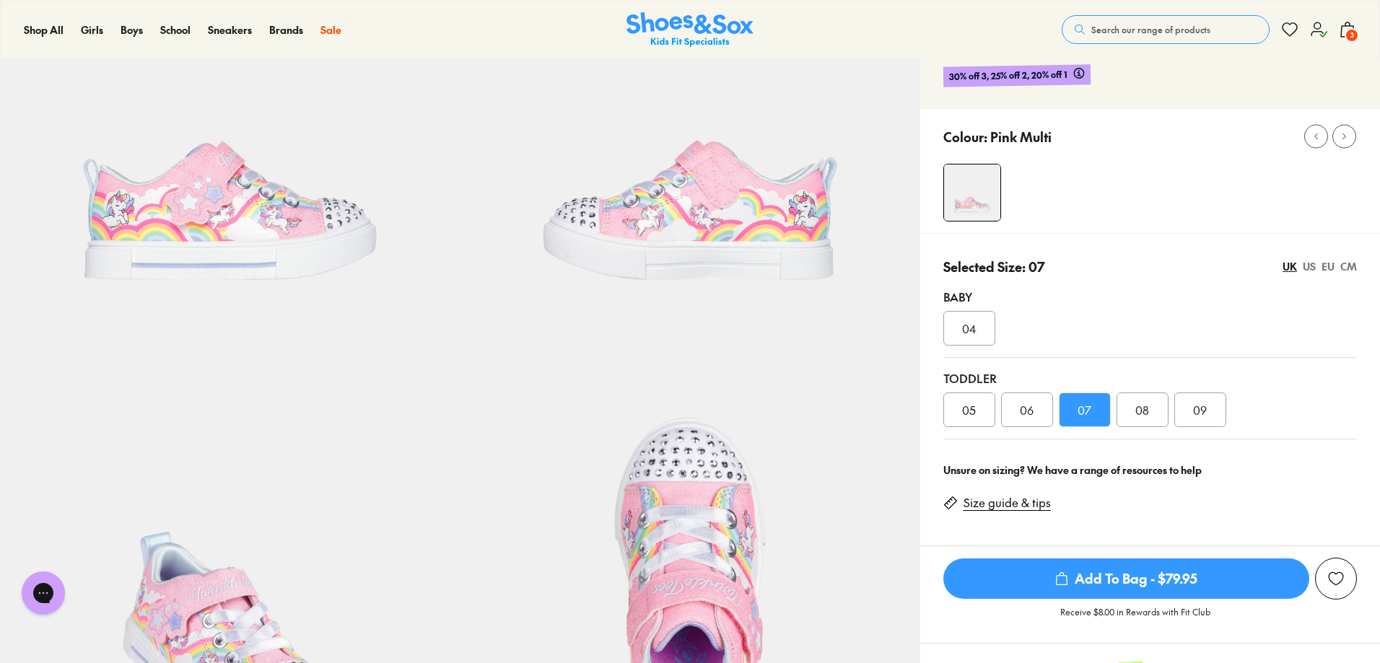
scroll to position [289, 0]
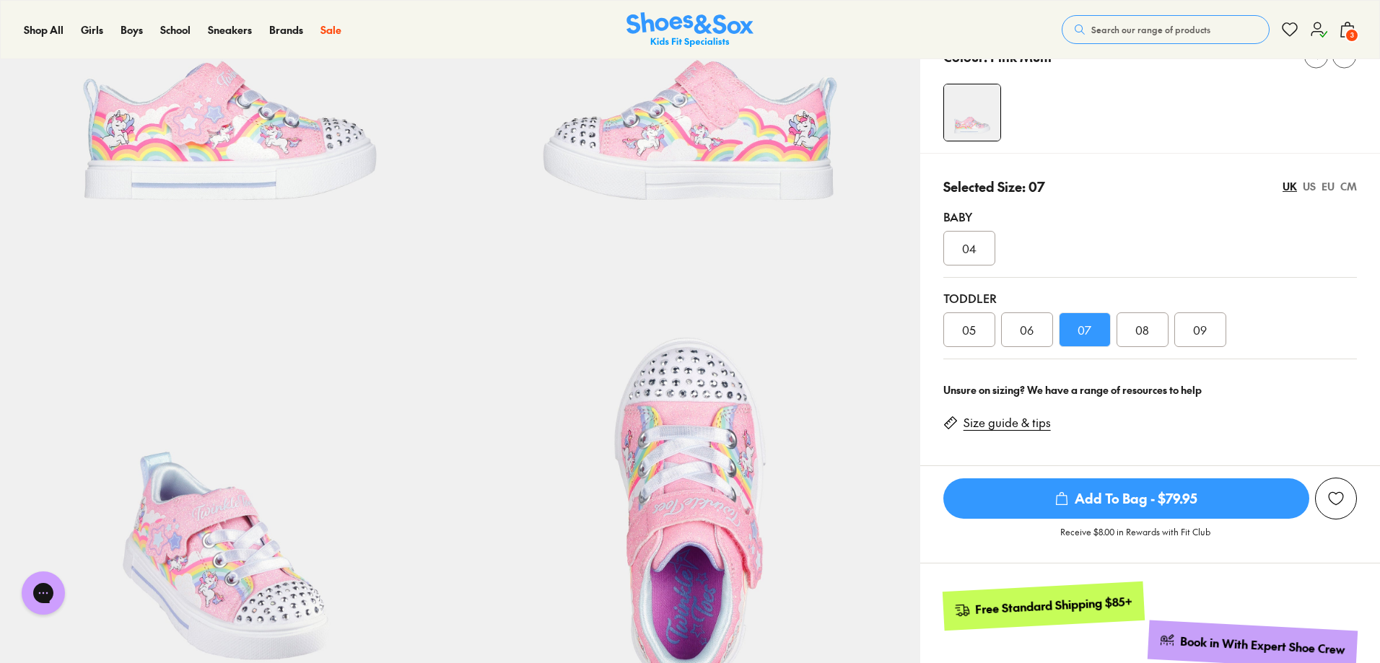
click at [1201, 341] on div "09" at bounding box center [1201, 330] width 52 height 35
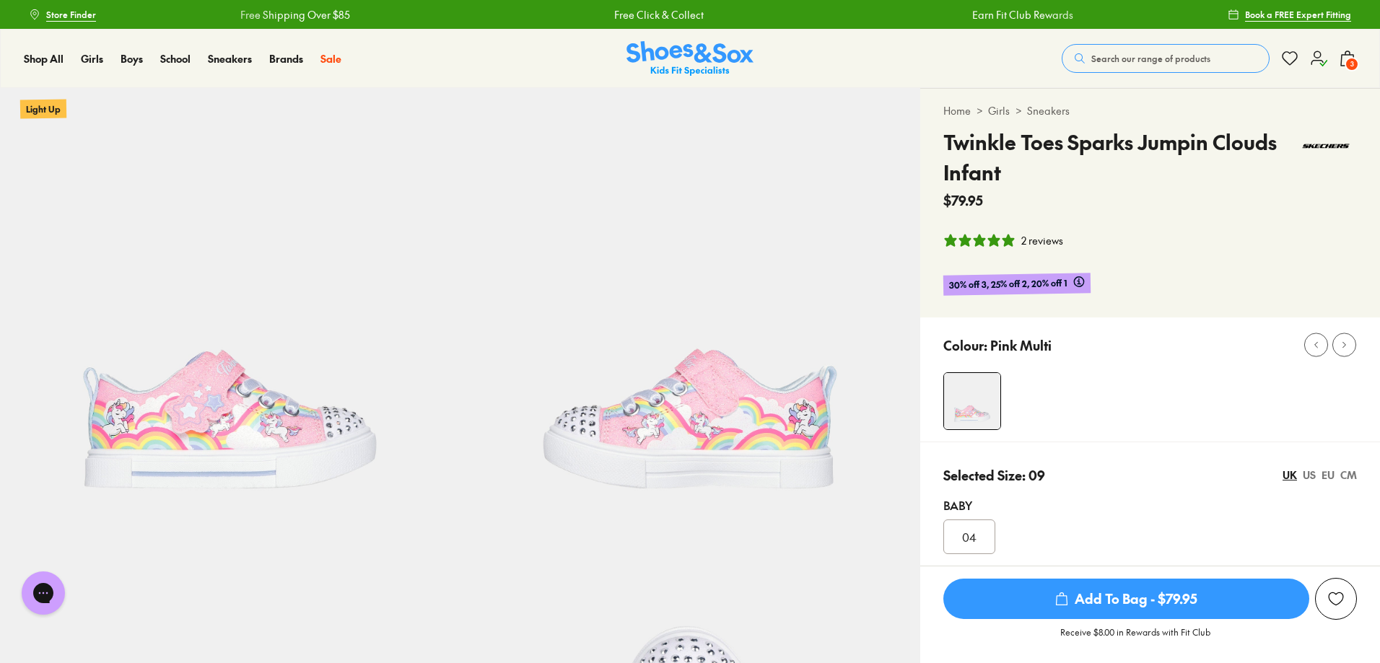
click at [1355, 55] on icon at bounding box center [1347, 58] width 17 height 17
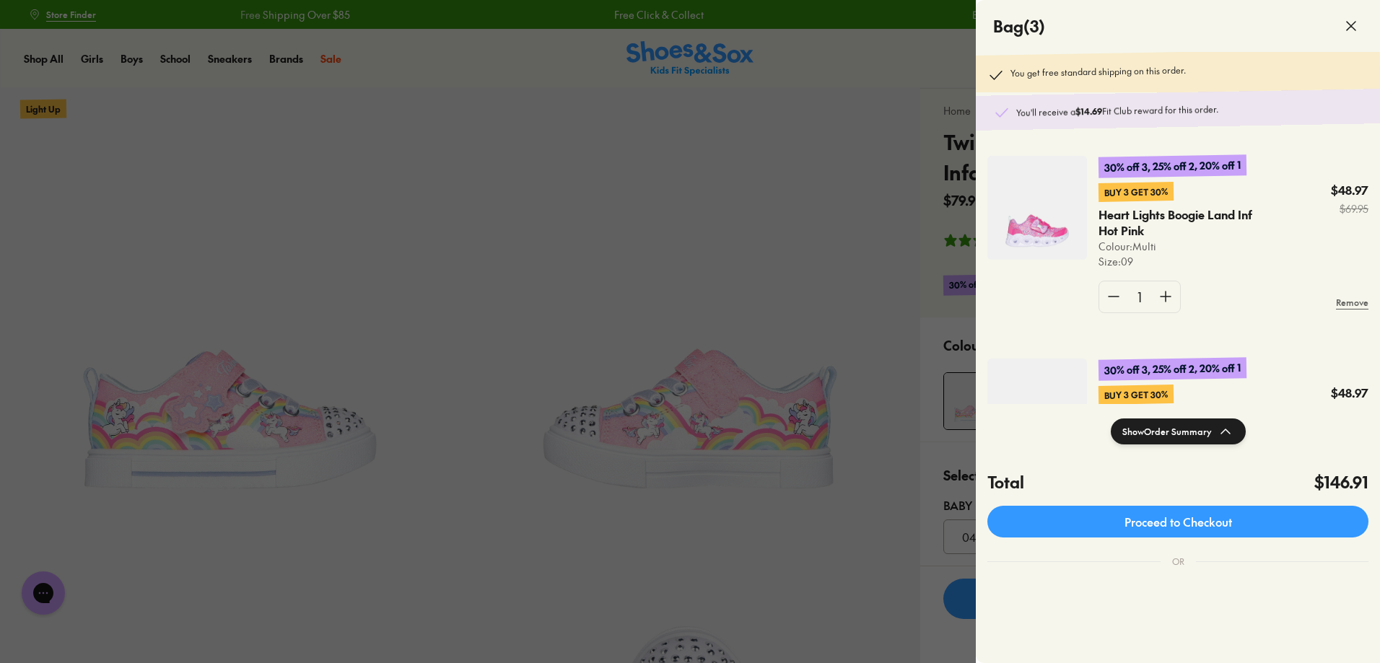
click at [1045, 225] on img at bounding box center [1038, 208] width 100 height 104
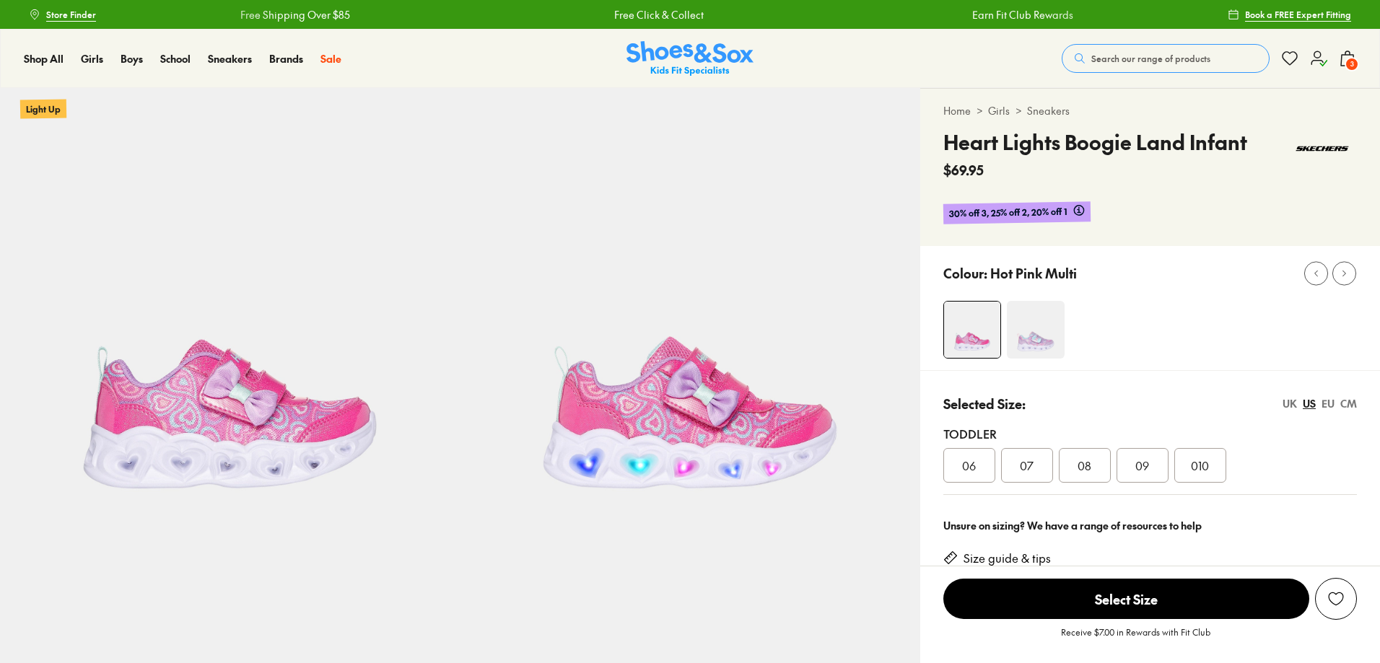
select select "*"
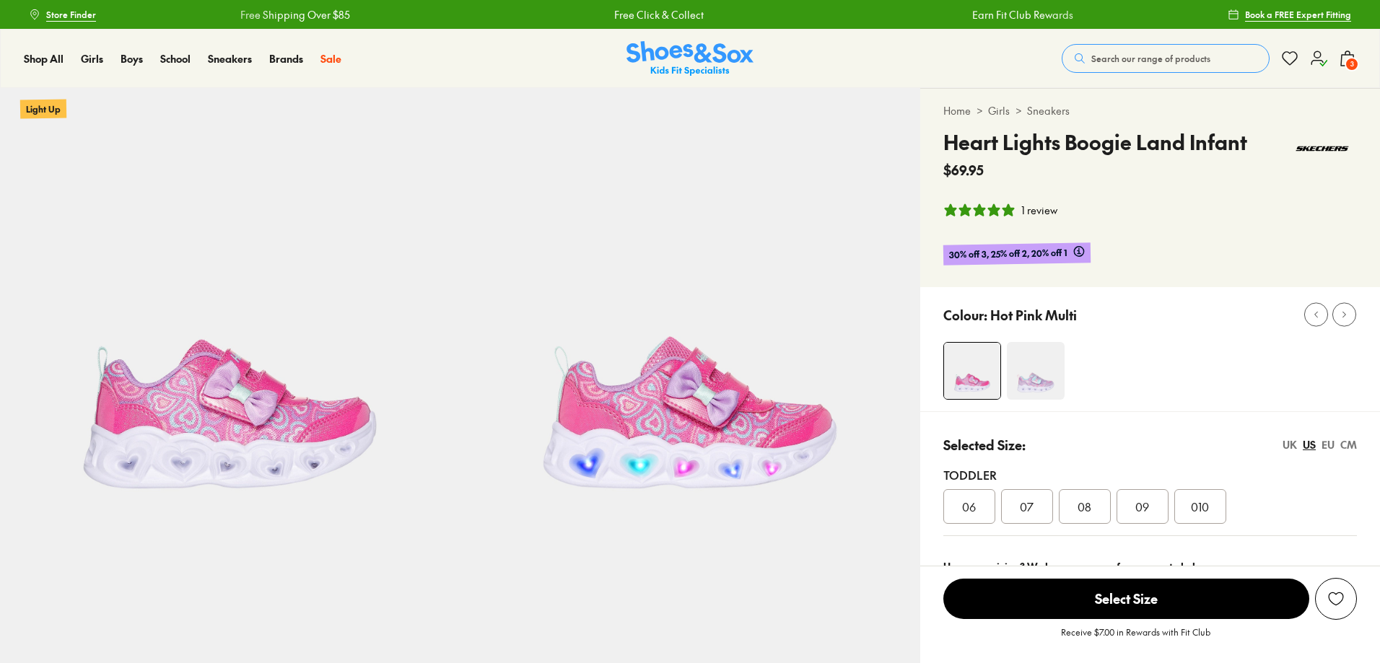
click at [1354, 58] on span "3" at bounding box center [1352, 64] width 14 height 14
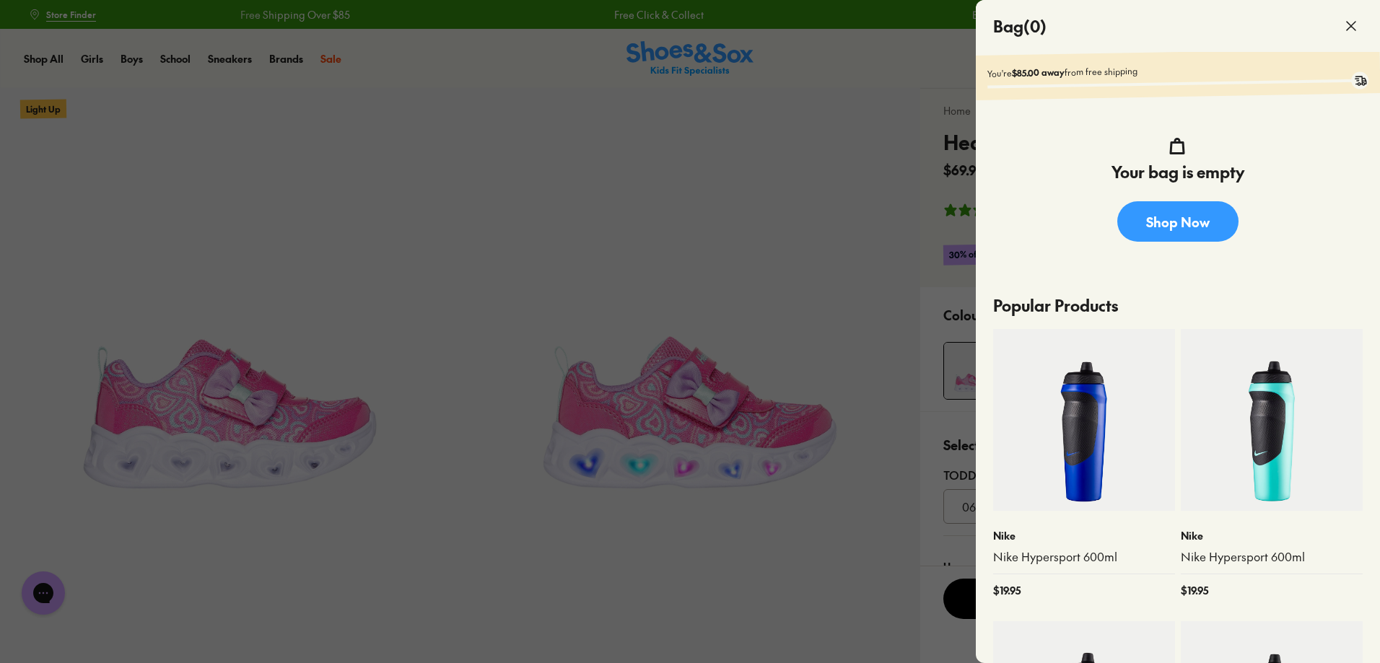
click at [731, 251] on div at bounding box center [690, 331] width 1380 height 663
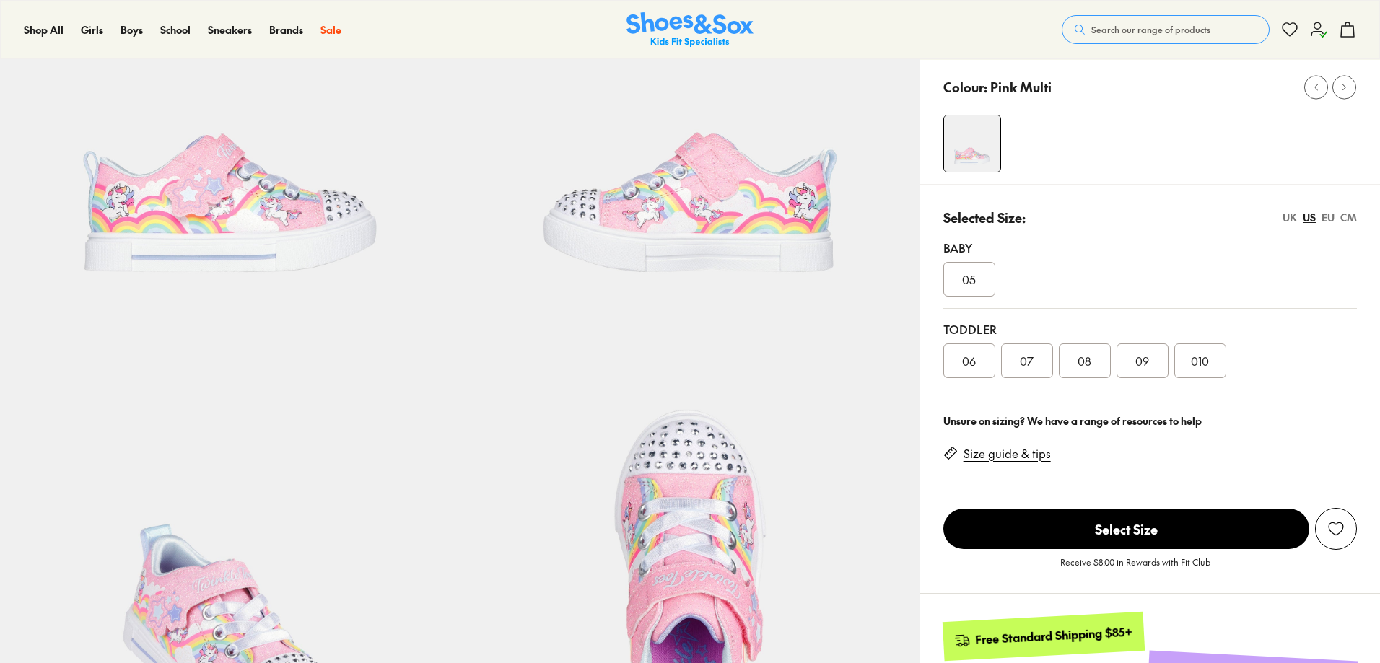
select select "*"
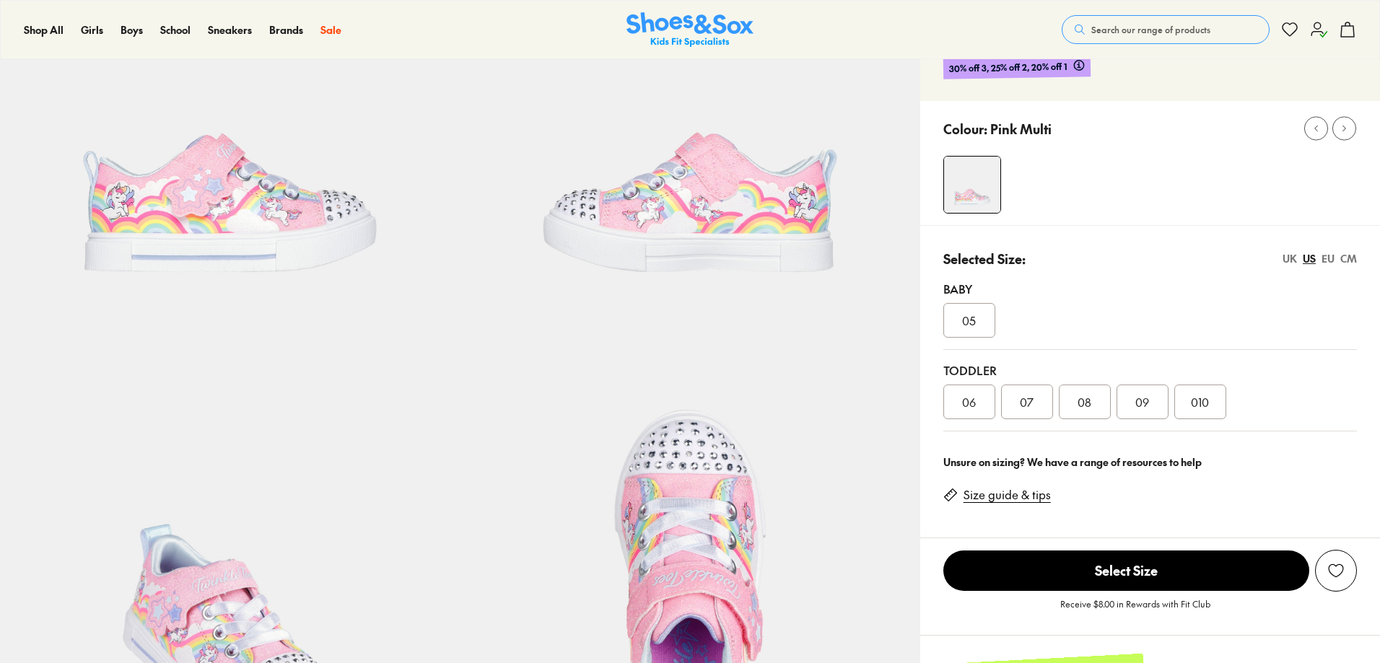
click at [1287, 222] on div "Colour: Pink Multi" at bounding box center [1150, 163] width 460 height 124
click at [1289, 258] on div "UK" at bounding box center [1290, 258] width 14 height 15
click at [1188, 391] on div "09" at bounding box center [1201, 402] width 52 height 35
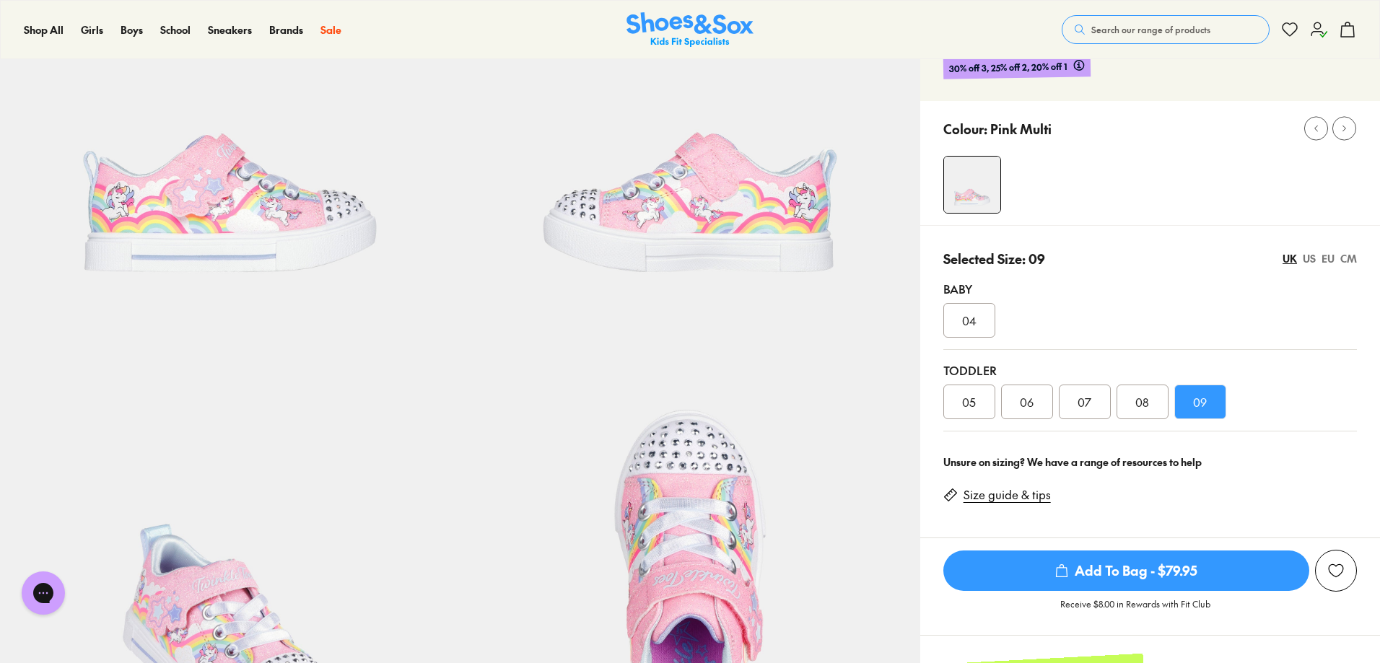
click at [1152, 572] on span "Add To Bag - $79.95" at bounding box center [1127, 571] width 366 height 40
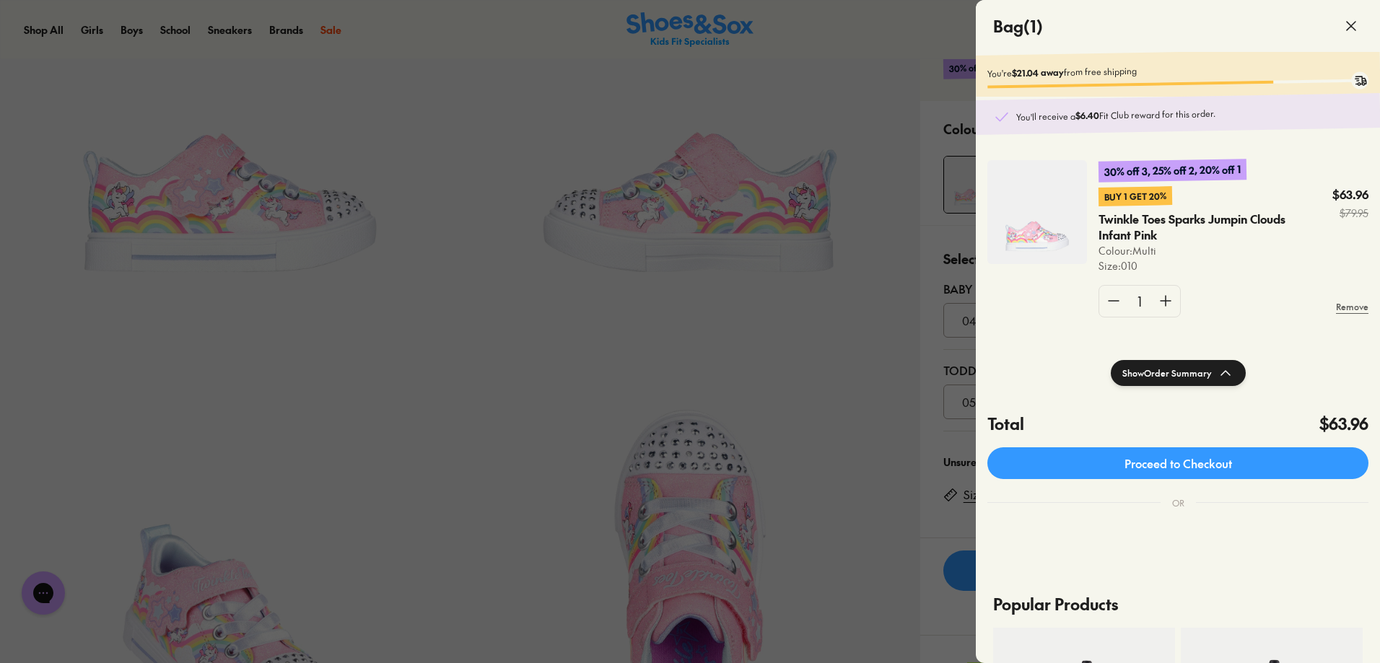
click at [1354, 22] on use at bounding box center [1351, 26] width 9 height 9
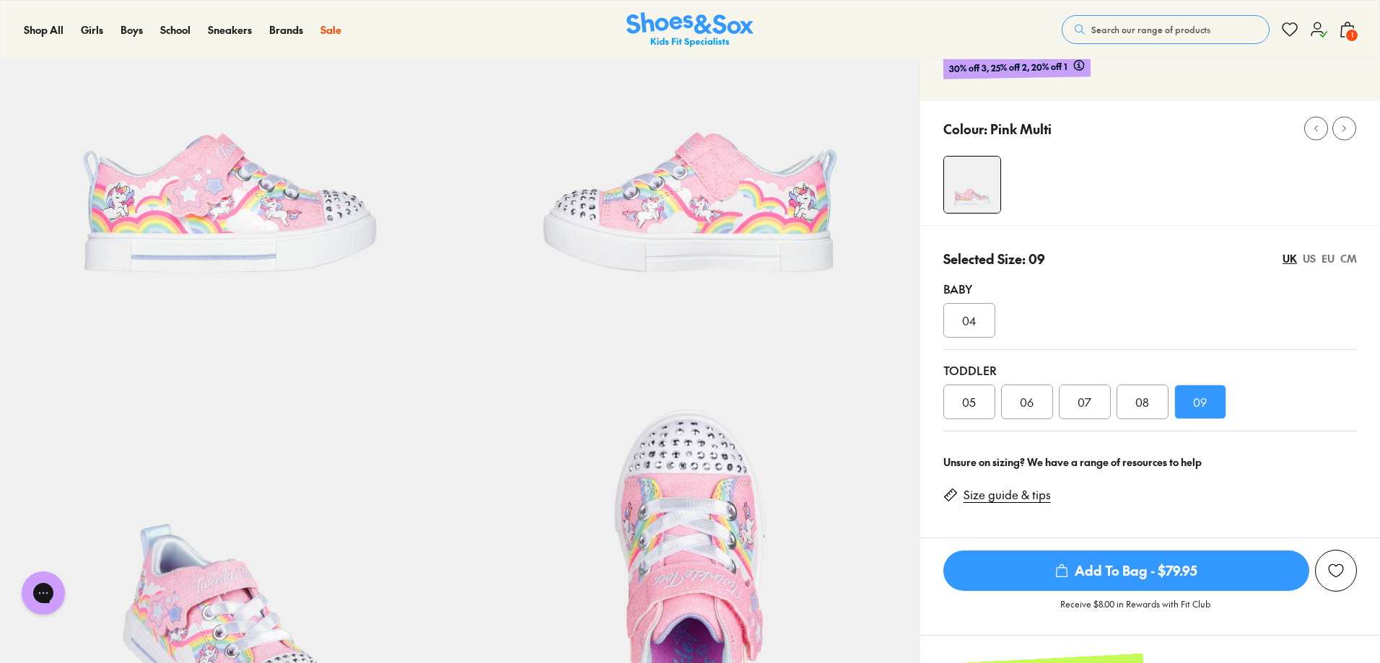
click at [1099, 396] on div "07" at bounding box center [1085, 402] width 52 height 35
click at [1118, 561] on span "Add To Bag - $79.95" at bounding box center [1127, 571] width 366 height 40
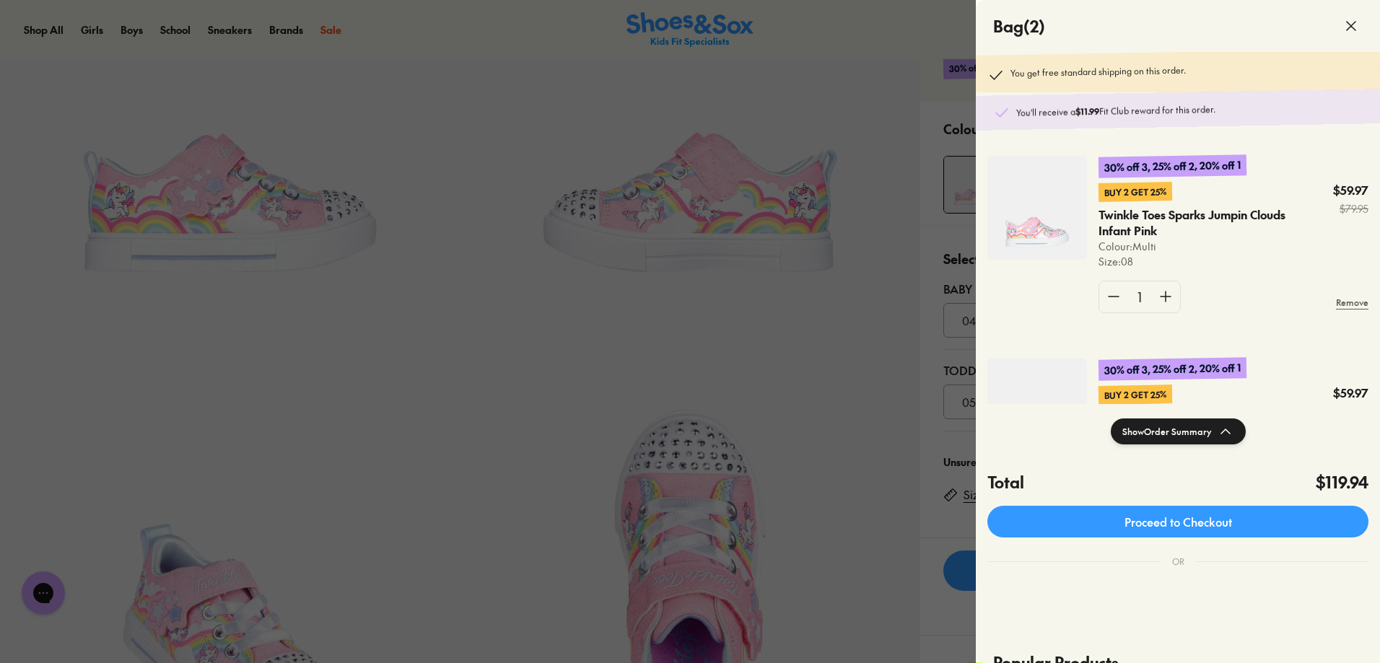
click at [1357, 20] on icon at bounding box center [1351, 25] width 17 height 17
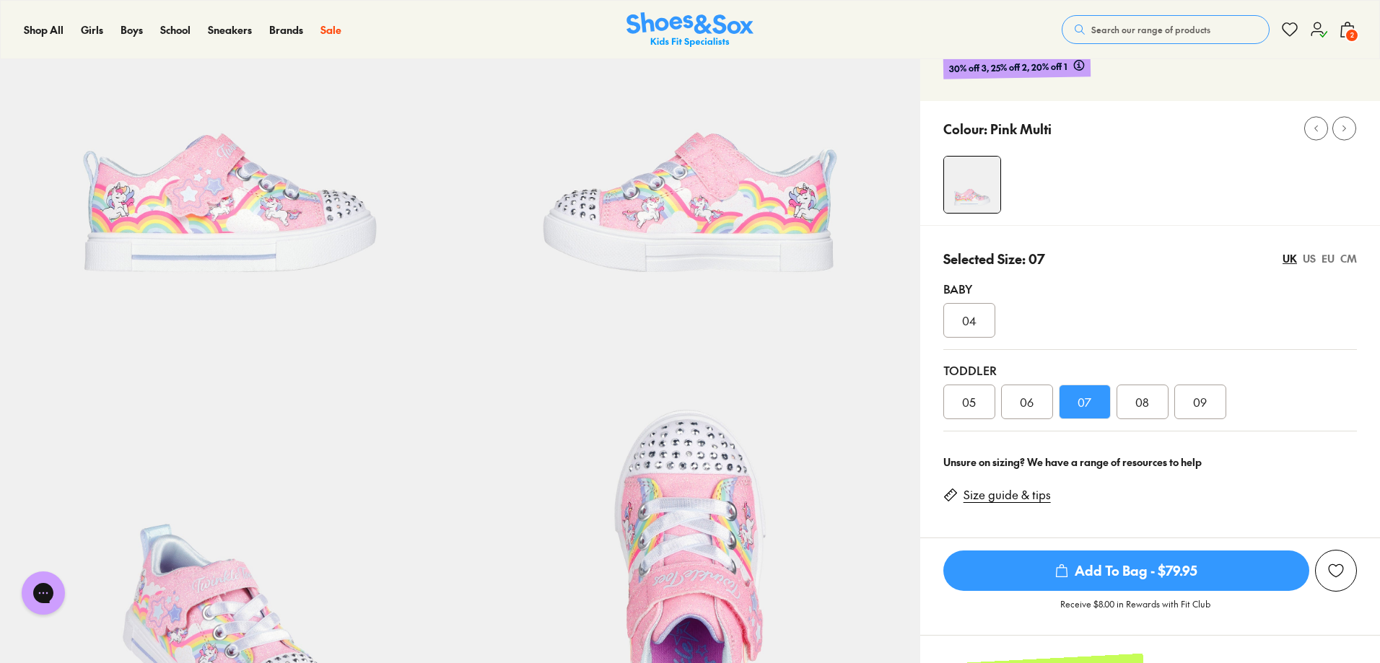
click at [1158, 269] on div "Baby 04" at bounding box center [1151, 310] width 414 height 82
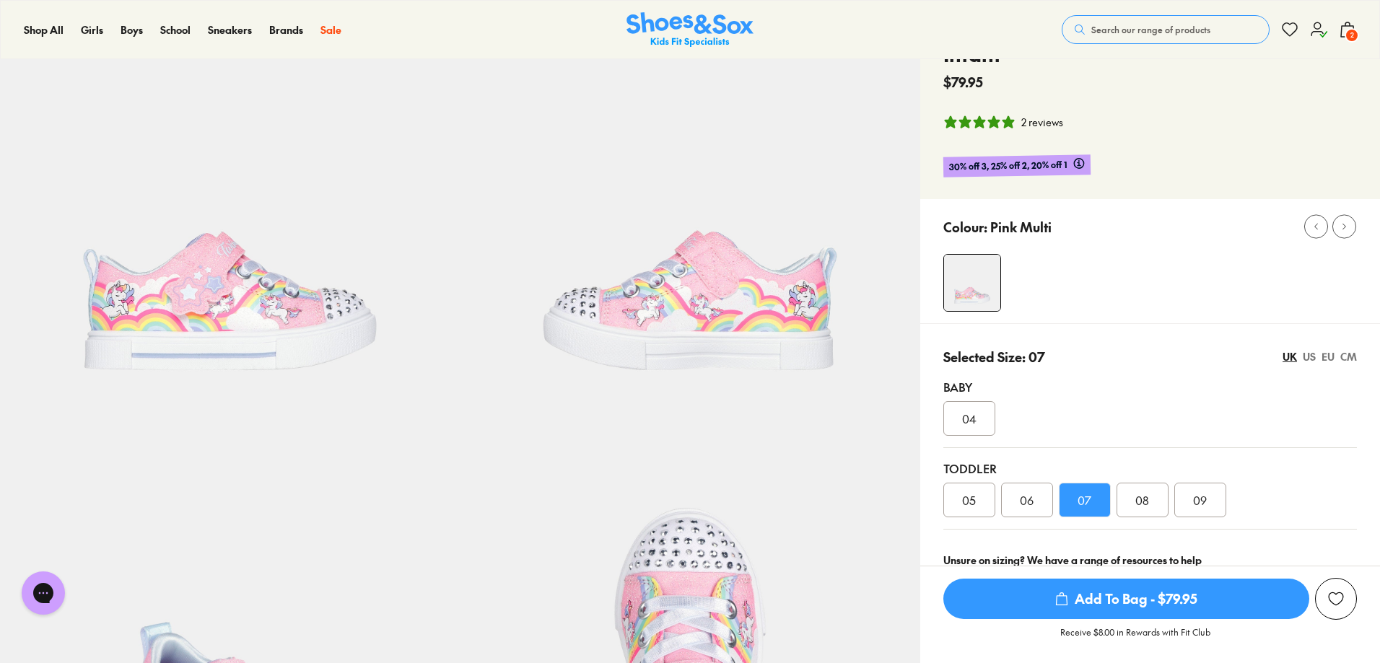
scroll to position [144, 0]
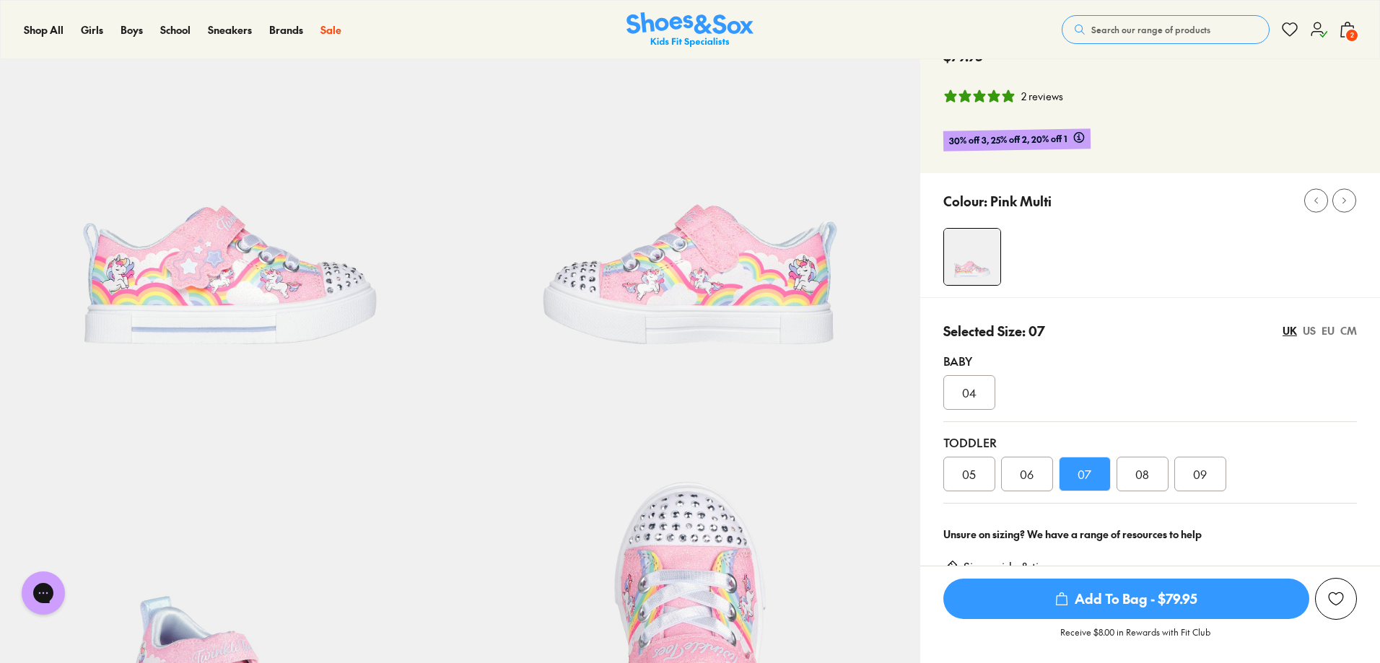
click at [1145, 472] on span "08" at bounding box center [1143, 474] width 14 height 17
click at [1189, 476] on div "09" at bounding box center [1201, 474] width 52 height 35
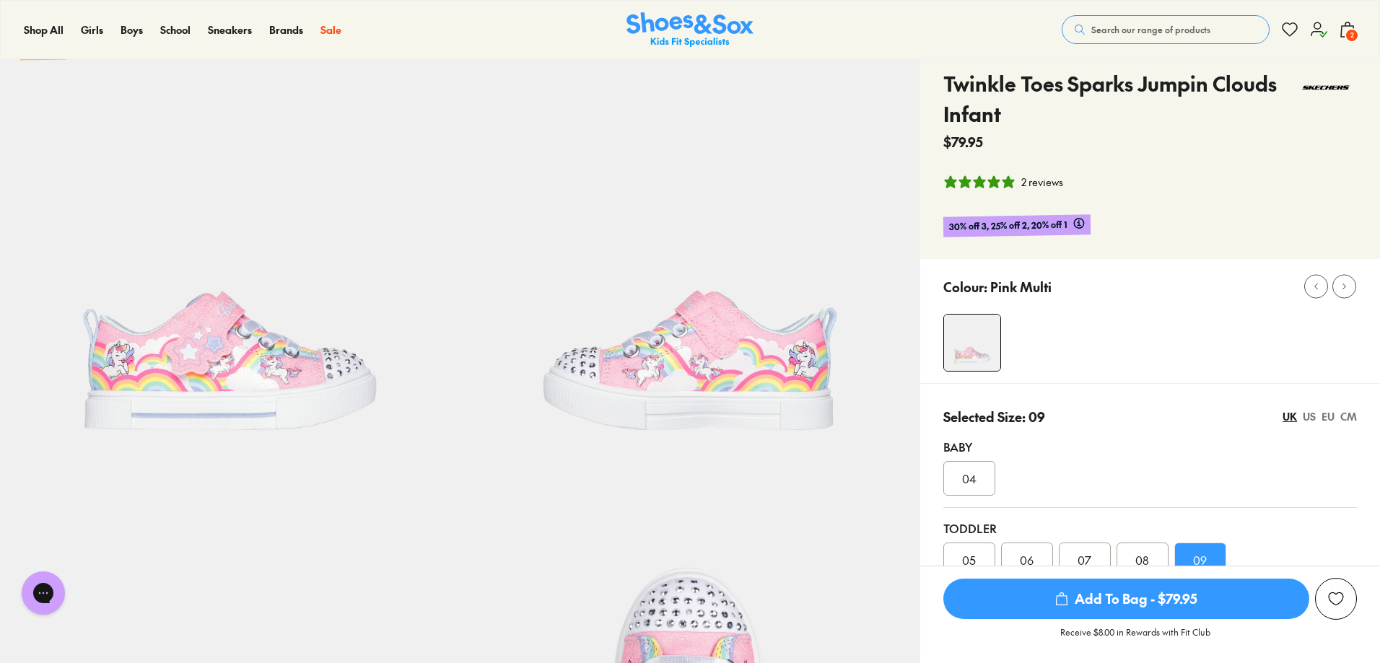
scroll to position [72, 0]
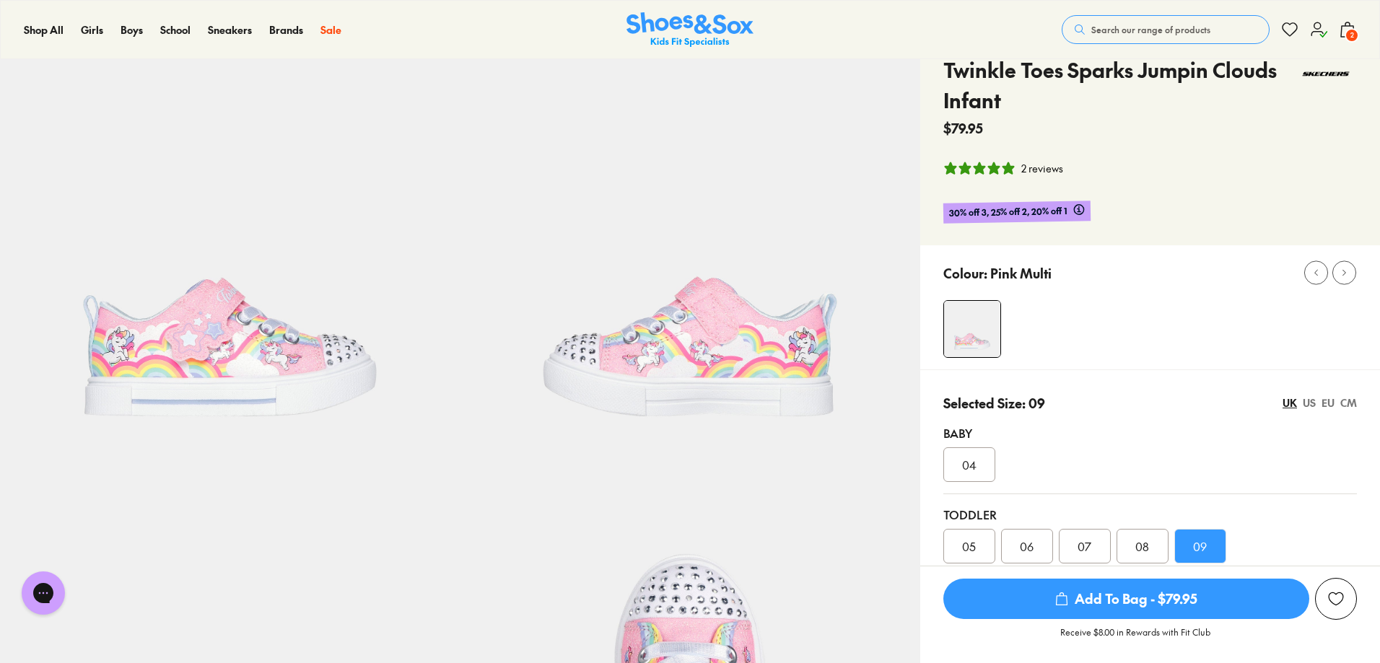
click at [1158, 596] on span "Add To Bag - $79.95" at bounding box center [1127, 599] width 366 height 40
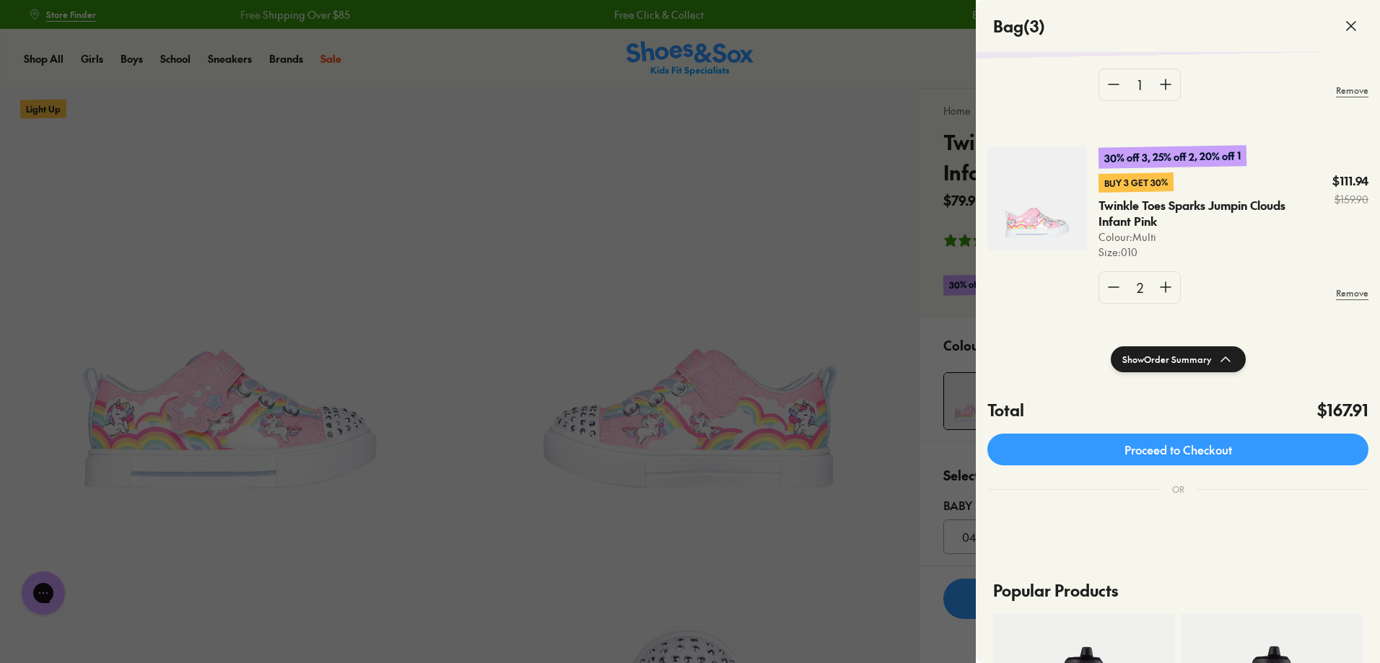
click at [1222, 362] on use at bounding box center [1226, 359] width 9 height 4
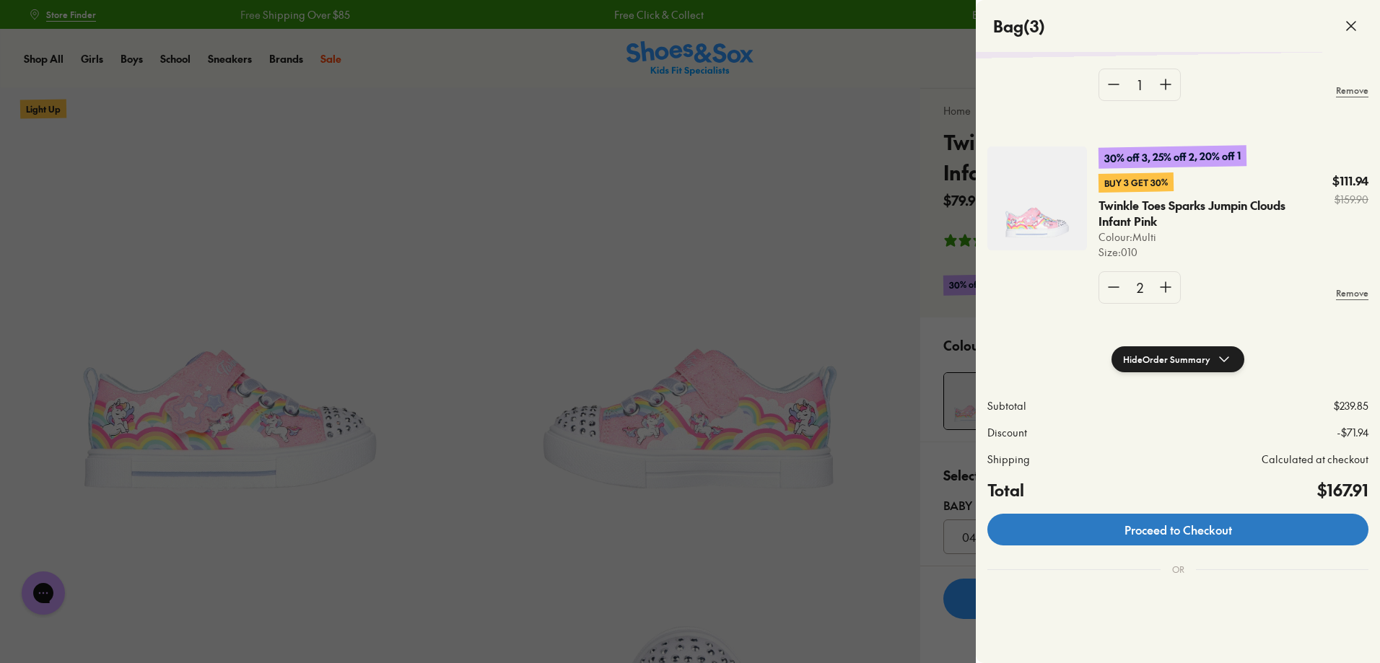
click at [1185, 528] on link "Proceed to Checkout" at bounding box center [1178, 530] width 381 height 32
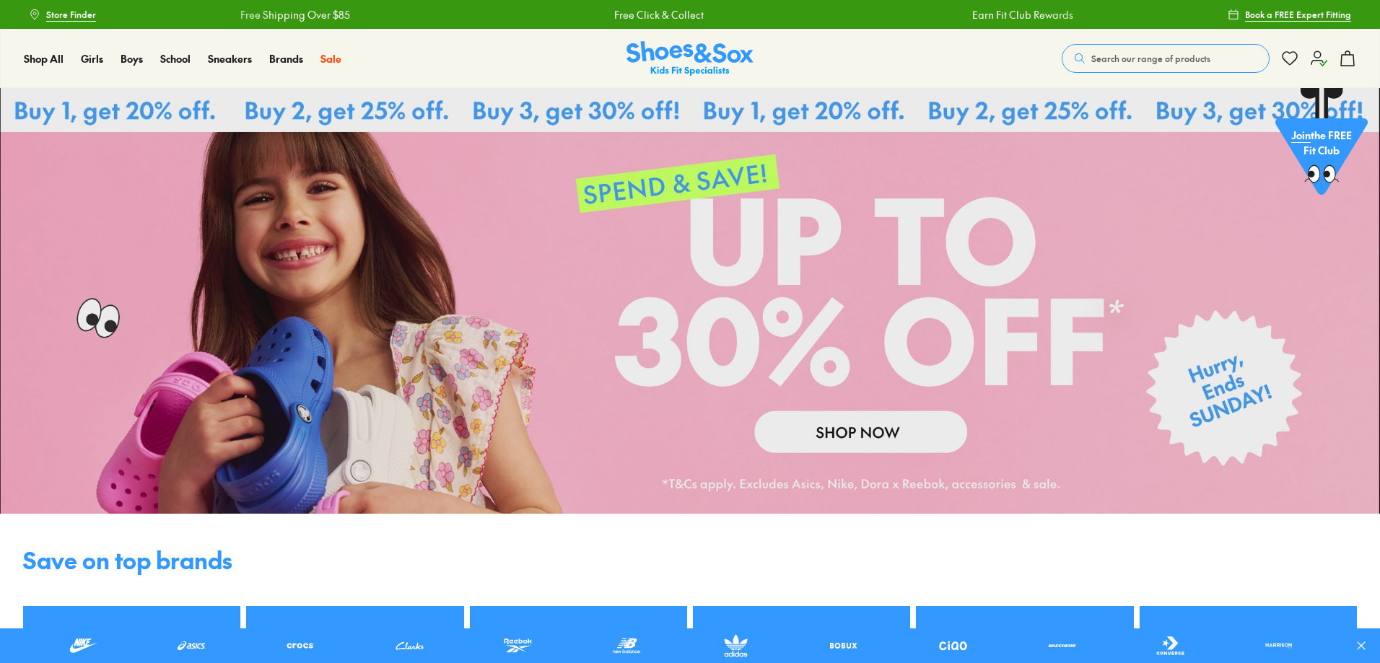
click at [1321, 60] on icon at bounding box center [1318, 58] width 17 height 17
click at [1318, 64] on icon at bounding box center [1318, 58] width 17 height 17
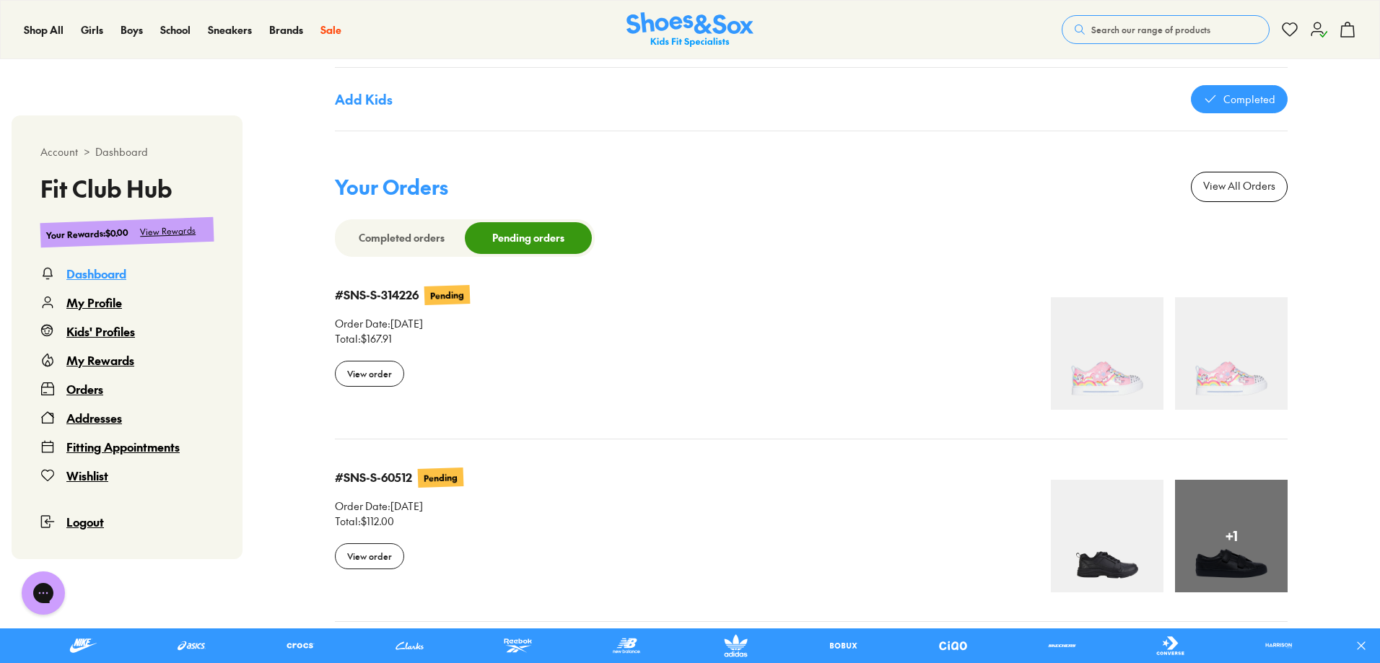
scroll to position [1300, 0]
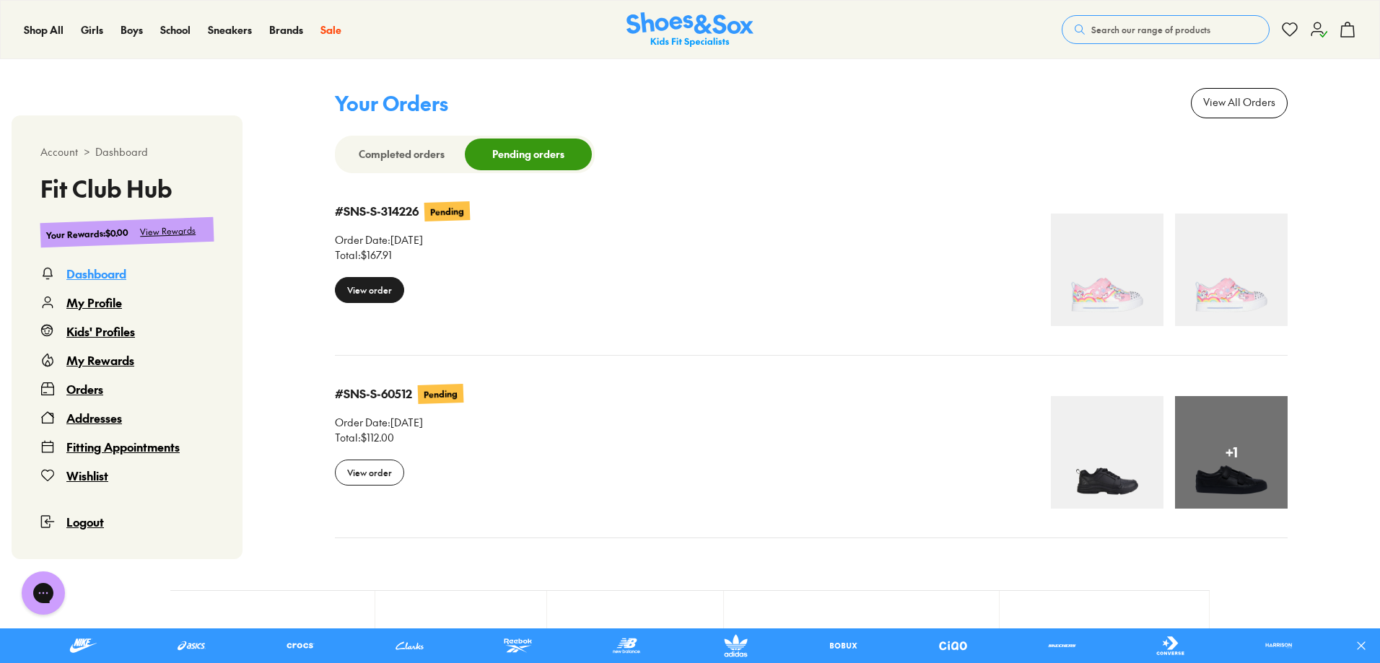
click at [382, 290] on div "View order" at bounding box center [369, 290] width 69 height 26
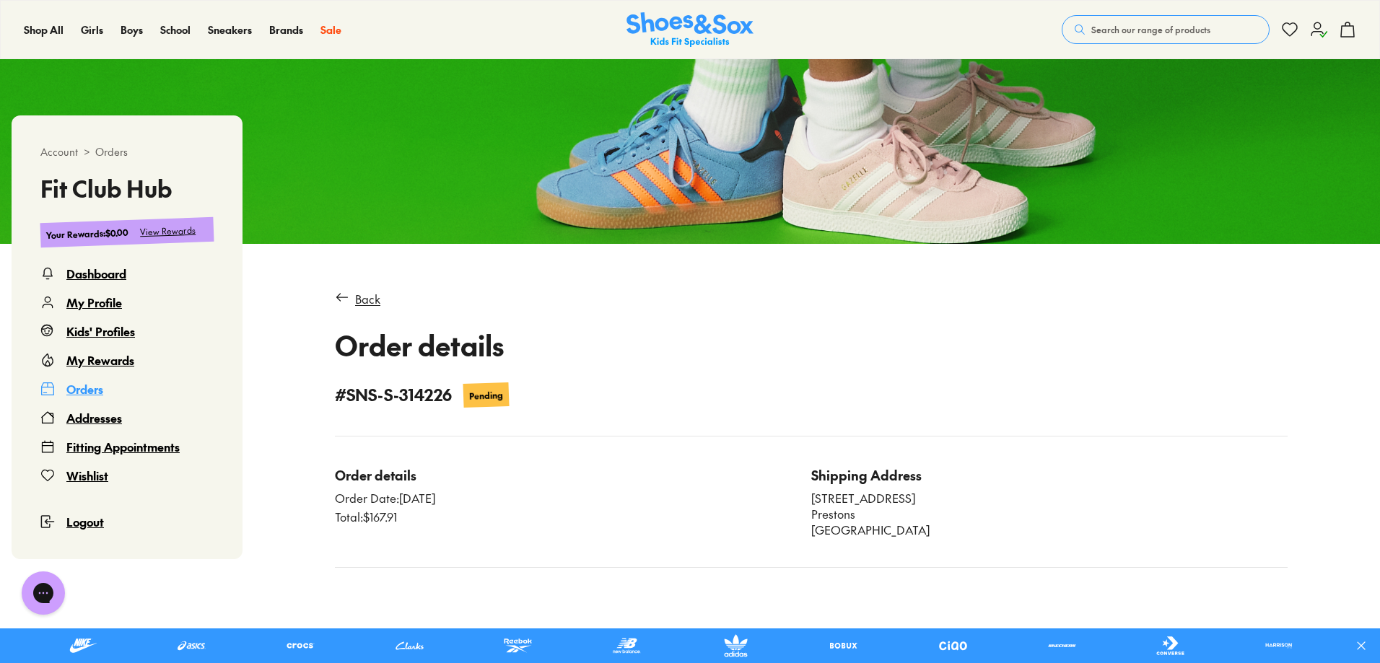
scroll to position [88, 0]
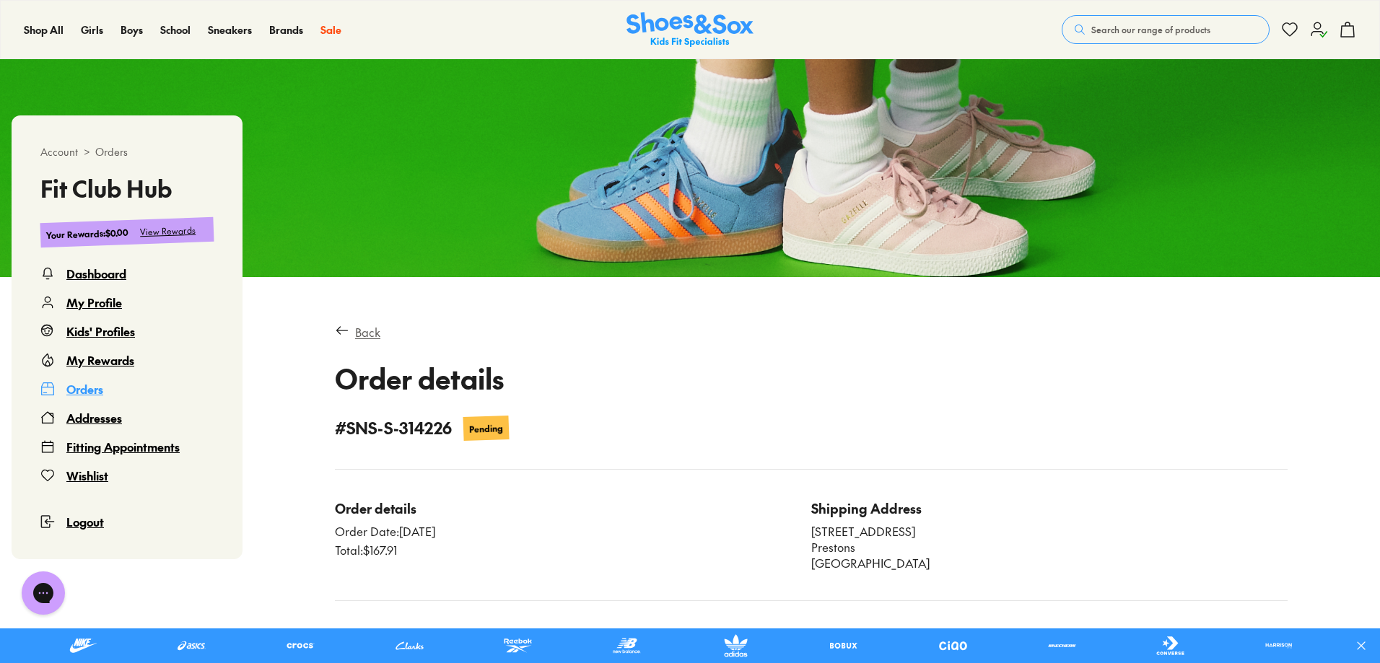
click at [371, 338] on div "Back" at bounding box center [367, 331] width 25 height 17
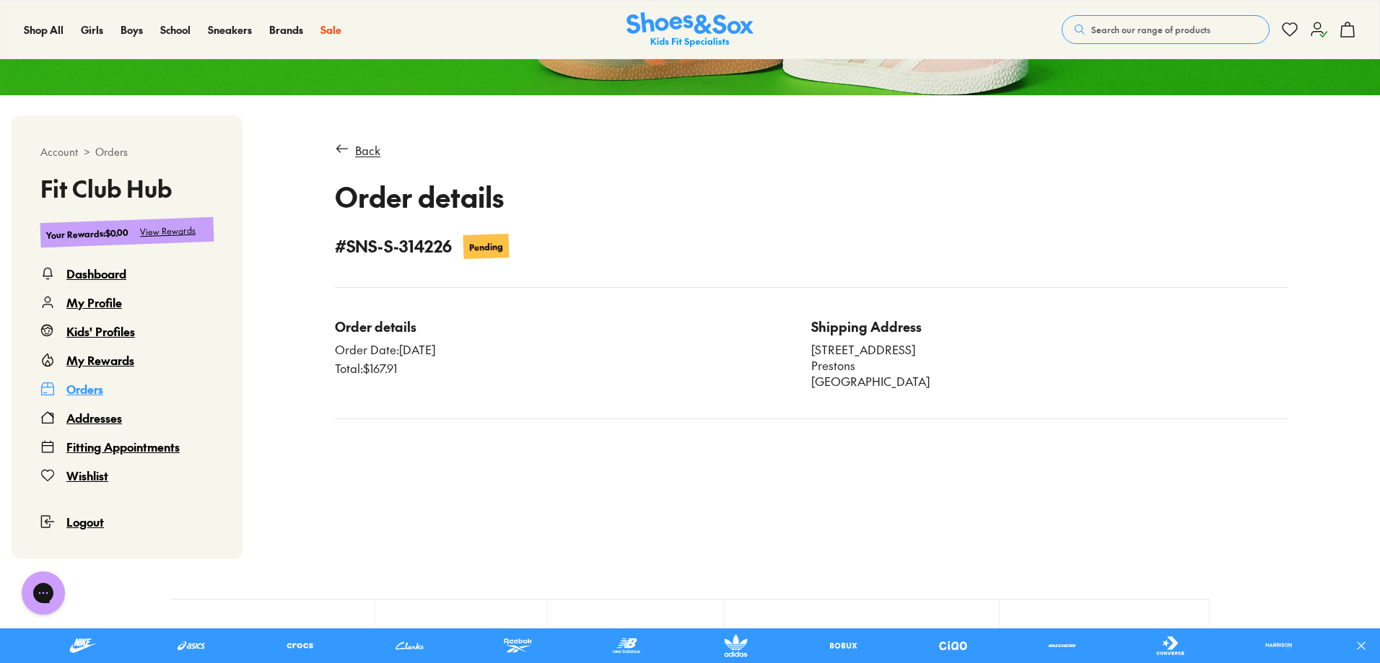
scroll to position [193, 0]
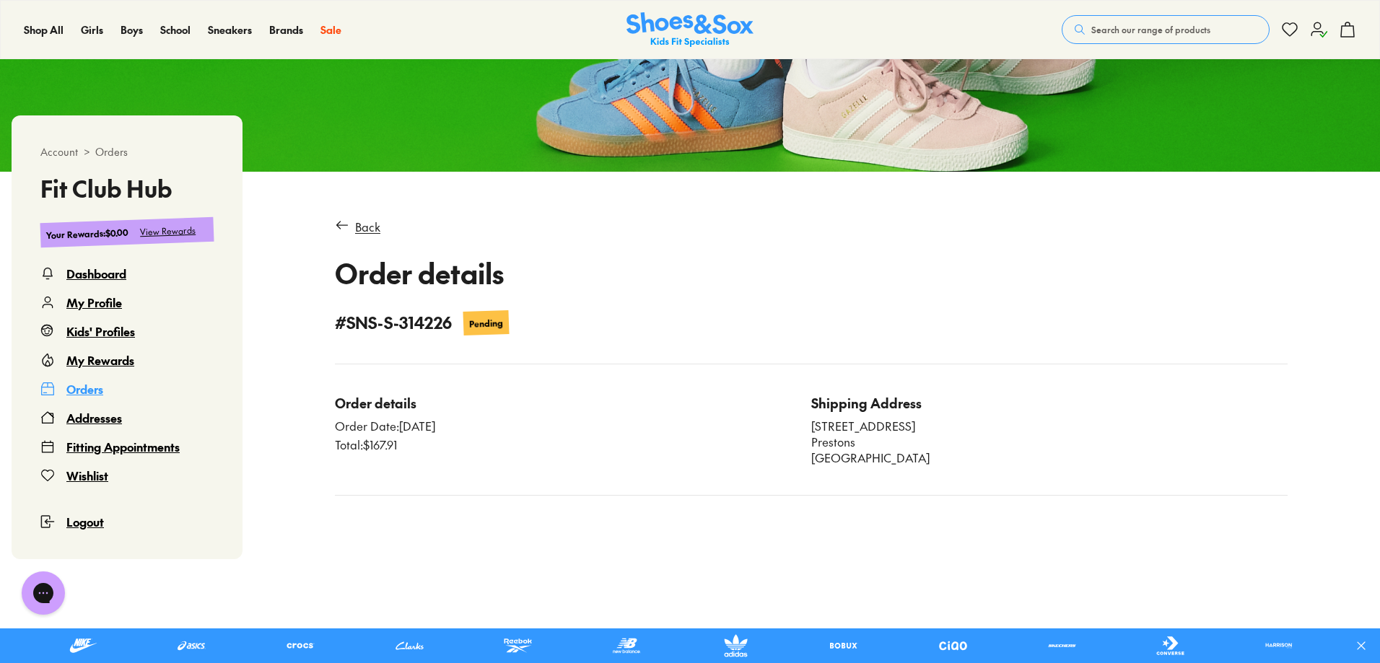
click at [87, 388] on div "Orders" at bounding box center [84, 388] width 37 height 17
drag, startPoint x: 103, startPoint y: 277, endPoint x: 113, endPoint y: 274, distance: 10.5
click at [104, 277] on div "Dashboard" at bounding box center [96, 273] width 60 height 17
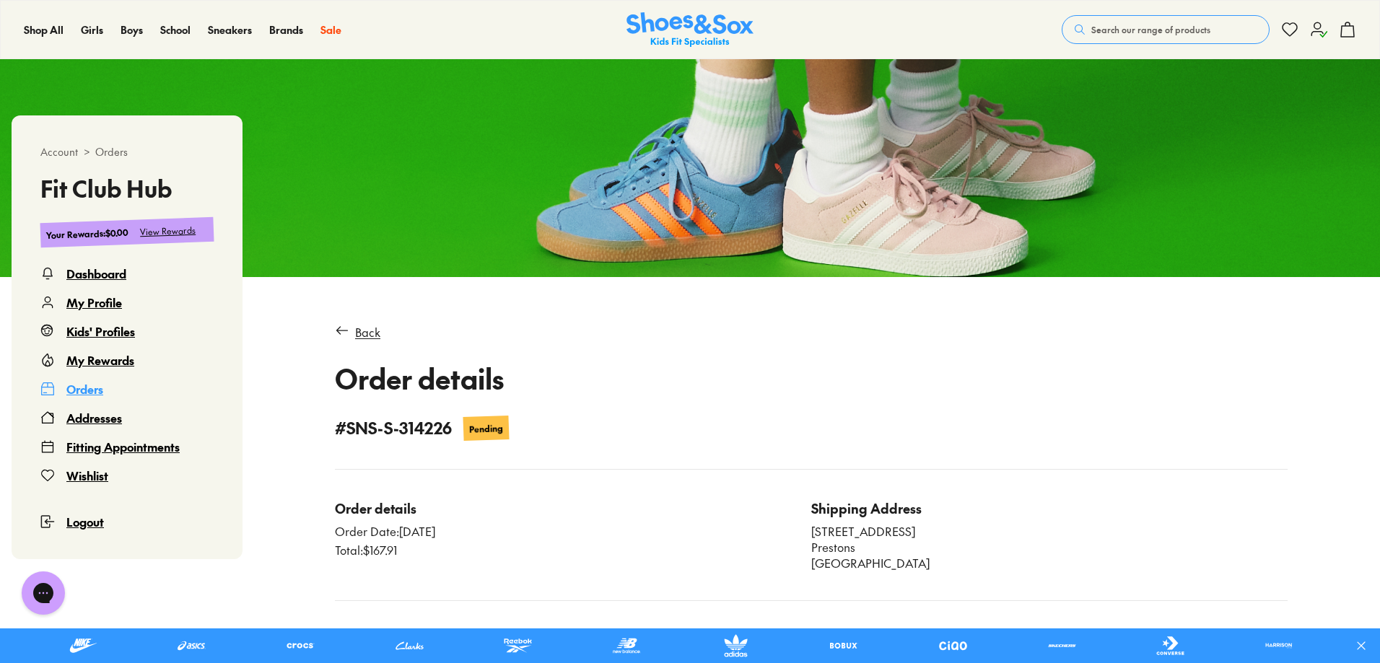
click at [118, 274] on div "Dashboard" at bounding box center [96, 273] width 60 height 17
click at [92, 278] on div "Dashboard" at bounding box center [96, 273] width 60 height 17
click at [97, 273] on div "Dashboard" at bounding box center [96, 273] width 60 height 17
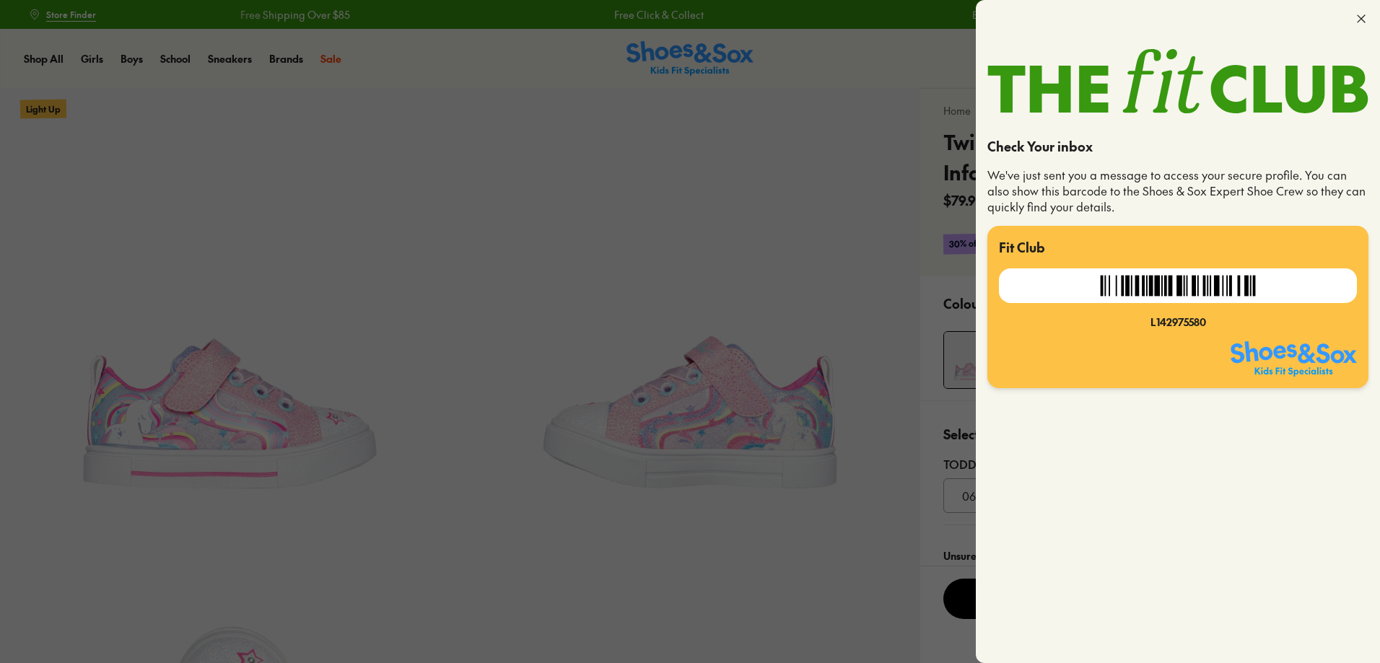
select select "*"
click at [662, 188] on div at bounding box center [690, 331] width 1380 height 663
